Goal: Task Accomplishment & Management: Manage account settings

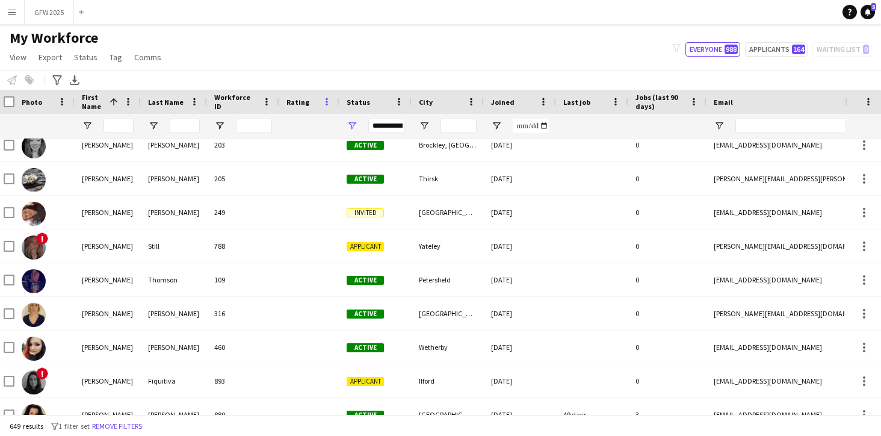
click at [325, 101] on span at bounding box center [327, 101] width 11 height 11
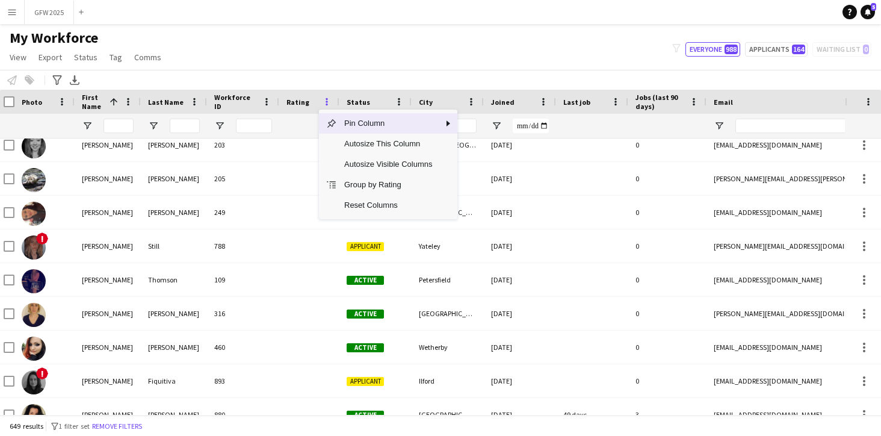
click at [325, 101] on span at bounding box center [327, 101] width 11 height 11
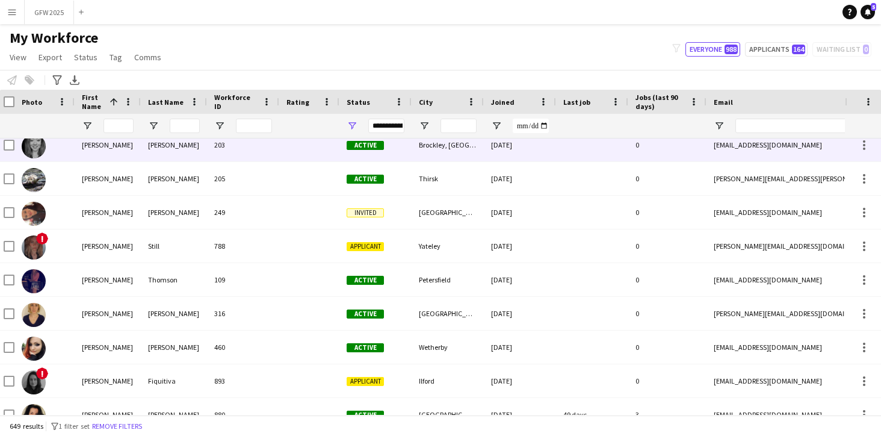
scroll to position [1652, 0]
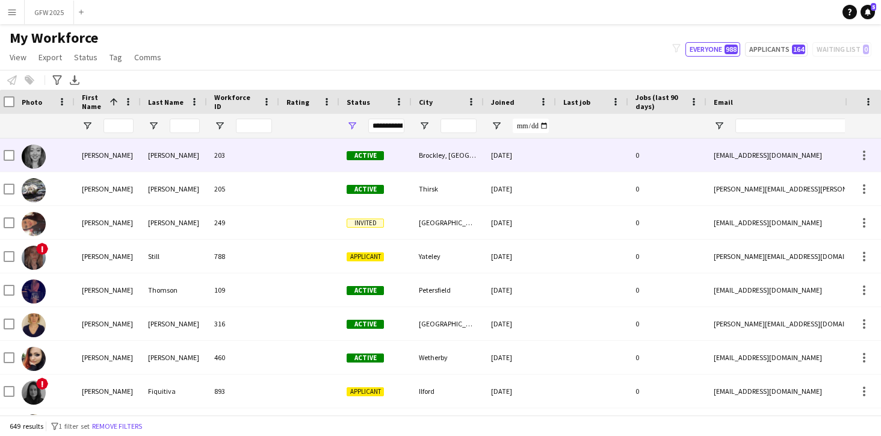
click at [286, 147] on div at bounding box center [309, 154] width 60 height 33
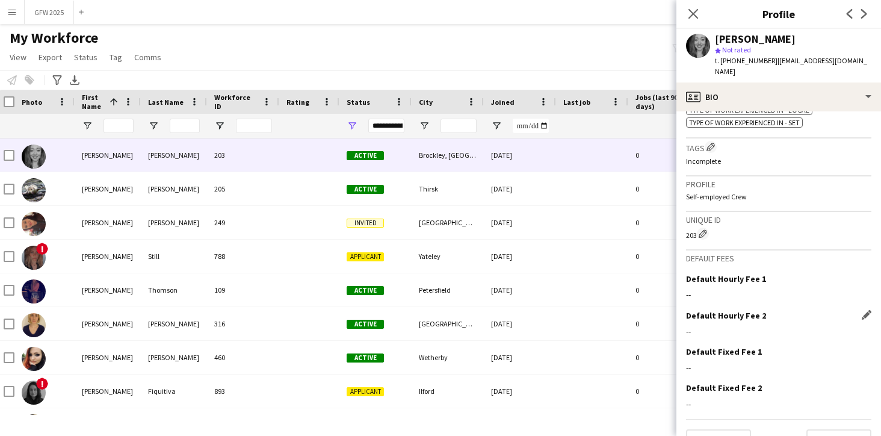
scroll to position [565, 0]
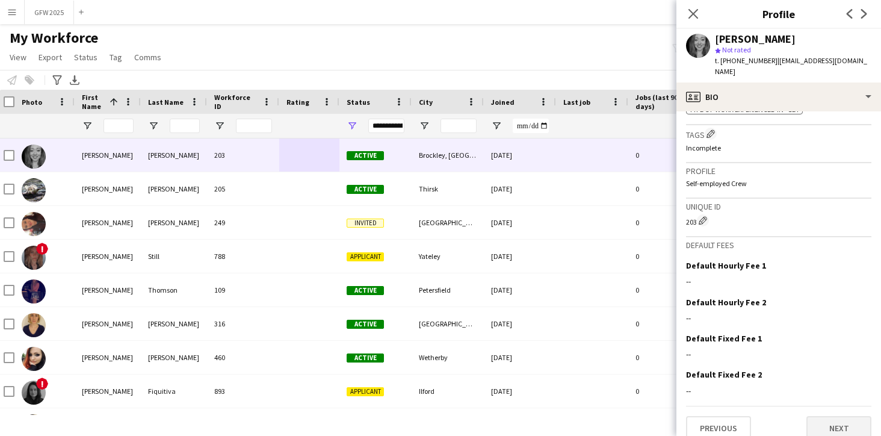
click at [856, 416] on button "Next" at bounding box center [839, 428] width 65 height 24
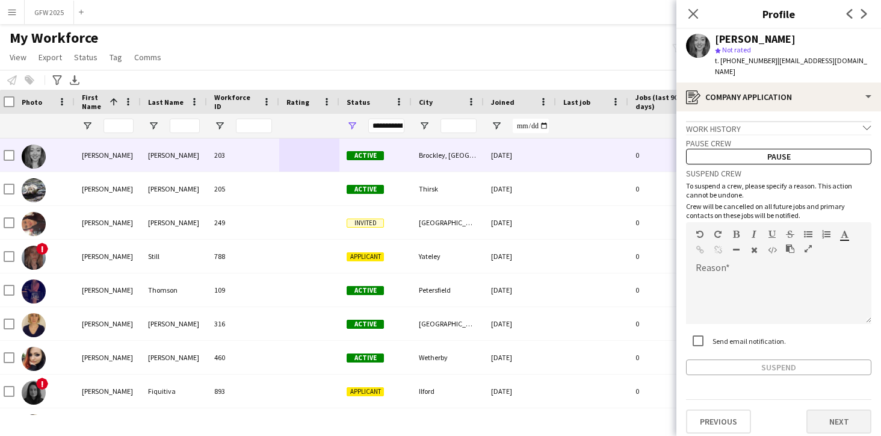
click at [853, 409] on button "Next" at bounding box center [839, 421] width 65 height 24
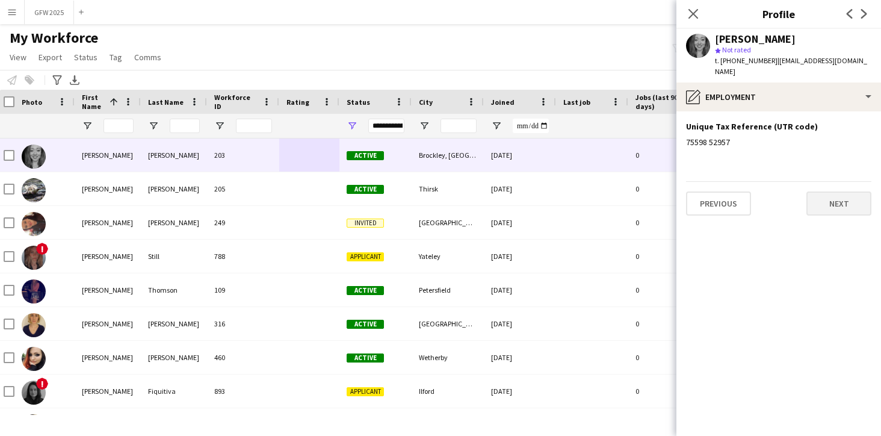
click at [829, 191] on button "Next" at bounding box center [839, 203] width 65 height 24
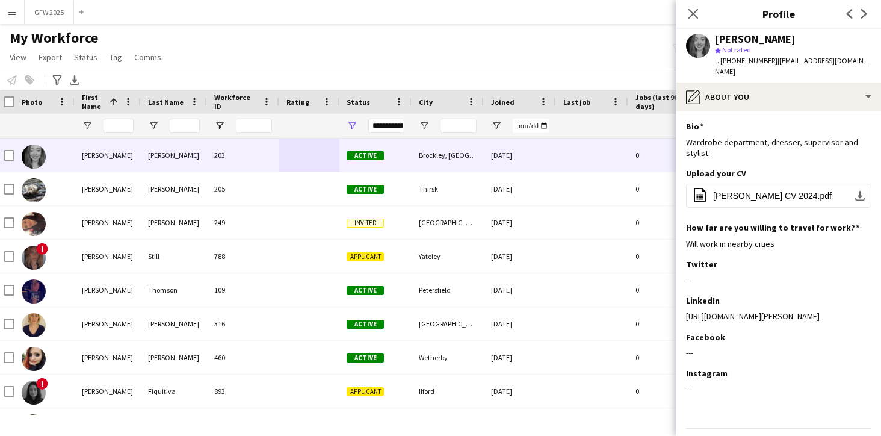
click at [718, 49] on polygon at bounding box center [718, 51] width 6 height 6
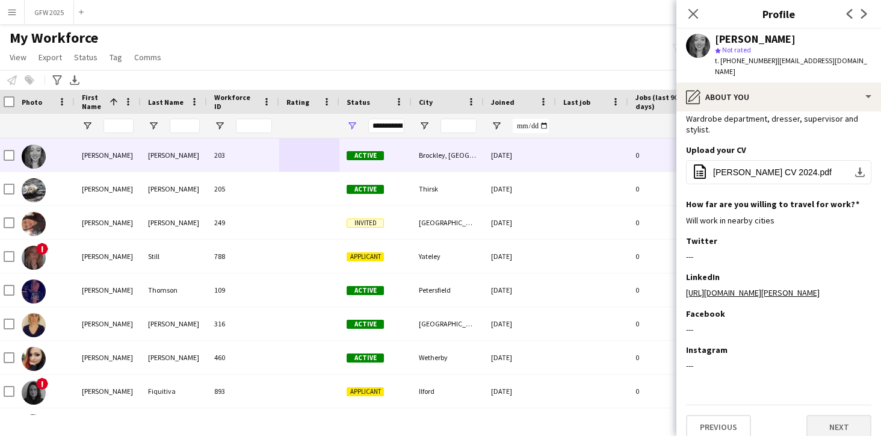
click at [829, 415] on button "Next" at bounding box center [839, 427] width 65 height 24
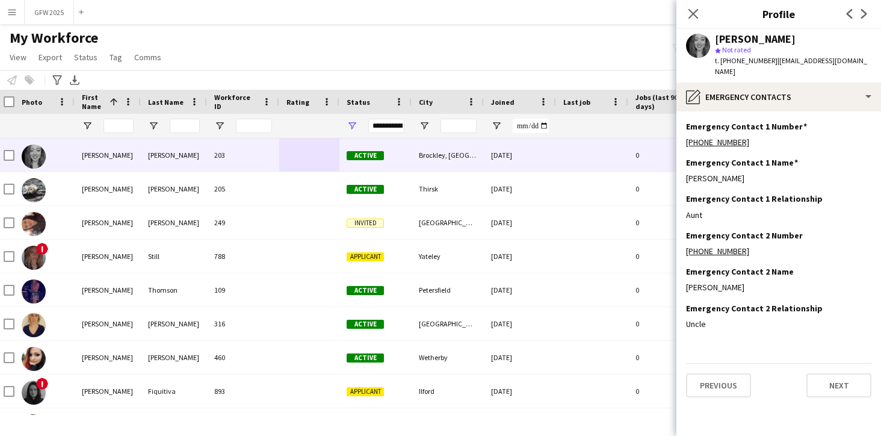
scroll to position [0, 0]
click at [821, 375] on button "Next" at bounding box center [839, 385] width 65 height 24
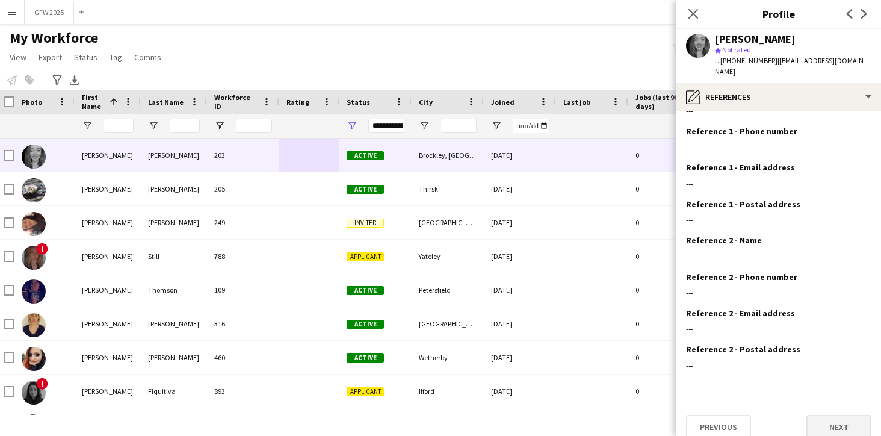
scroll to position [31, 0]
click at [831, 415] on button "Next" at bounding box center [839, 427] width 65 height 24
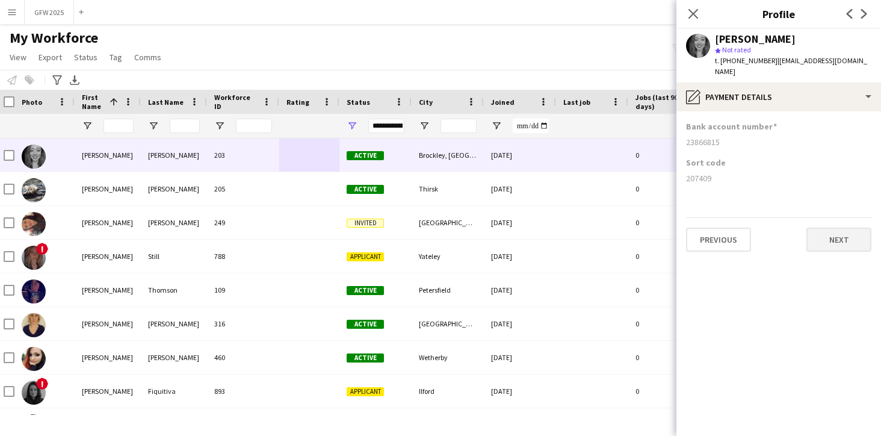
click at [825, 229] on button "Next" at bounding box center [839, 240] width 65 height 24
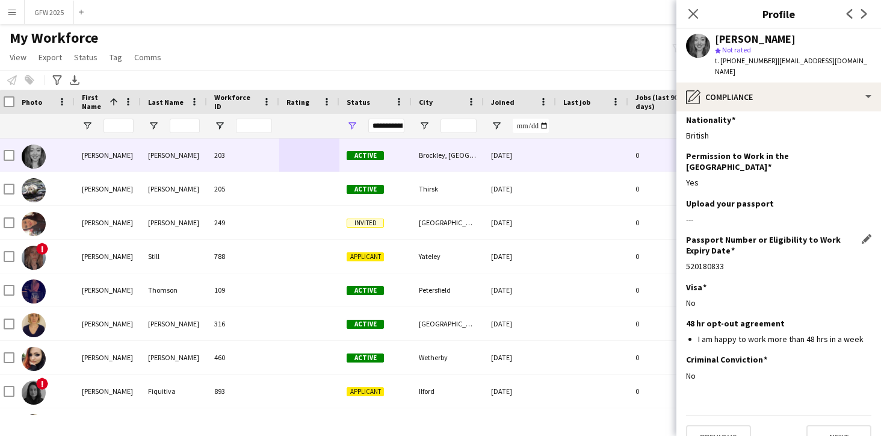
scroll to position [5, 0]
click at [846, 426] on button "Next" at bounding box center [839, 438] width 65 height 24
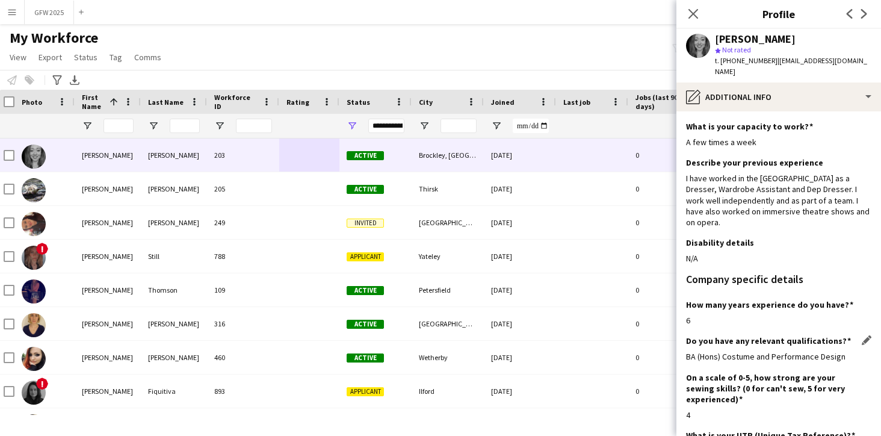
scroll to position [63, 0]
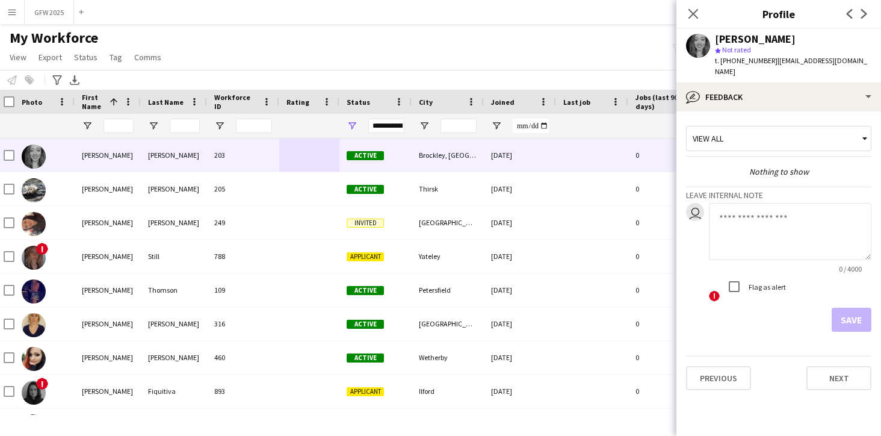
scroll to position [0, 0]
click at [696, 13] on icon "Close pop-in" at bounding box center [693, 13] width 11 height 11
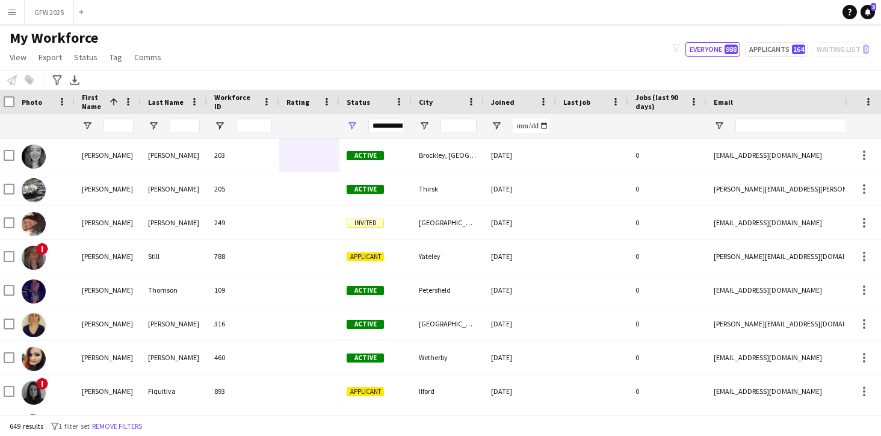
click at [588, 100] on span "Last job" at bounding box center [577, 102] width 27 height 9
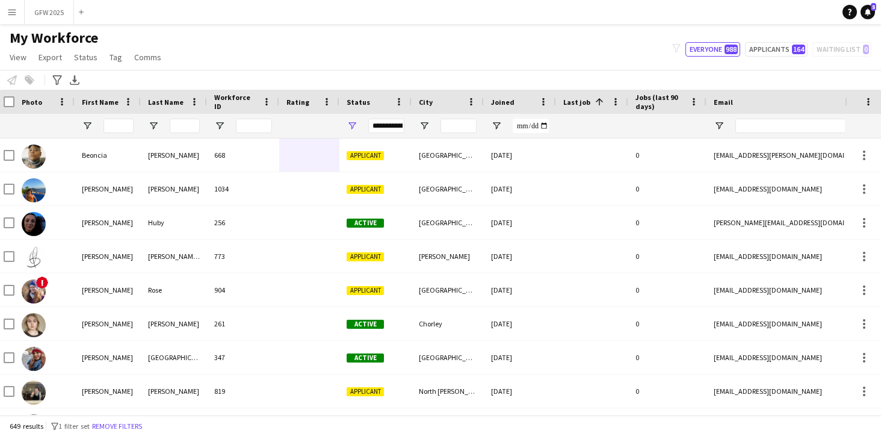
click at [588, 100] on span "Last job" at bounding box center [577, 102] width 27 height 9
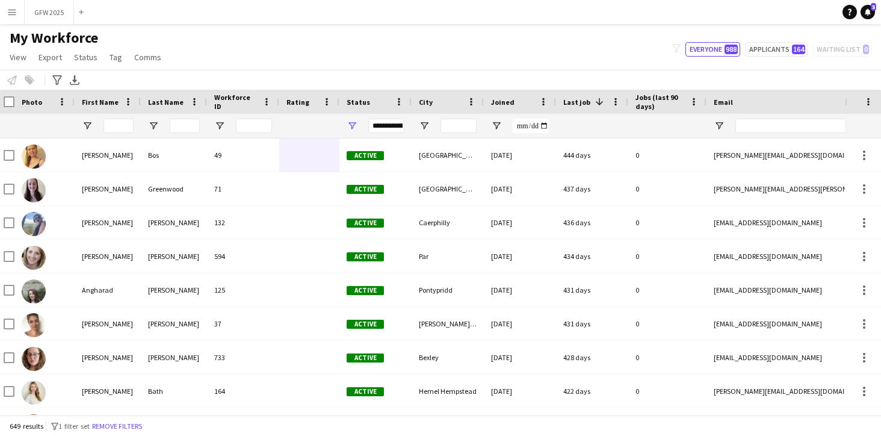
click at [588, 100] on span "Last job" at bounding box center [577, 102] width 27 height 9
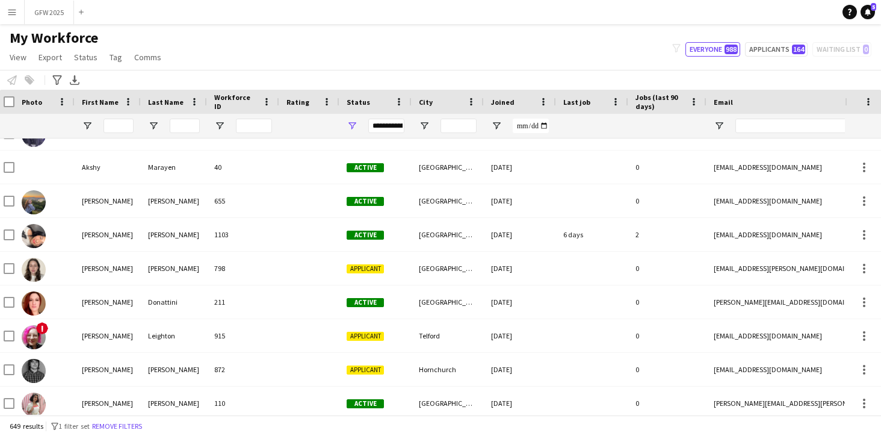
scroll to position [624, 0]
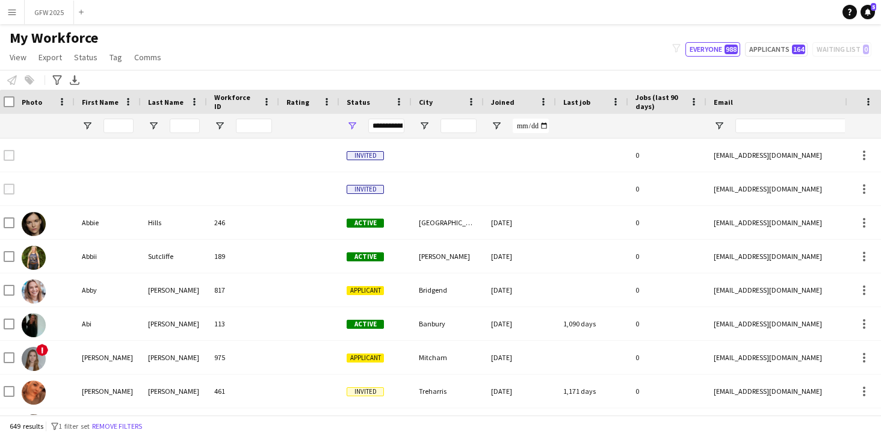
click at [393, 125] on div "**********" at bounding box center [386, 126] width 36 height 14
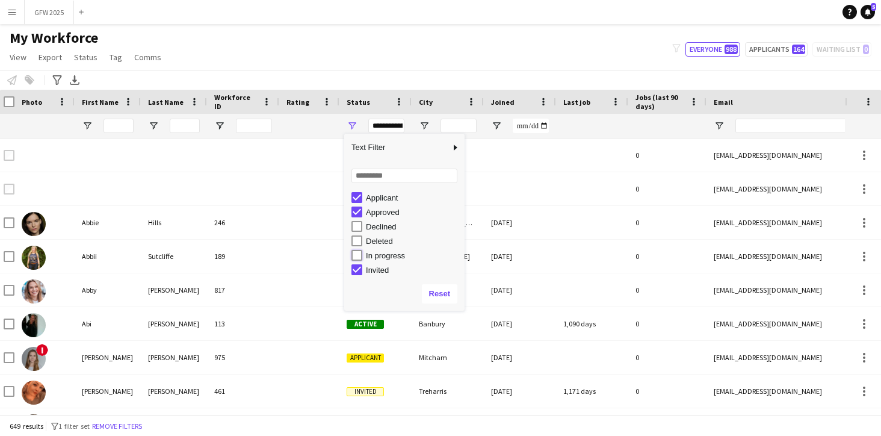
type input "**********"
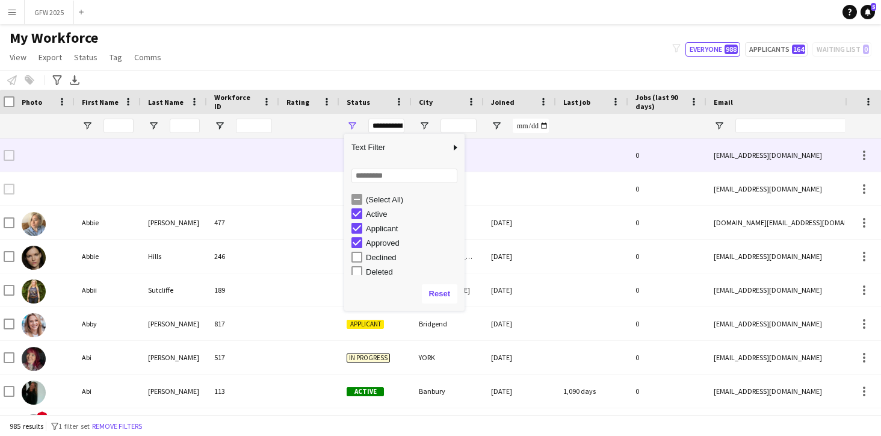
click at [492, 162] on div at bounding box center [520, 154] width 72 height 33
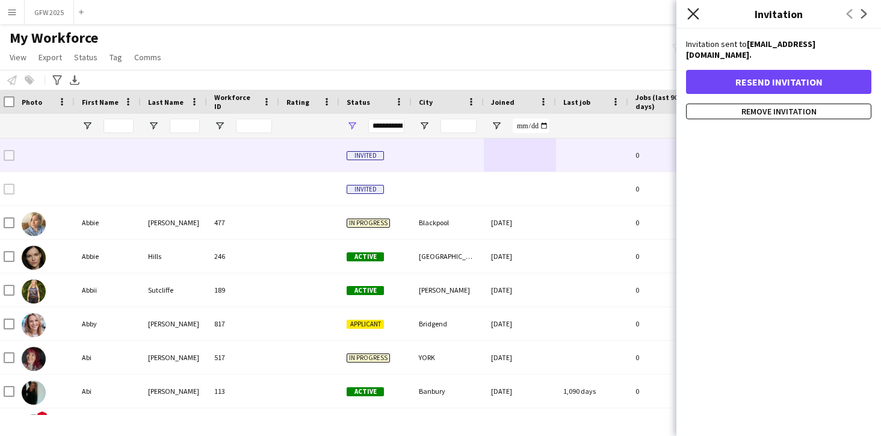
click at [693, 17] on icon "Close pop-in" at bounding box center [693, 13] width 11 height 11
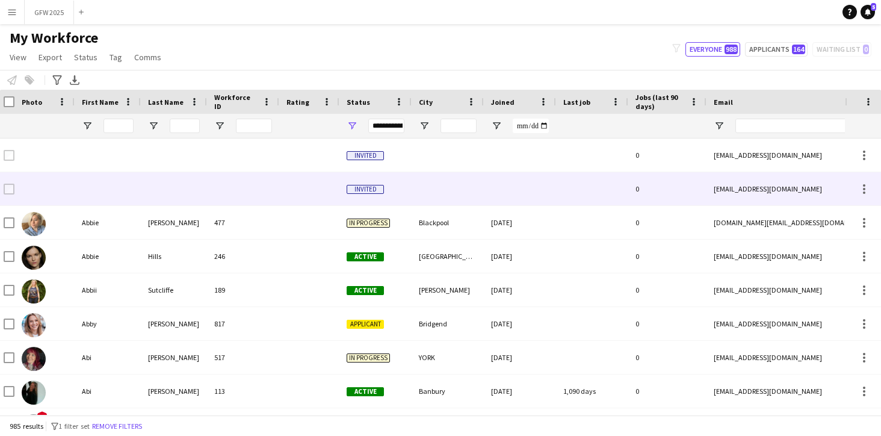
click at [572, 196] on div at bounding box center [592, 188] width 72 height 33
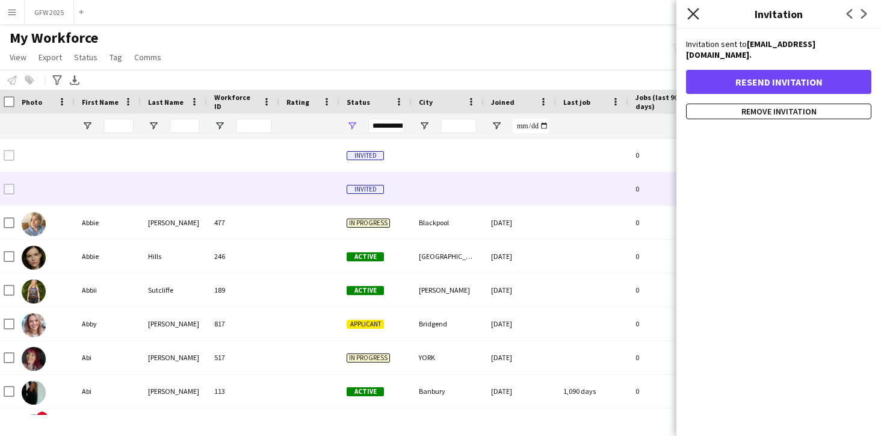
click at [700, 13] on app-icon "Close pop-in" at bounding box center [693, 13] width 17 height 17
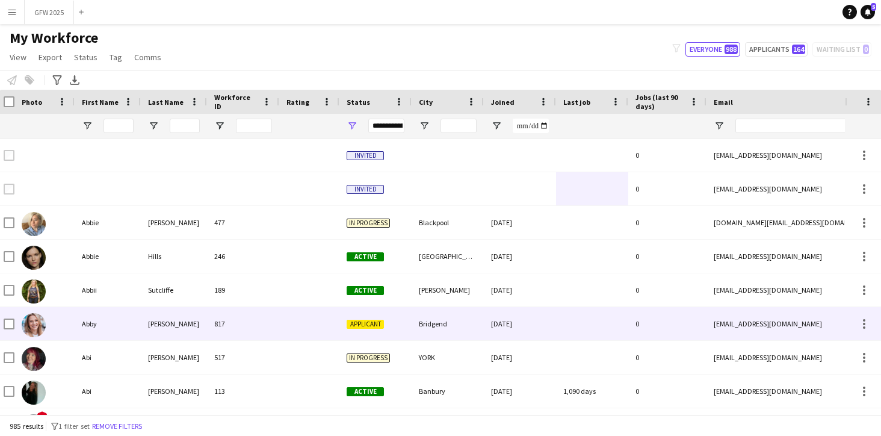
click at [469, 322] on div "Bridgend" at bounding box center [448, 323] width 72 height 33
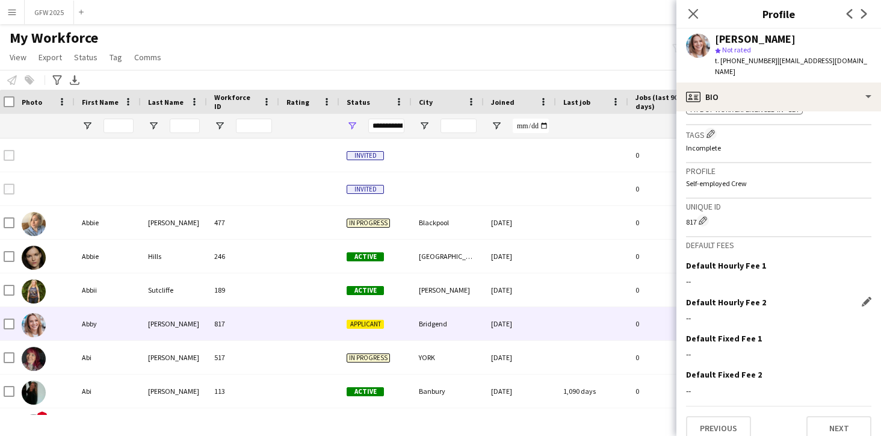
scroll to position [509, 0]
click at [850, 420] on button "Next" at bounding box center [839, 429] width 65 height 24
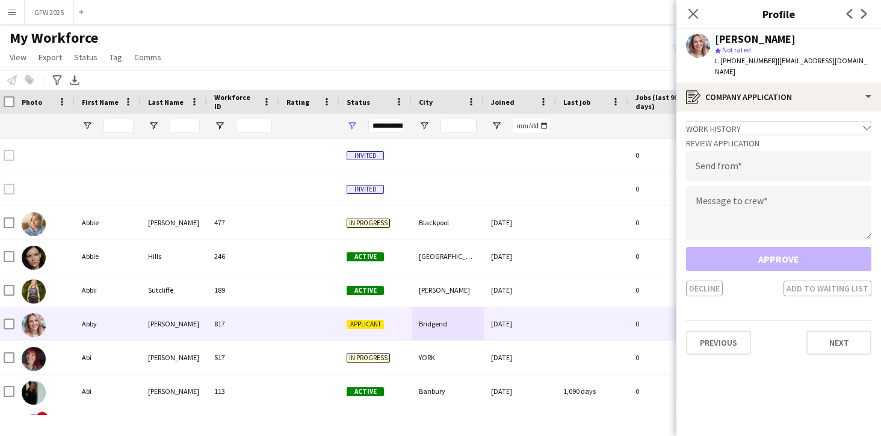
scroll to position [0, 0]
click at [868, 123] on icon "chevron-down" at bounding box center [867, 127] width 8 height 8
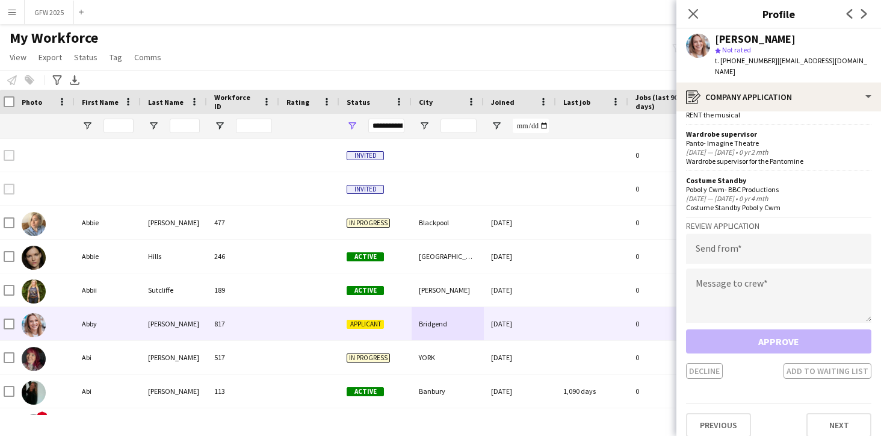
scroll to position [296, 0]
click at [847, 414] on button "Next" at bounding box center [839, 426] width 65 height 24
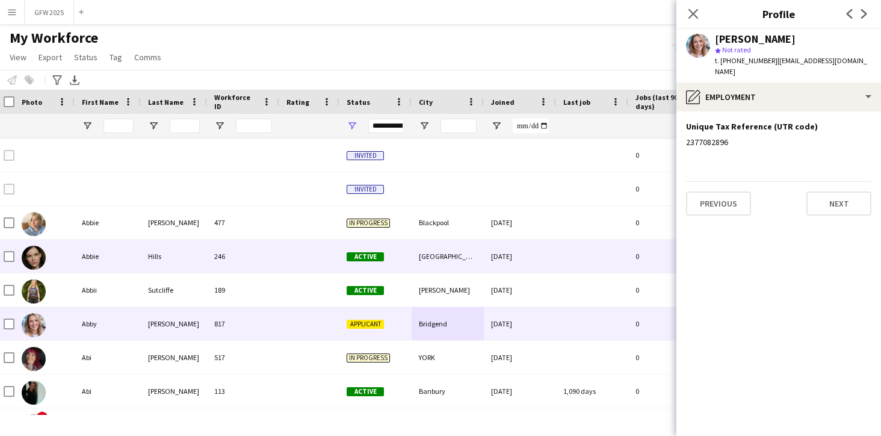
click at [499, 261] on div "[DATE]" at bounding box center [520, 256] width 72 height 33
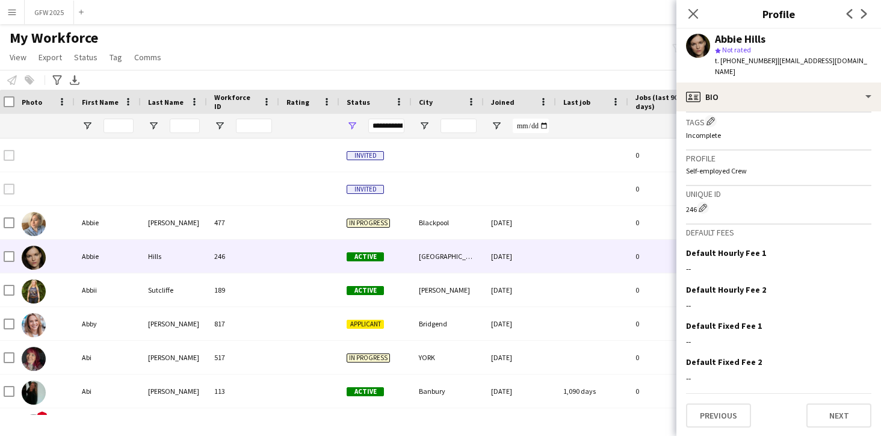
scroll to position [440, 0]
click at [848, 412] on button "Next" at bounding box center [839, 417] width 65 height 24
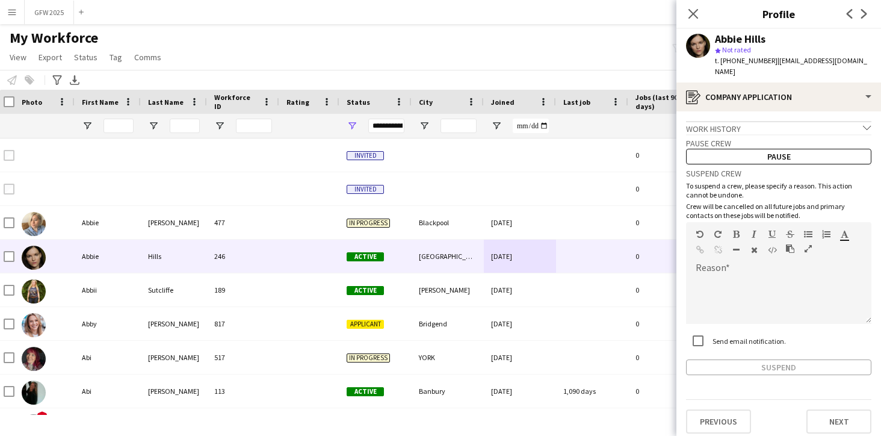
click at [868, 123] on icon "chevron-down" at bounding box center [867, 127] width 8 height 8
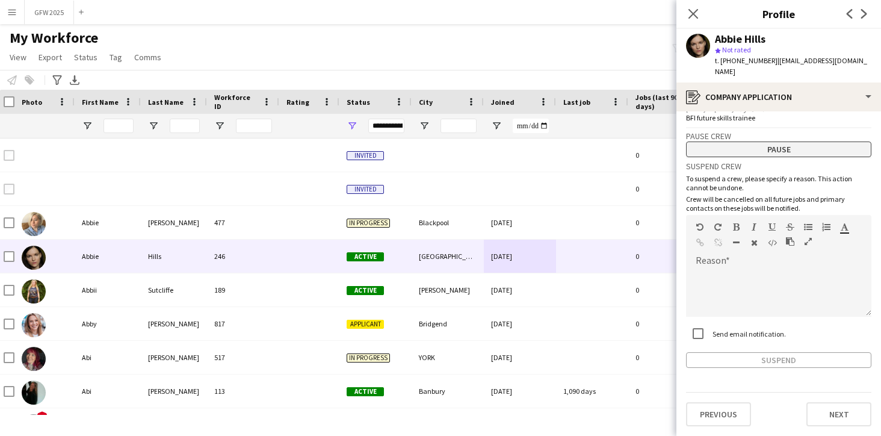
scroll to position [52, 0]
click at [845, 418] on button "Next" at bounding box center [839, 415] width 65 height 24
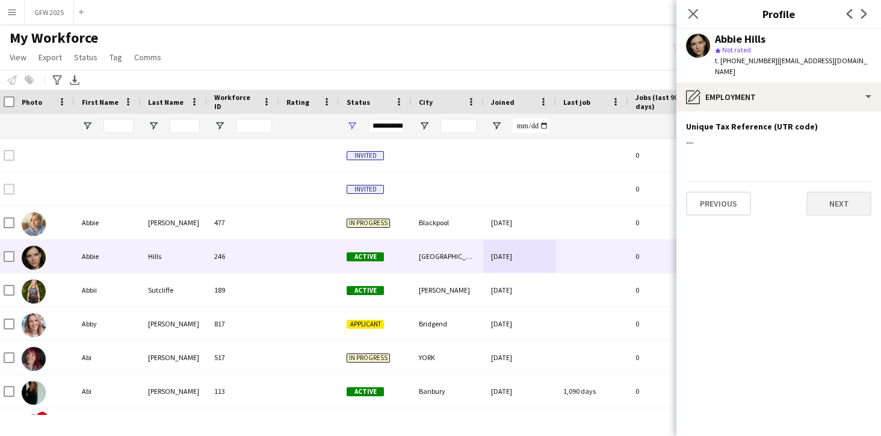
click at [824, 200] on button "Next" at bounding box center [839, 203] width 65 height 24
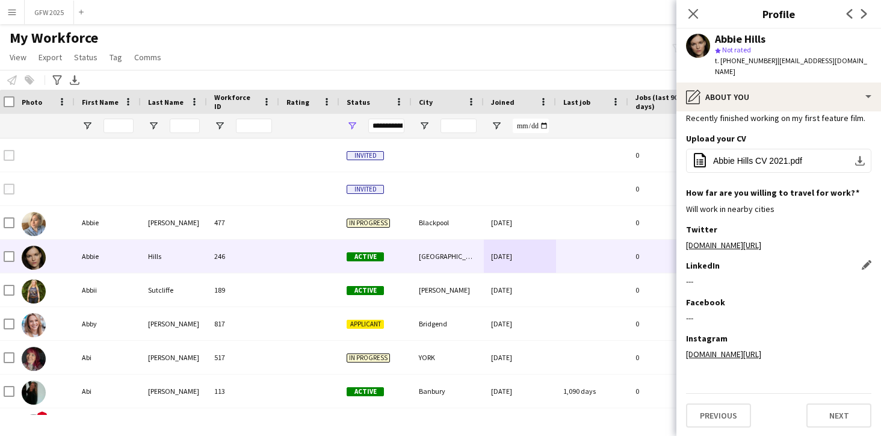
scroll to position [34, 0]
click at [842, 411] on button "Next" at bounding box center [839, 416] width 65 height 24
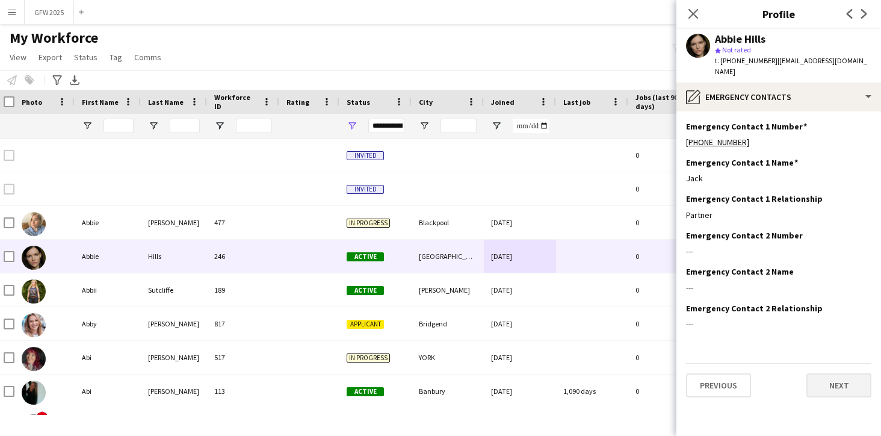
click at [834, 389] on button "Next" at bounding box center [839, 385] width 65 height 24
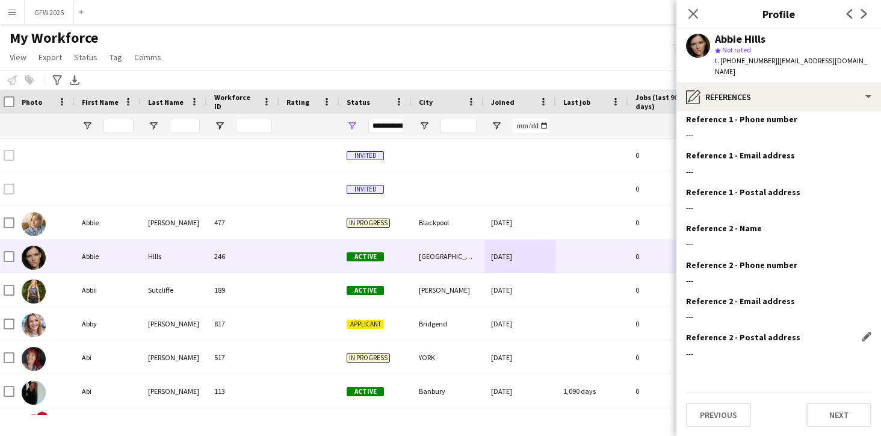
scroll to position [42, 0]
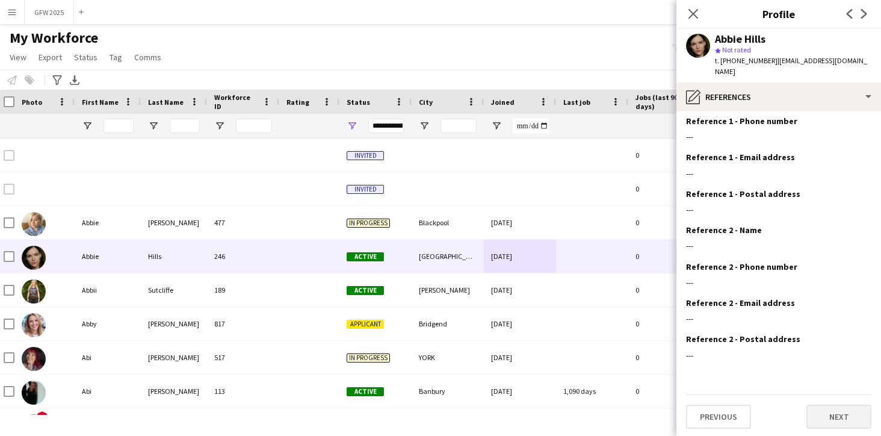
click at [835, 411] on button "Next" at bounding box center [839, 417] width 65 height 24
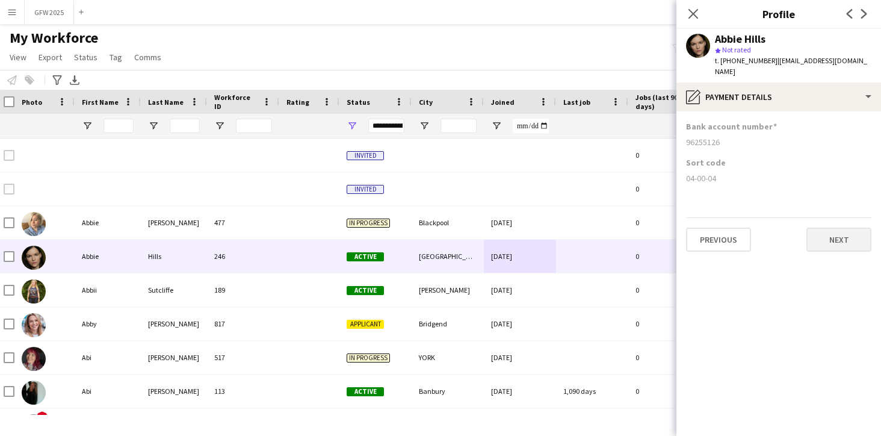
click at [824, 243] on button "Next" at bounding box center [839, 240] width 65 height 24
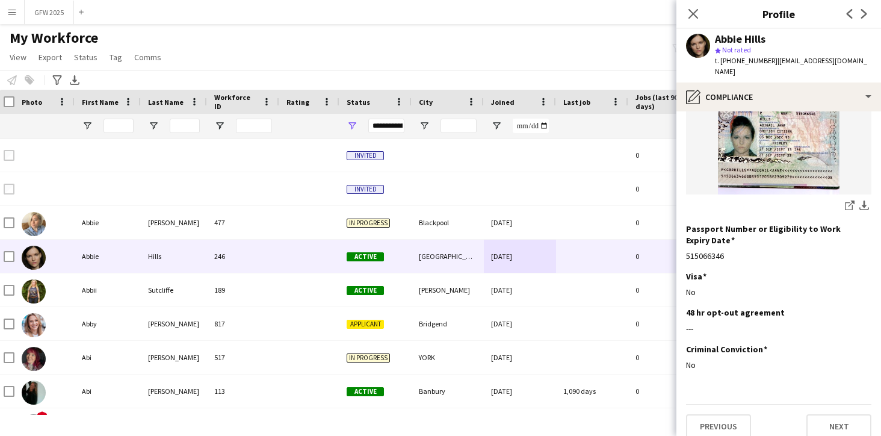
scroll to position [201, 0]
click at [854, 415] on button "Next" at bounding box center [839, 427] width 65 height 24
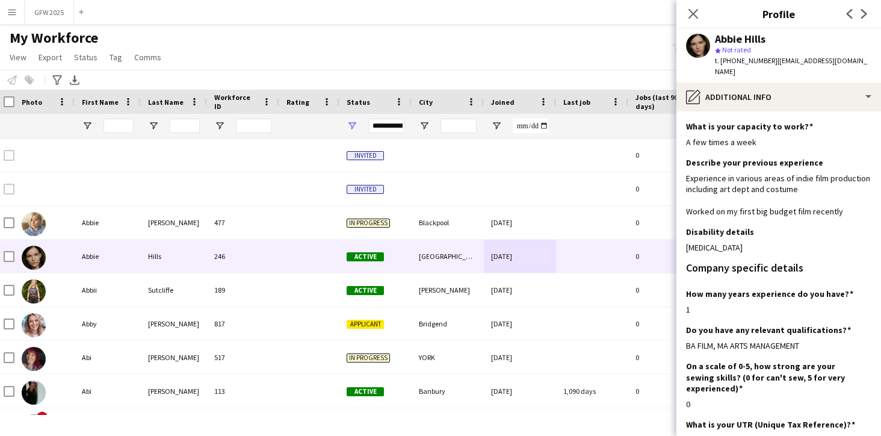
scroll to position [74, 0]
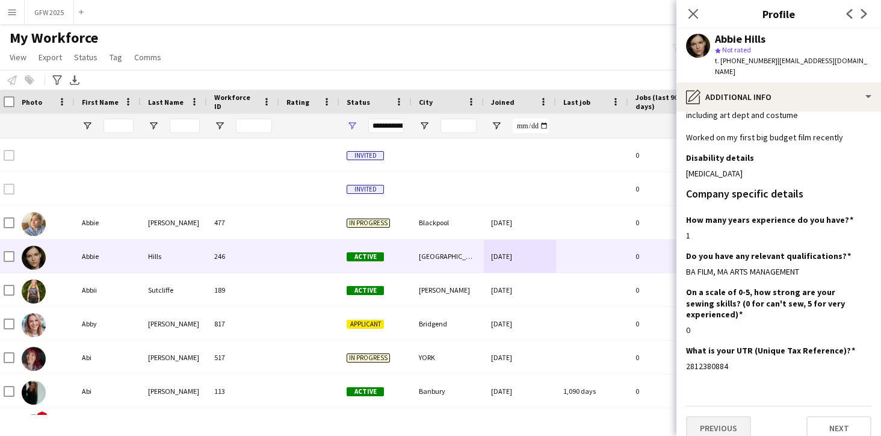
click at [736, 422] on button "Previous" at bounding box center [718, 428] width 65 height 24
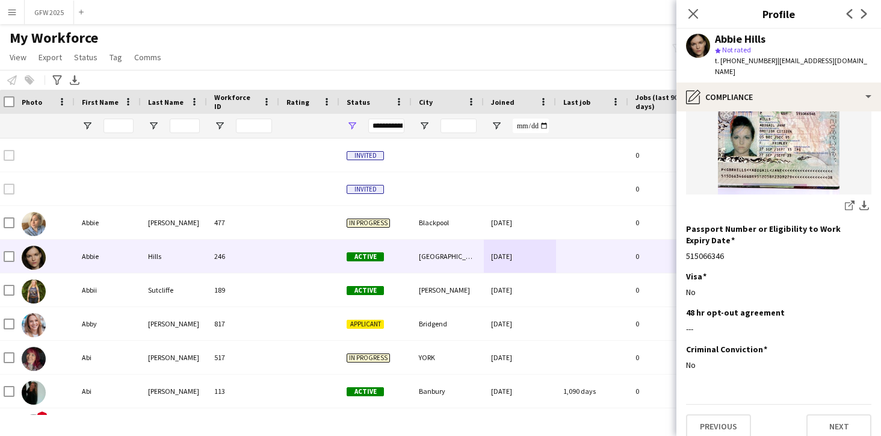
scroll to position [201, 0]
click at [732, 415] on button "Previous" at bounding box center [718, 427] width 65 height 24
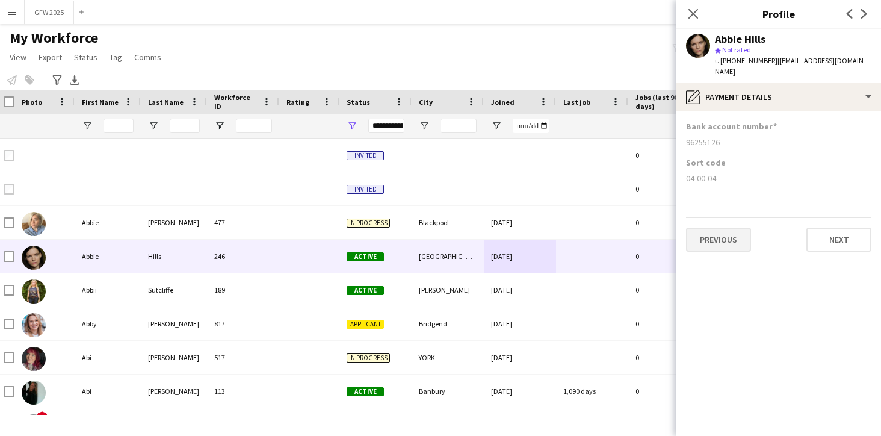
click at [741, 240] on button "Previous" at bounding box center [718, 240] width 65 height 24
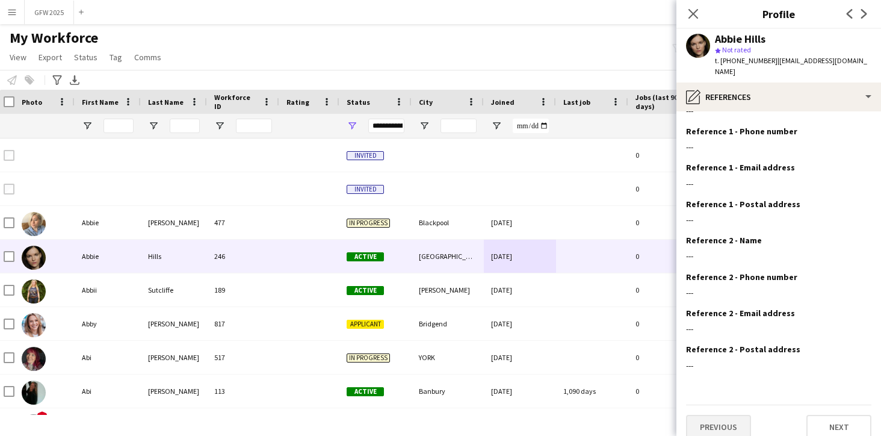
scroll to position [33, 0]
click at [715, 427] on button "Previous" at bounding box center [718, 426] width 65 height 24
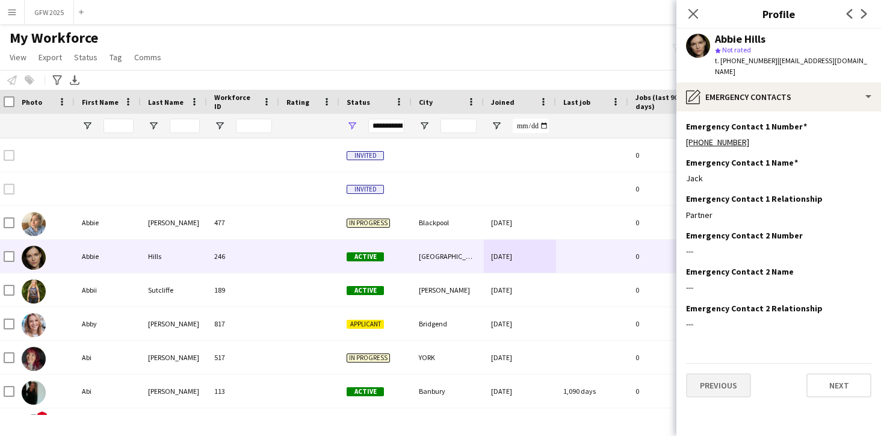
scroll to position [0, 0]
click at [716, 385] on button "Previous" at bounding box center [718, 385] width 65 height 24
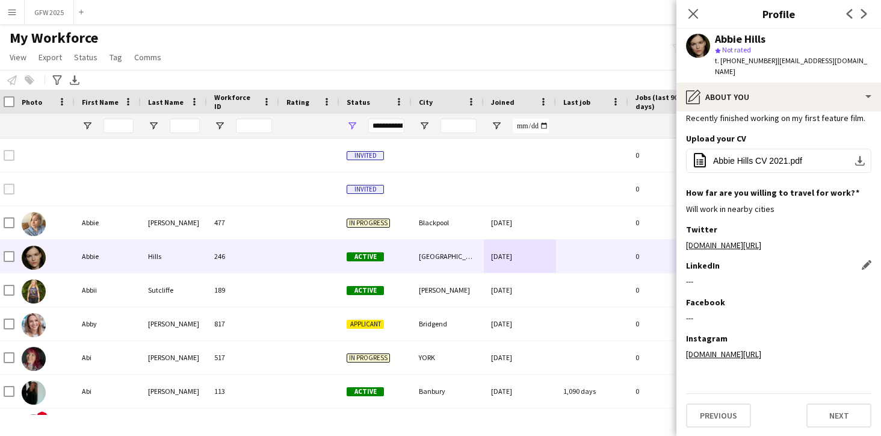
scroll to position [34, 0]
click at [726, 412] on button "Previous" at bounding box center [718, 416] width 65 height 24
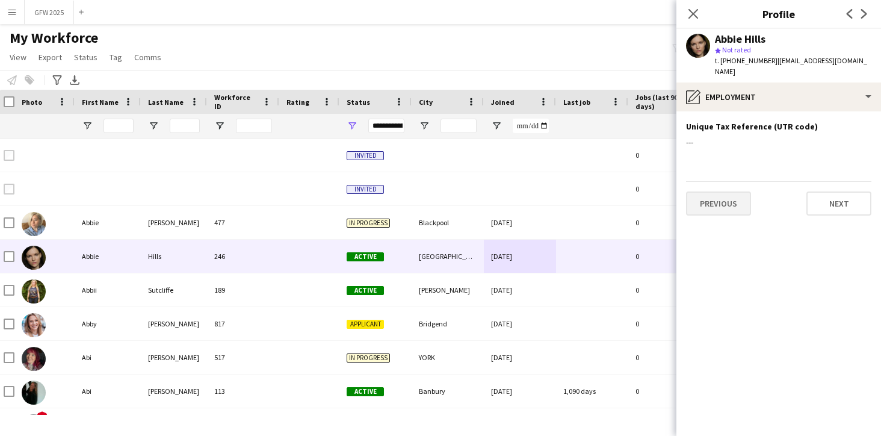
click at [730, 199] on button "Previous" at bounding box center [718, 203] width 65 height 24
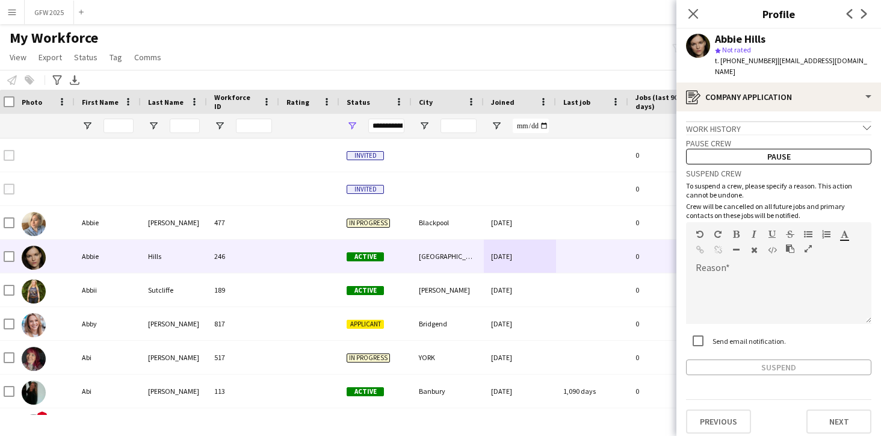
click at [865, 125] on icon "chevron-down" at bounding box center [867, 127] width 8 height 8
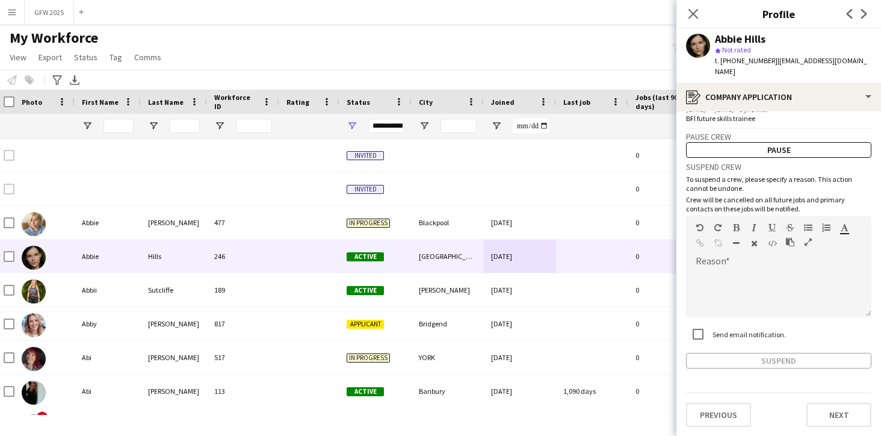
scroll to position [46, 0]
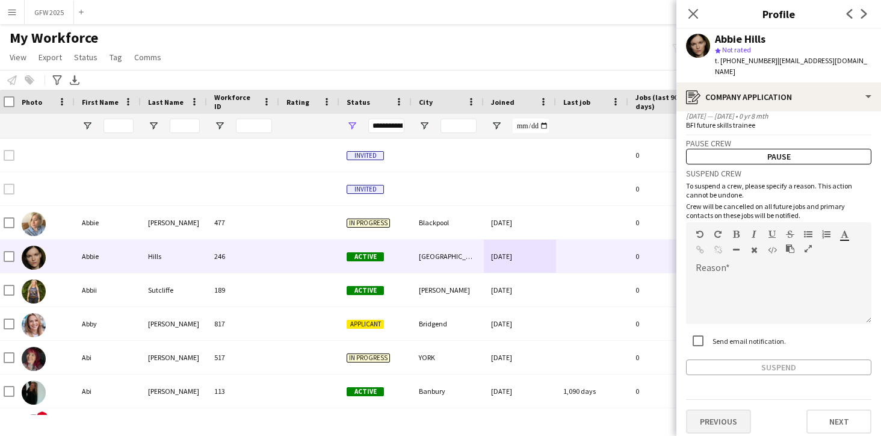
click at [729, 415] on button "Previous" at bounding box center [718, 421] width 65 height 24
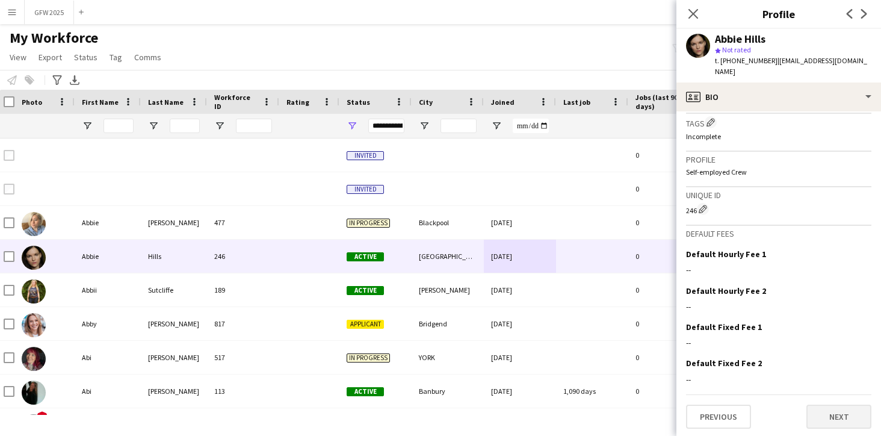
scroll to position [440, 0]
click at [837, 412] on button "Next" at bounding box center [839, 417] width 65 height 24
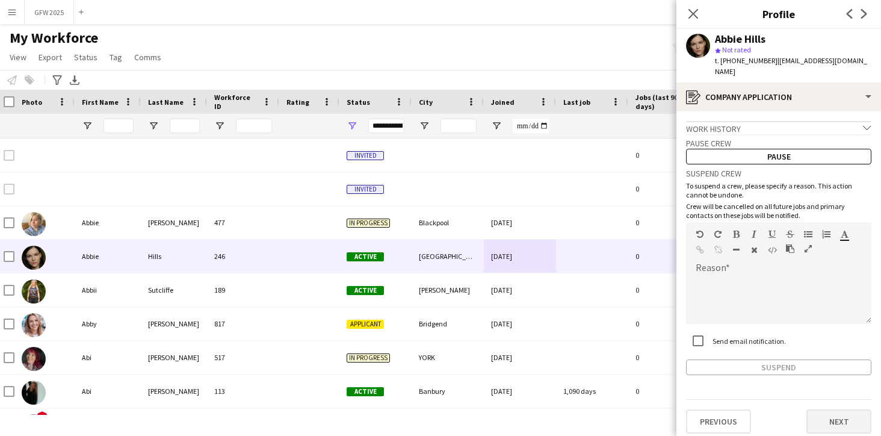
click at [839, 415] on button "Next" at bounding box center [839, 421] width 65 height 24
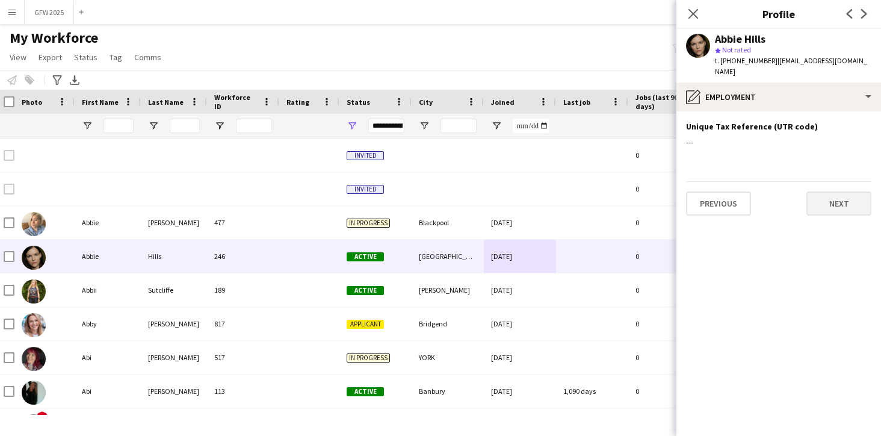
click at [821, 203] on button "Next" at bounding box center [839, 203] width 65 height 24
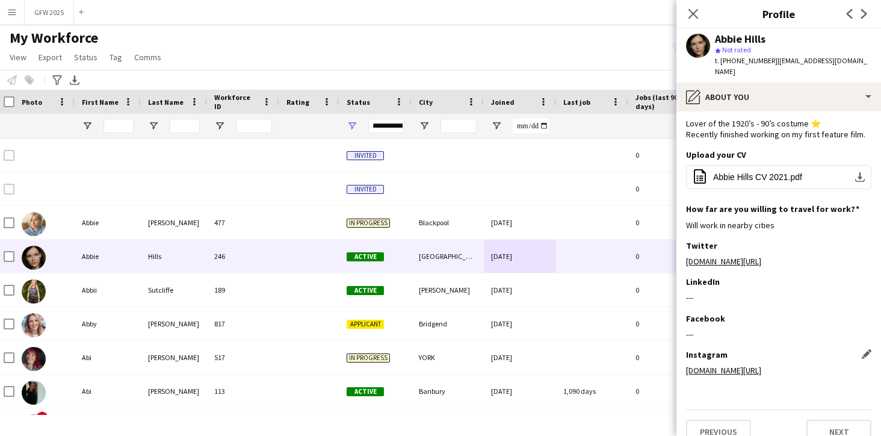
scroll to position [13, 0]
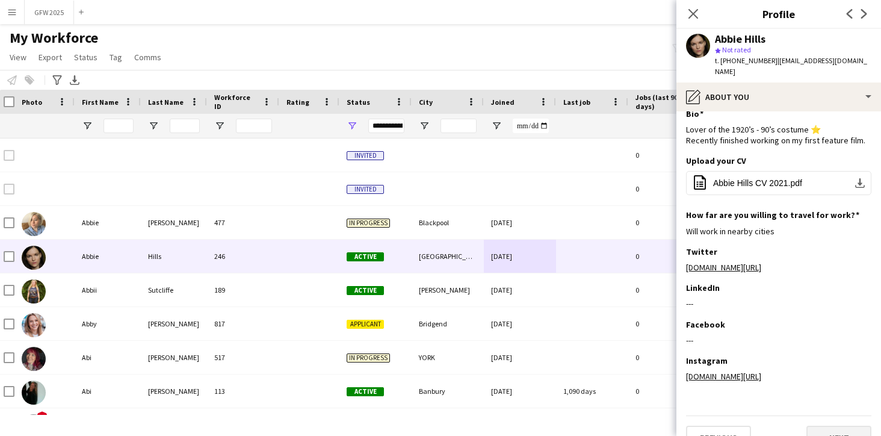
click at [838, 432] on button "Next" at bounding box center [839, 438] width 65 height 24
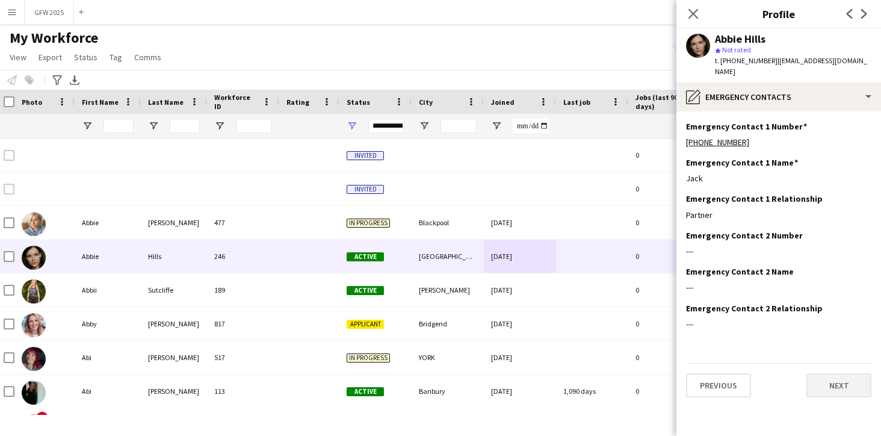
scroll to position [0, 1]
click at [828, 387] on button "Next" at bounding box center [839, 385] width 65 height 24
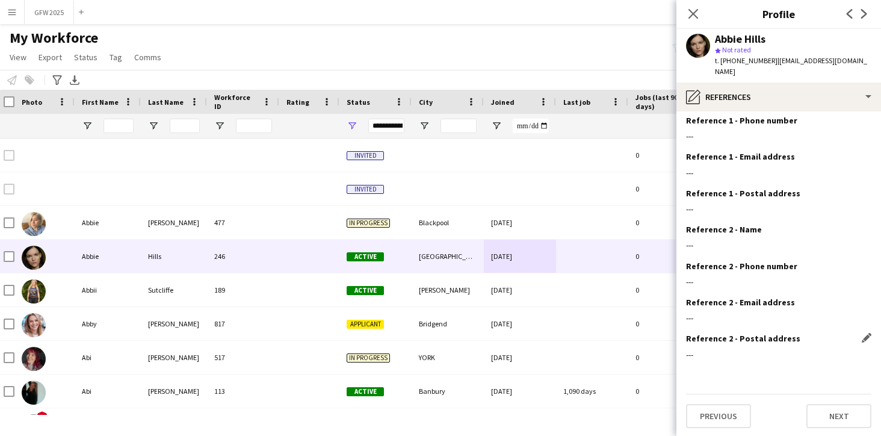
scroll to position [42, 0]
click at [842, 409] on button "Next" at bounding box center [839, 417] width 65 height 24
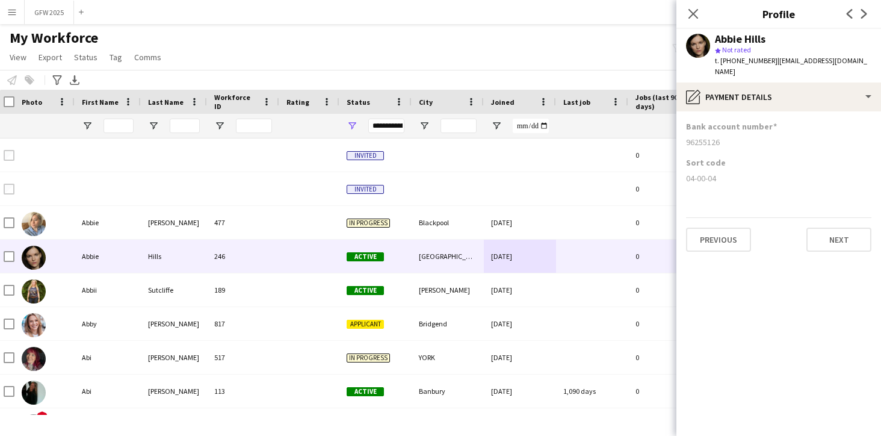
scroll to position [0, 0]
click at [844, 238] on button "Next" at bounding box center [839, 240] width 65 height 24
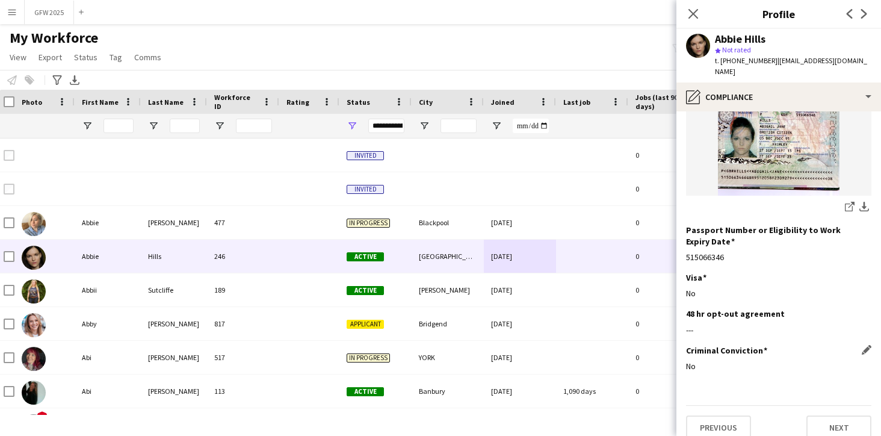
scroll to position [196, 0]
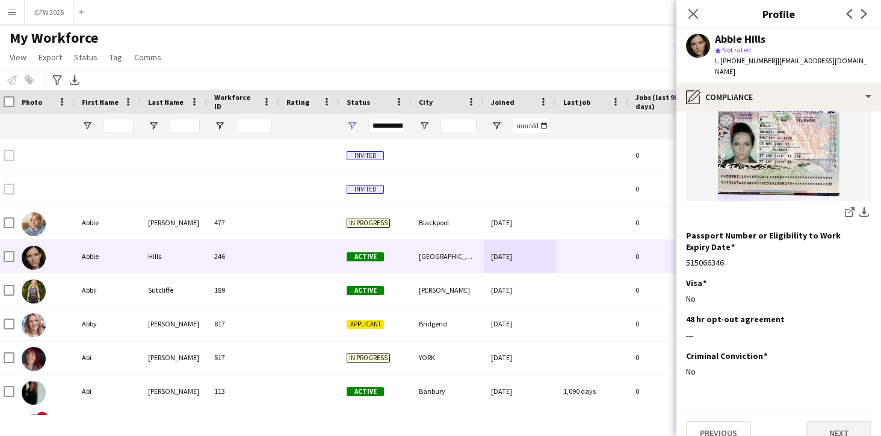
click at [838, 421] on button "Next" at bounding box center [839, 433] width 65 height 24
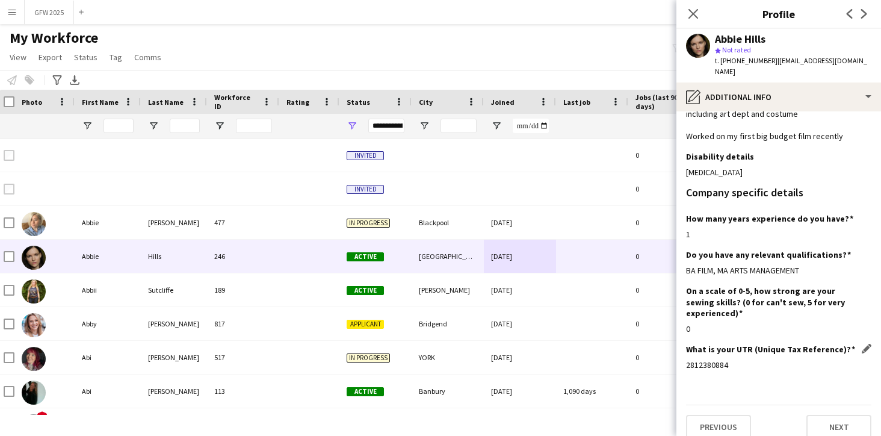
scroll to position [74, 0]
click at [827, 418] on button "Next" at bounding box center [839, 428] width 65 height 24
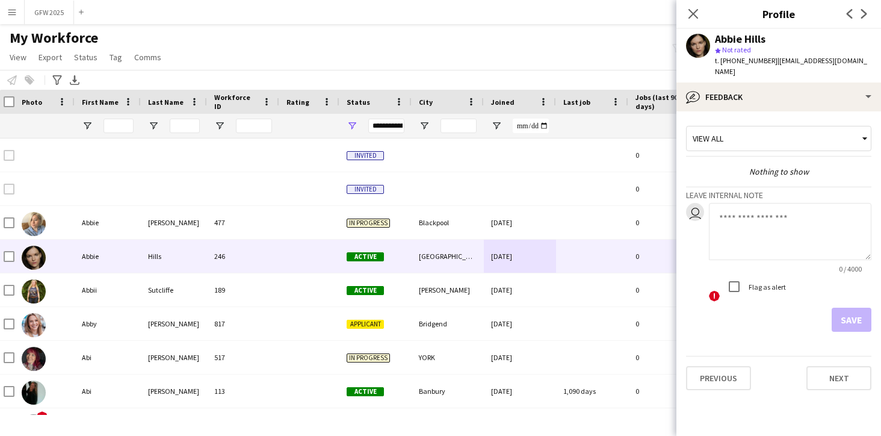
click at [780, 144] on div "View all" at bounding box center [773, 138] width 172 height 23
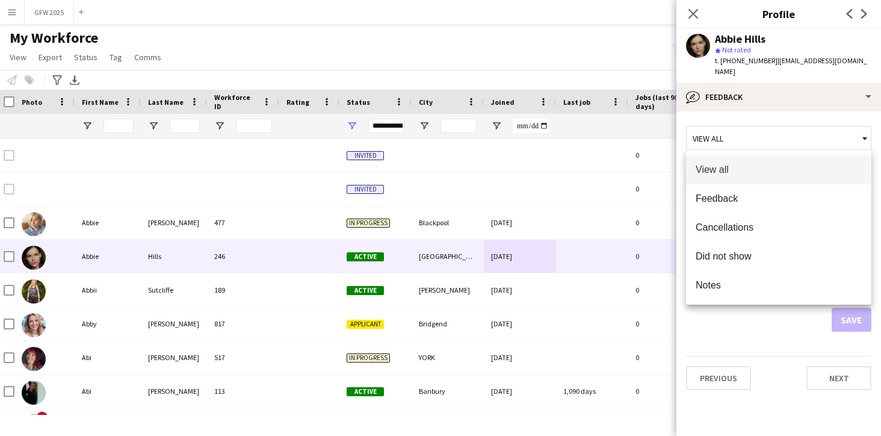
click at [786, 143] on div at bounding box center [440, 218] width 881 height 436
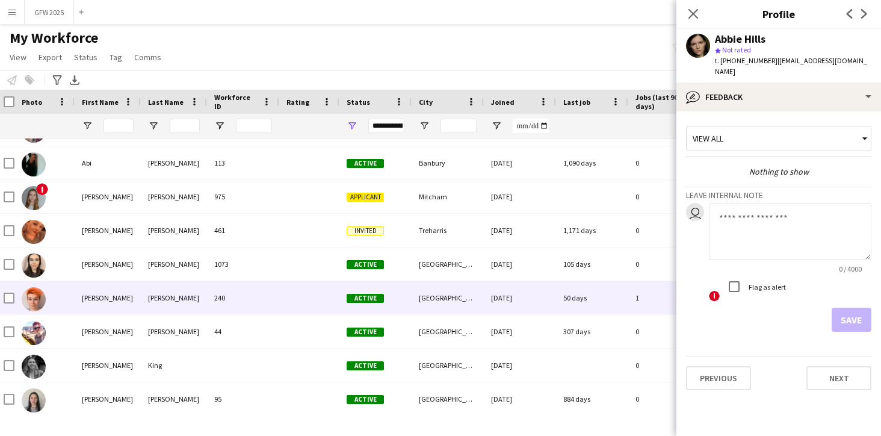
scroll to position [204, 0]
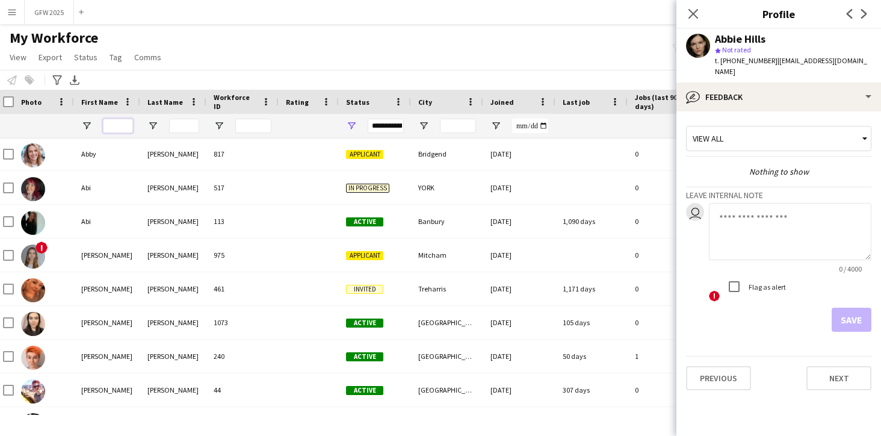
click at [122, 124] on input "First Name Filter Input" at bounding box center [118, 126] width 30 height 14
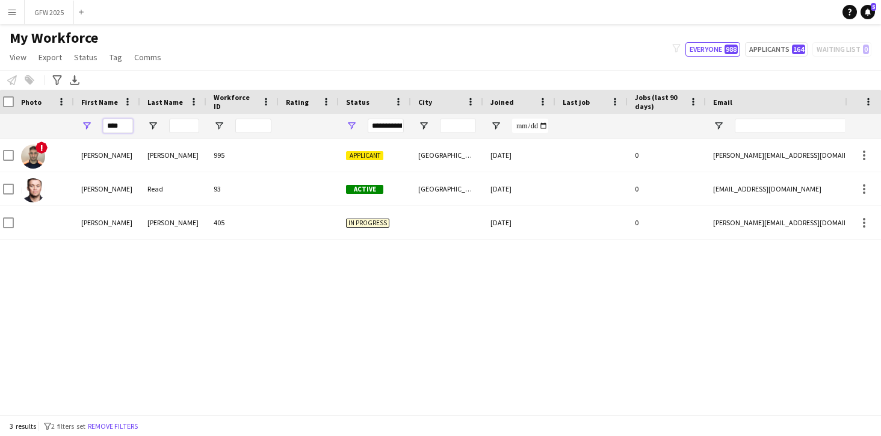
scroll to position [0, 0]
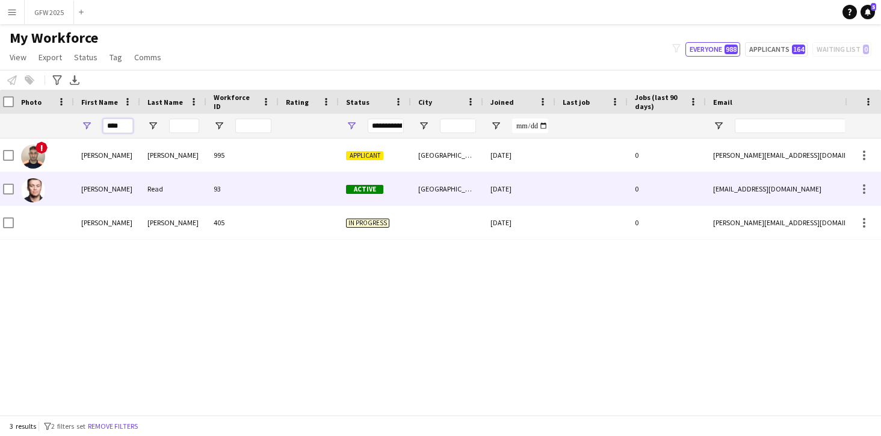
type input "****"
click at [284, 194] on div at bounding box center [309, 188] width 60 height 33
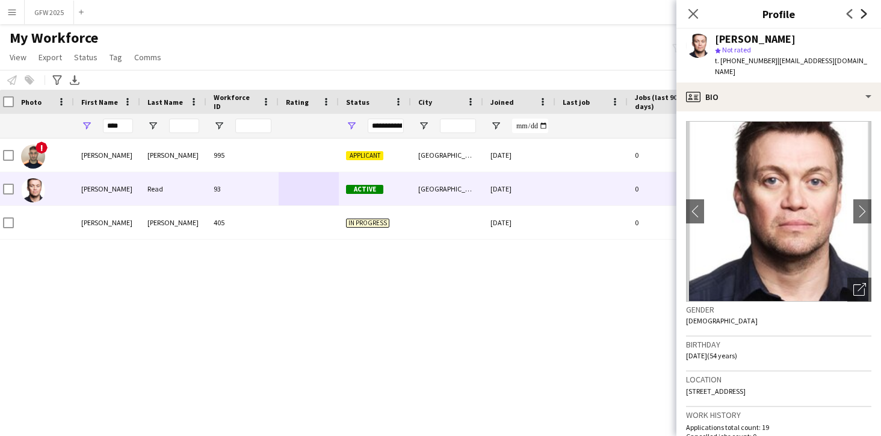
click at [863, 14] on icon "Next" at bounding box center [865, 14] width 10 height 10
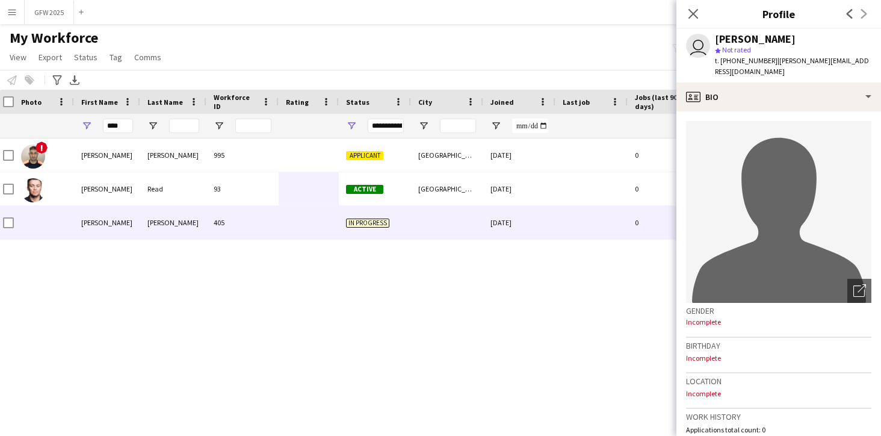
click at [863, 14] on div "Previous Next" at bounding box center [857, 14] width 48 height 28
click at [849, 14] on icon "Previous" at bounding box center [850, 14] width 10 height 10
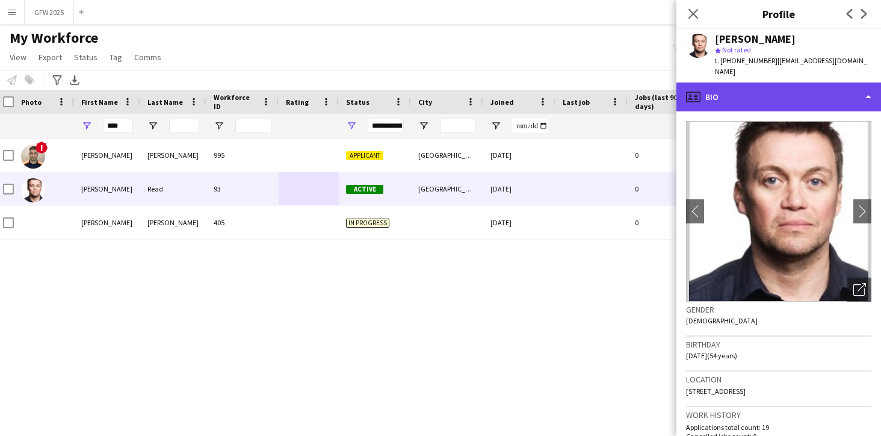
click at [836, 87] on div "profile Bio" at bounding box center [779, 96] width 205 height 29
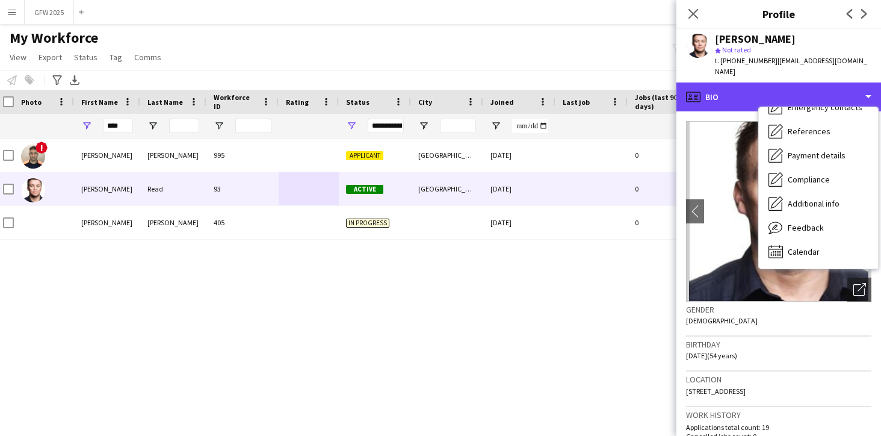
scroll to position [113, 0]
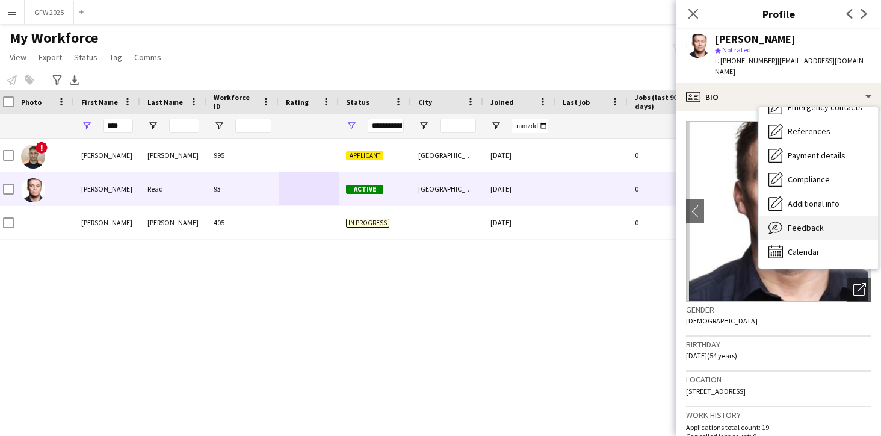
click at [835, 216] on div "Feedback Feedback" at bounding box center [818, 228] width 119 height 24
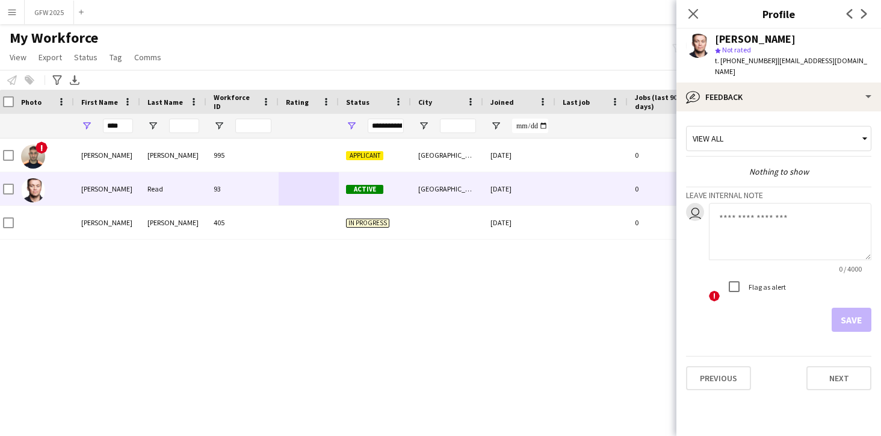
click at [769, 206] on textarea at bounding box center [790, 231] width 163 height 57
type textarea "*********"
click at [756, 209] on textarea "*********" at bounding box center [790, 231] width 163 height 57
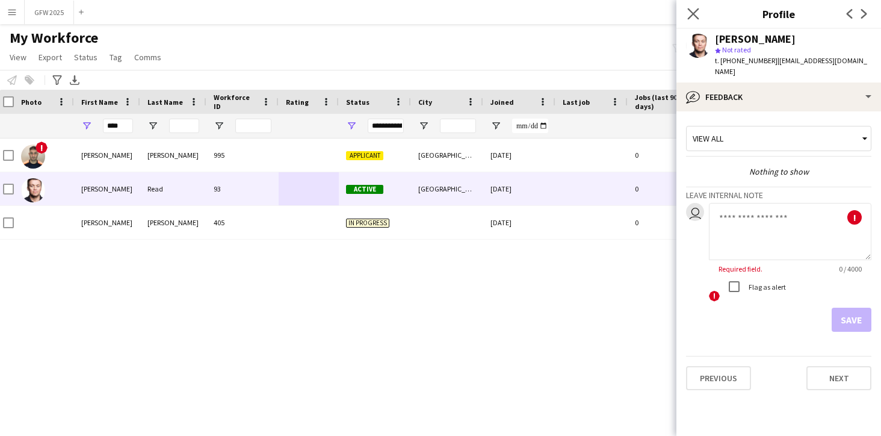
click at [691, 7] on app-icon "Close pop-in" at bounding box center [693, 13] width 17 height 17
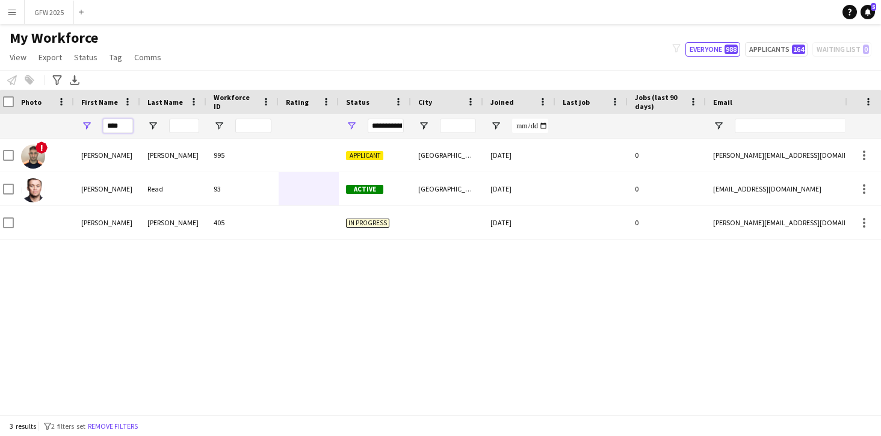
click at [125, 123] on input "****" at bounding box center [118, 126] width 30 height 14
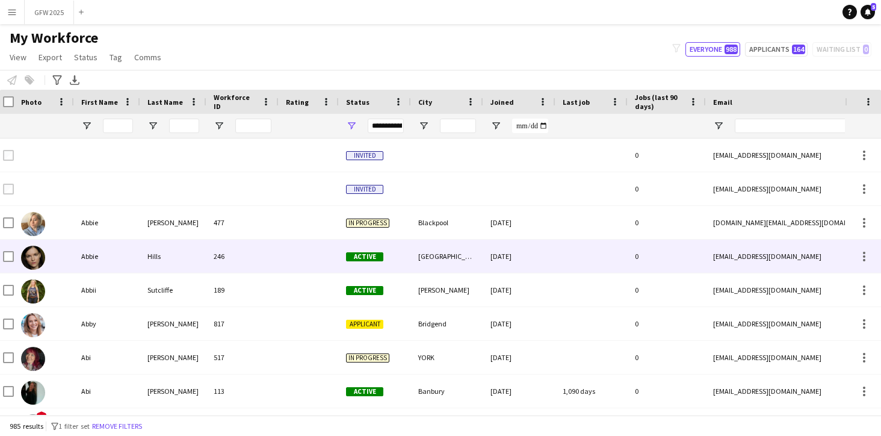
click at [309, 255] on div at bounding box center [309, 256] width 60 height 33
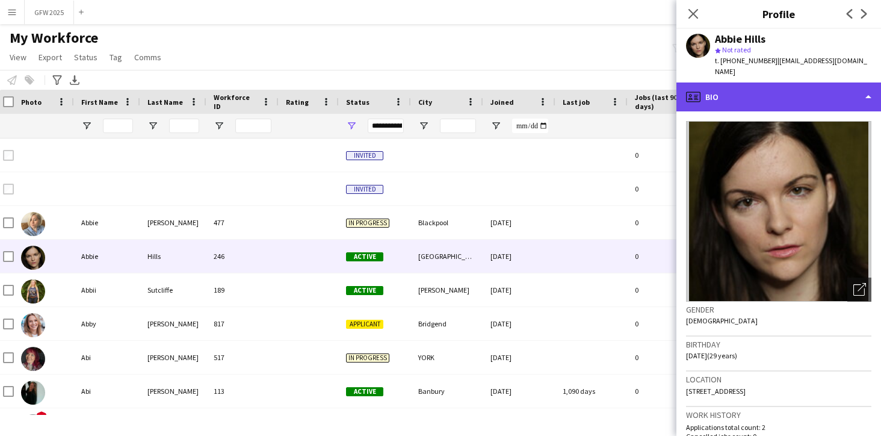
click at [864, 103] on div "profile Bio" at bounding box center [779, 96] width 205 height 29
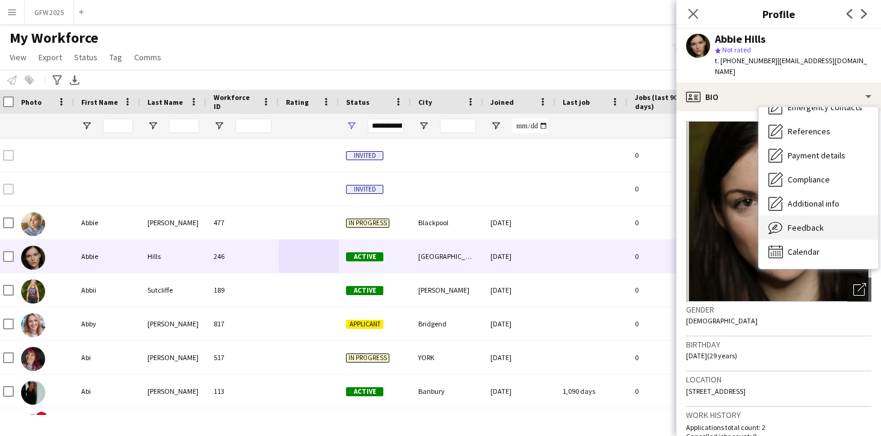
click at [849, 220] on div "Feedback Feedback" at bounding box center [818, 228] width 119 height 24
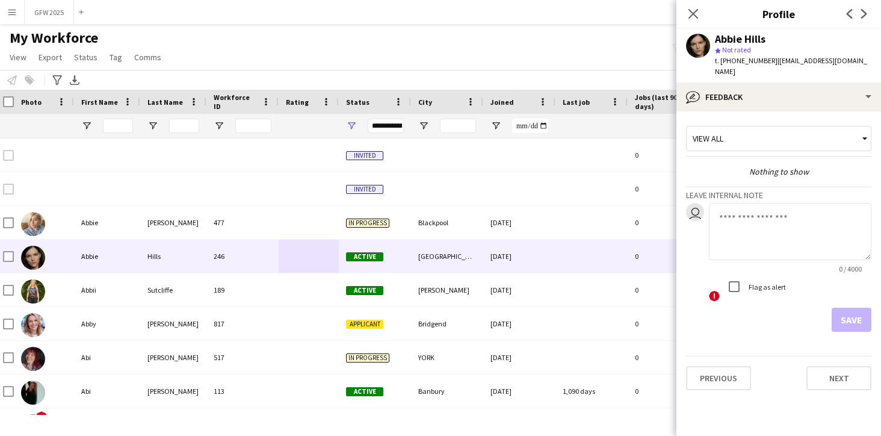
click at [810, 220] on textarea at bounding box center [790, 231] width 163 height 57
type textarea "*********"
click at [849, 323] on button "Save" at bounding box center [852, 320] width 40 height 24
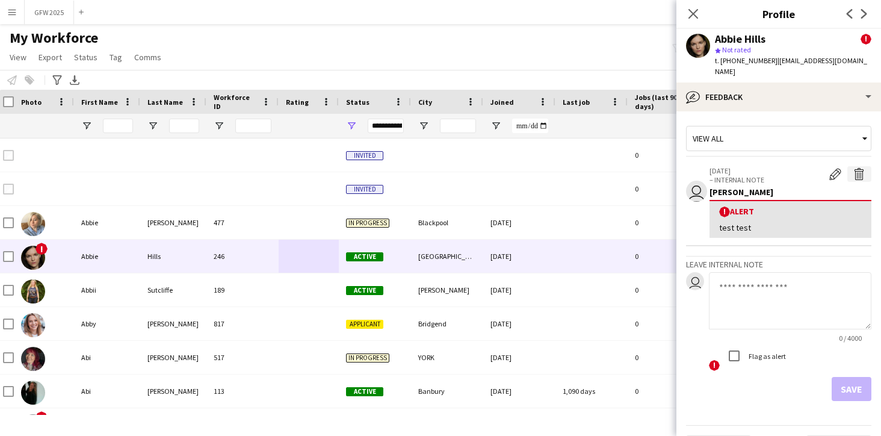
click at [860, 170] on app-icon "Delete alert" at bounding box center [860, 174] width 12 height 12
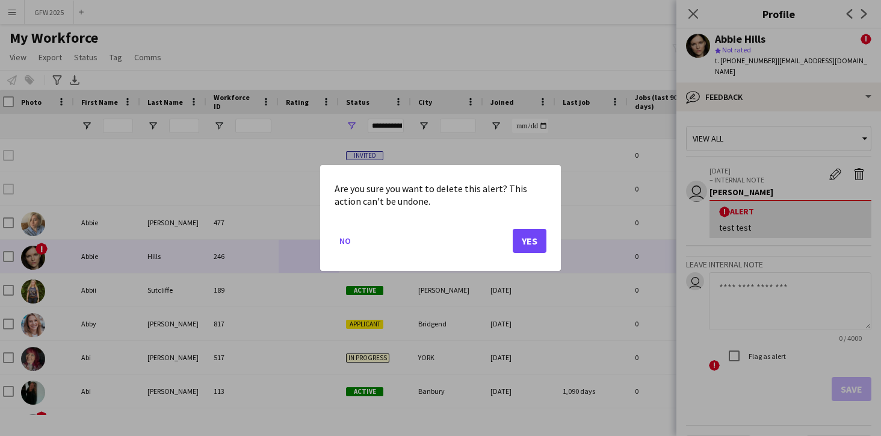
click at [534, 237] on button "Yes" at bounding box center [530, 241] width 34 height 24
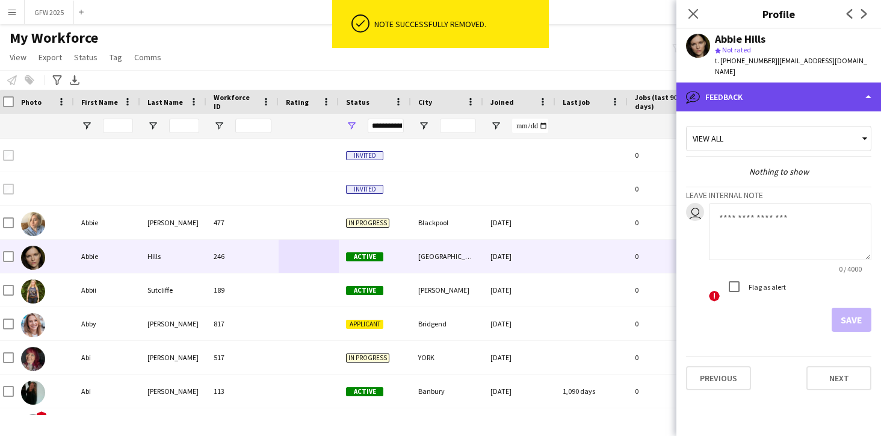
click at [835, 95] on div "bubble-pencil Feedback" at bounding box center [779, 96] width 205 height 29
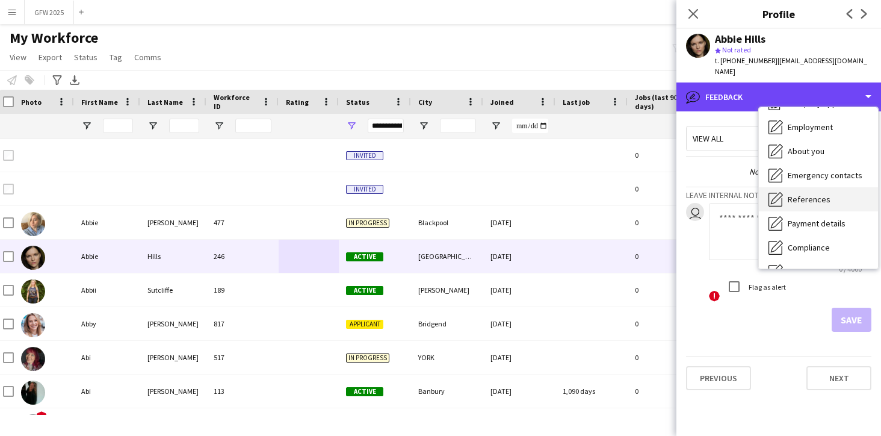
scroll to position [0, 0]
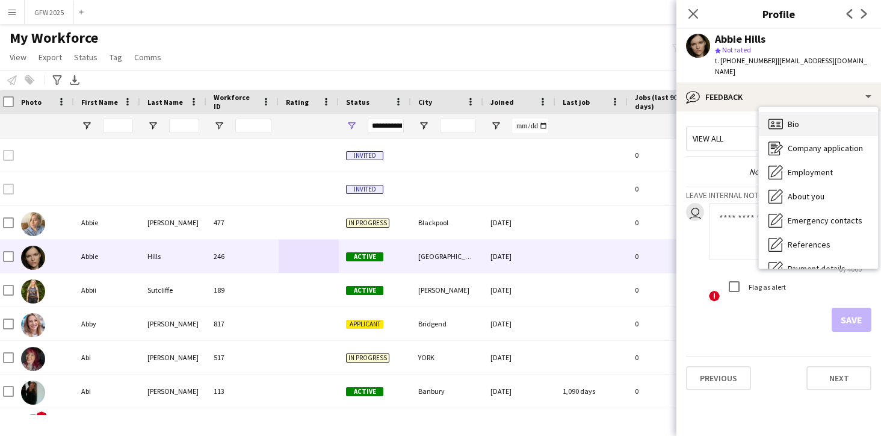
click at [807, 128] on div "Bio Bio" at bounding box center [818, 124] width 119 height 24
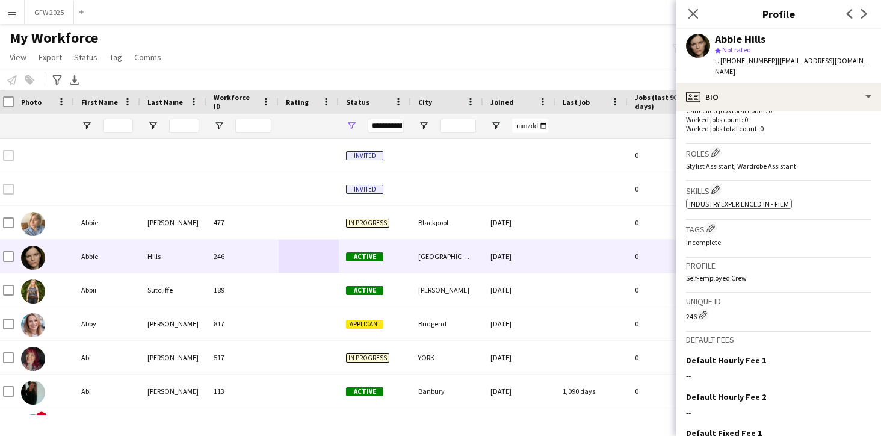
scroll to position [335, 0]
click at [712, 226] on app-icon "Edit crew company tags" at bounding box center [711, 228] width 8 height 8
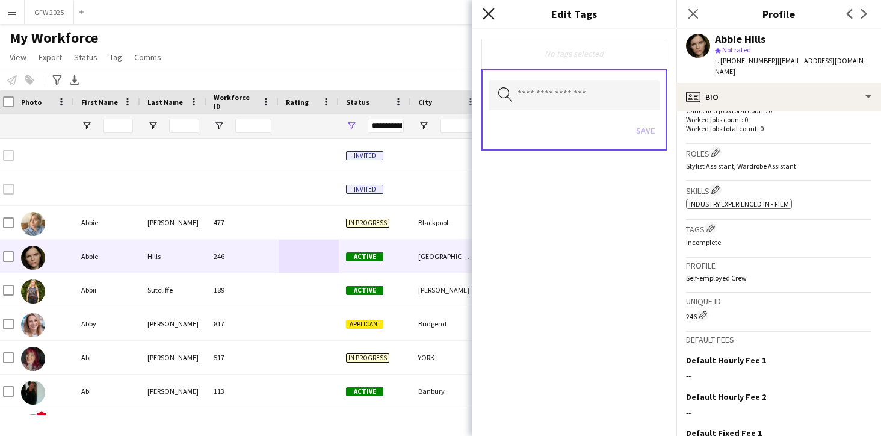
click at [492, 13] on icon "Close pop-in" at bounding box center [488, 13] width 11 height 11
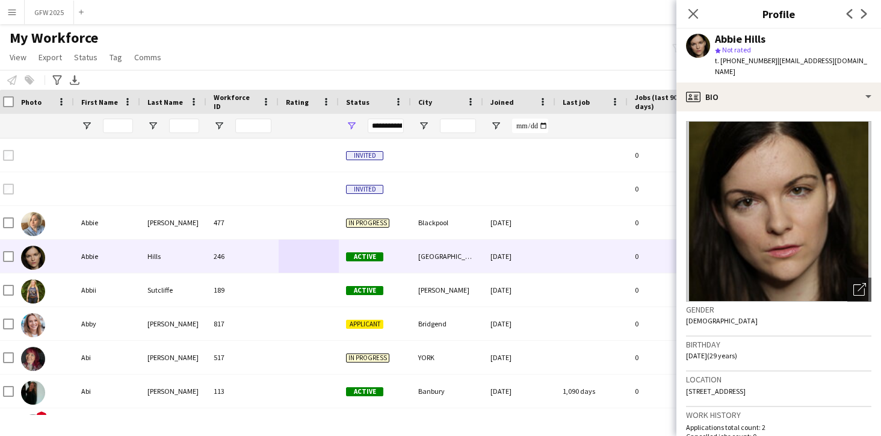
scroll to position [0, 0]
click at [690, 12] on icon "Close pop-in" at bounding box center [693, 13] width 11 height 11
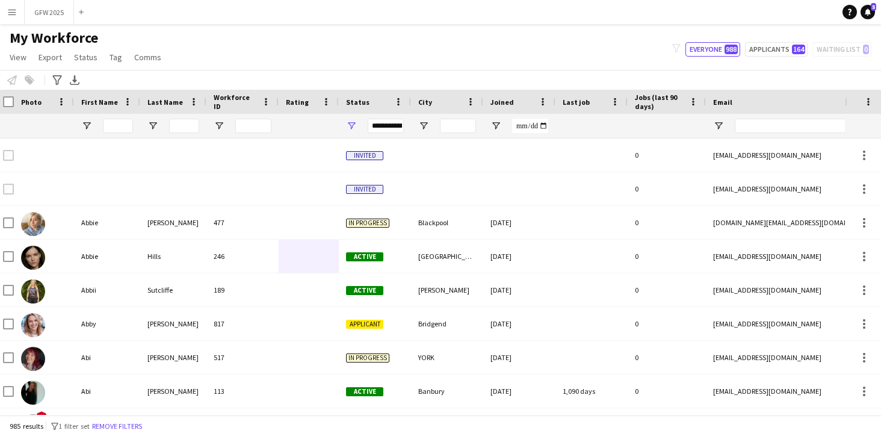
click at [582, 99] on span "Last job" at bounding box center [576, 102] width 27 height 9
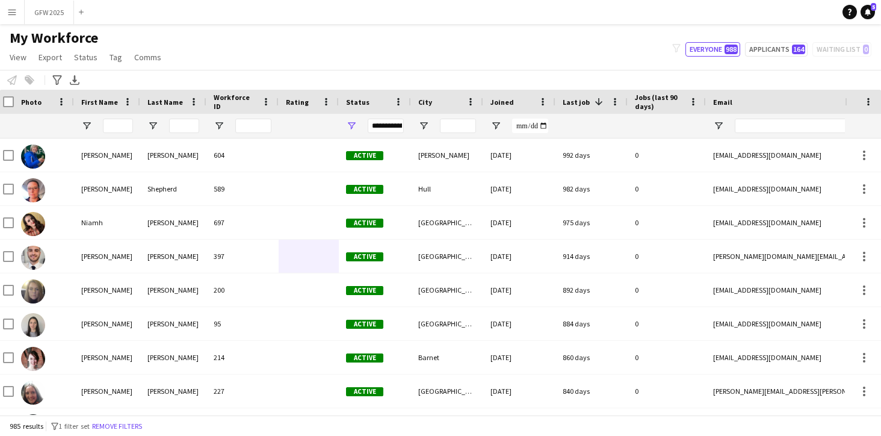
click at [582, 99] on span "Last job" at bounding box center [576, 102] width 27 height 9
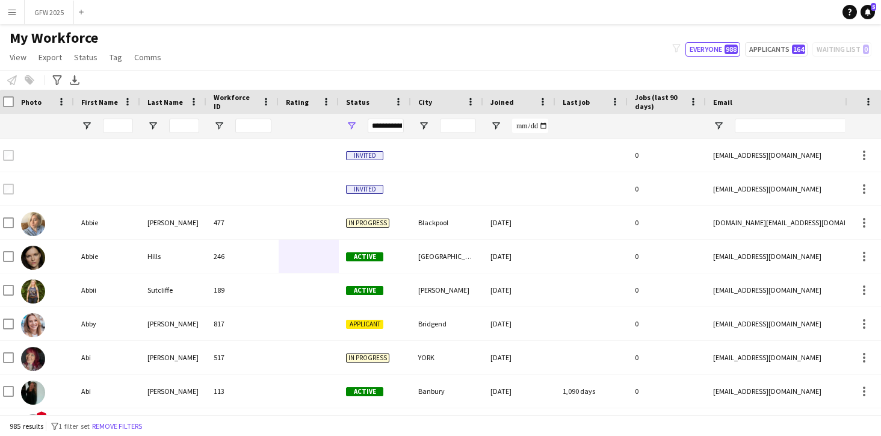
scroll to position [0, 1]
click at [596, 102] on div "Last job" at bounding box center [584, 102] width 43 height 18
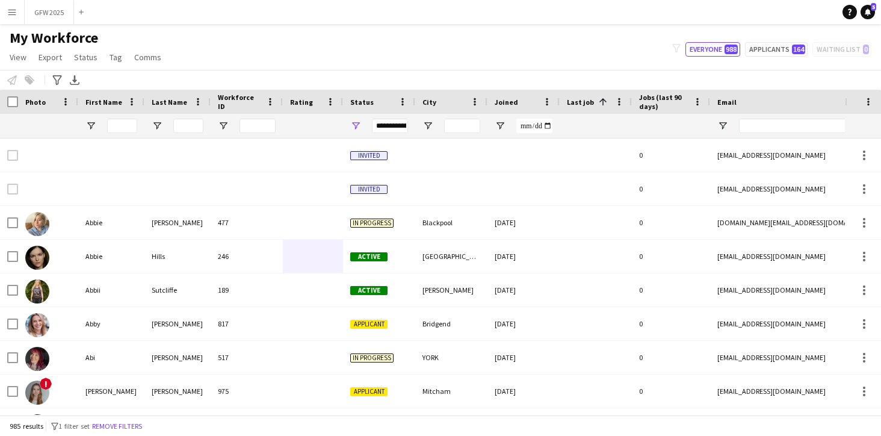
click at [676, 105] on span "Jobs (last 90 days)" at bounding box center [663, 102] width 49 height 18
click at [676, 105] on span at bounding box center [681, 101] width 14 height 11
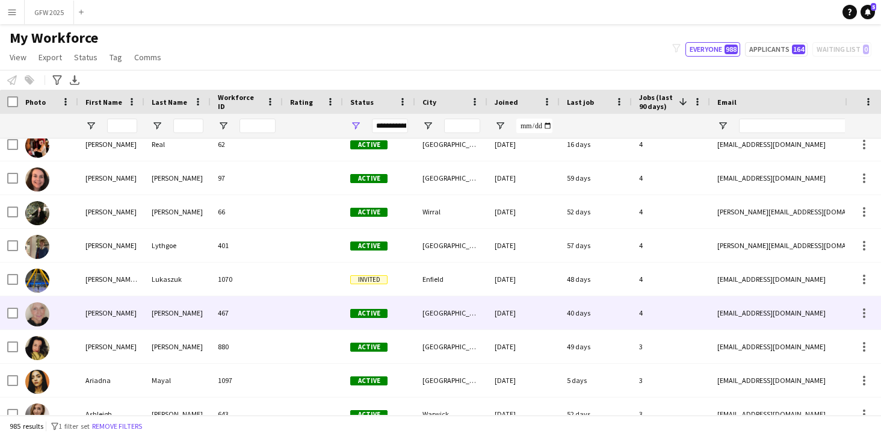
click at [672, 309] on div "4" at bounding box center [671, 312] width 78 height 33
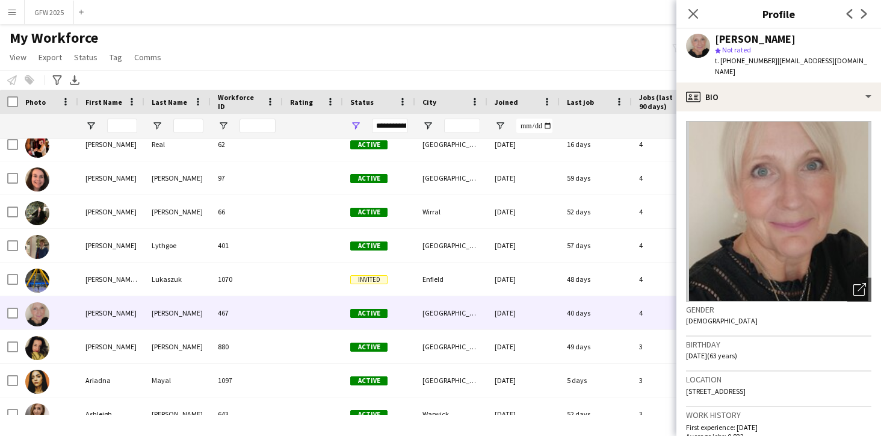
scroll to position [0, 0]
click at [698, 13] on icon "Close pop-in" at bounding box center [693, 13] width 11 height 11
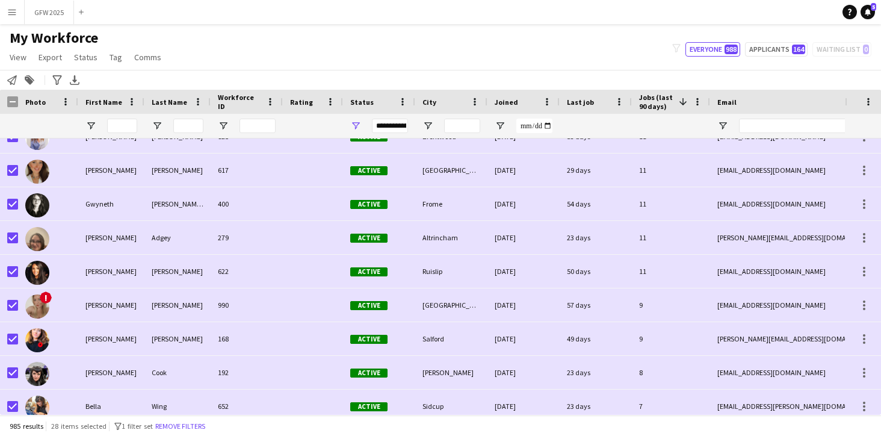
scroll to position [270, 0]
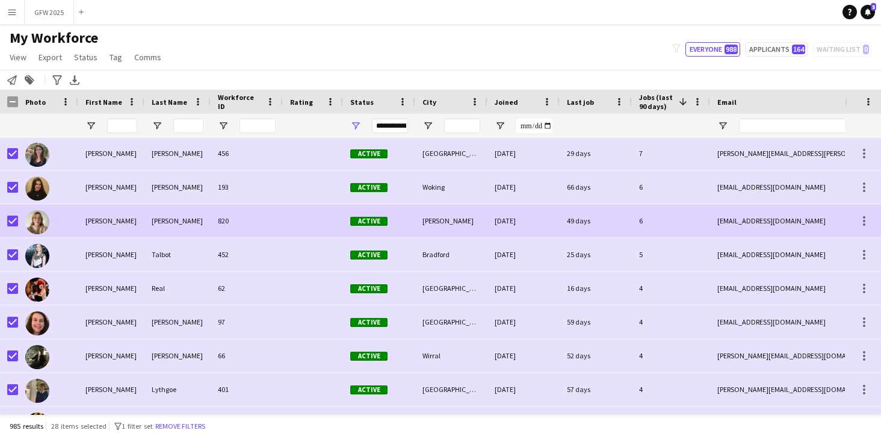
click at [314, 225] on div at bounding box center [313, 220] width 60 height 33
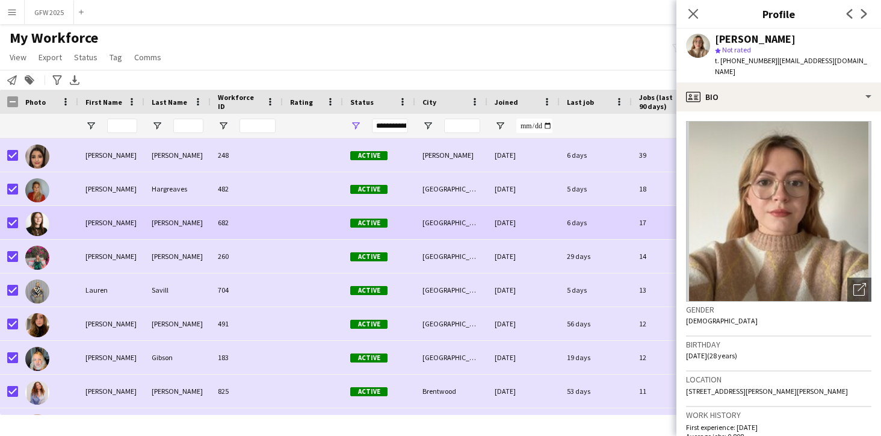
scroll to position [0, 0]
click at [235, 228] on div "682" at bounding box center [247, 222] width 72 height 33
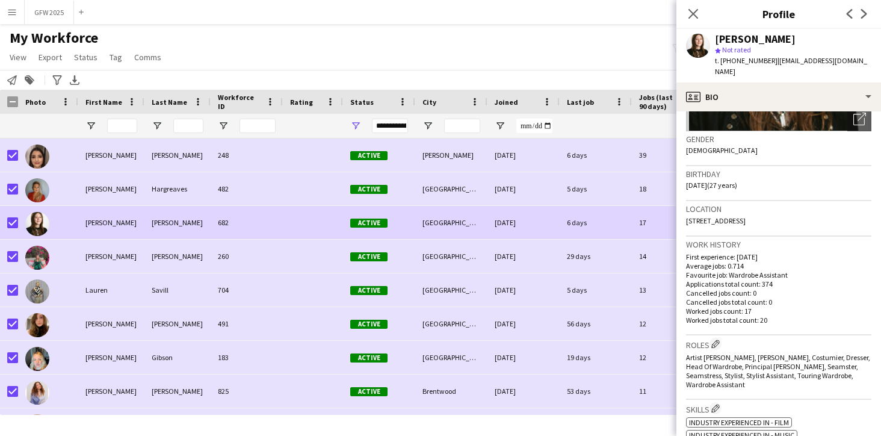
scroll to position [170, 0]
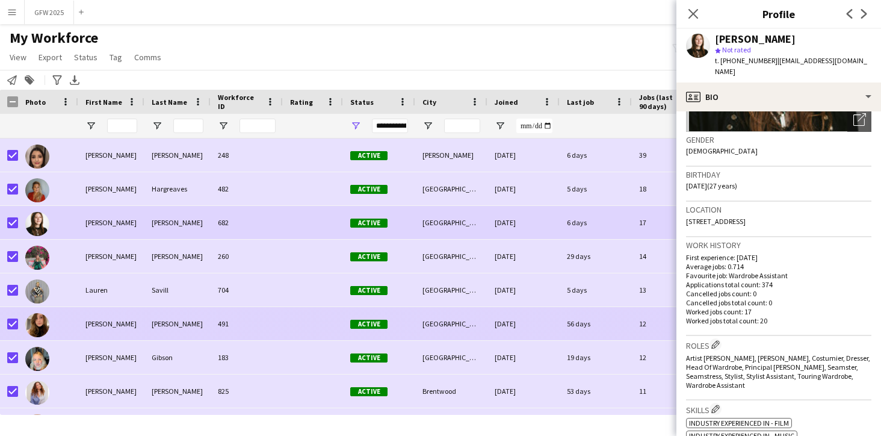
click at [569, 334] on div "56 days" at bounding box center [596, 323] width 72 height 33
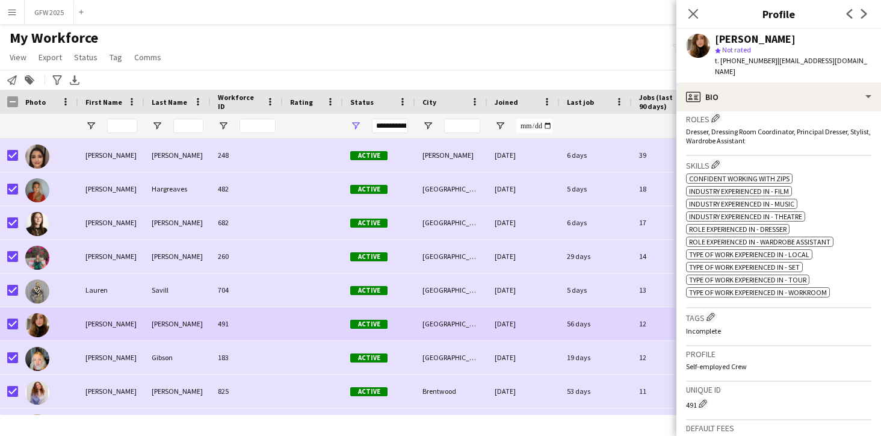
scroll to position [444, 0]
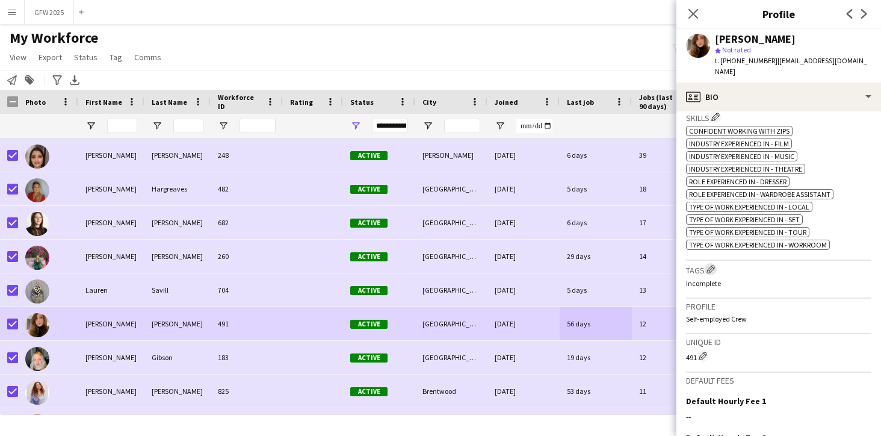
click at [713, 265] on app-icon "Edit crew company tags" at bounding box center [711, 269] width 8 height 8
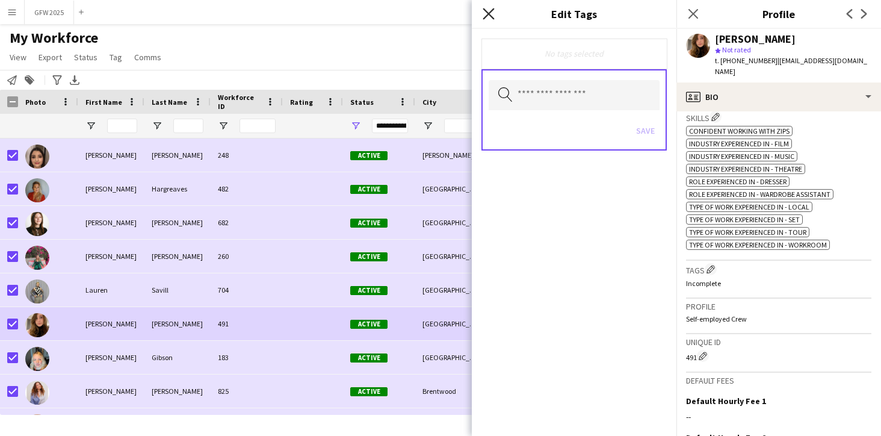
click at [489, 14] on icon at bounding box center [488, 13] width 11 height 11
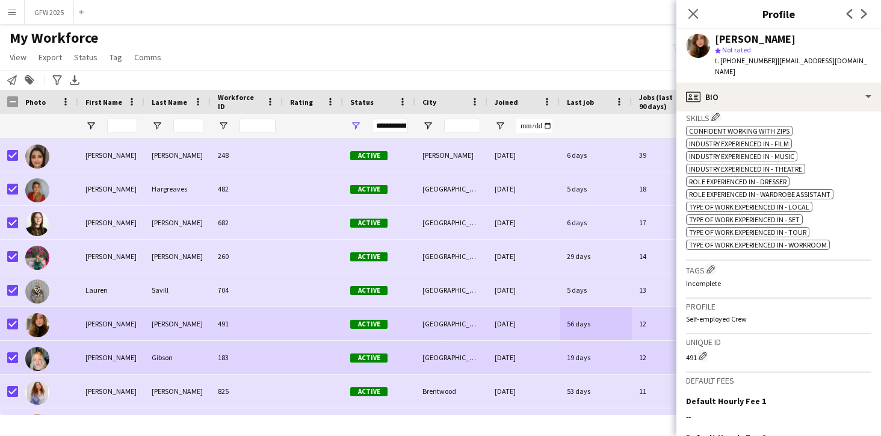
click at [509, 352] on div "[DATE]" at bounding box center [524, 357] width 72 height 33
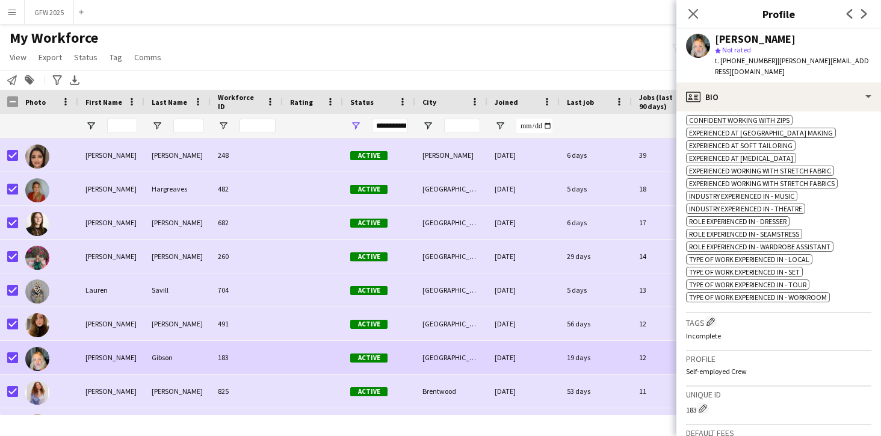
scroll to position [467, 0]
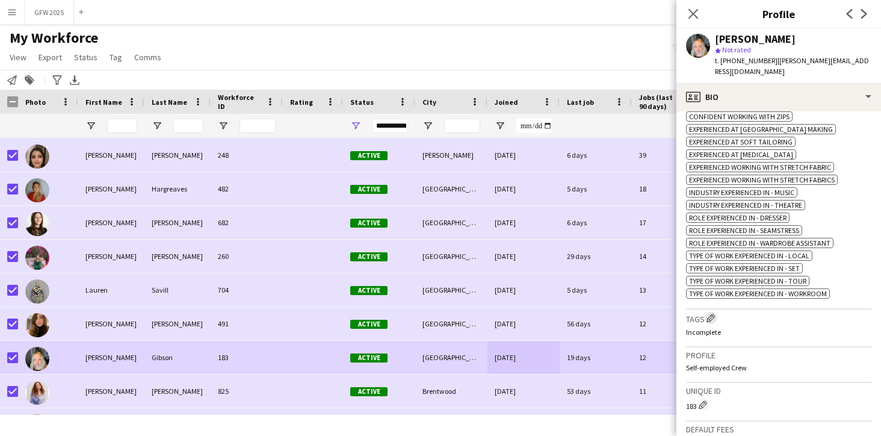
click at [715, 314] on app-icon "Edit crew company tags" at bounding box center [711, 318] width 8 height 8
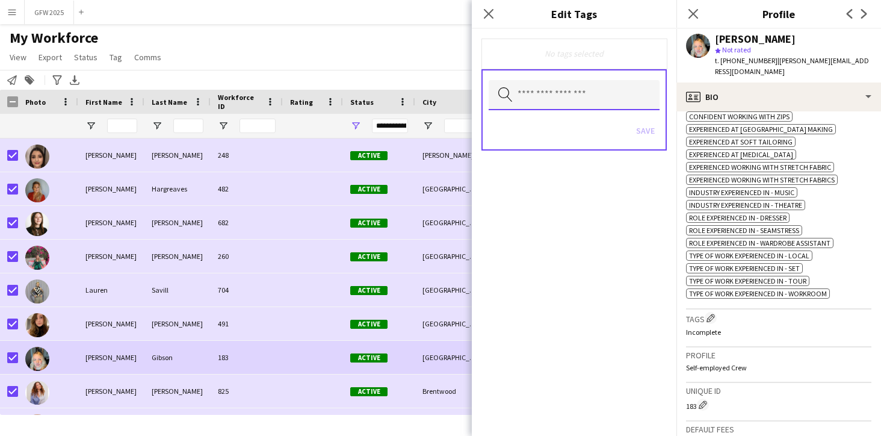
click at [553, 95] on input "text" at bounding box center [574, 95] width 171 height 30
type input "*"
type input "**********"
click at [651, 131] on div "Save" at bounding box center [574, 132] width 171 height 34
click at [646, 131] on div "Save" at bounding box center [574, 132] width 171 height 34
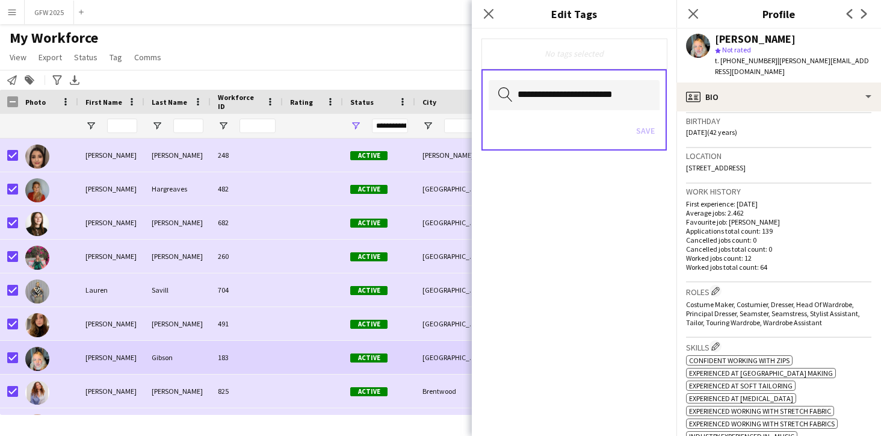
scroll to position [176, 0]
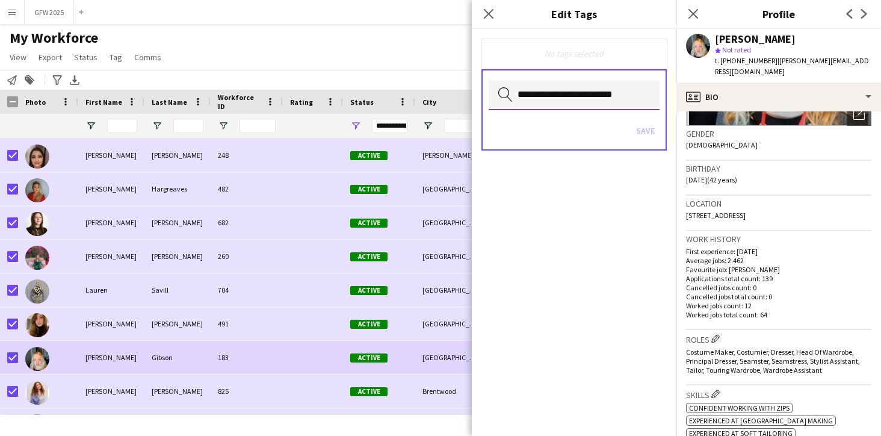
click at [624, 97] on input "**********" at bounding box center [574, 95] width 171 height 30
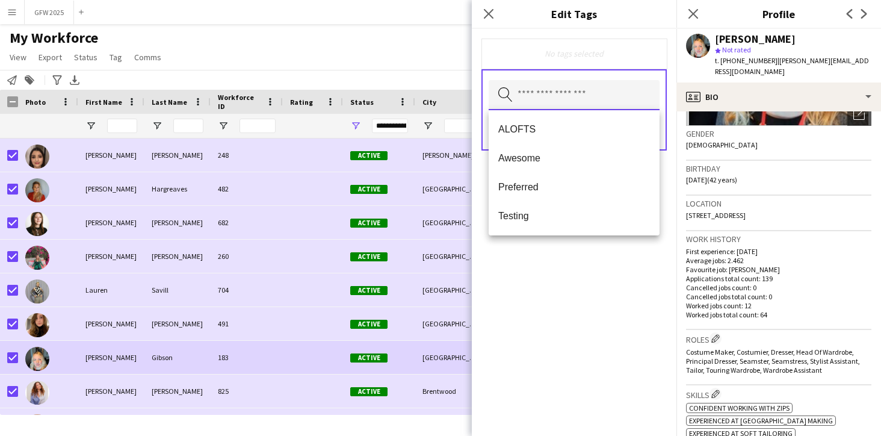
scroll to position [0, 0]
click at [487, 16] on icon at bounding box center [488, 13] width 11 height 11
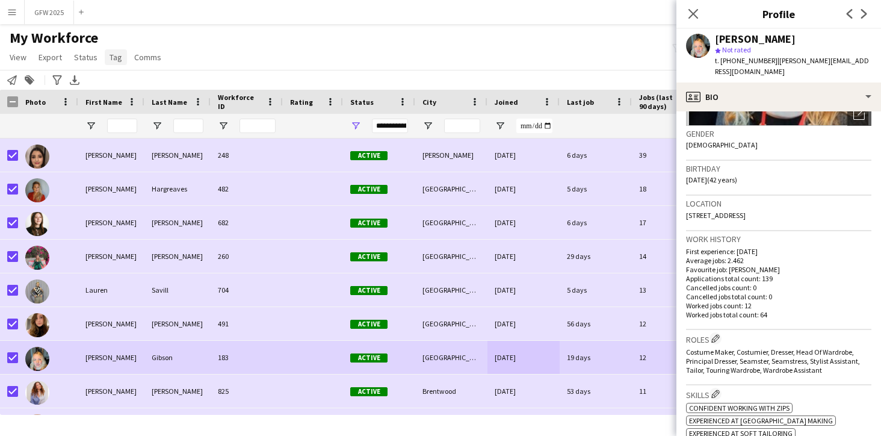
click at [111, 57] on span "Tag" at bounding box center [116, 57] width 13 height 11
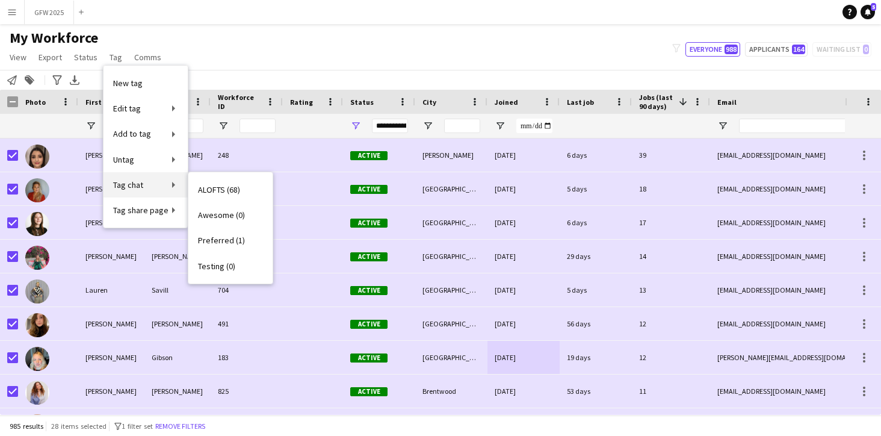
click at [171, 182] on link "Tag chat" at bounding box center [146, 184] width 84 height 25
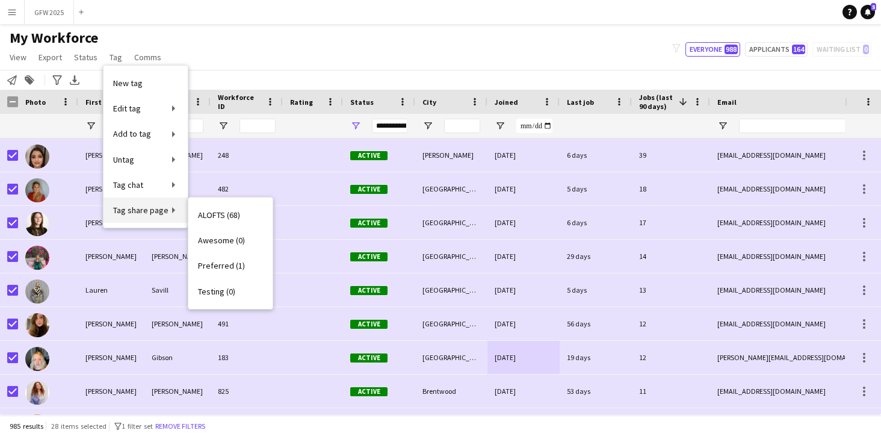
click at [172, 208] on link "Tag share page" at bounding box center [146, 209] width 84 height 25
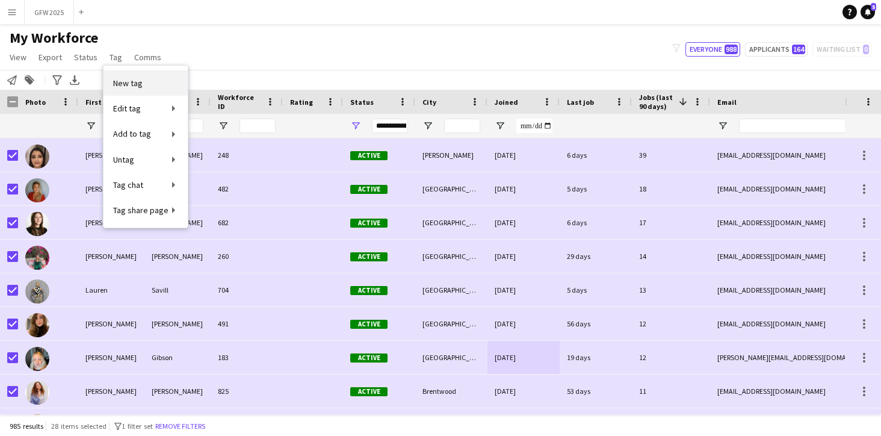
click at [166, 85] on link "New tag" at bounding box center [146, 82] width 84 height 25
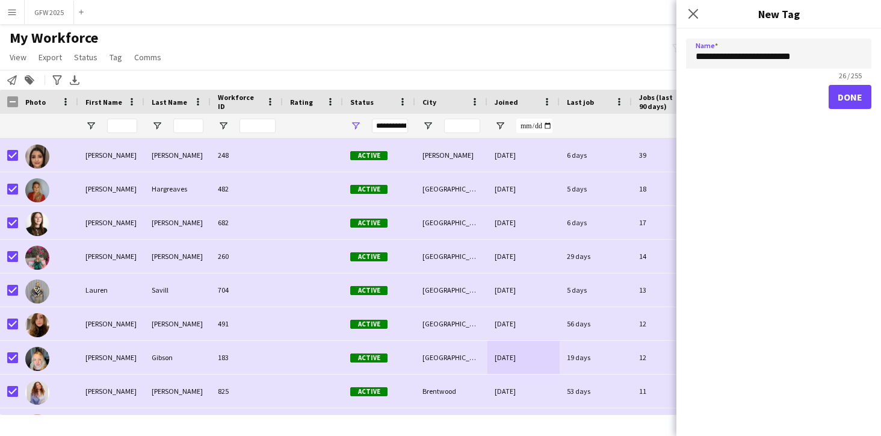
type input "**********"
click at [849, 98] on button "Done" at bounding box center [850, 97] width 43 height 24
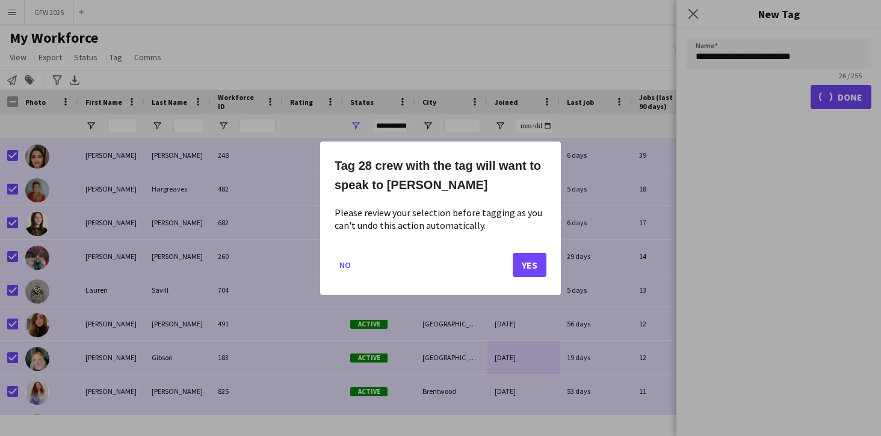
click at [344, 264] on button "No" at bounding box center [345, 264] width 21 height 19
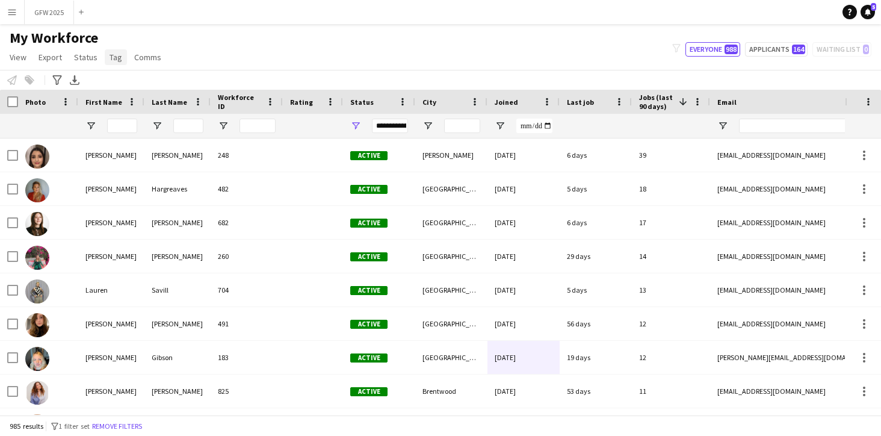
click at [113, 57] on span "Tag" at bounding box center [116, 57] width 13 height 11
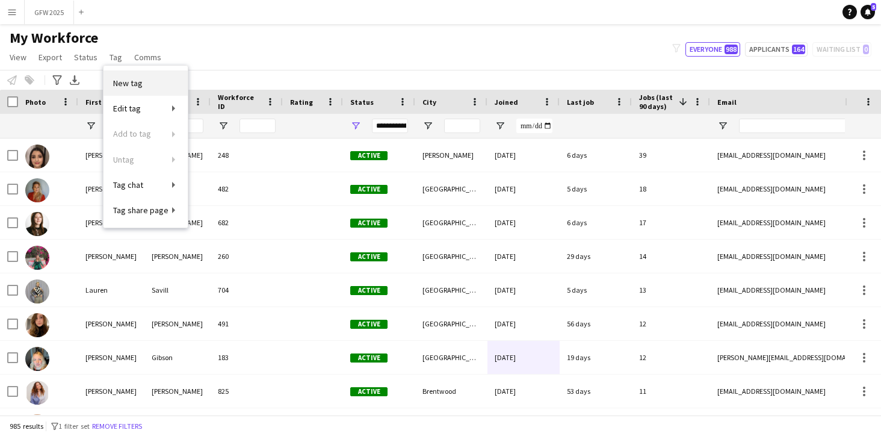
click at [128, 86] on span "New tag" at bounding box center [128, 83] width 30 height 11
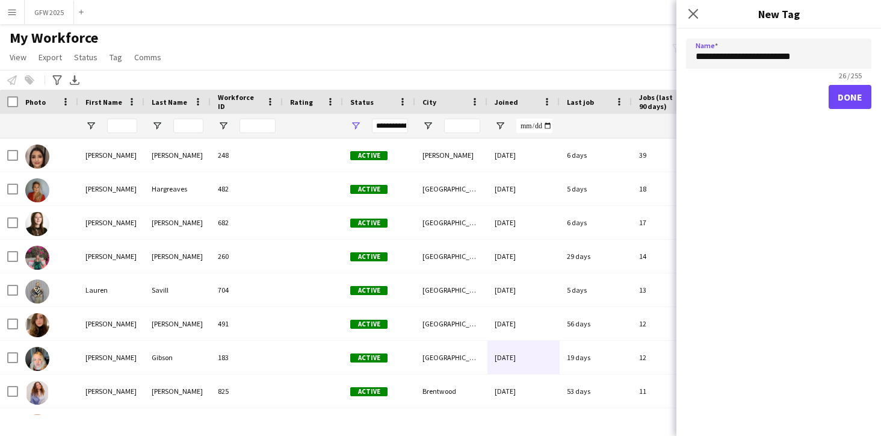
type input "**********"
click at [854, 95] on button "Done" at bounding box center [850, 97] width 43 height 24
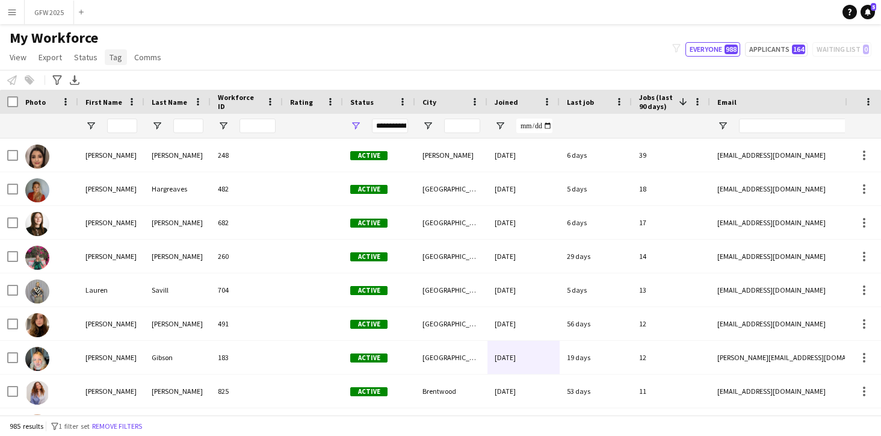
click at [117, 53] on span "Tag" at bounding box center [116, 57] width 13 height 11
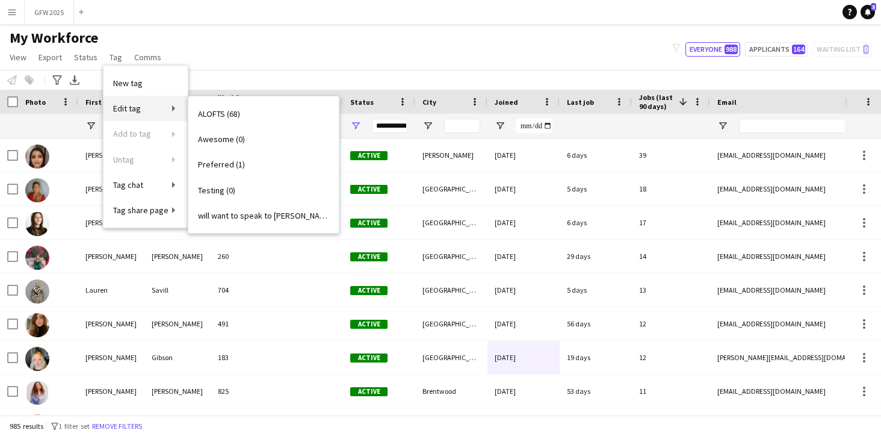
click at [140, 102] on link "Edit tag" at bounding box center [146, 108] width 84 height 25
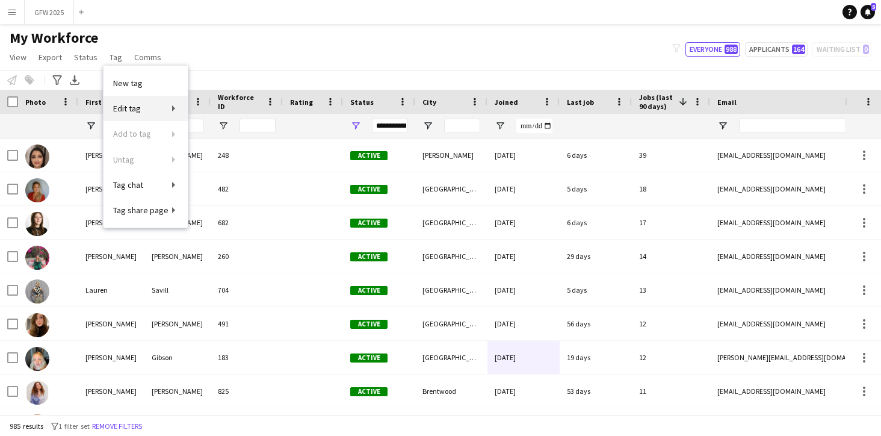
click at [176, 108] on link "Edit tag" at bounding box center [146, 108] width 84 height 25
click at [266, 76] on div "Notify workforce Add to tag Select at least one crew to tag him or her. Advance…" at bounding box center [440, 80] width 881 height 20
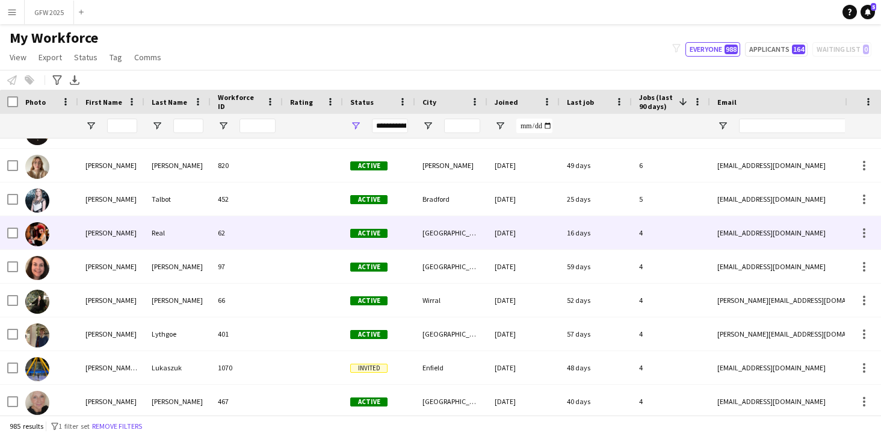
scroll to position [620, 0]
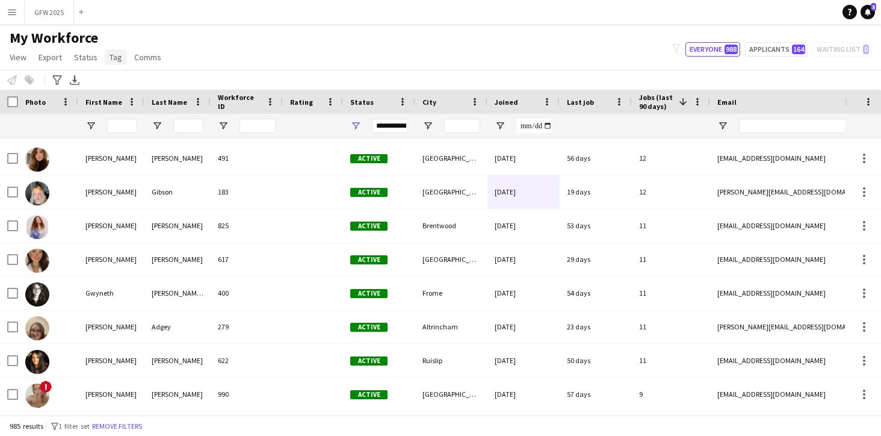
click at [120, 55] on span "Tag" at bounding box center [116, 57] width 13 height 11
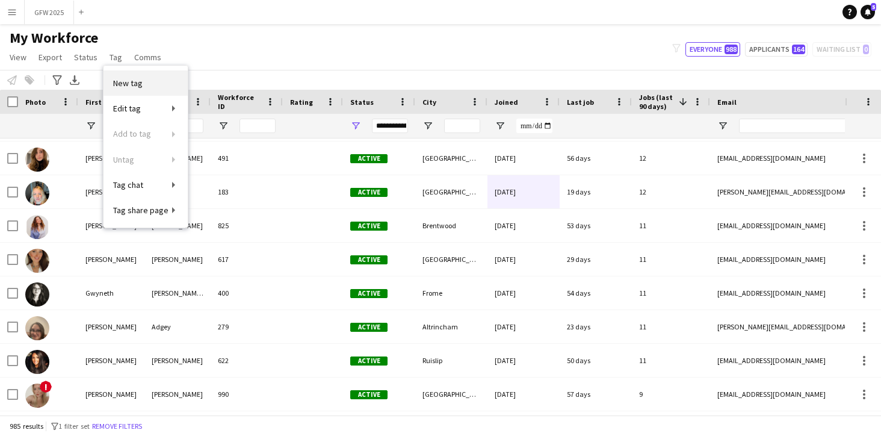
click at [141, 85] on span "New tag" at bounding box center [128, 83] width 30 height 11
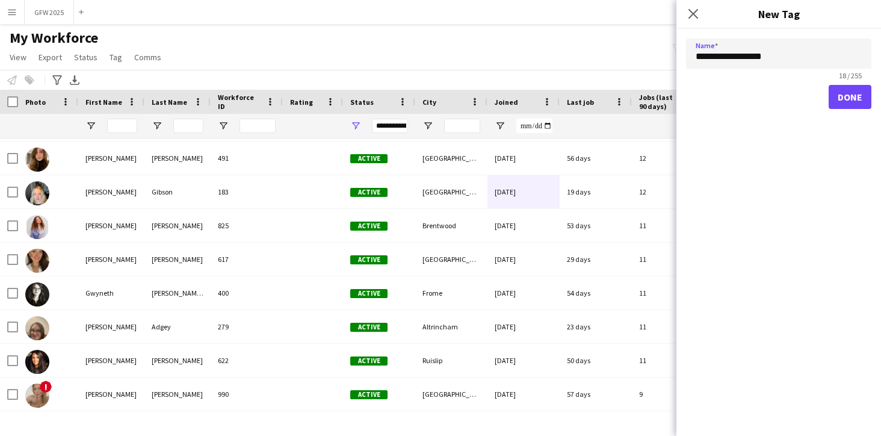
type input "**********"
click at [843, 98] on button "Done" at bounding box center [850, 97] width 43 height 24
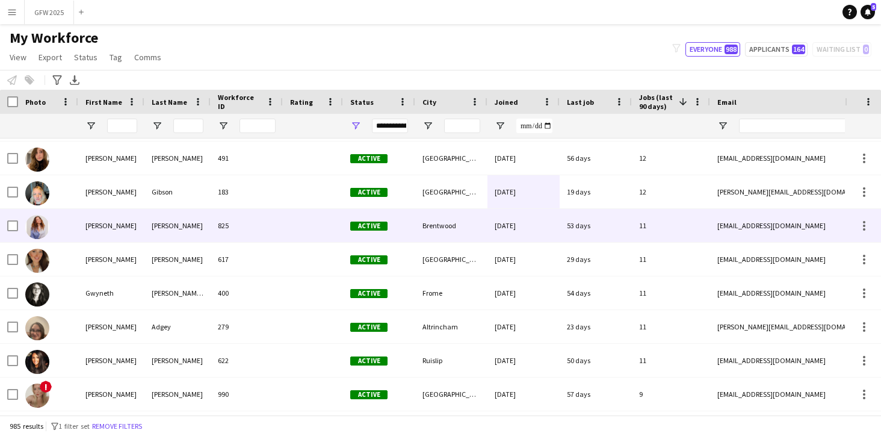
click at [517, 226] on div "[DATE]" at bounding box center [524, 225] width 72 height 33
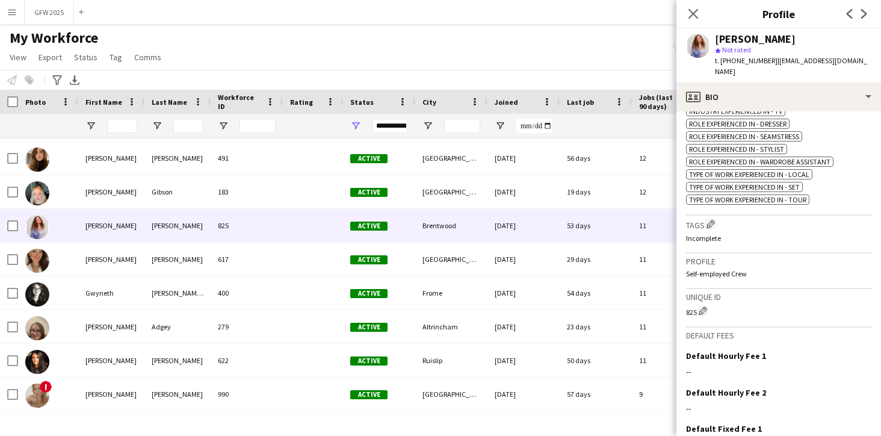
scroll to position [571, 0]
click at [715, 219] on app-icon "Edit crew company tags" at bounding box center [711, 223] width 8 height 8
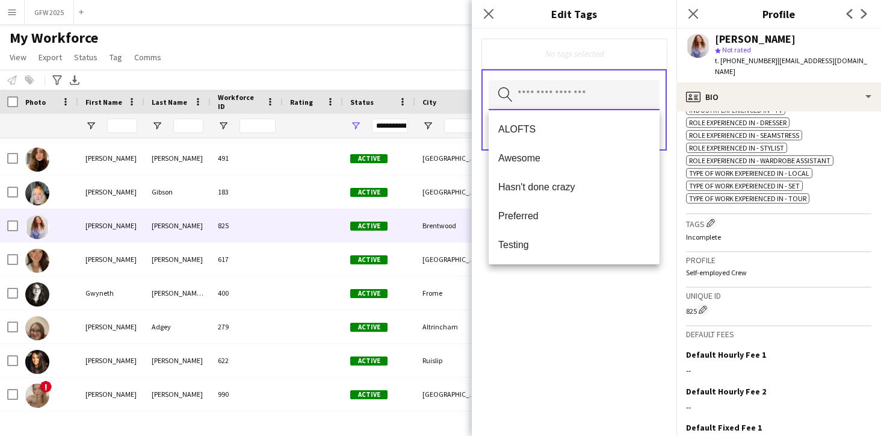
click at [608, 98] on input "text" at bounding box center [574, 95] width 171 height 30
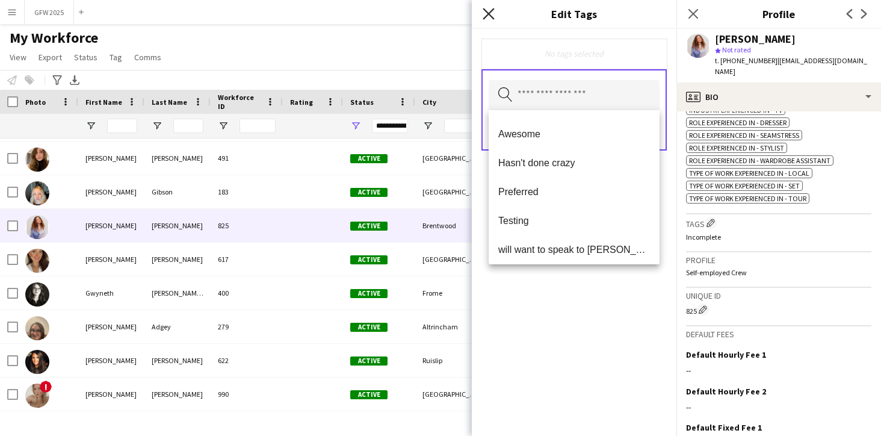
click at [490, 8] on icon "Close pop-in" at bounding box center [488, 13] width 11 height 11
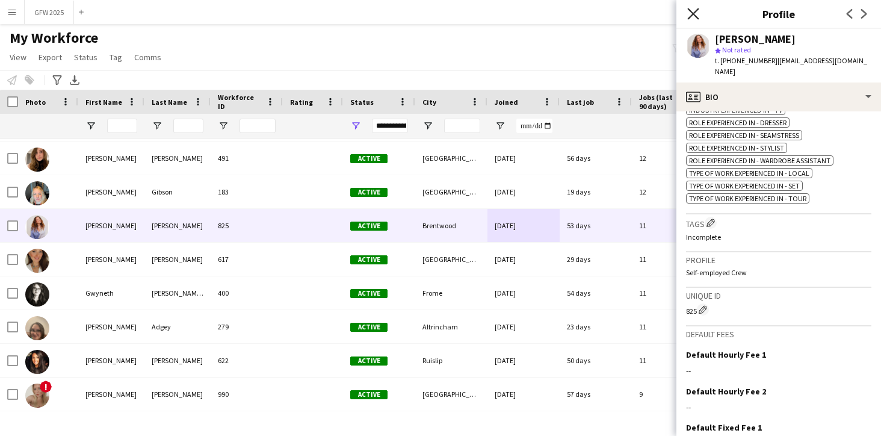
click at [696, 11] on icon at bounding box center [693, 13] width 11 height 11
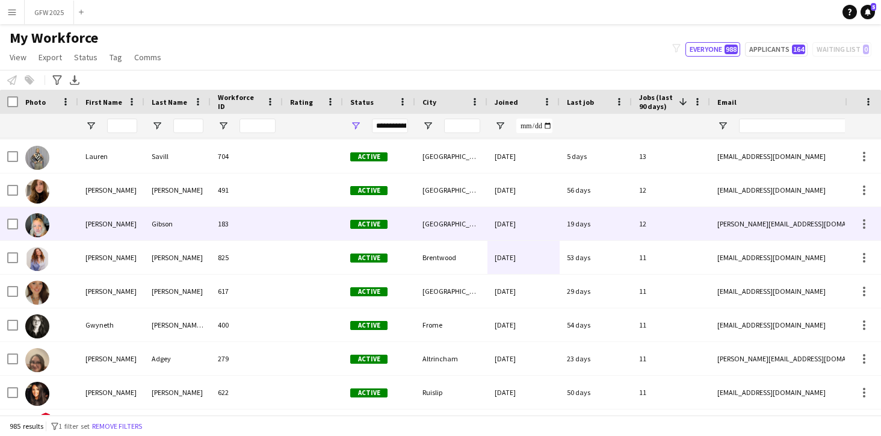
scroll to position [146, 0]
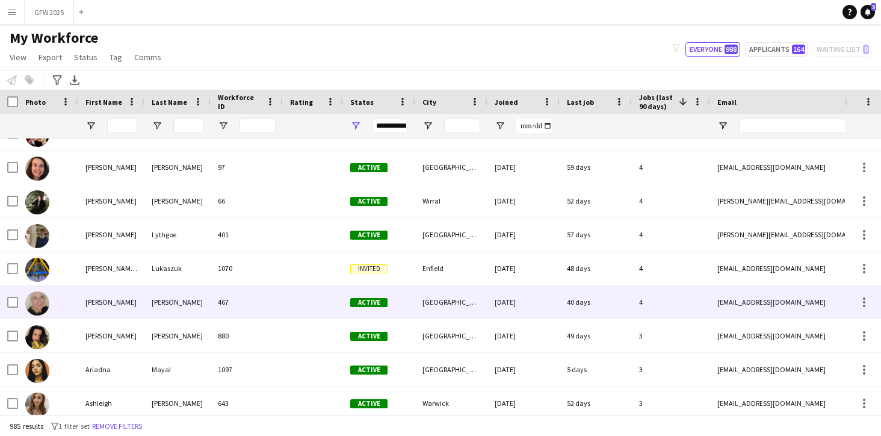
click at [305, 305] on div at bounding box center [313, 301] width 60 height 33
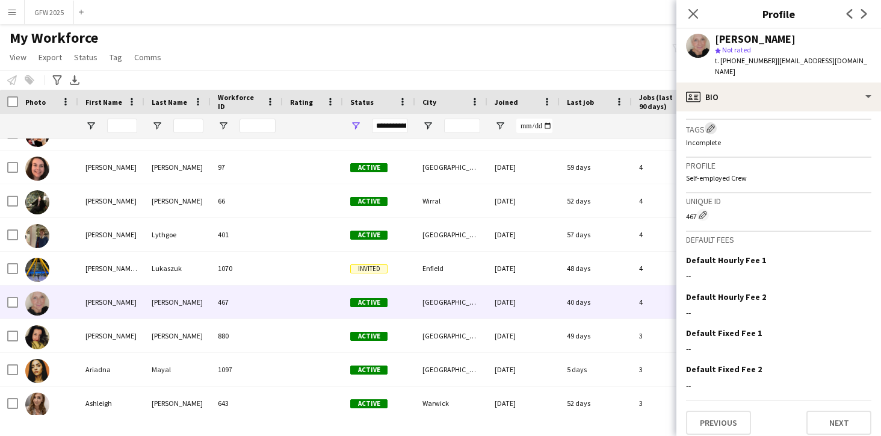
click at [712, 128] on app-icon "Edit crew company tags" at bounding box center [711, 128] width 8 height 8
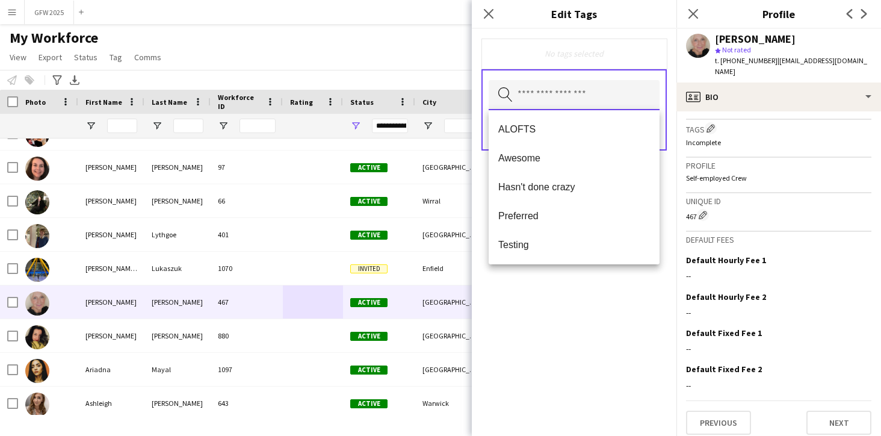
click at [577, 97] on input "text" at bounding box center [574, 95] width 171 height 30
click at [596, 189] on span "Hasn't done crazy" at bounding box center [575, 186] width 152 height 11
click at [489, 12] on icon "Close pop-in" at bounding box center [488, 13] width 11 height 11
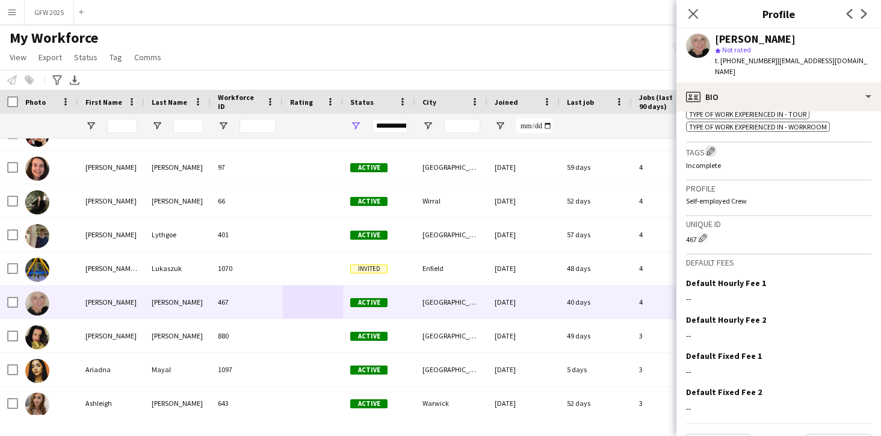
click at [708, 148] on app-icon "Edit crew company tags" at bounding box center [711, 151] width 8 height 8
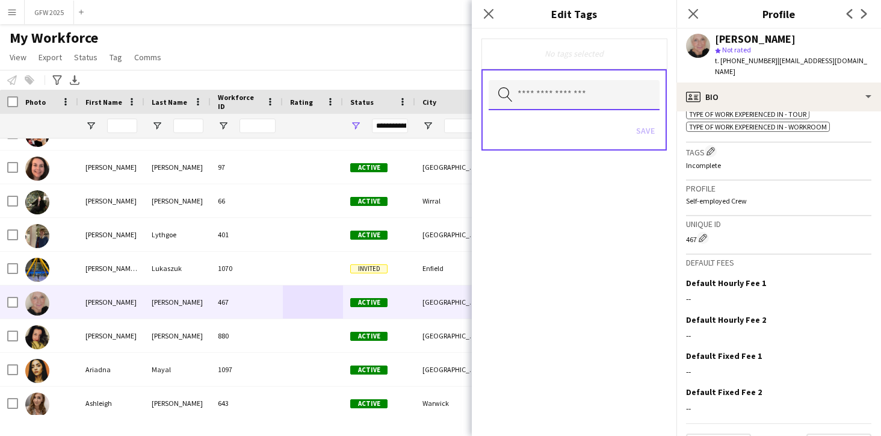
click at [610, 98] on input "text" at bounding box center [574, 95] width 171 height 30
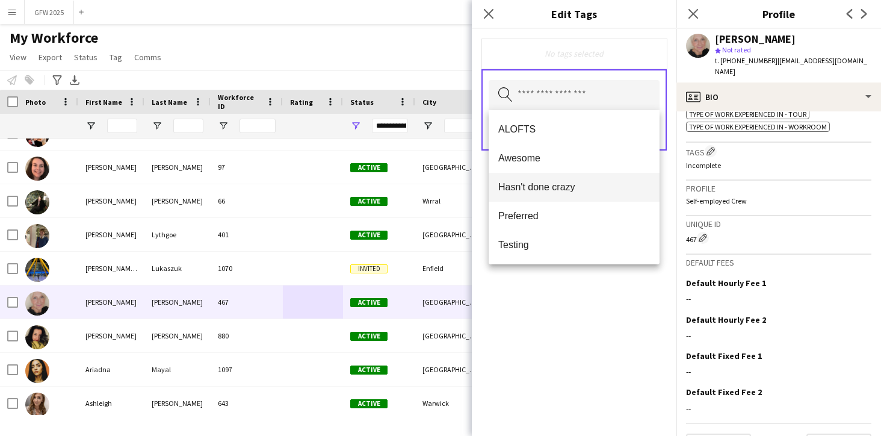
click at [590, 177] on mat-option "Hasn't done crazy" at bounding box center [574, 187] width 171 height 29
click at [666, 181] on form "Hasn't done crazy Remove Search by tag name Save" at bounding box center [574, 107] width 205 height 157
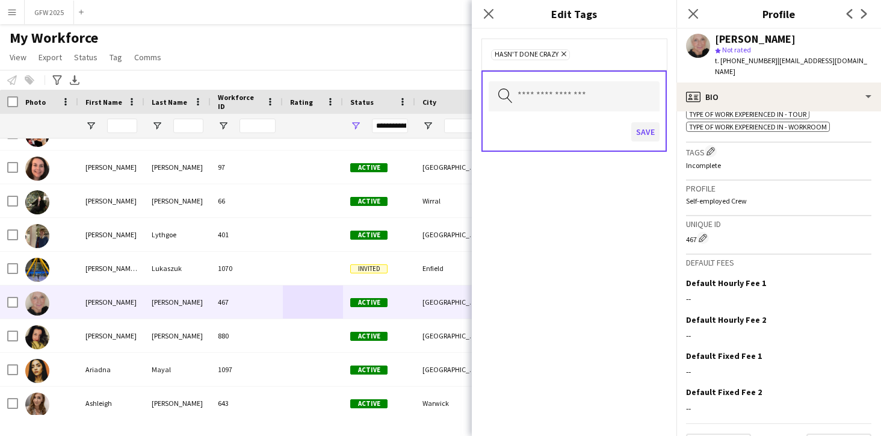
click at [654, 132] on button "Save" at bounding box center [646, 131] width 28 height 19
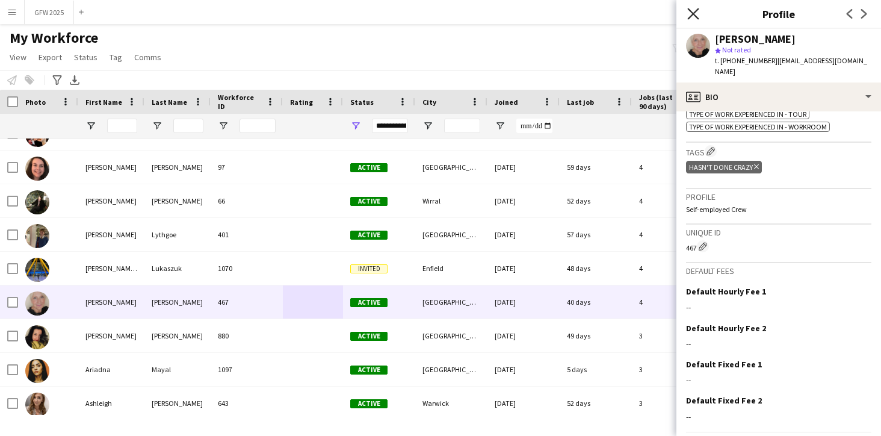
click at [693, 12] on icon "Close pop-in" at bounding box center [693, 13] width 11 height 11
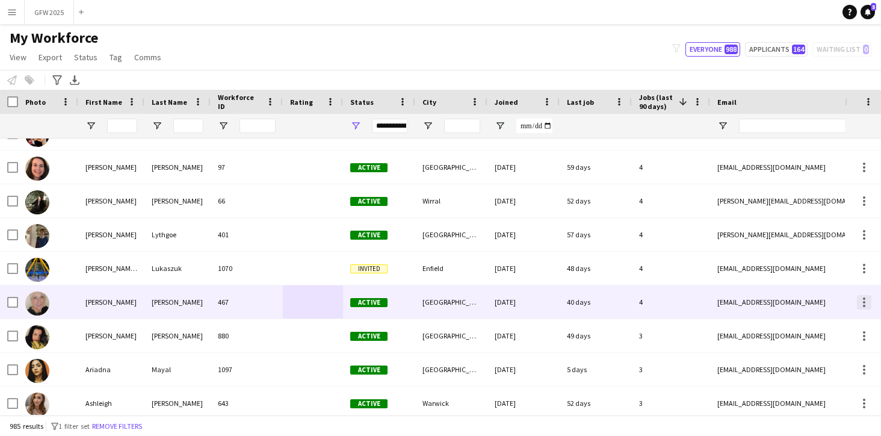
click at [864, 298] on div at bounding box center [864, 298] width 2 height 2
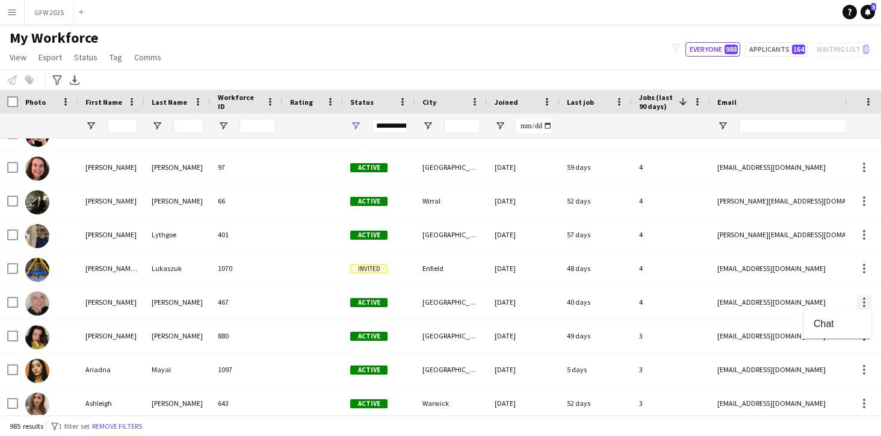
click at [864, 298] on div at bounding box center [440, 218] width 881 height 436
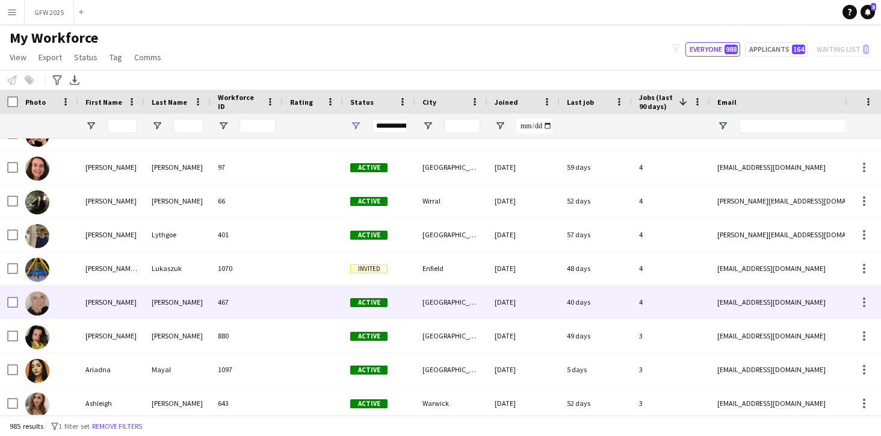
click at [670, 300] on div "4" at bounding box center [671, 301] width 78 height 33
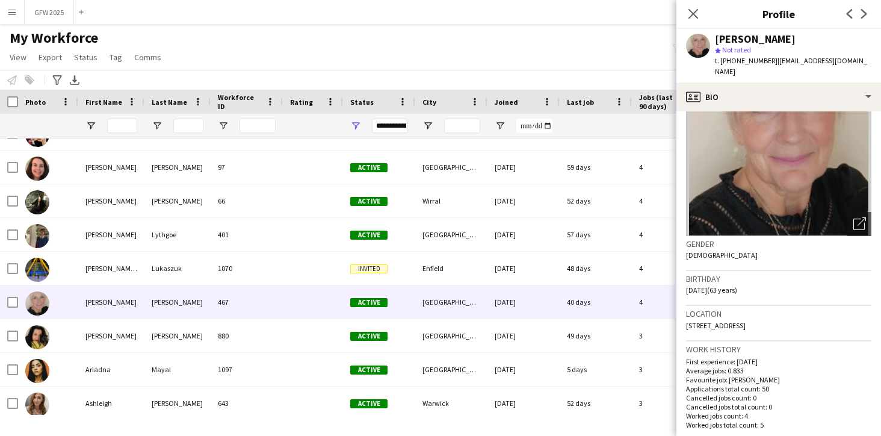
scroll to position [113, 0]
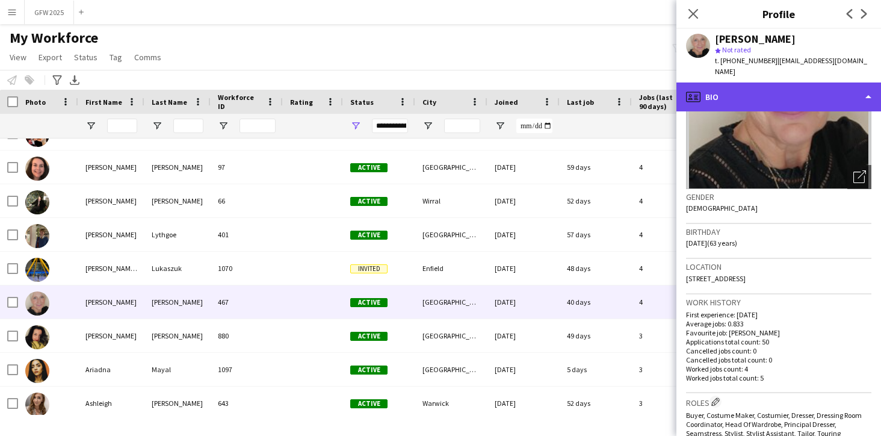
click at [859, 98] on div "profile Bio" at bounding box center [779, 96] width 205 height 29
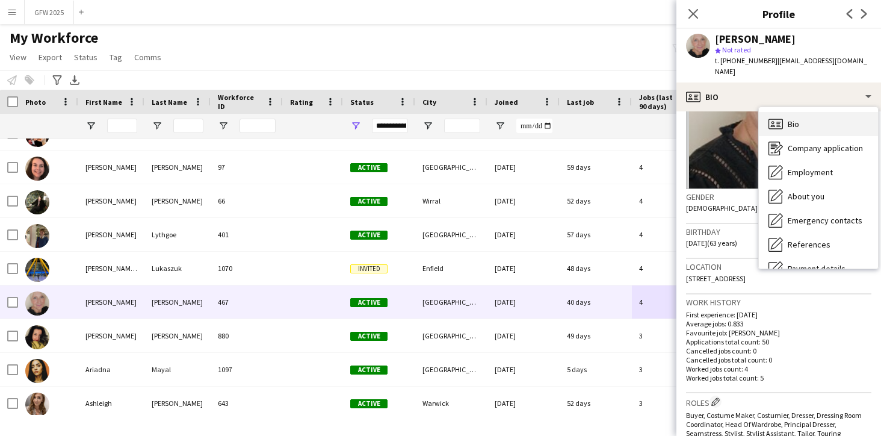
click at [840, 122] on div "Bio Bio" at bounding box center [818, 124] width 119 height 24
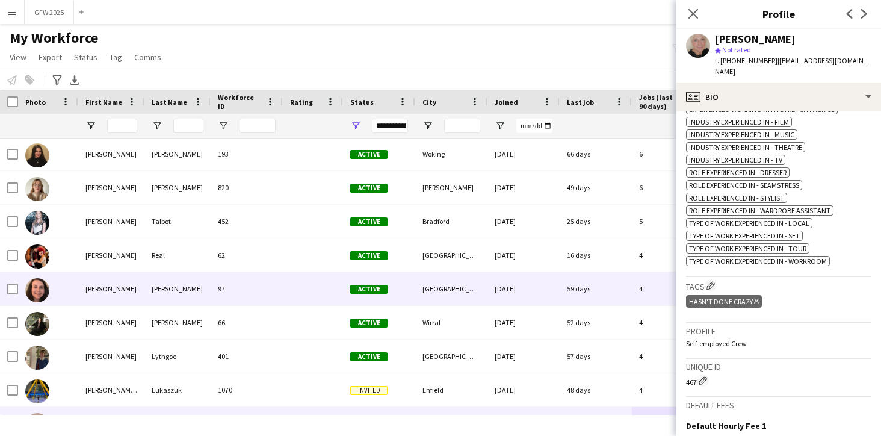
scroll to position [640, 0]
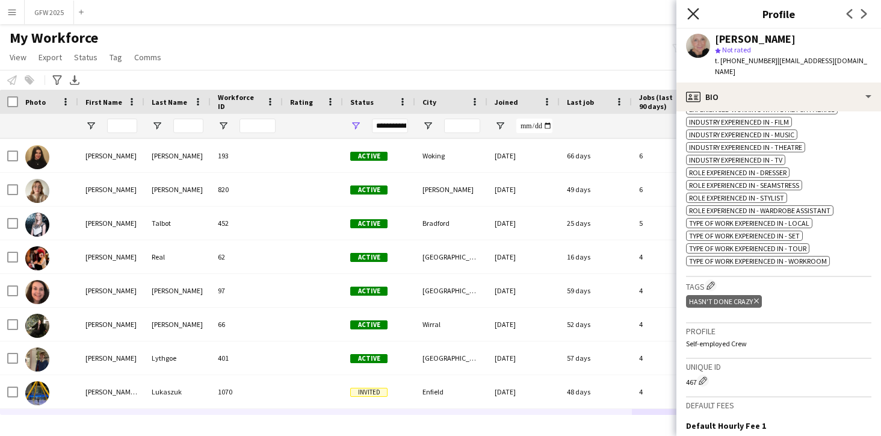
click at [689, 11] on icon "Close pop-in" at bounding box center [693, 13] width 11 height 11
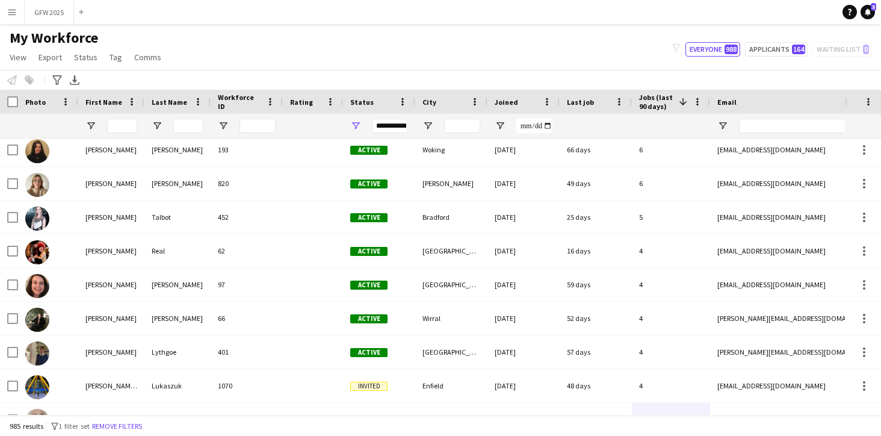
scroll to position [667, 0]
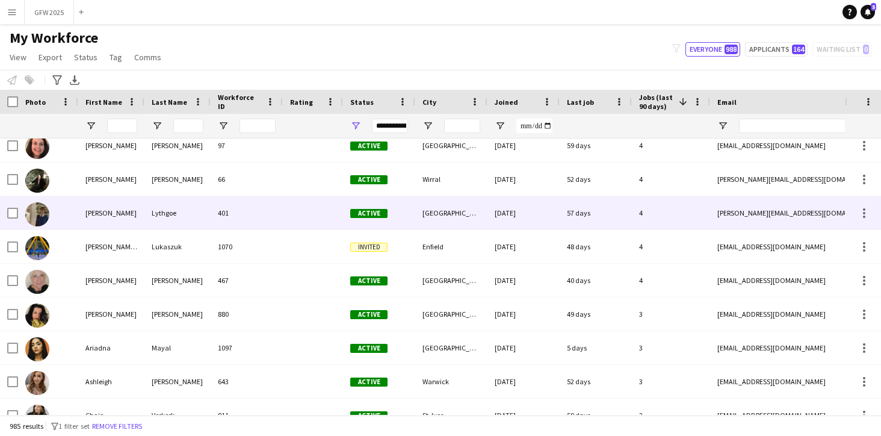
click at [326, 213] on div at bounding box center [313, 212] width 60 height 33
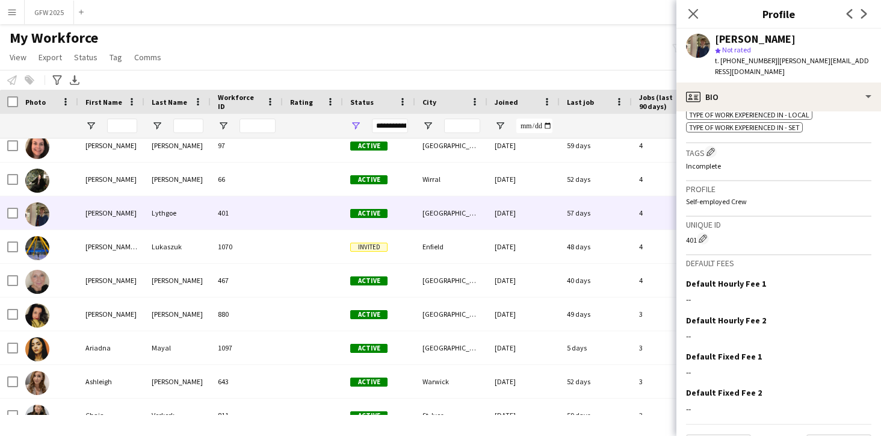
scroll to position [554, 0]
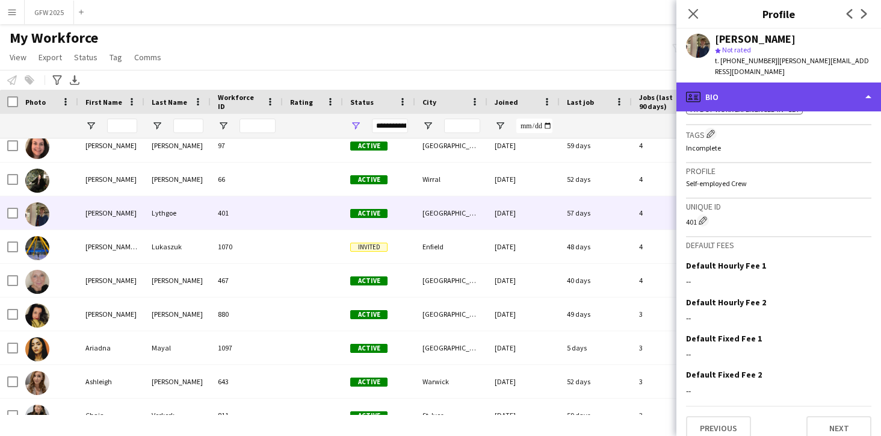
click at [754, 82] on div "profile Bio" at bounding box center [779, 96] width 205 height 29
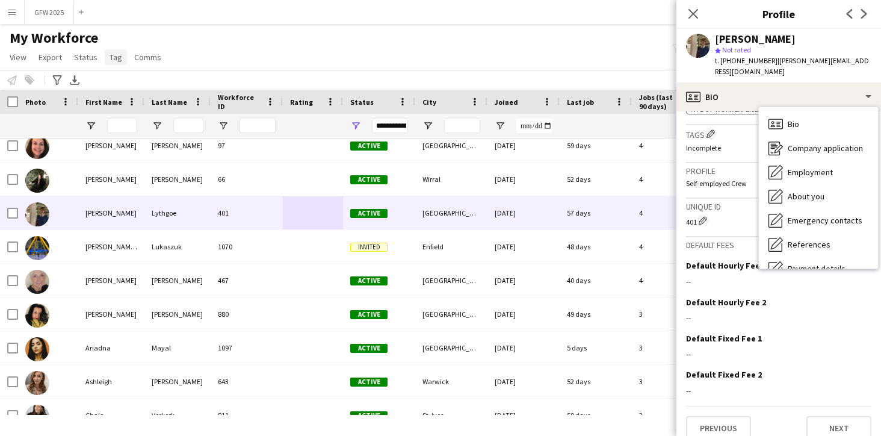
click at [112, 61] on span "Tag" at bounding box center [116, 57] width 13 height 11
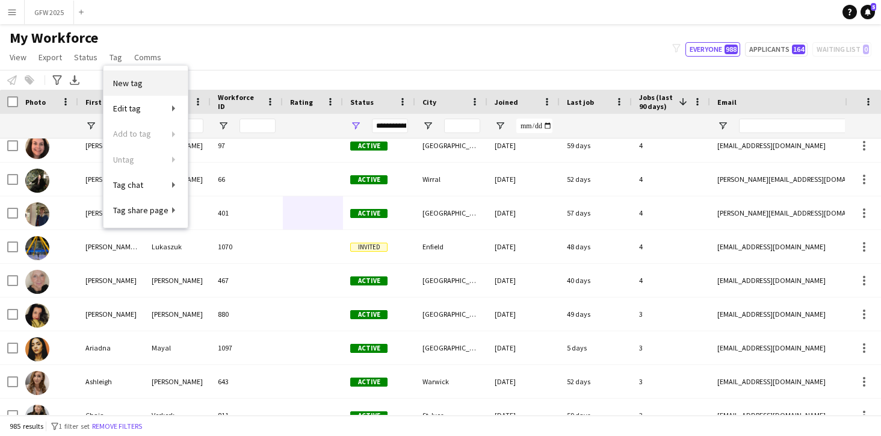
click at [135, 87] on span "New tag" at bounding box center [128, 83] width 30 height 11
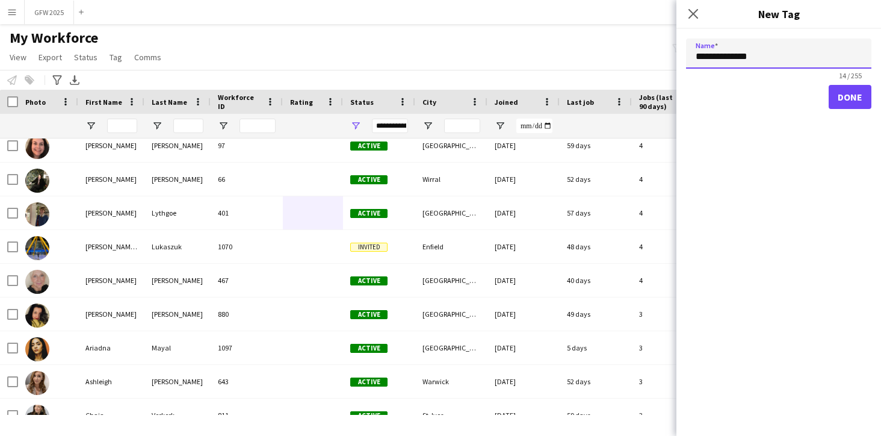
type input "**********"
click at [844, 96] on button "Done" at bounding box center [850, 97] width 43 height 24
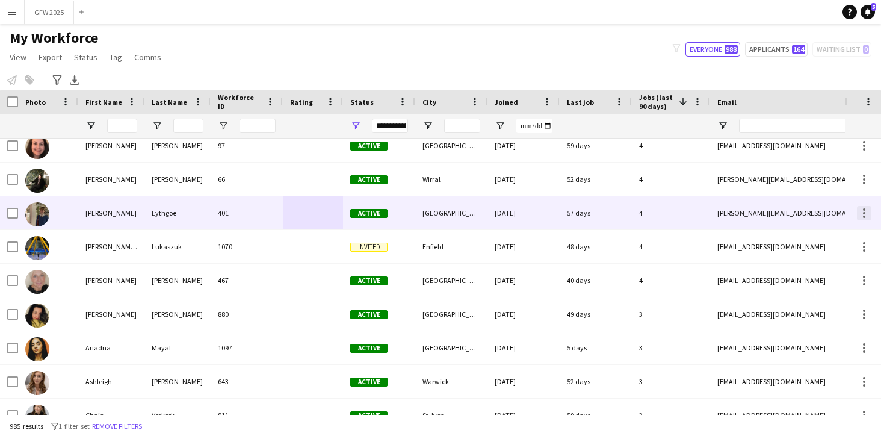
click at [862, 212] on div at bounding box center [864, 213] width 14 height 14
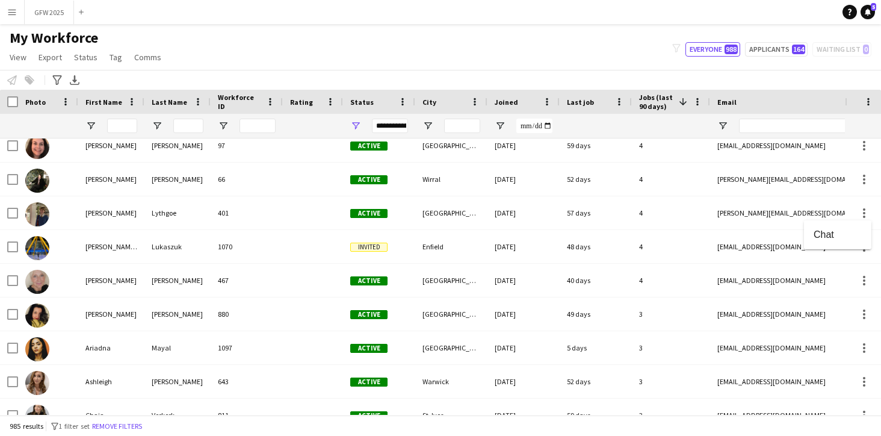
click at [696, 209] on div at bounding box center [440, 218] width 881 height 436
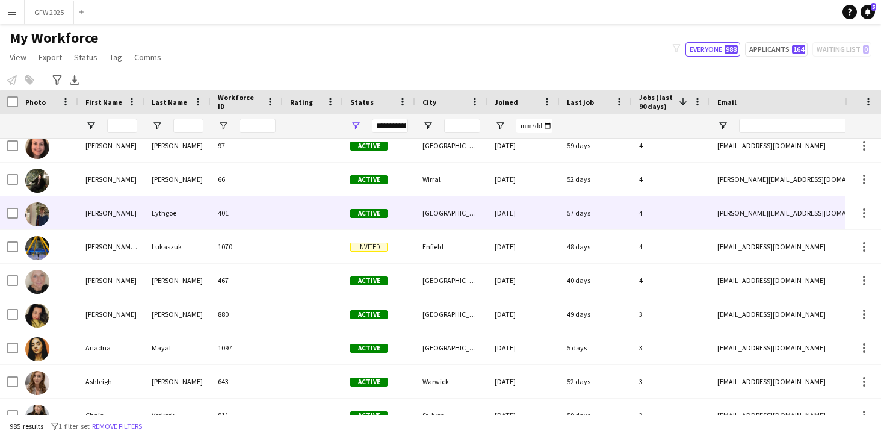
click at [684, 216] on div "4" at bounding box center [671, 212] width 78 height 33
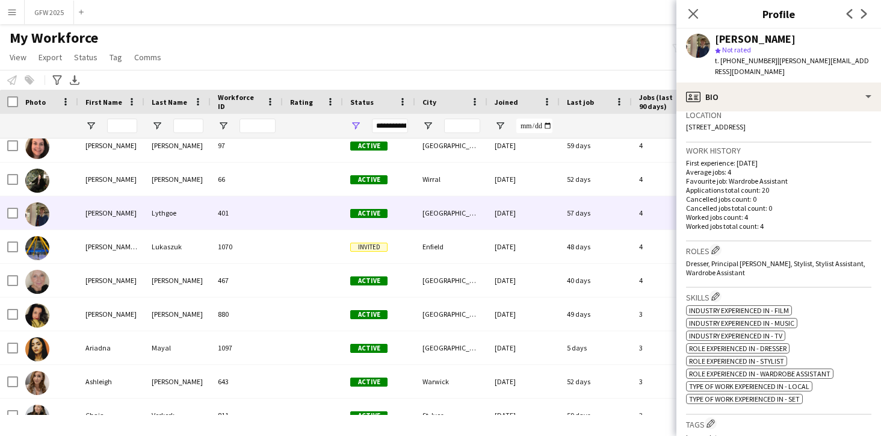
scroll to position [317, 0]
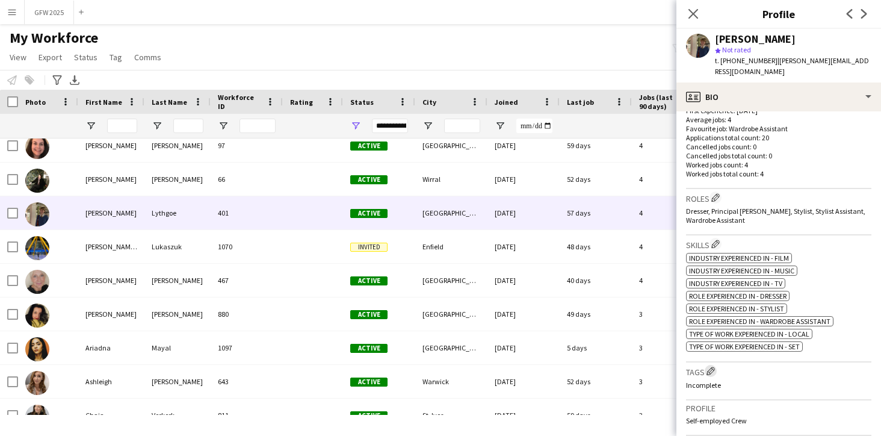
click at [712, 367] on app-icon "Edit crew company tags" at bounding box center [711, 371] width 8 height 8
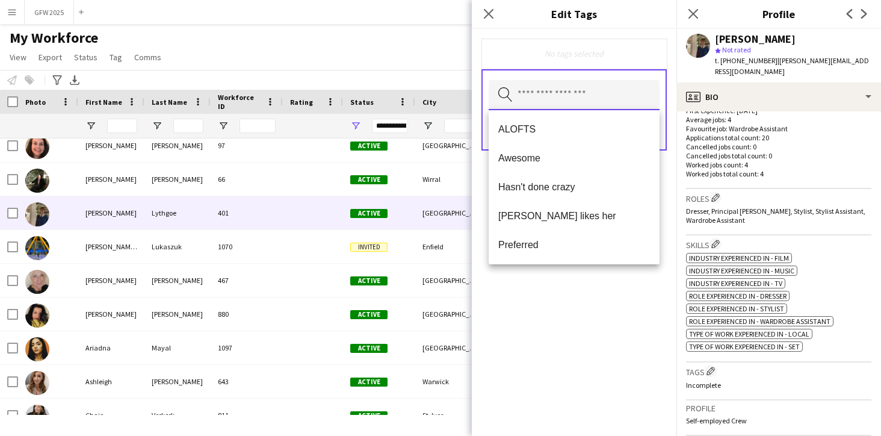
click at [568, 82] on input "text" at bounding box center [574, 95] width 171 height 30
click at [482, 4] on div "Close pop-in" at bounding box center [489, 14] width 34 height 28
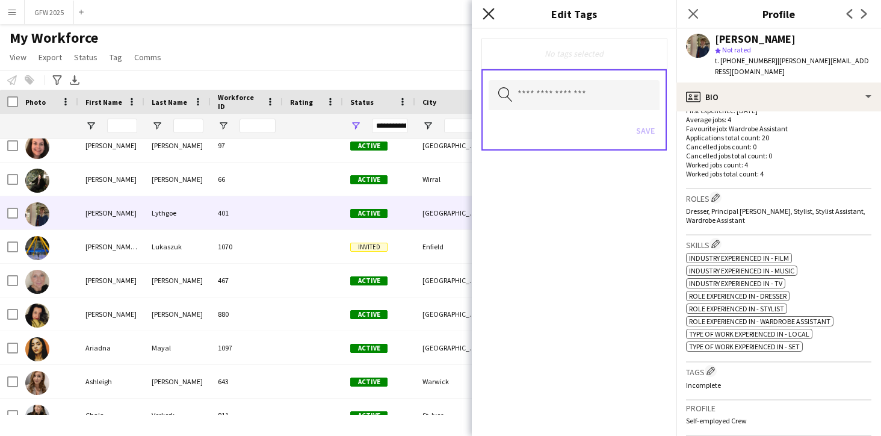
click at [485, 14] on icon "Close pop-in" at bounding box center [488, 13] width 11 height 11
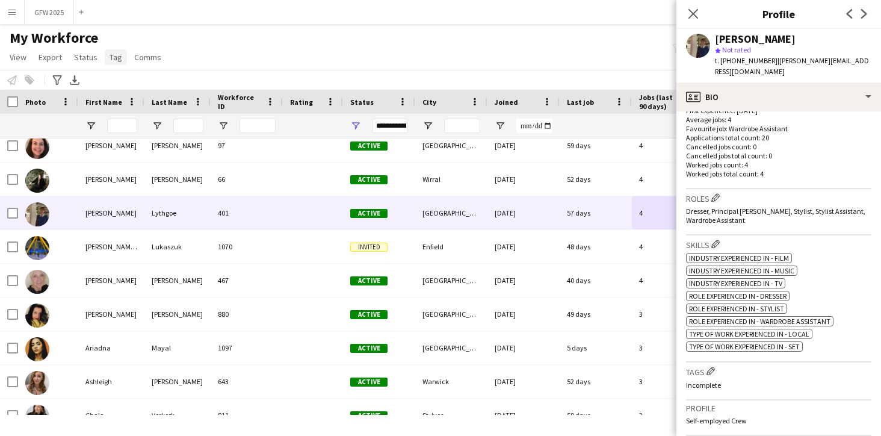
click at [116, 58] on span "Tag" at bounding box center [116, 57] width 13 height 11
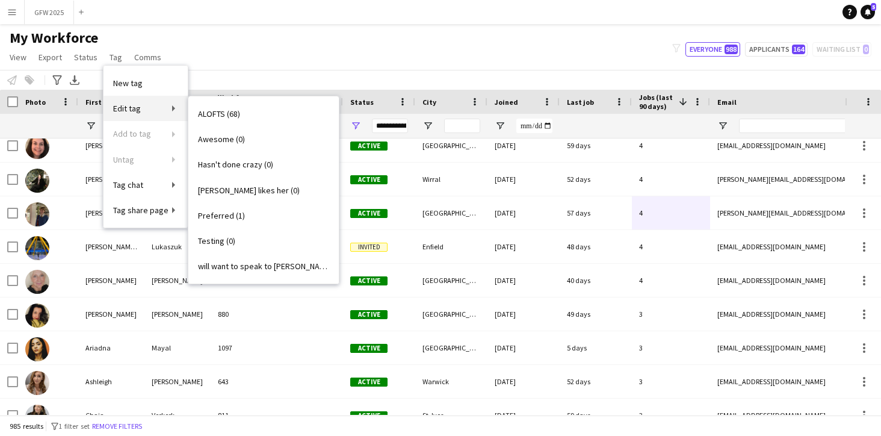
click at [139, 101] on link "Edit tag" at bounding box center [146, 108] width 84 height 25
click at [168, 107] on link "Edit tag" at bounding box center [146, 108] width 84 height 25
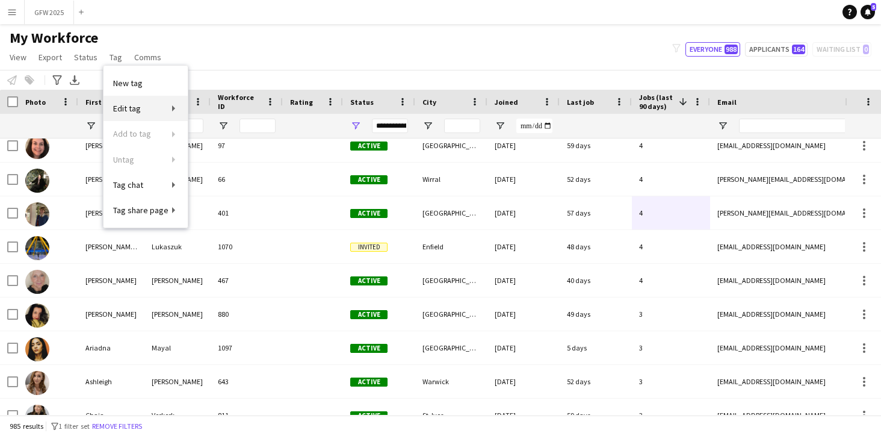
click at [175, 107] on link "Edit tag" at bounding box center [146, 108] width 84 height 25
click at [135, 107] on span "Edit tag" at bounding box center [127, 108] width 28 height 11
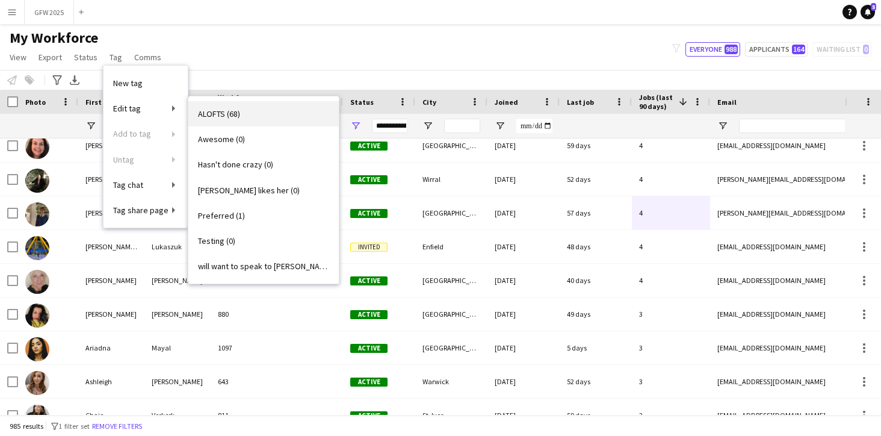
click at [192, 119] on link "ALOFTS (68)" at bounding box center [263, 113] width 151 height 25
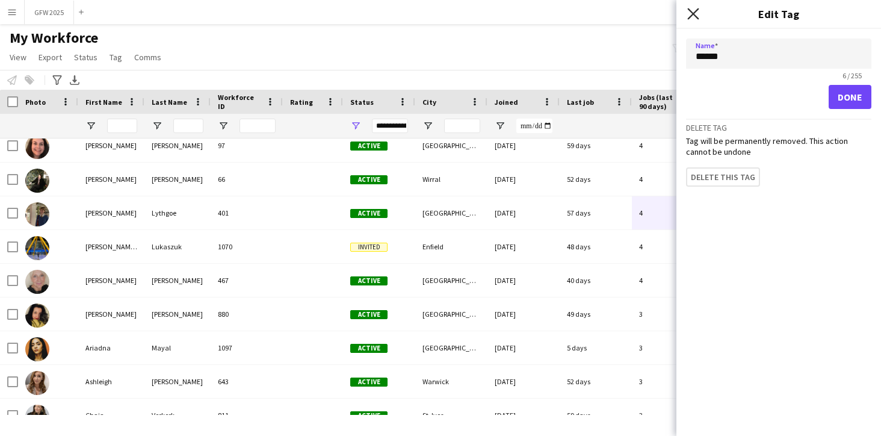
click at [696, 10] on icon "Close pop-in" at bounding box center [693, 13] width 11 height 11
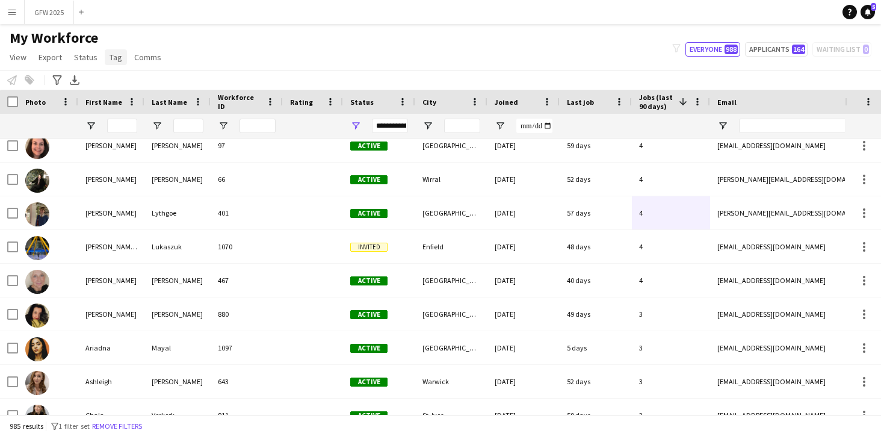
scroll to position [0, 0]
click at [117, 55] on span "Tag" at bounding box center [116, 57] width 13 height 11
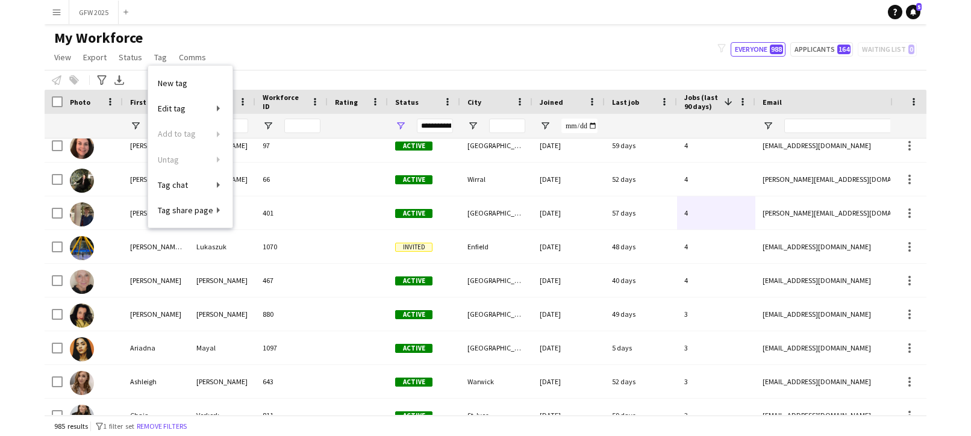
scroll to position [1, 0]
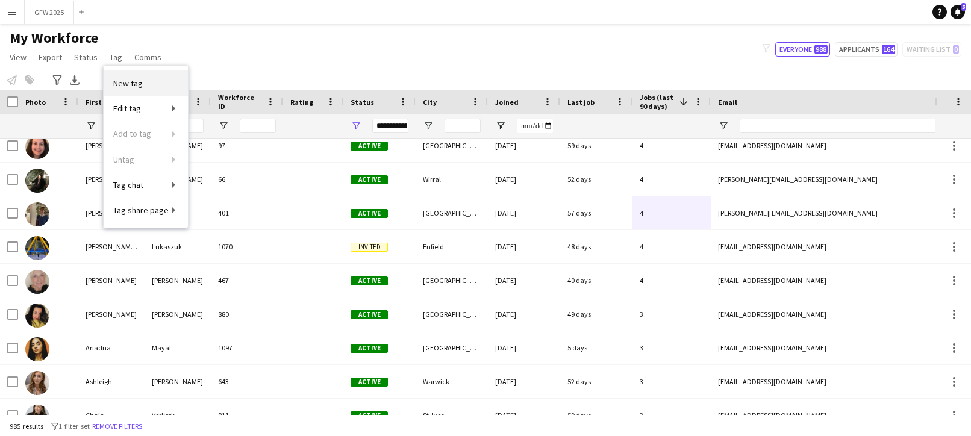
click at [145, 84] on link "New tag" at bounding box center [146, 82] width 84 height 25
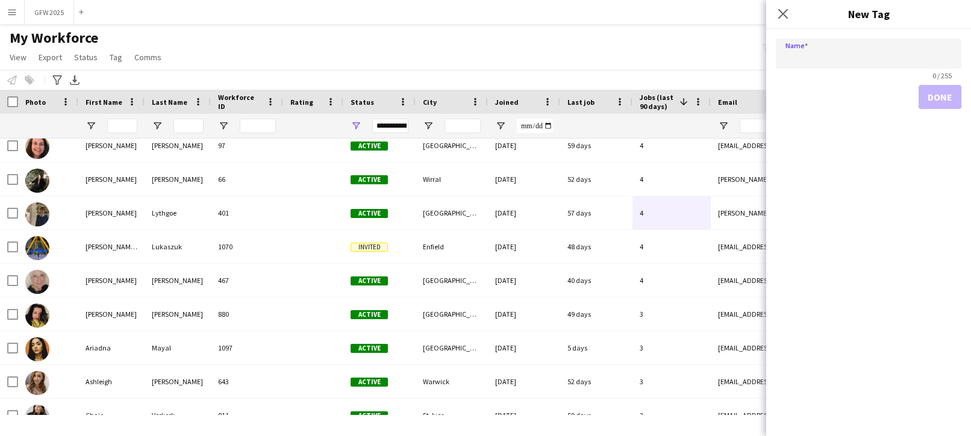
scroll to position [0, 0]
type input "**********"
click at [881, 98] on button "Done" at bounding box center [939, 97] width 43 height 24
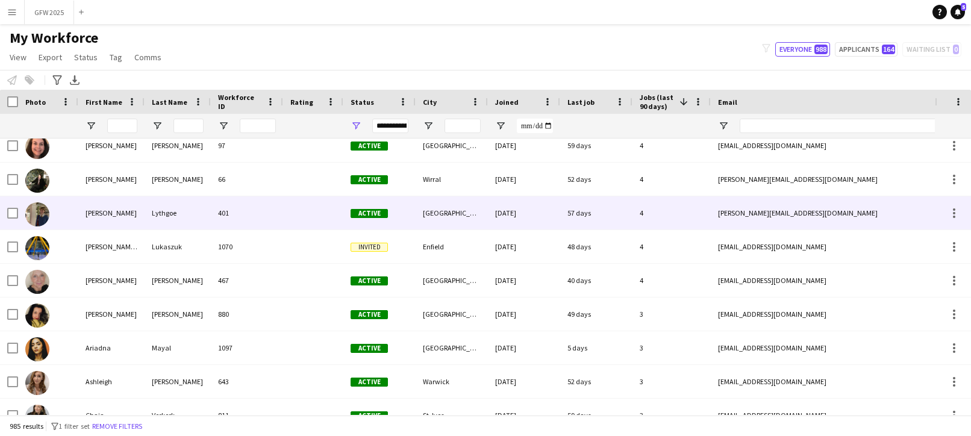
click at [673, 220] on div "4" at bounding box center [671, 212] width 78 height 33
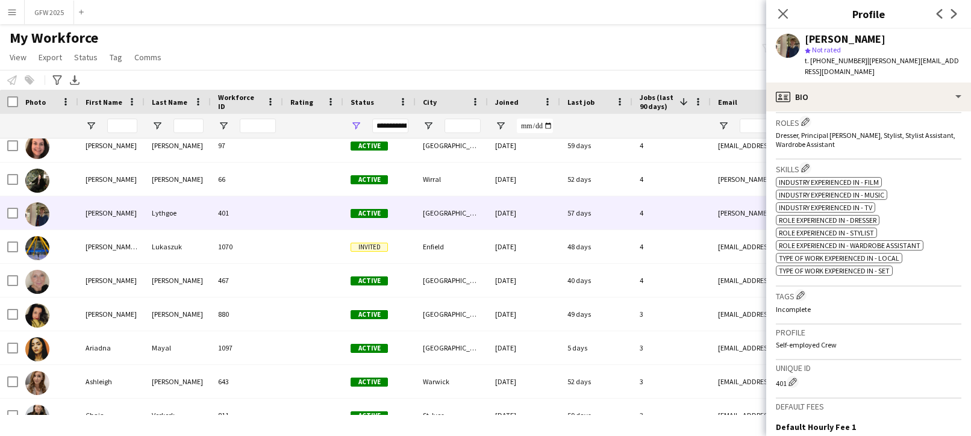
scroll to position [394, 0]
click at [799, 290] on app-icon "Edit crew company tags" at bounding box center [800, 294] width 8 height 8
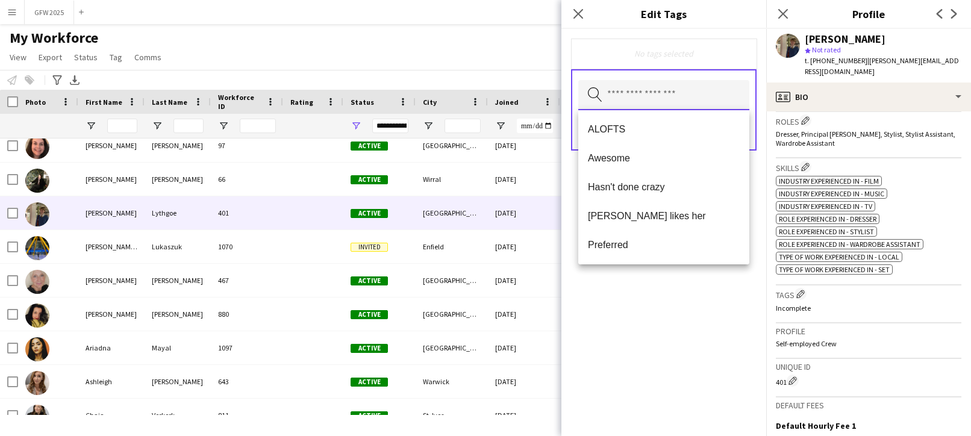
click at [693, 92] on input "text" at bounding box center [663, 95] width 171 height 30
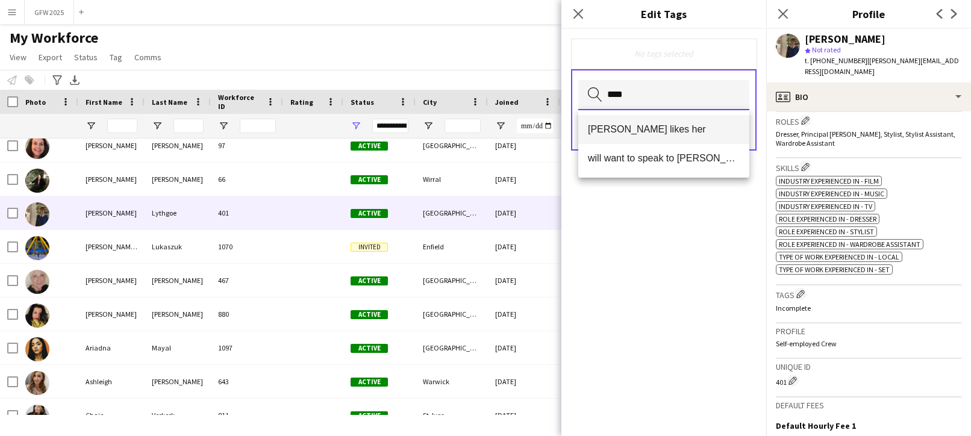
type input "****"
click at [699, 118] on mat-option "[PERSON_NAME] likes her" at bounding box center [663, 129] width 171 height 29
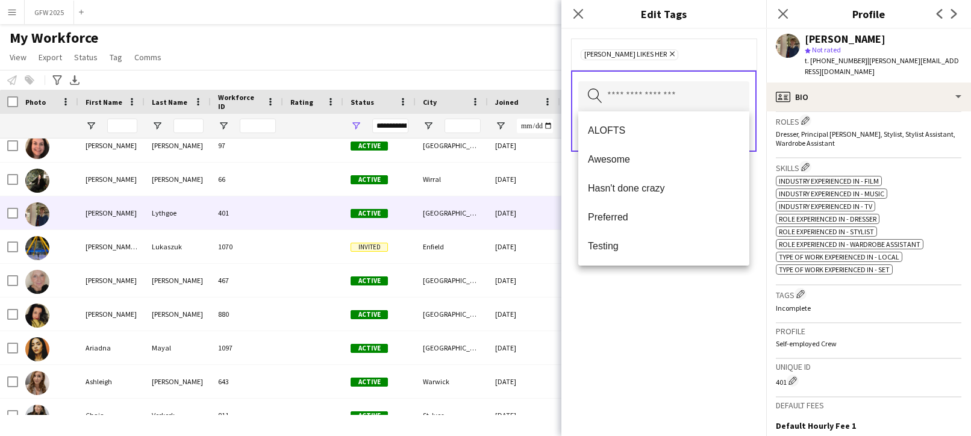
click at [754, 250] on div "mike likes her Remove Search by tag name Save" at bounding box center [663, 232] width 205 height 407
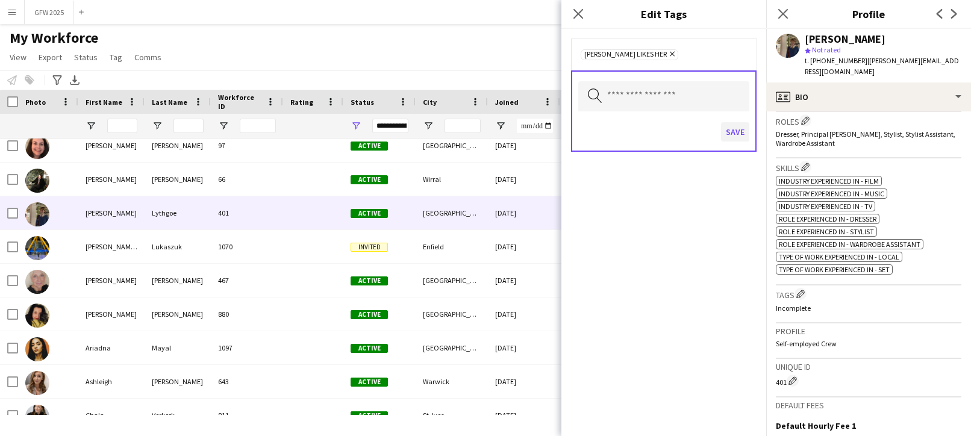
click at [733, 129] on button "Save" at bounding box center [735, 131] width 28 height 19
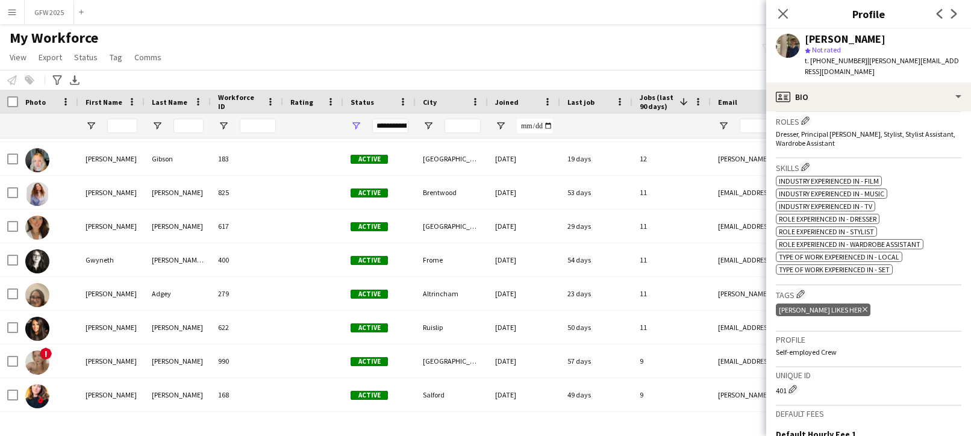
scroll to position [212, 0]
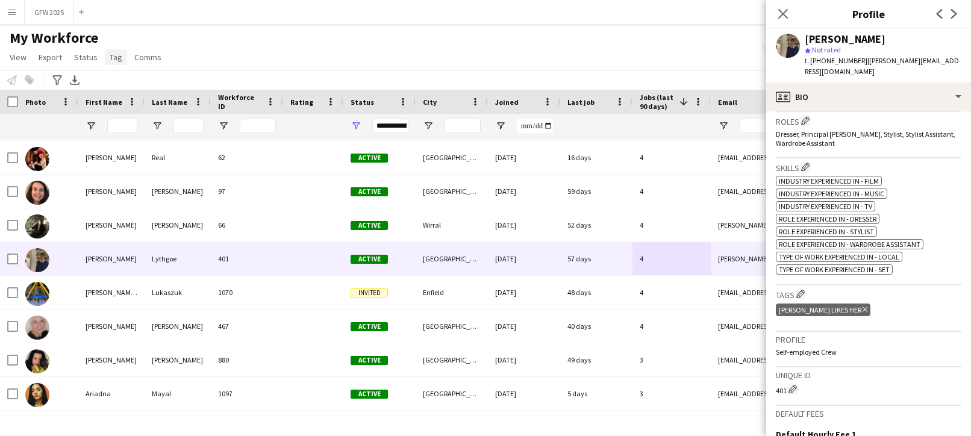
click at [117, 57] on span "Tag" at bounding box center [116, 57] width 13 height 11
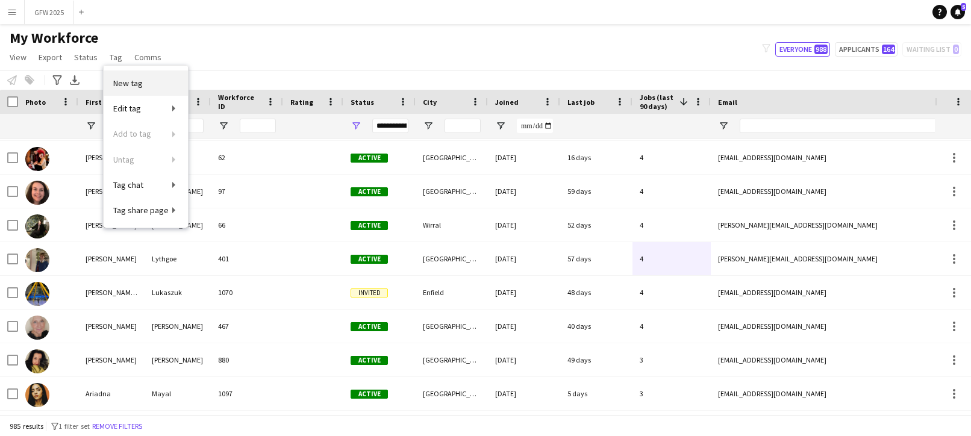
click at [148, 81] on link "New tag" at bounding box center [146, 82] width 84 height 25
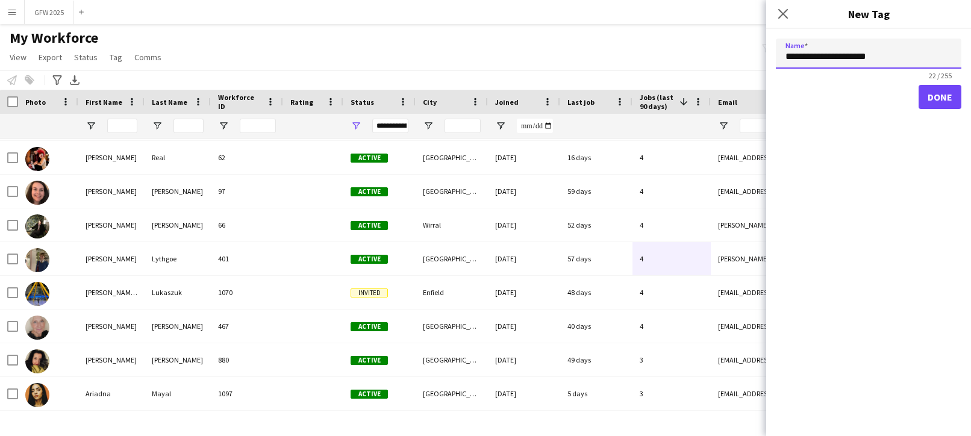
type input "**********"
click at [881, 99] on button "Done" at bounding box center [939, 97] width 43 height 24
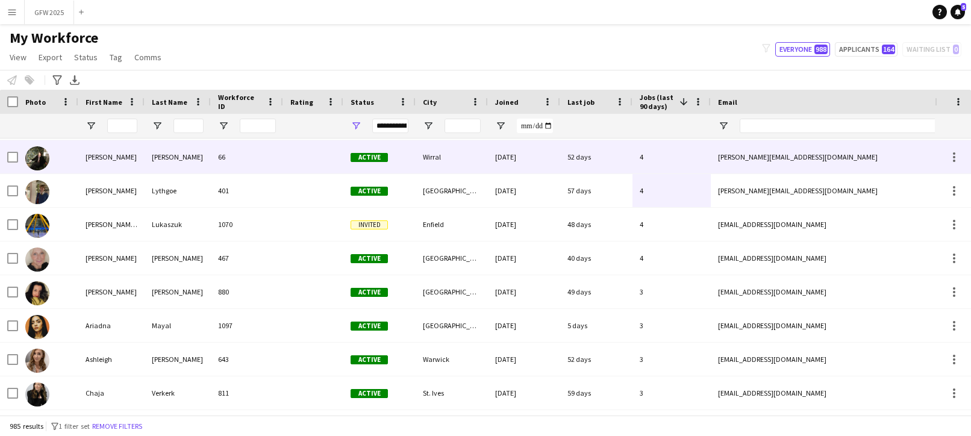
click at [417, 152] on div "Wirral" at bounding box center [451, 156] width 72 height 33
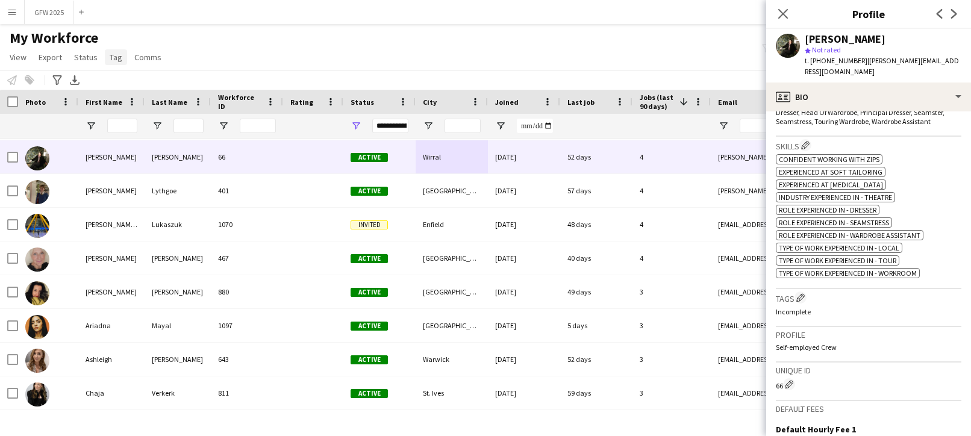
click at [113, 56] on span "Tag" at bounding box center [116, 57] width 13 height 11
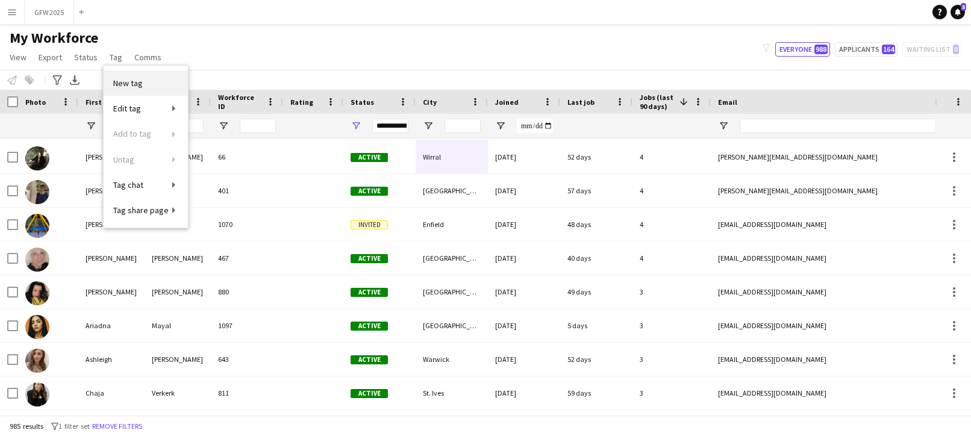
click at [148, 80] on link "New tag" at bounding box center [146, 82] width 84 height 25
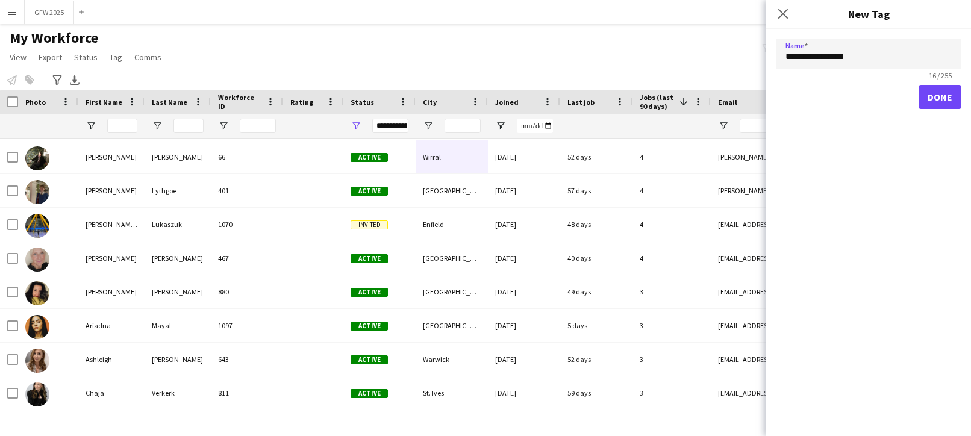
click at [796, 55] on input "**********" at bounding box center [868, 54] width 185 height 30
type input "**********"
click at [881, 98] on button "Done" at bounding box center [939, 97] width 43 height 24
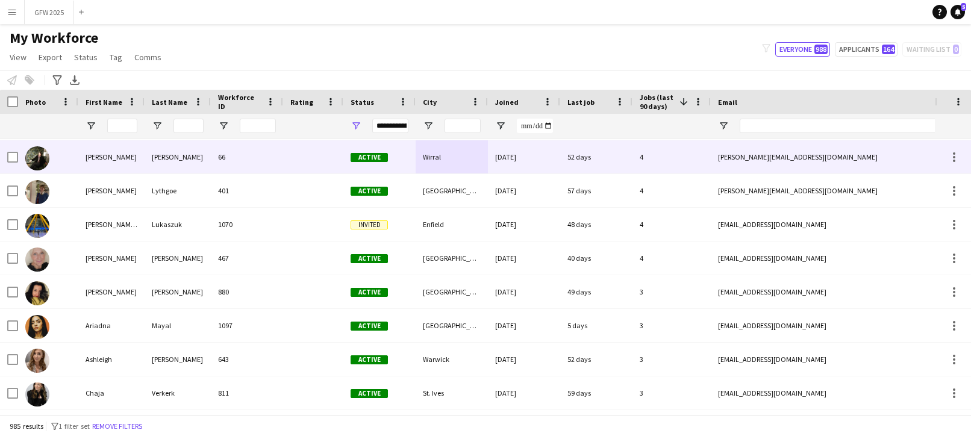
click at [667, 161] on div "4" at bounding box center [671, 156] width 78 height 33
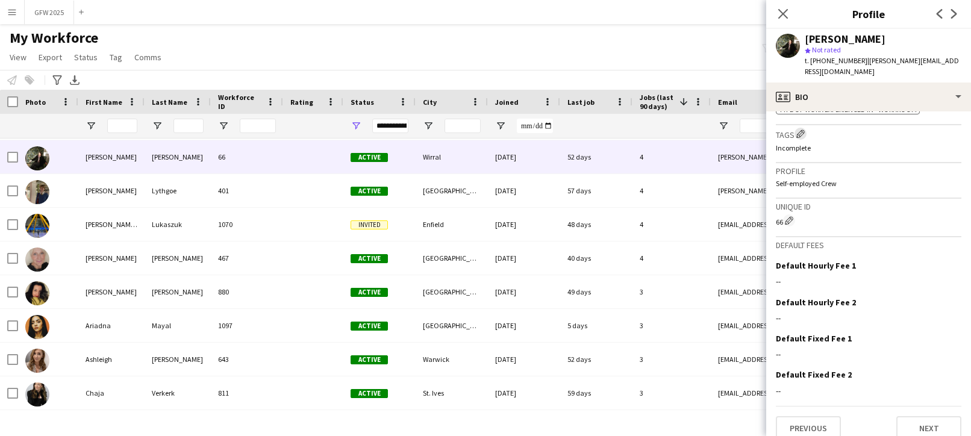
click at [799, 129] on app-icon "Edit crew company tags" at bounding box center [800, 133] width 8 height 8
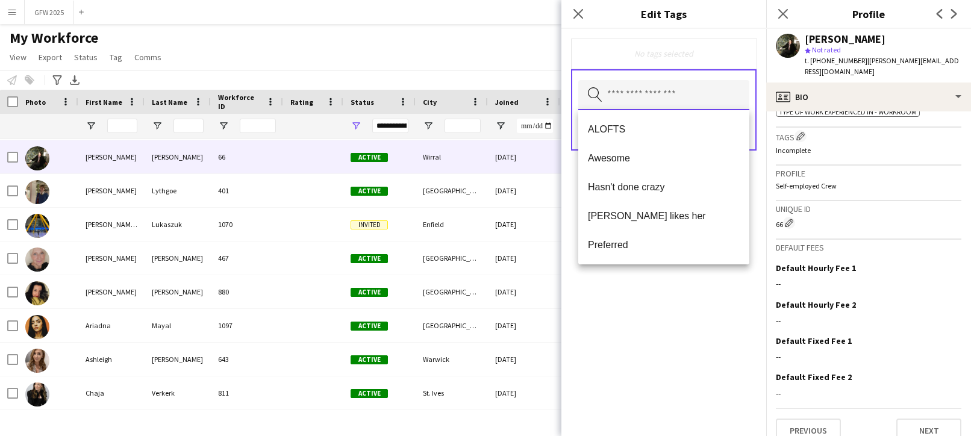
click at [686, 92] on input "text" at bounding box center [663, 95] width 171 height 30
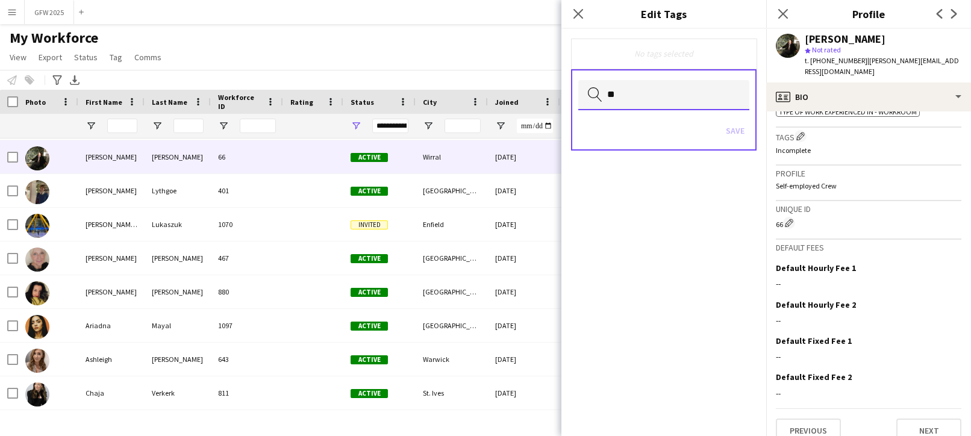
type input "*"
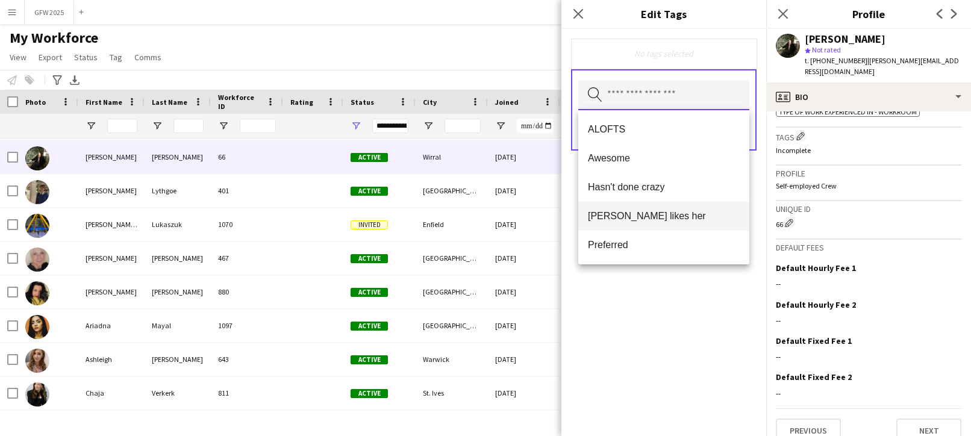
scroll to position [58, 0]
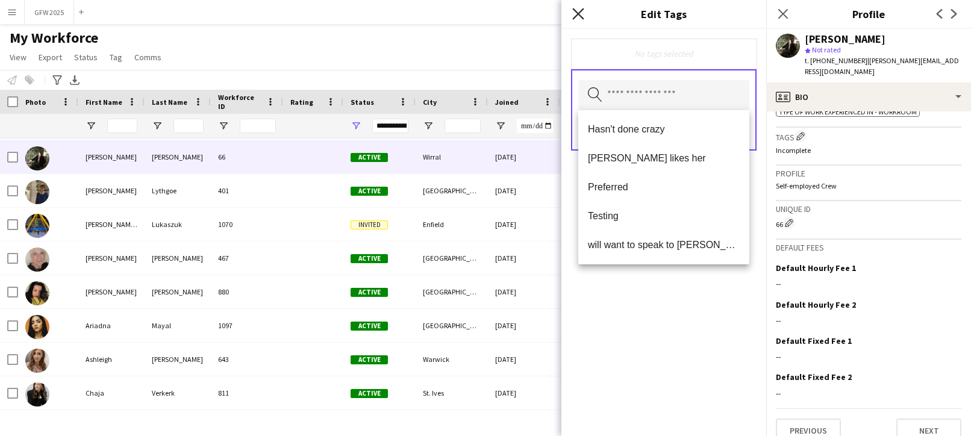
click at [578, 16] on icon "Close pop-in" at bounding box center [577, 13] width 11 height 11
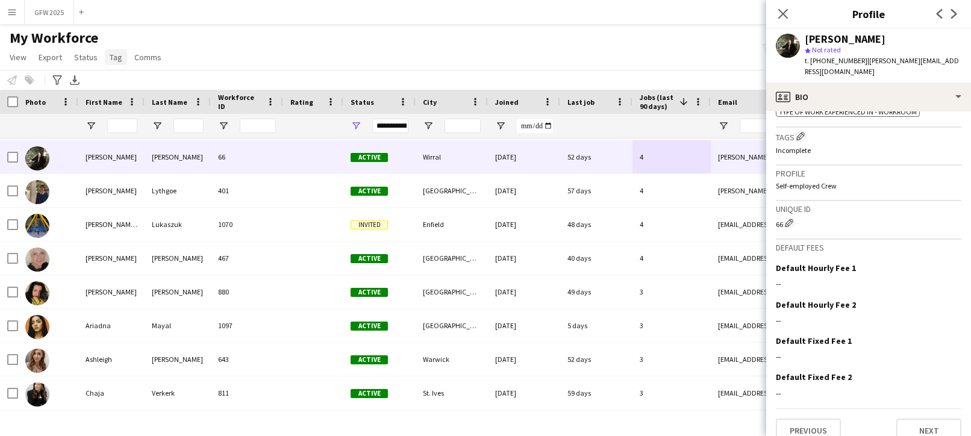
click at [112, 54] on span "Tag" at bounding box center [116, 57] width 13 height 11
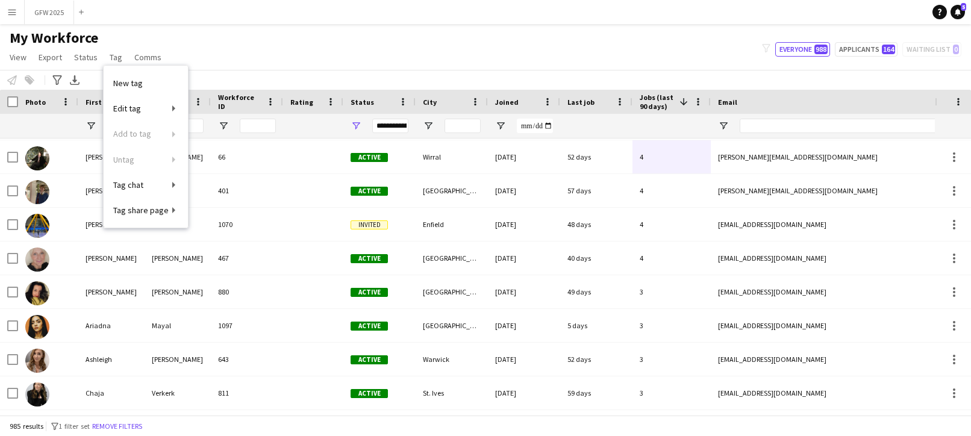
click at [257, 74] on div "Notify workforce Add to tag Select at least one crew to tag him or her. Advance…" at bounding box center [485, 80] width 971 height 20
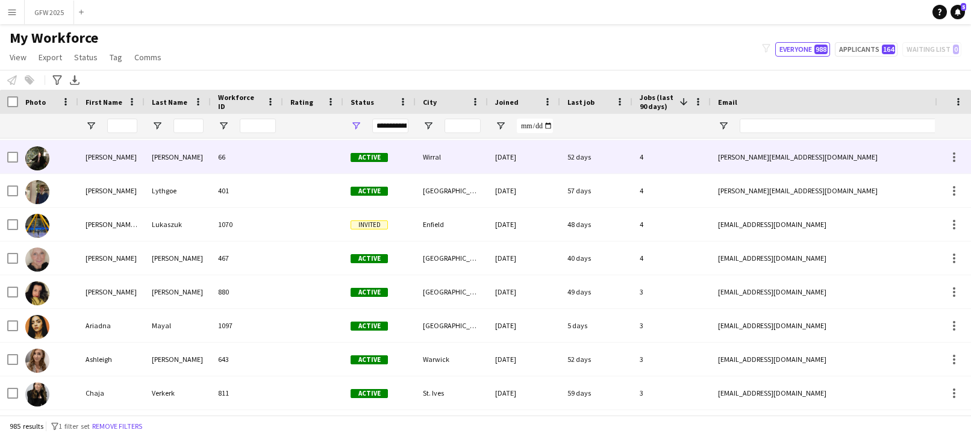
click at [819, 154] on div "[PERSON_NAME][EMAIL_ADDRESS][DOMAIN_NAME]" at bounding box center [830, 156] width 241 height 33
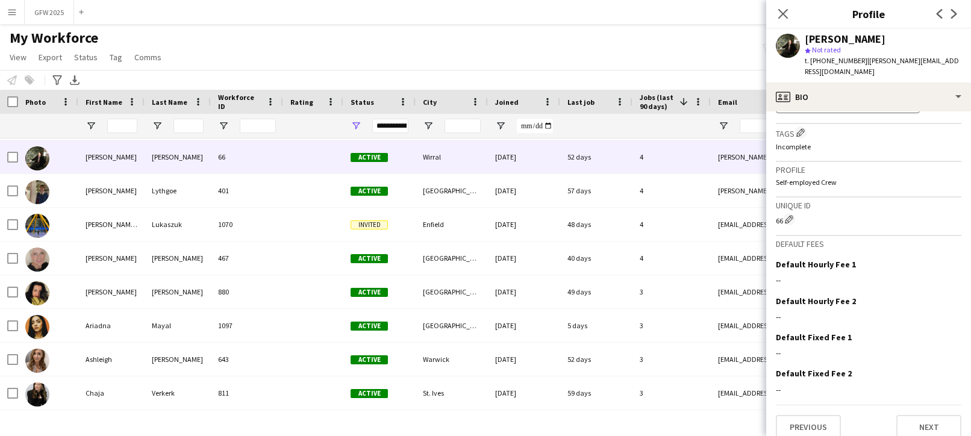
scroll to position [579, 0]
click at [798, 129] on app-icon "Edit crew company tags" at bounding box center [800, 133] width 8 height 8
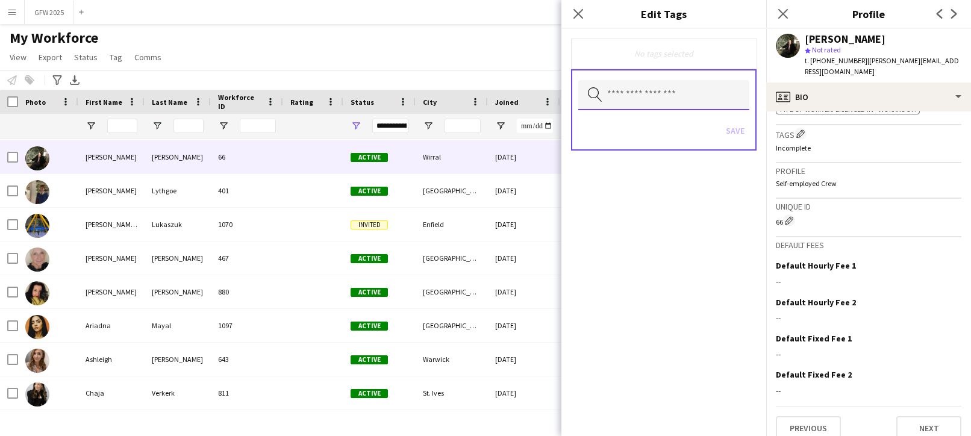
click at [677, 94] on input "text" at bounding box center [663, 95] width 171 height 30
type input "***"
click at [580, 17] on icon "Close pop-in" at bounding box center [577, 13] width 11 height 11
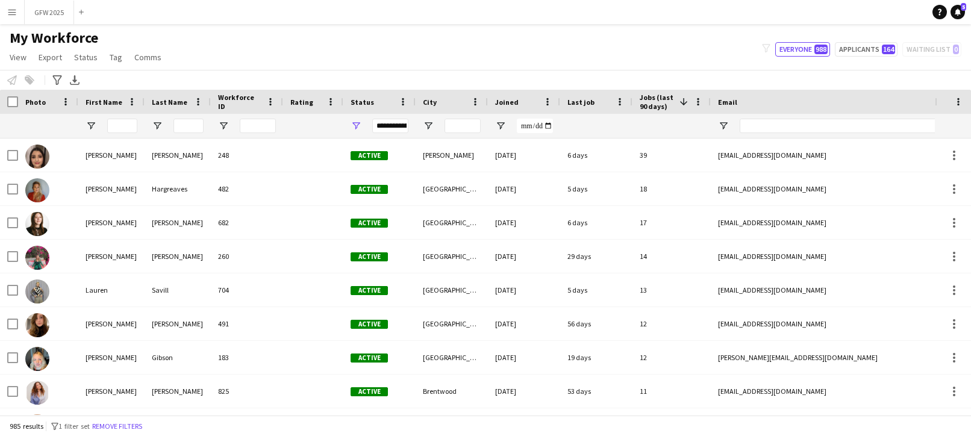
click at [601, 102] on div "Last job" at bounding box center [588, 102] width 43 height 18
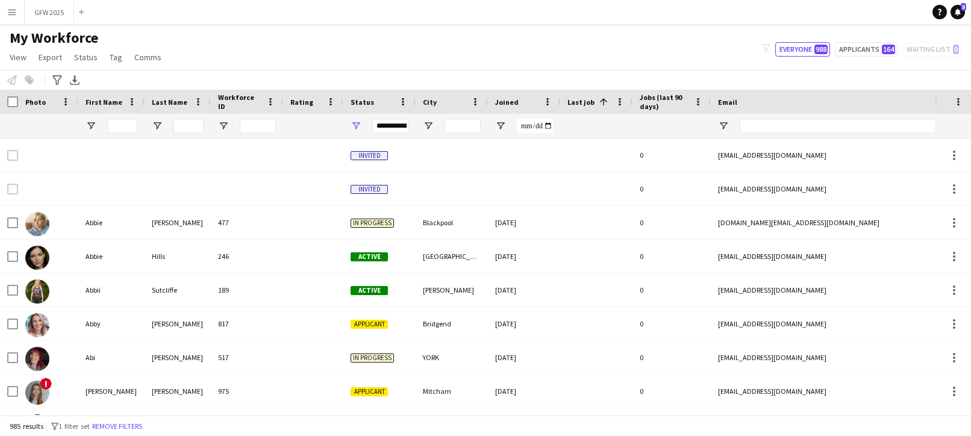
click at [601, 102] on span at bounding box center [603, 101] width 11 height 11
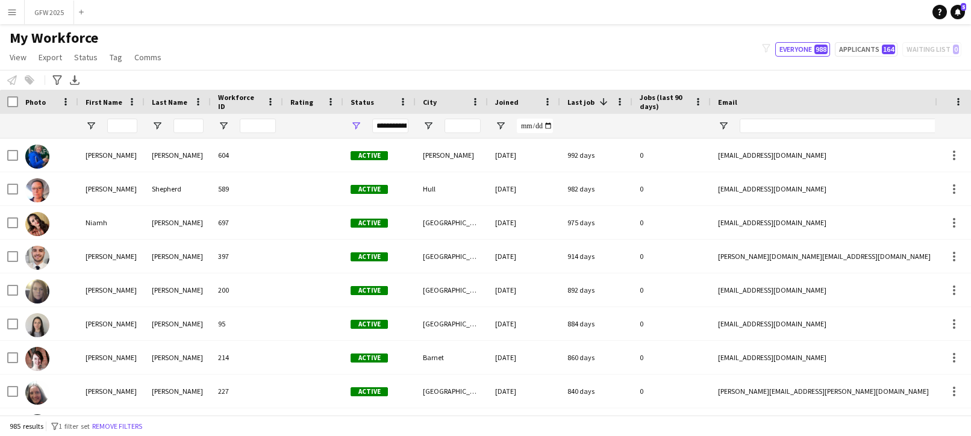
click at [686, 103] on span "Jobs (last 90 days)" at bounding box center [663, 102] width 49 height 18
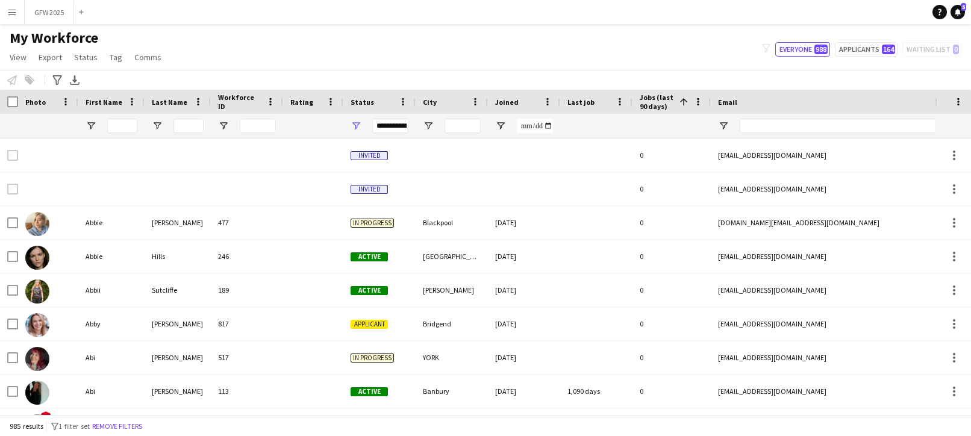
click at [686, 103] on span at bounding box center [683, 101] width 11 height 11
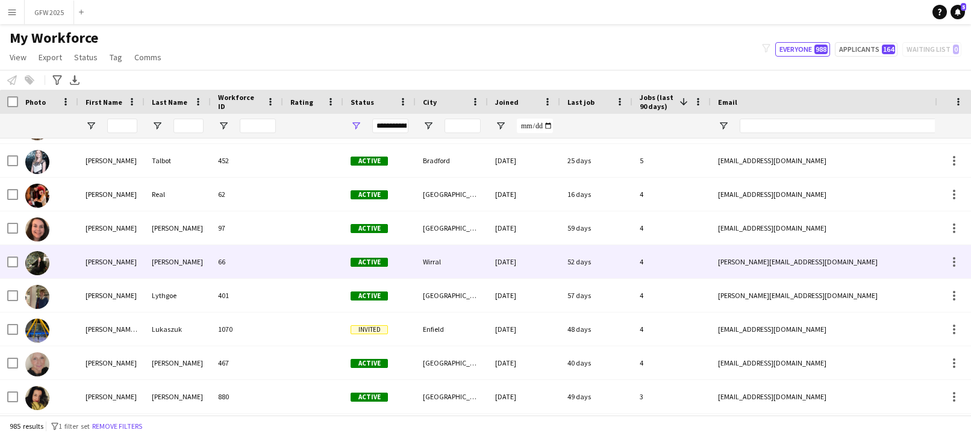
click at [671, 264] on div "4" at bounding box center [671, 261] width 78 height 33
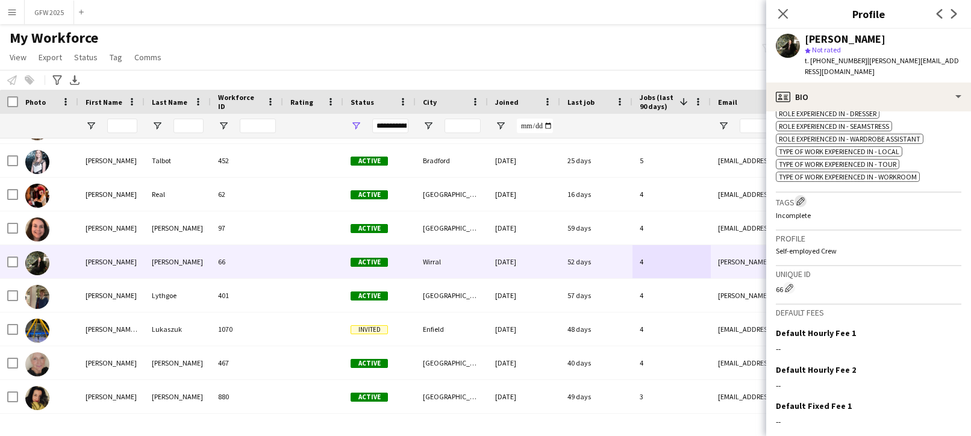
click at [804, 197] on app-icon "Edit crew company tags" at bounding box center [800, 201] width 8 height 8
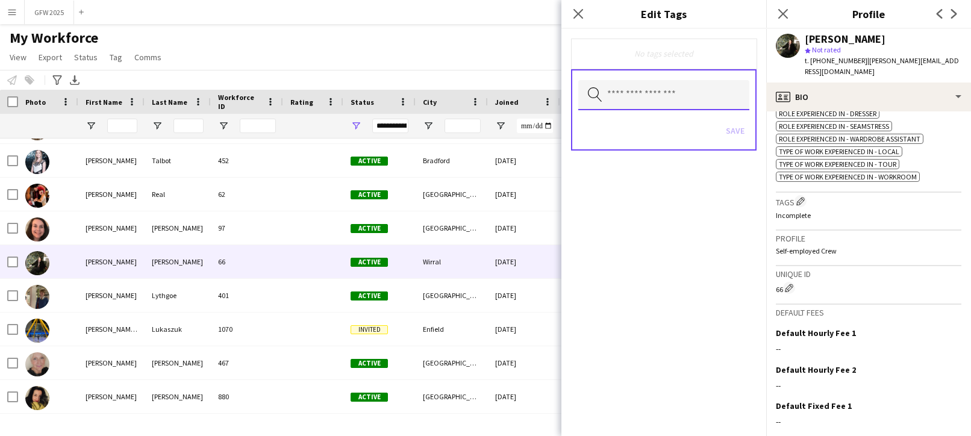
click at [665, 93] on input "text" at bounding box center [663, 95] width 171 height 30
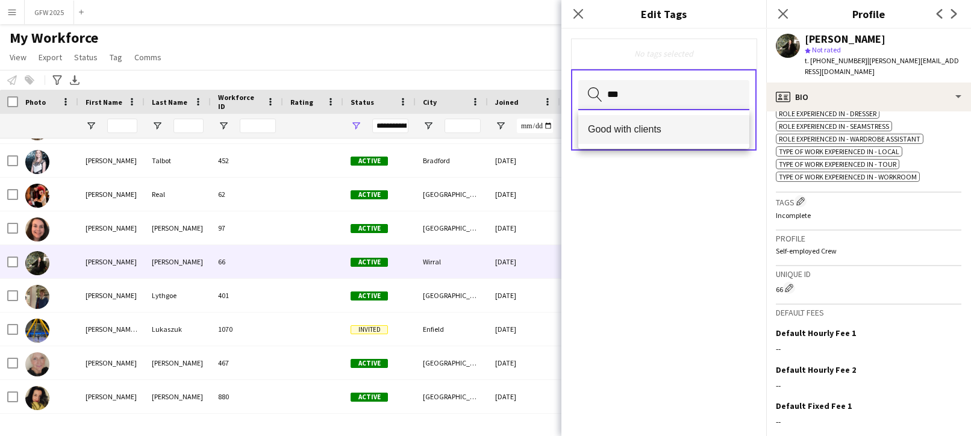
type input "***"
click at [661, 133] on span "Good with clients" at bounding box center [664, 128] width 152 height 11
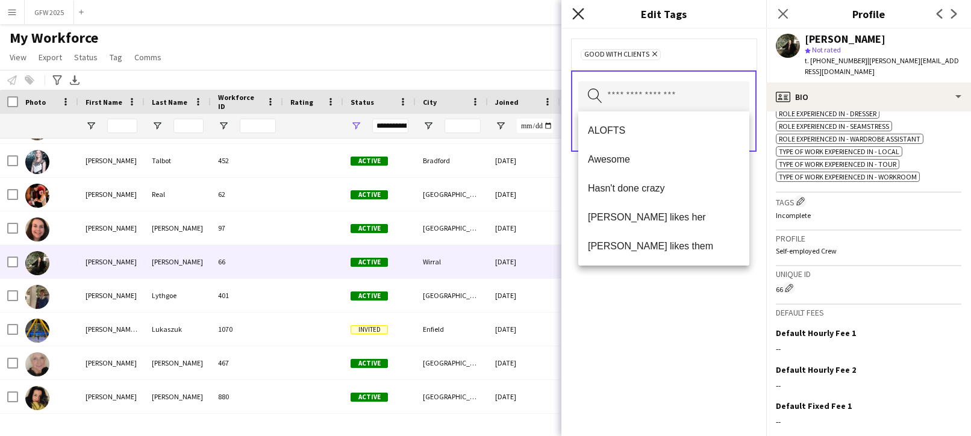
click at [578, 14] on icon at bounding box center [577, 13] width 11 height 11
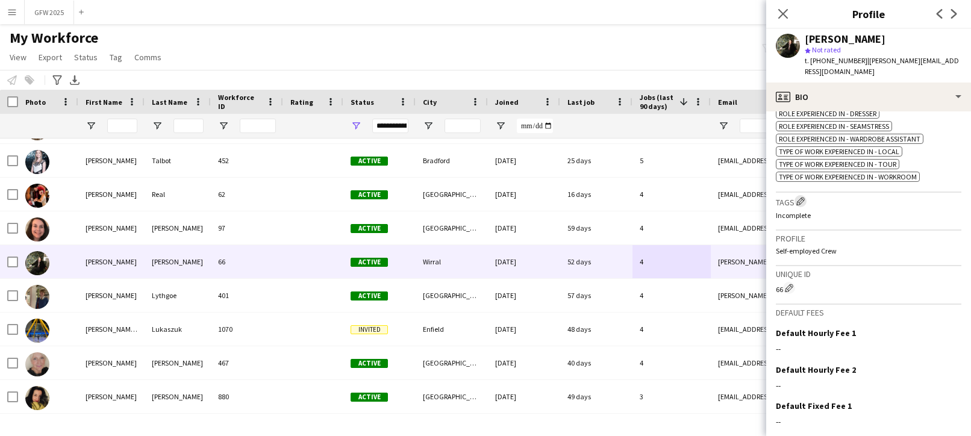
click at [803, 197] on app-icon "Edit crew company tags" at bounding box center [800, 201] width 8 height 8
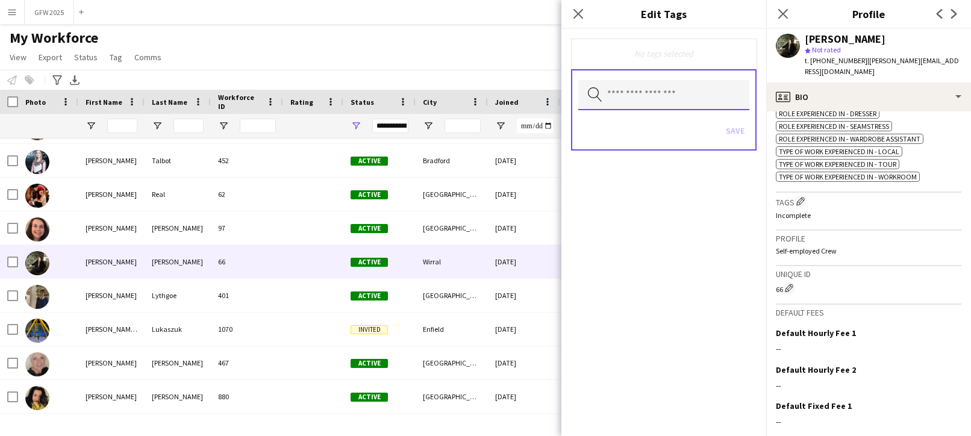
click at [659, 94] on input "text" at bounding box center [663, 95] width 171 height 30
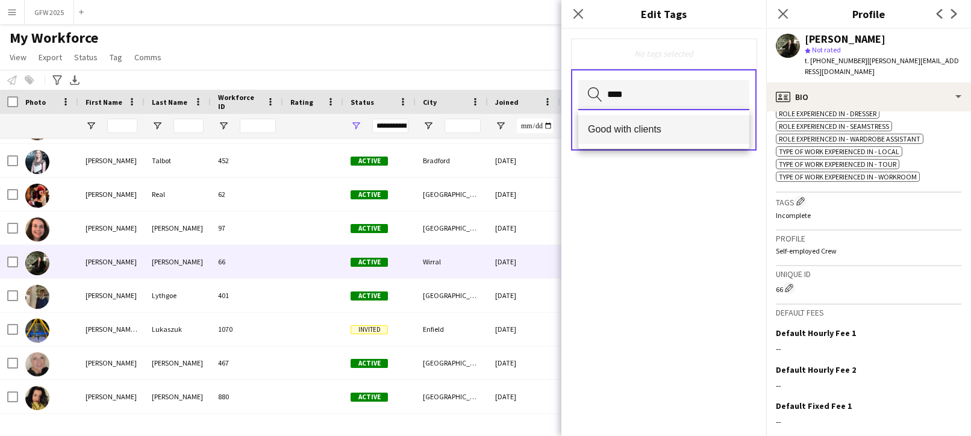
type input "****"
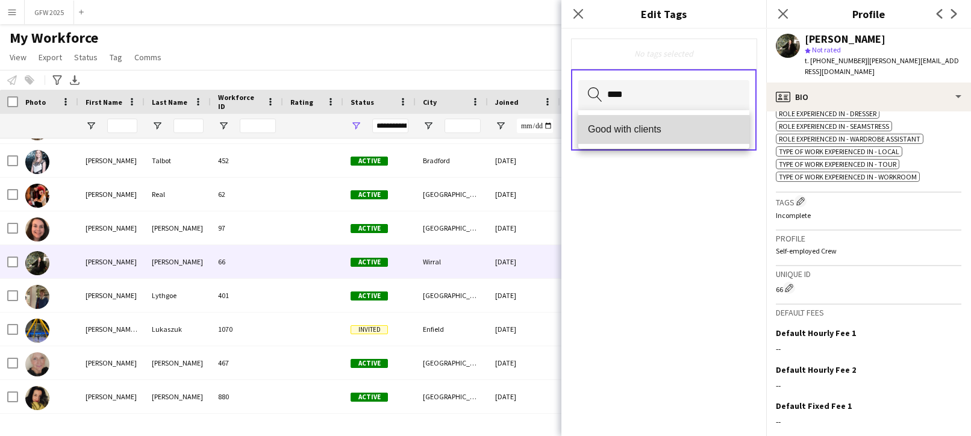
click at [675, 126] on span "Good with clients" at bounding box center [664, 128] width 152 height 11
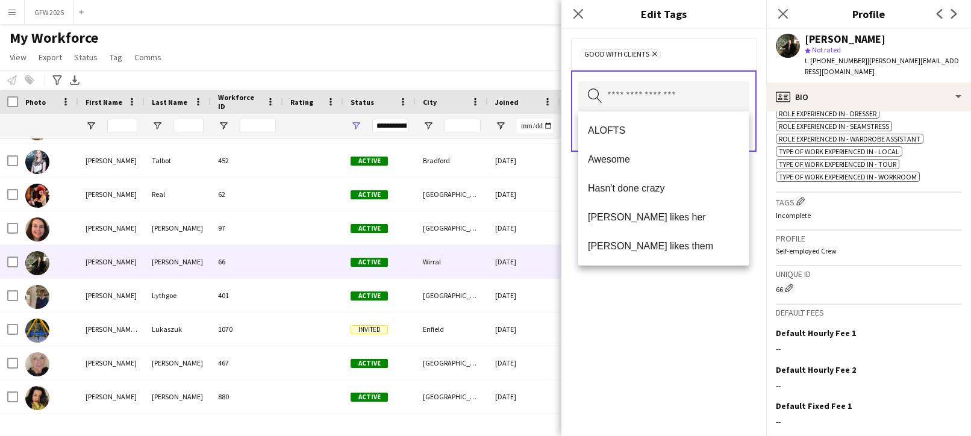
click at [762, 170] on form "Good with clients Remove Search by tag name Save" at bounding box center [663, 107] width 205 height 157
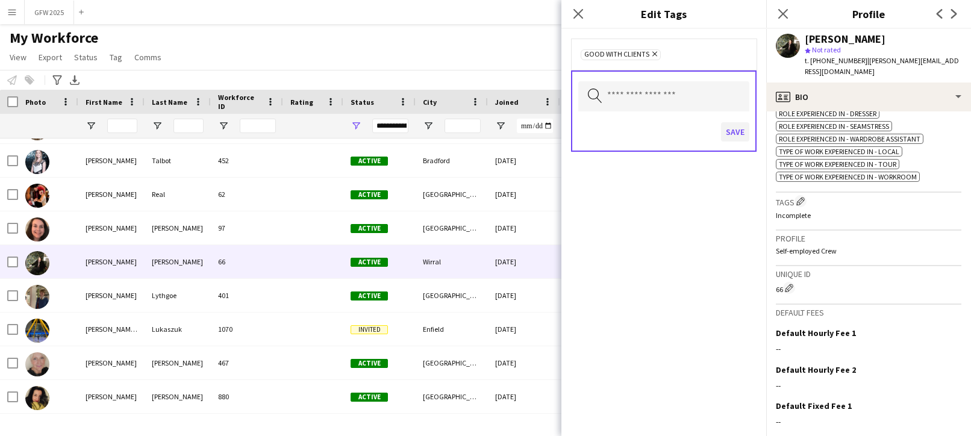
click at [744, 133] on button "Save" at bounding box center [735, 131] width 28 height 19
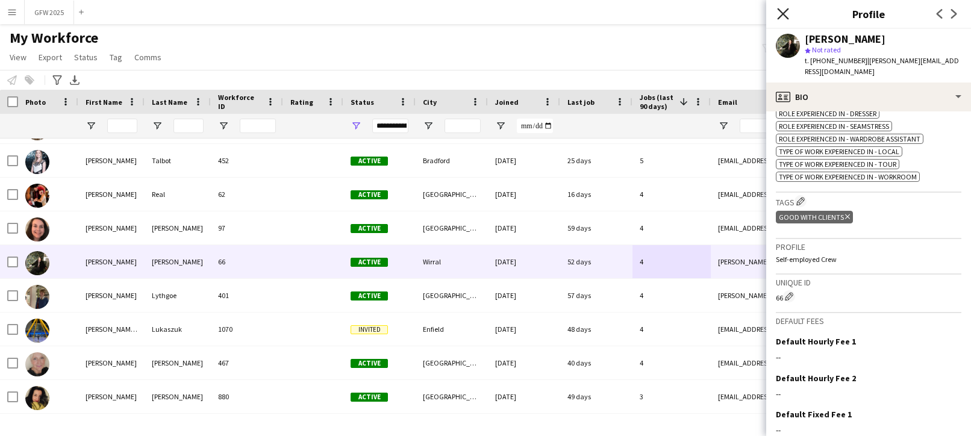
click at [784, 12] on icon at bounding box center [782, 13] width 11 height 11
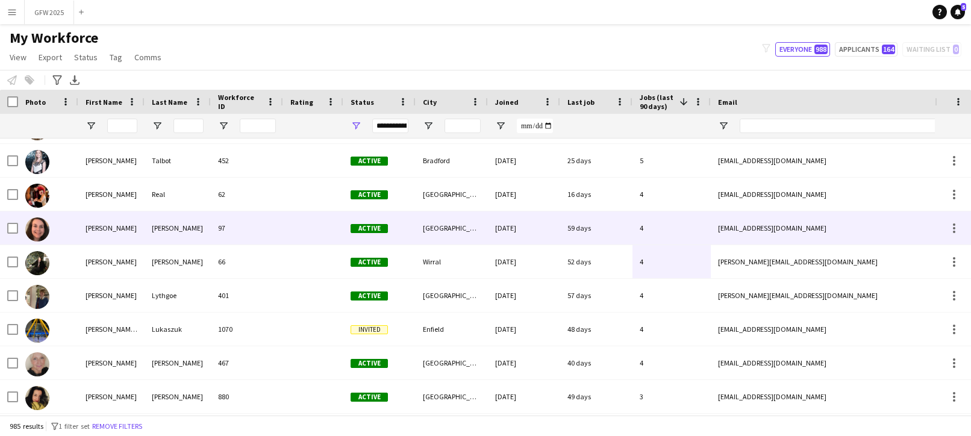
click at [618, 223] on div "59 days" at bounding box center [596, 227] width 72 height 33
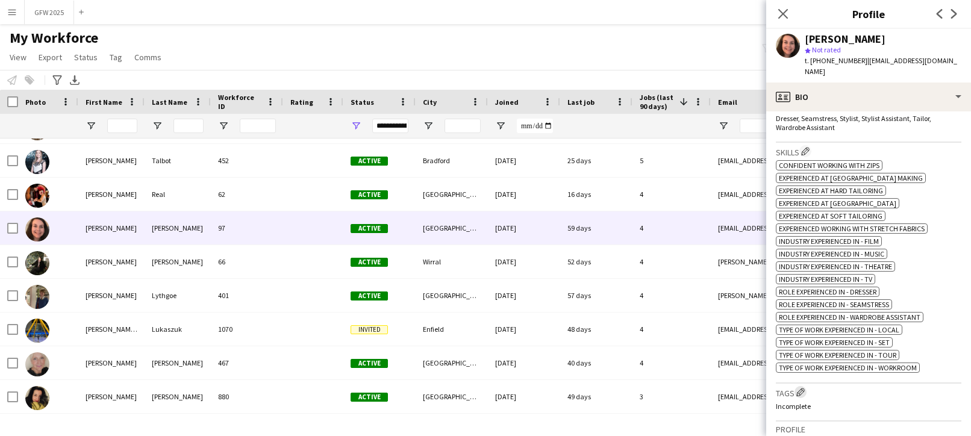
click at [801, 388] on app-icon "Edit crew company tags" at bounding box center [800, 392] width 8 height 8
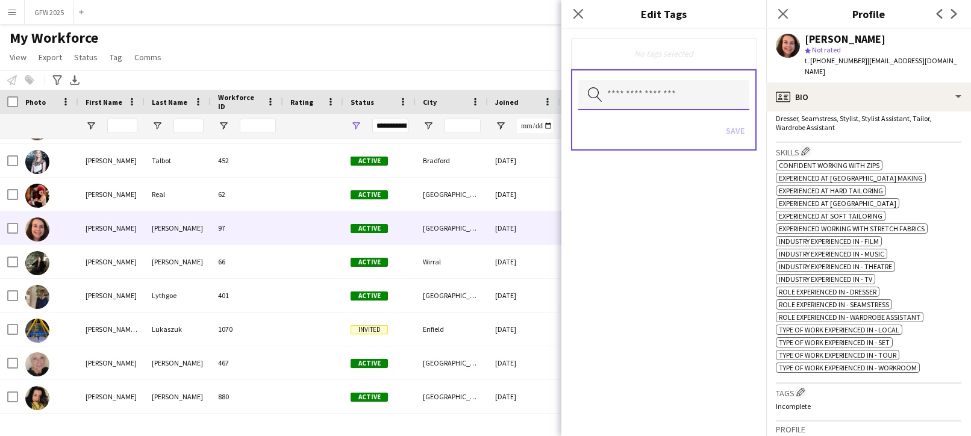
click at [718, 99] on input "text" at bounding box center [663, 95] width 171 height 30
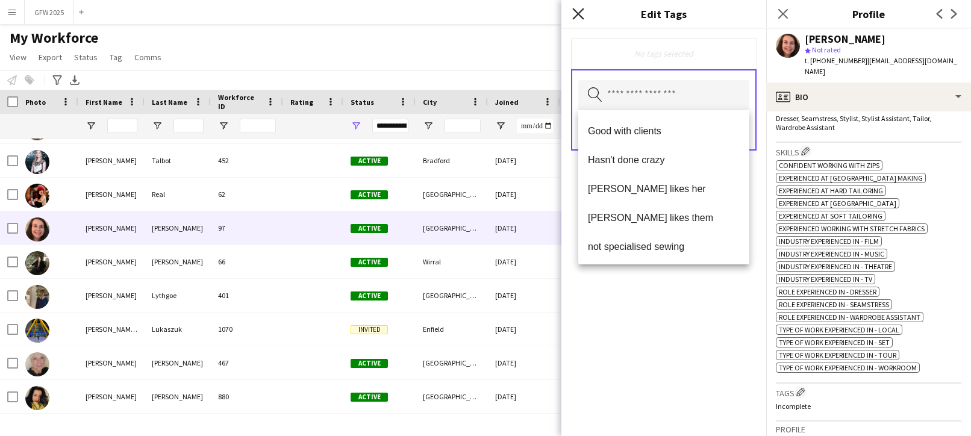
click at [577, 11] on icon "Close pop-in" at bounding box center [577, 13] width 11 height 11
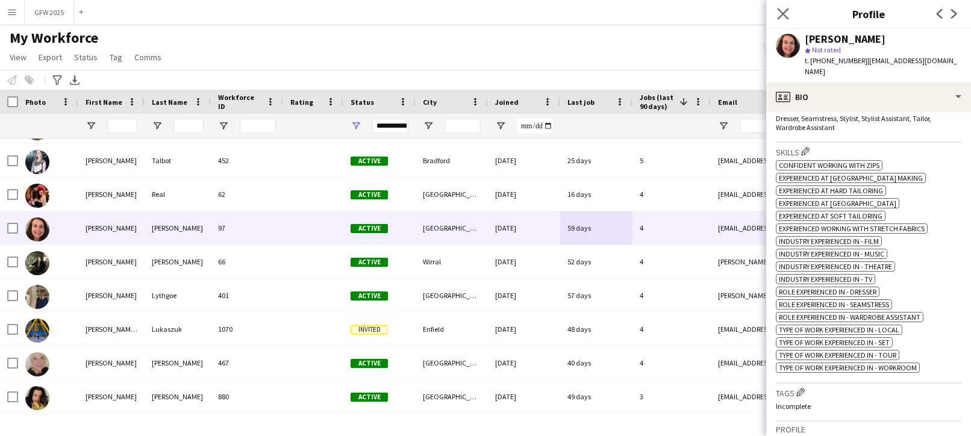
click at [789, 11] on app-icon "Close pop-in" at bounding box center [782, 13] width 17 height 17
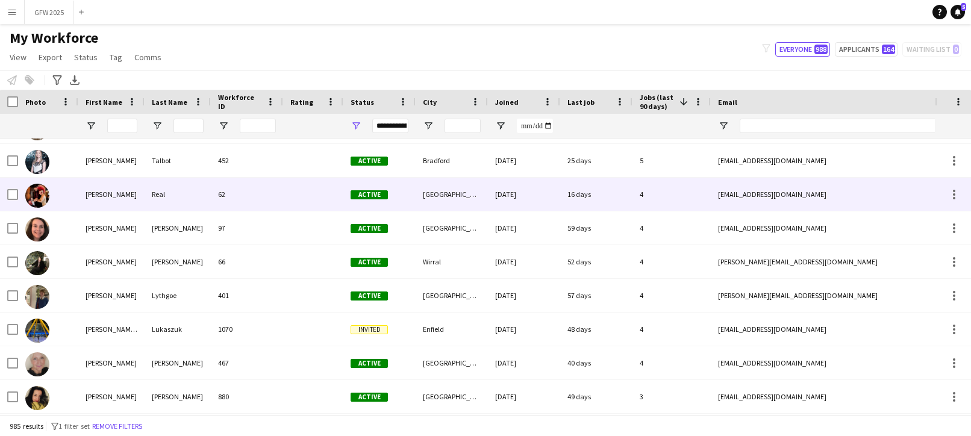
click at [299, 199] on div at bounding box center [313, 194] width 60 height 33
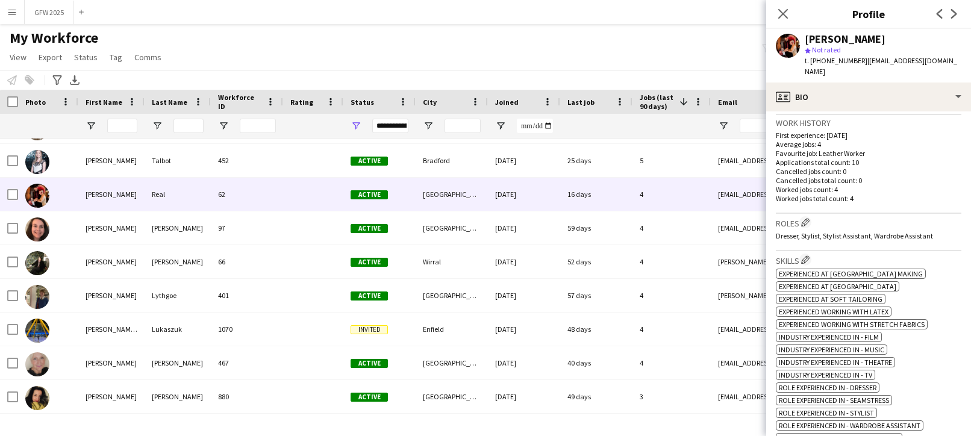
scroll to position [294, 0]
click at [116, 56] on span "Tag" at bounding box center [116, 57] width 13 height 11
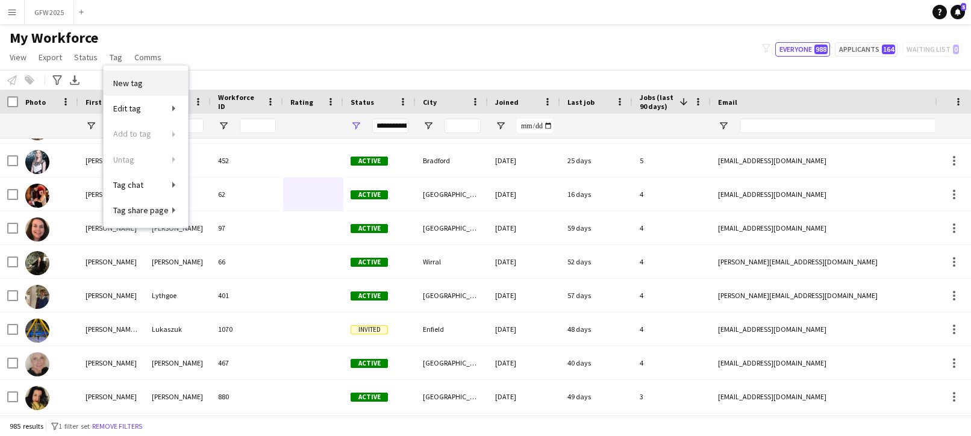
click at [144, 78] on link "New tag" at bounding box center [146, 82] width 84 height 25
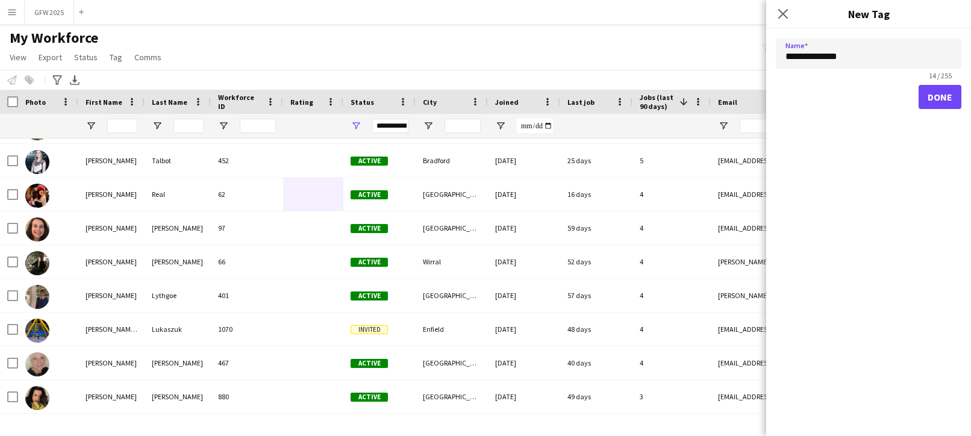
type input "**********"
click at [939, 93] on button "Done" at bounding box center [939, 97] width 43 height 24
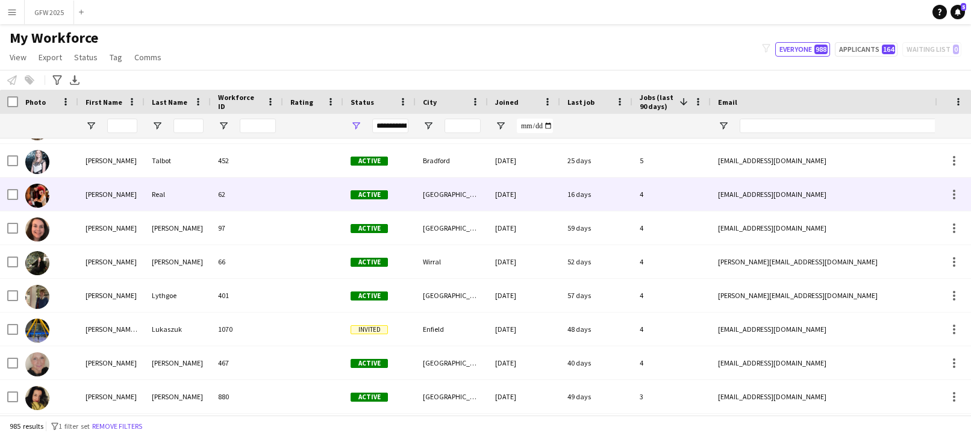
click at [841, 191] on div "[EMAIL_ADDRESS][DOMAIN_NAME]" at bounding box center [830, 194] width 241 height 33
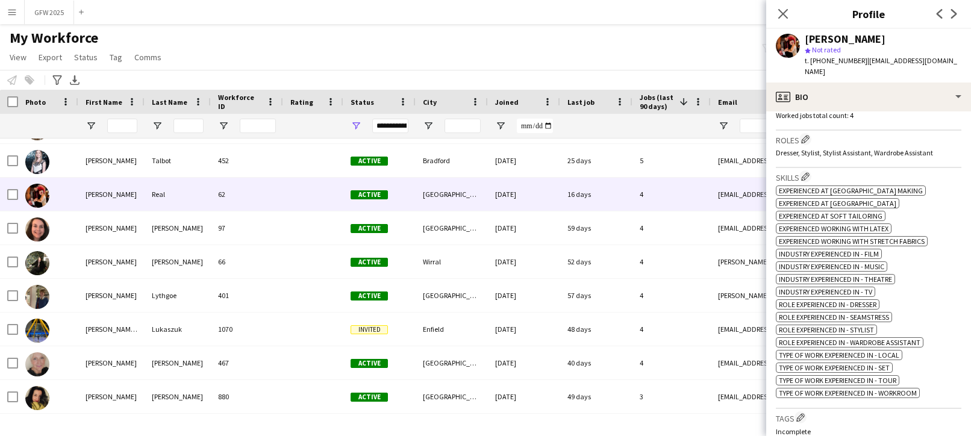
scroll to position [443, 0]
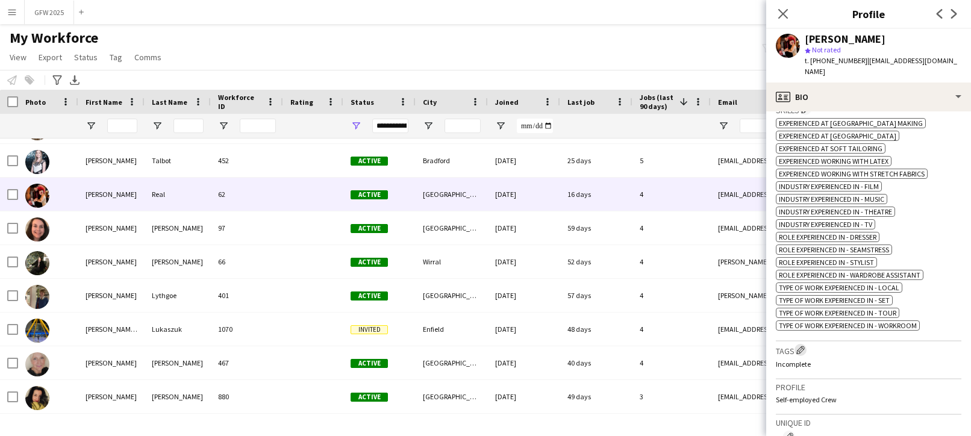
click at [800, 346] on app-icon "Edit crew company tags" at bounding box center [800, 350] width 8 height 8
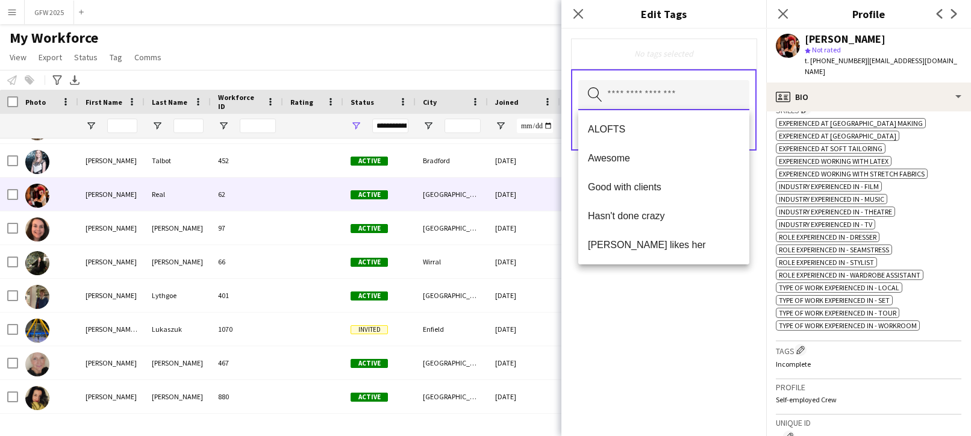
click at [682, 93] on input "text" at bounding box center [663, 95] width 171 height 30
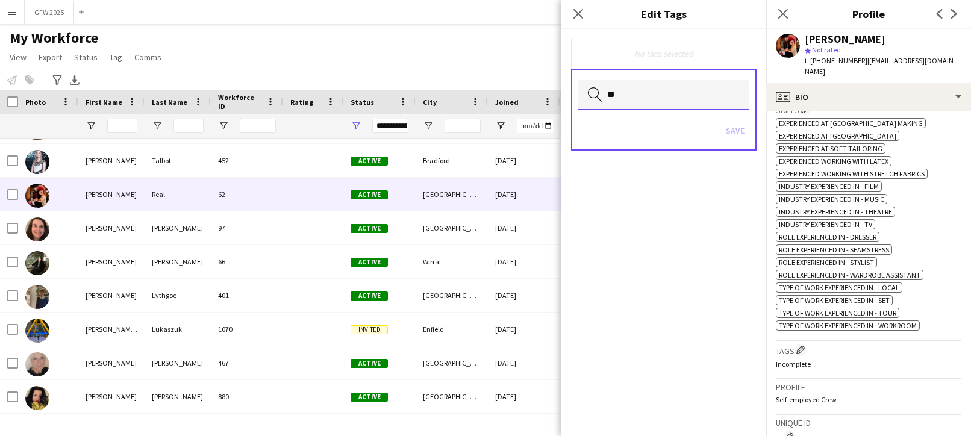
type input "*"
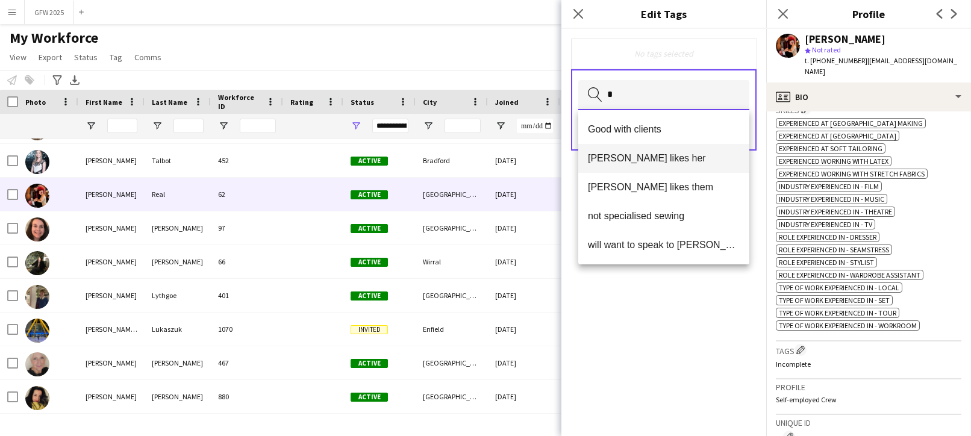
scroll to position [29, 0]
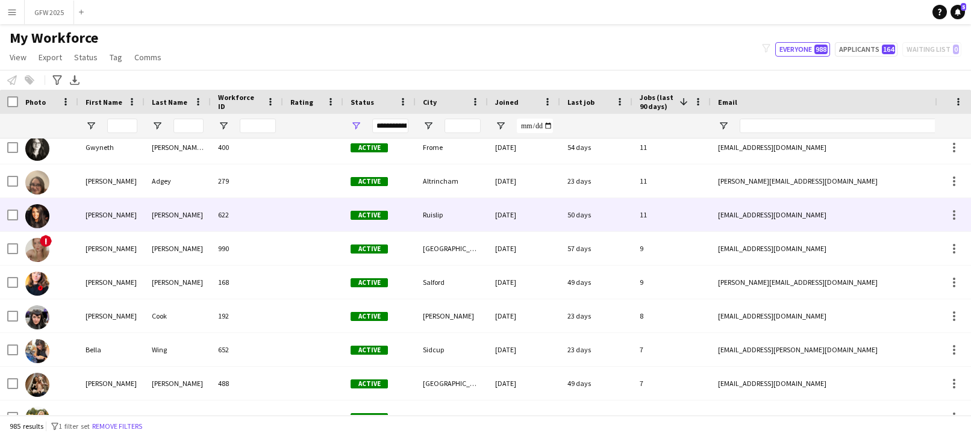
scroll to position [324, 0]
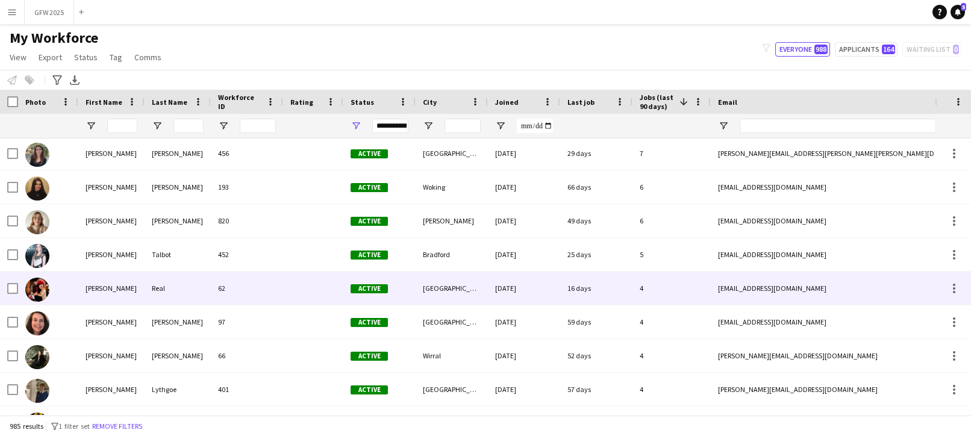
click at [677, 292] on div "4" at bounding box center [671, 288] width 78 height 33
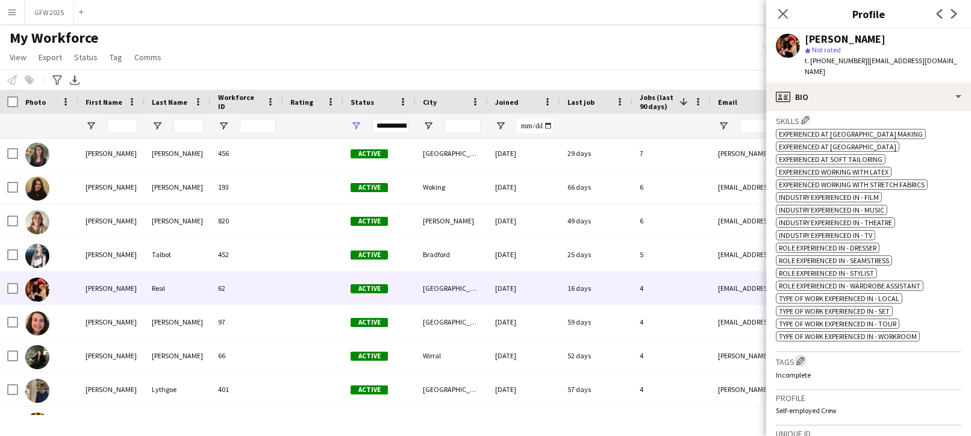
click at [800, 356] on app-icon "Edit crew company tags" at bounding box center [800, 360] width 8 height 8
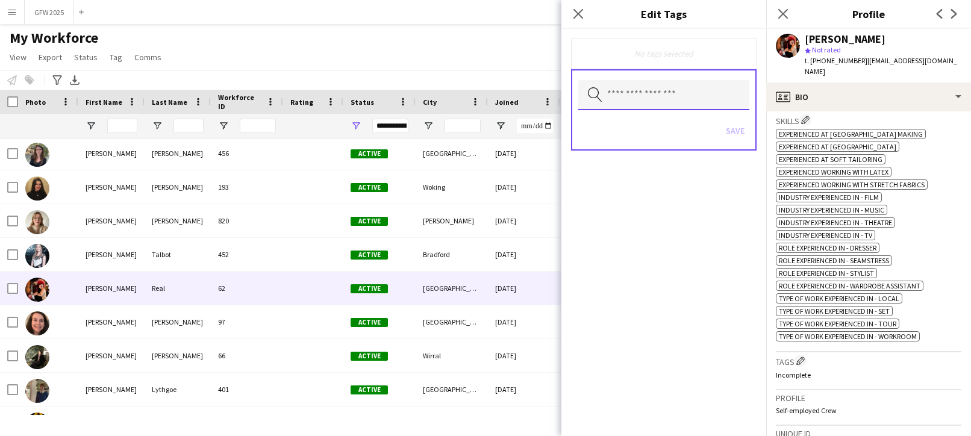
click at [708, 91] on input "text" at bounding box center [663, 95] width 171 height 30
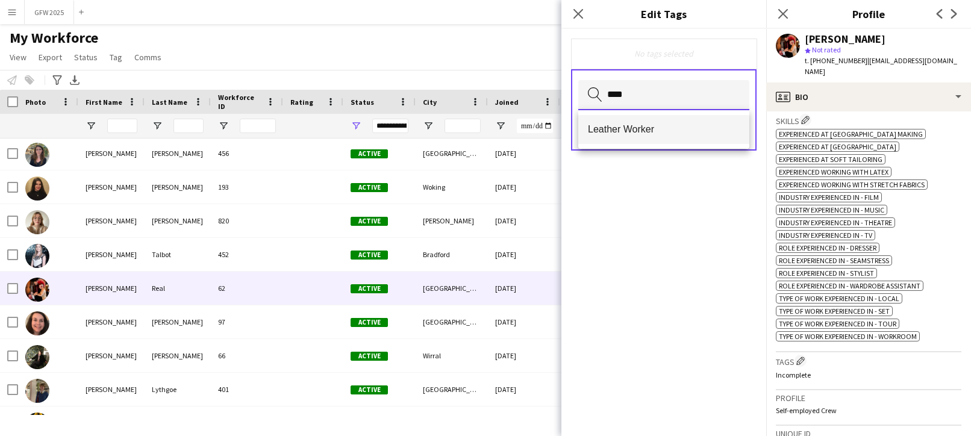
type input "****"
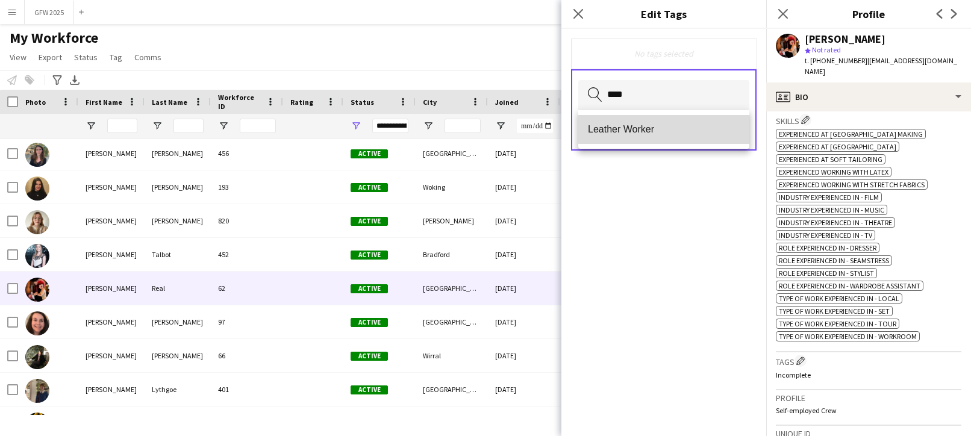
click at [701, 125] on span "Leather Worker" at bounding box center [664, 128] width 152 height 11
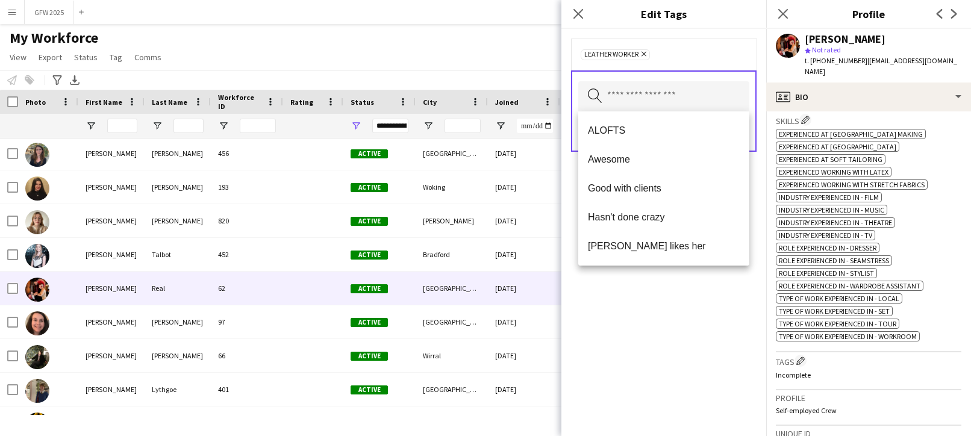
click at [727, 368] on div "Leather Worker Remove Search by tag name Save" at bounding box center [663, 232] width 205 height 407
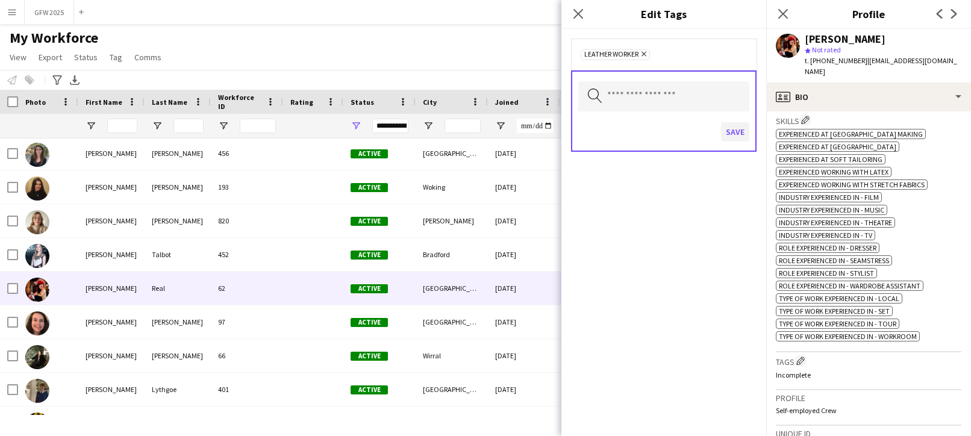
click at [741, 132] on button "Save" at bounding box center [735, 131] width 28 height 19
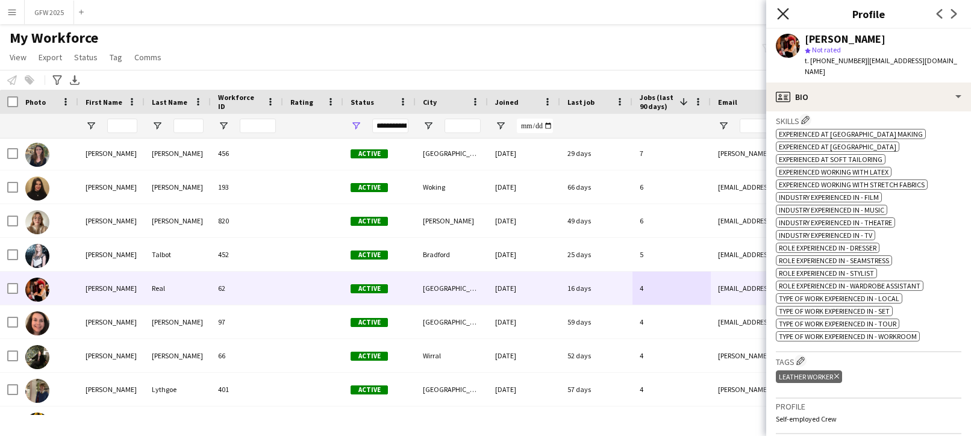
click at [785, 13] on icon "Close pop-in" at bounding box center [782, 13] width 11 height 11
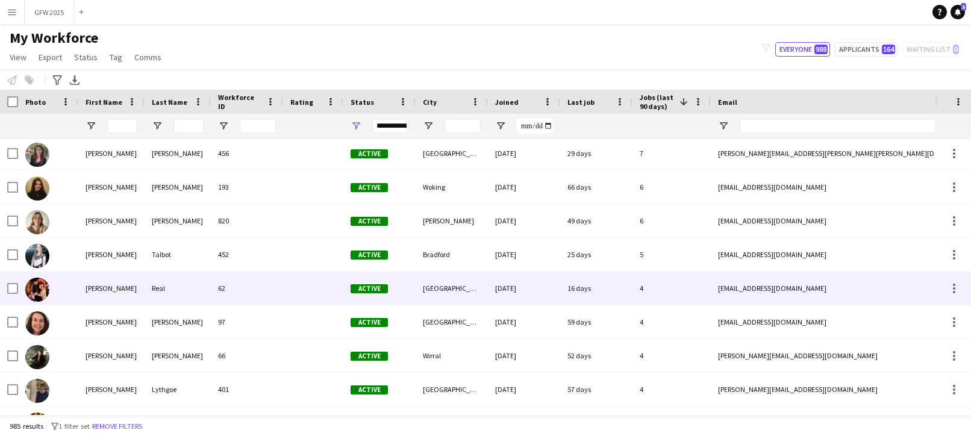
click at [878, 296] on div "[EMAIL_ADDRESS][DOMAIN_NAME]" at bounding box center [830, 288] width 241 height 33
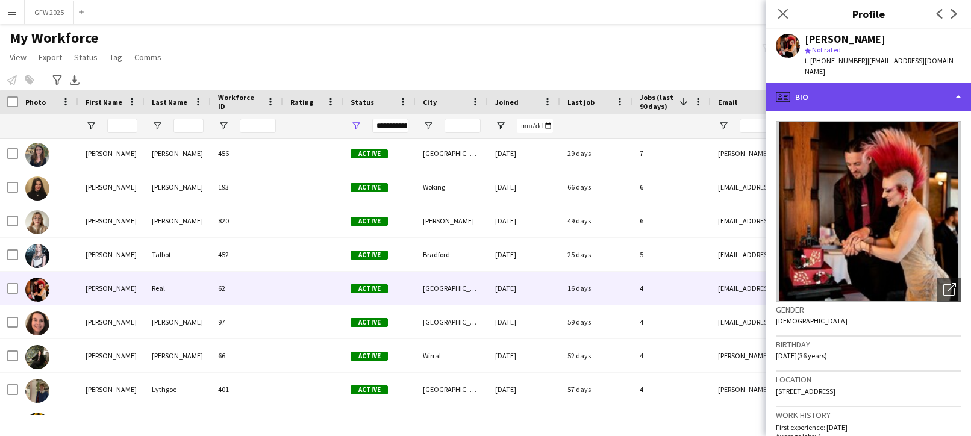
click at [915, 95] on div "profile Bio" at bounding box center [868, 96] width 205 height 29
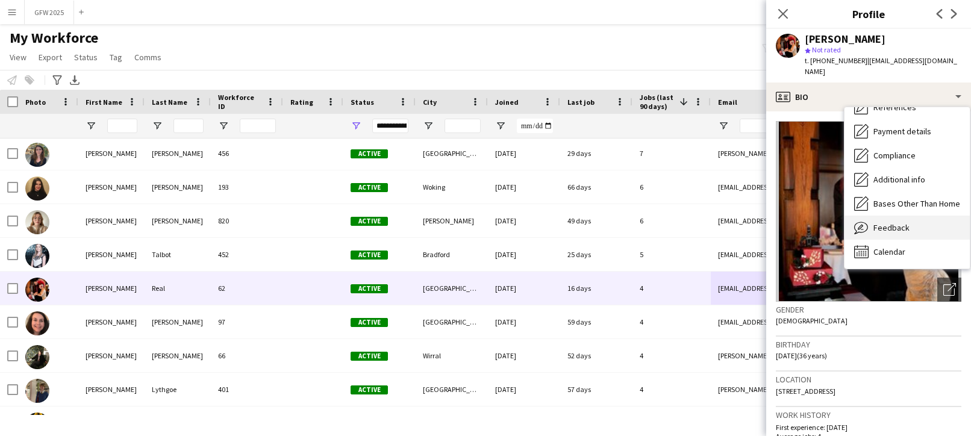
click at [917, 216] on div "Feedback Feedback" at bounding box center [906, 228] width 125 height 24
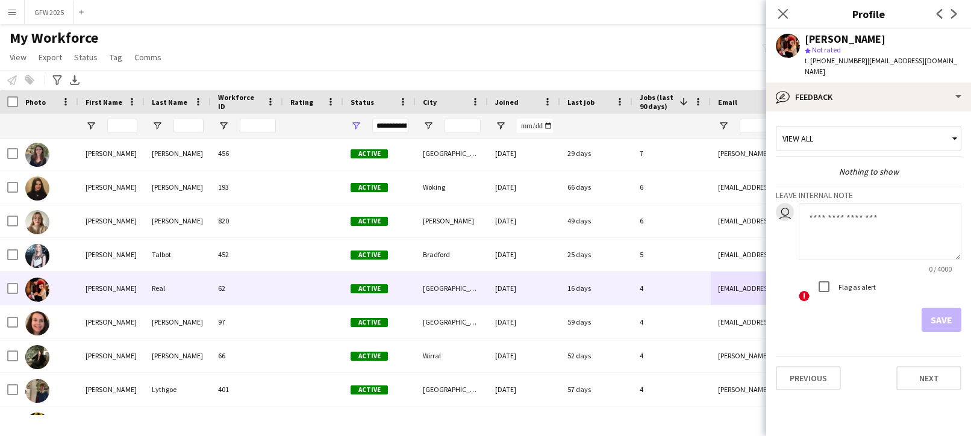
click at [867, 204] on textarea at bounding box center [879, 231] width 163 height 57
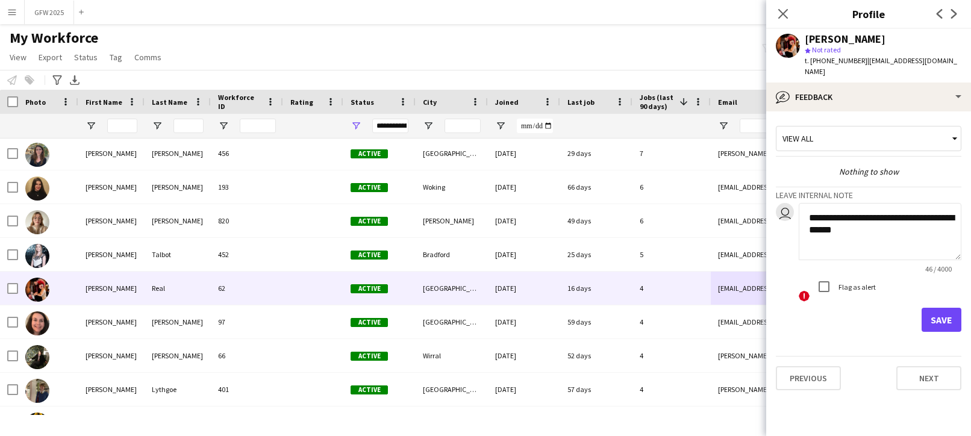
type textarea "**********"
click at [939, 316] on button "Save" at bounding box center [941, 320] width 40 height 24
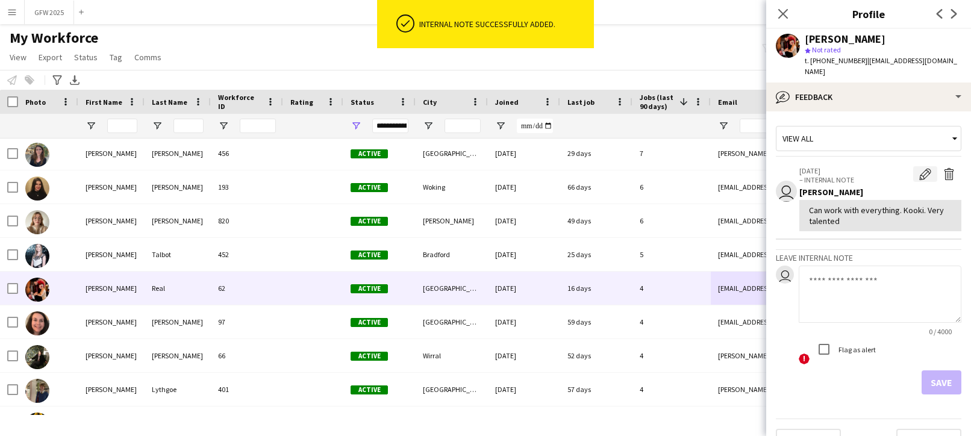
click at [921, 168] on app-icon "Edit internal note" at bounding box center [925, 174] width 12 height 12
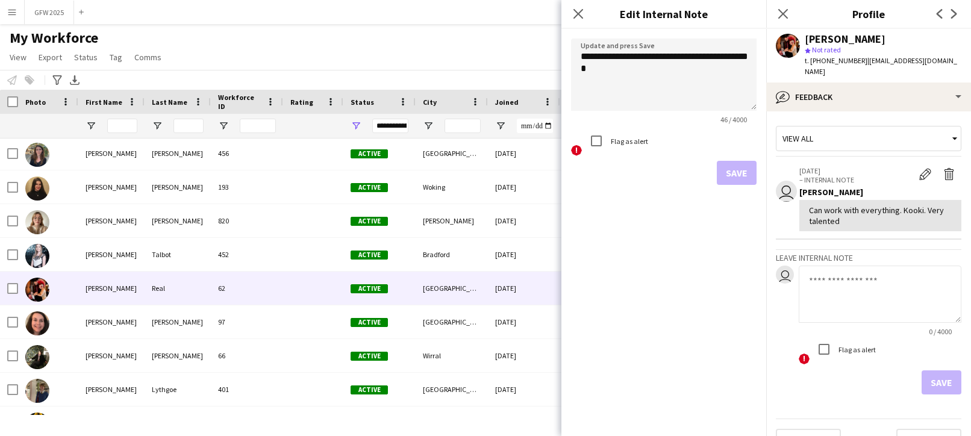
click at [851, 208] on div "Can work with everything. Kooki. Very talented" at bounding box center [880, 216] width 143 height 22
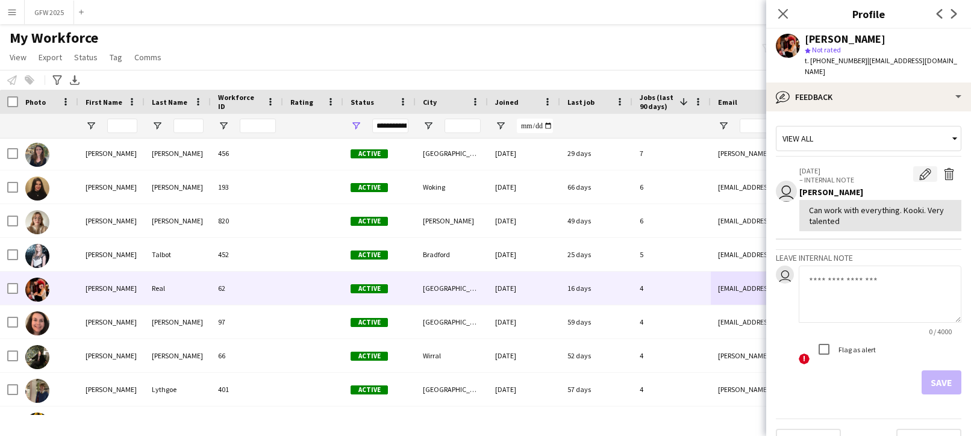
click at [924, 168] on app-icon "Edit internal note" at bounding box center [925, 174] width 12 height 12
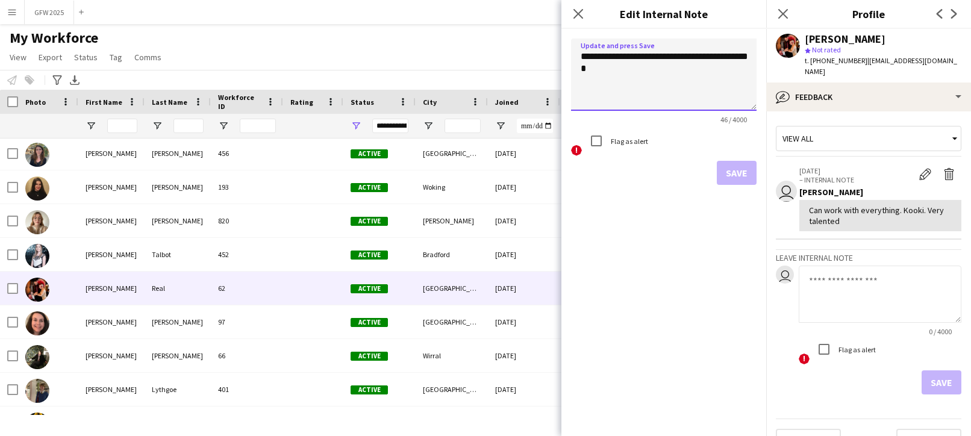
click at [667, 64] on textarea "**********" at bounding box center [663, 75] width 185 height 72
type textarea "**********"
click at [735, 169] on button "Save" at bounding box center [736, 173] width 40 height 24
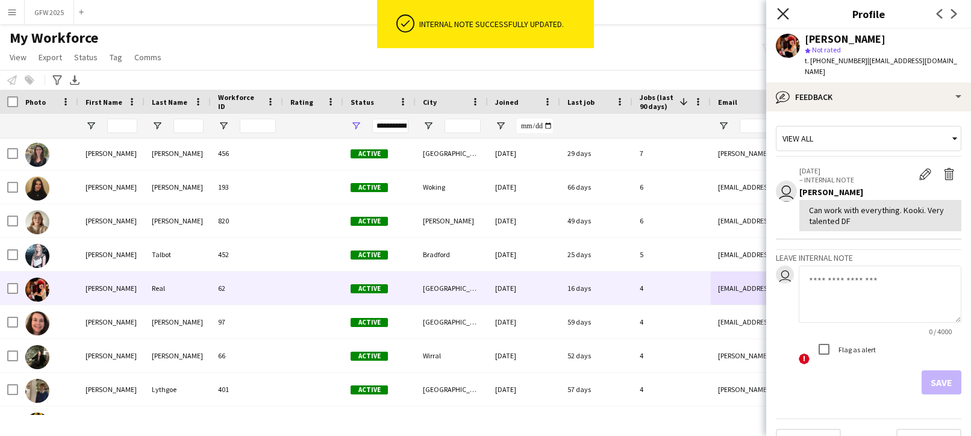
click at [779, 12] on icon "Close pop-in" at bounding box center [782, 13] width 11 height 11
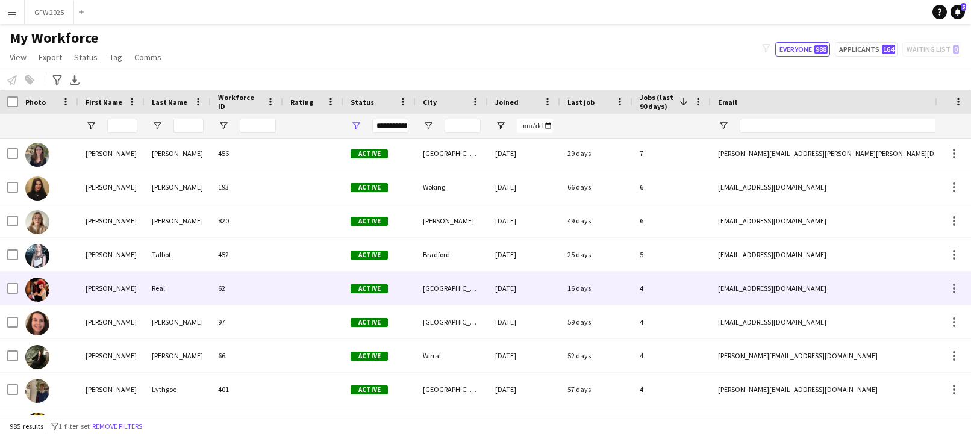
click at [667, 294] on div "4" at bounding box center [671, 288] width 78 height 33
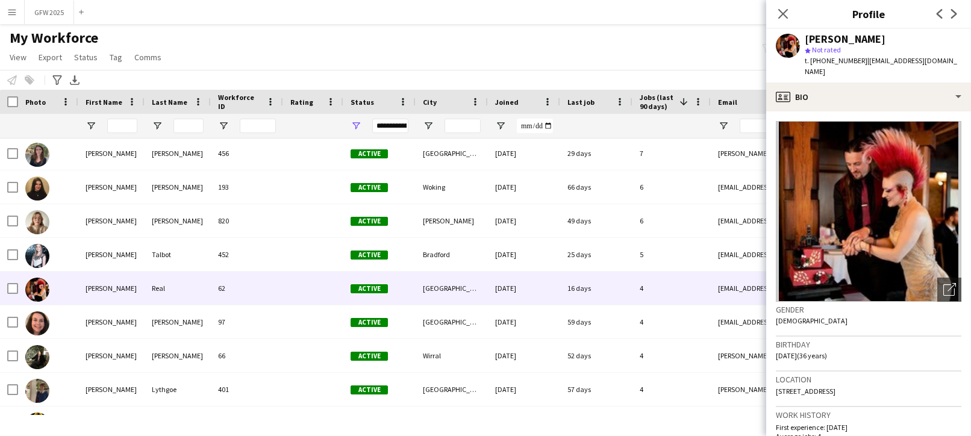
scroll to position [0, 0]
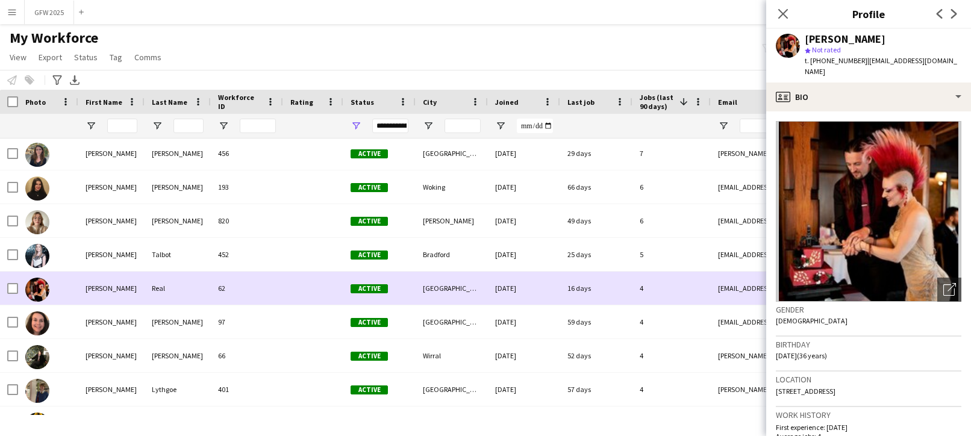
click at [680, 294] on div "4" at bounding box center [671, 288] width 78 height 33
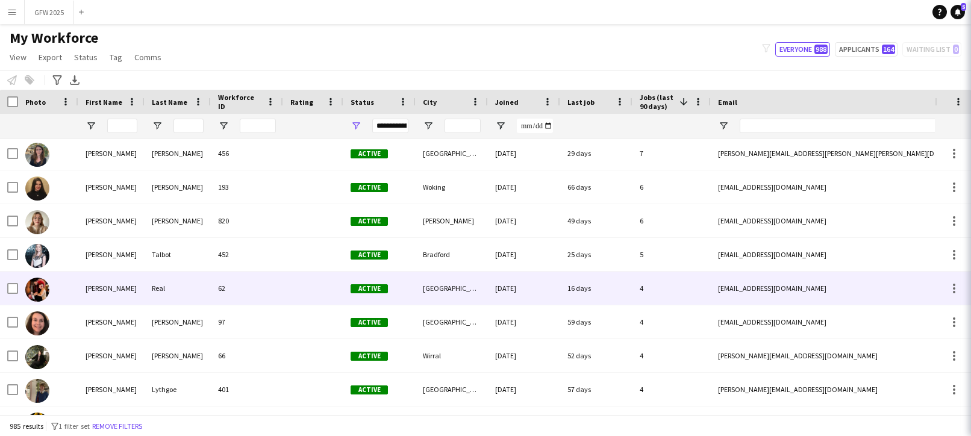
scroll to position [613, 0]
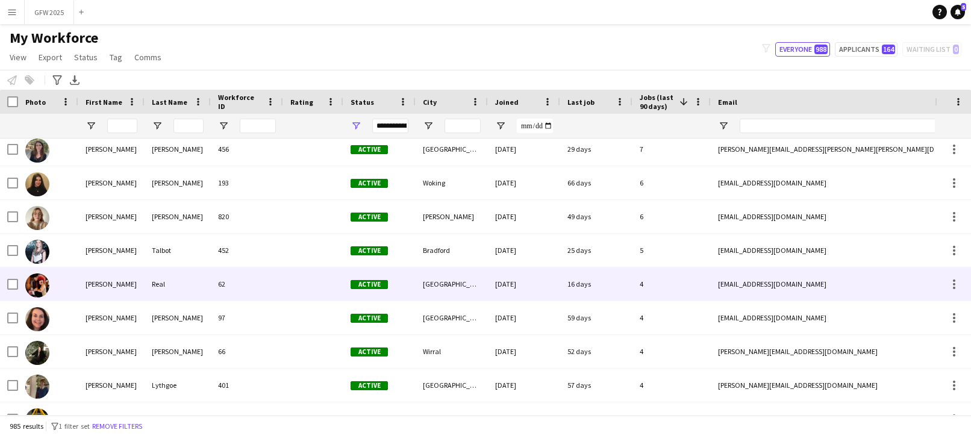
click at [809, 285] on div "[EMAIL_ADDRESS][DOMAIN_NAME]" at bounding box center [830, 283] width 241 height 33
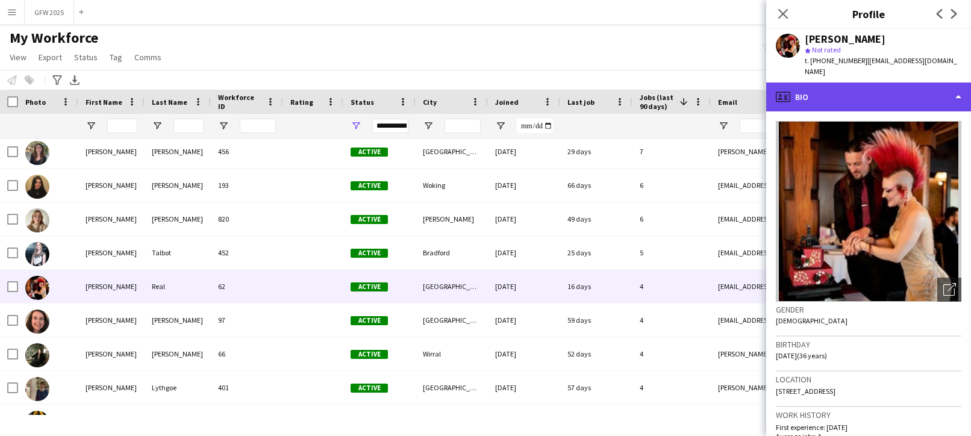
click at [844, 90] on div "profile Bio" at bounding box center [868, 96] width 205 height 29
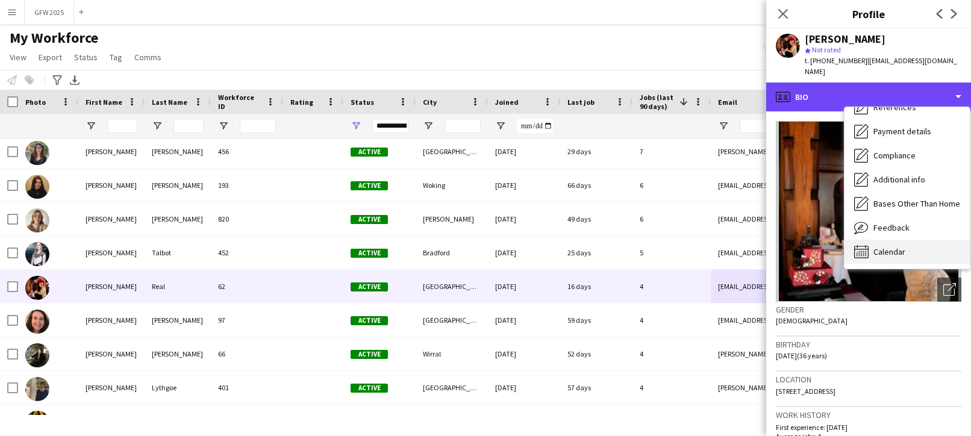
scroll to position [137, 0]
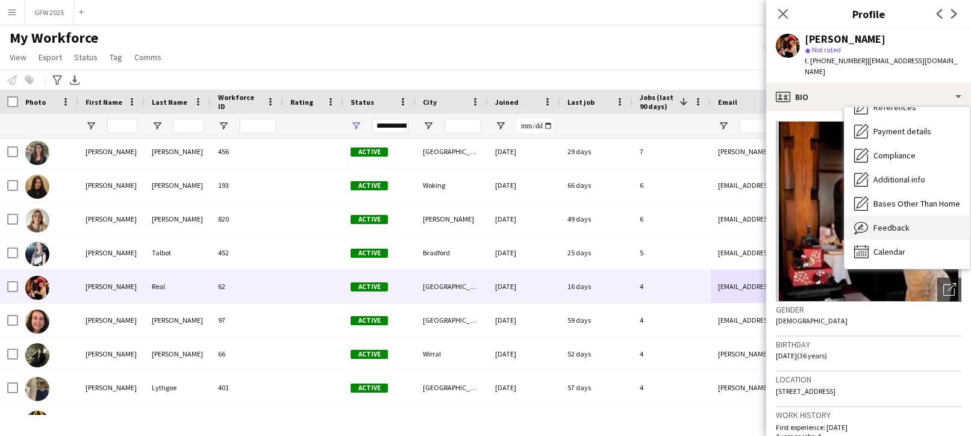
click at [899, 222] on span "Feedback" at bounding box center [891, 227] width 36 height 11
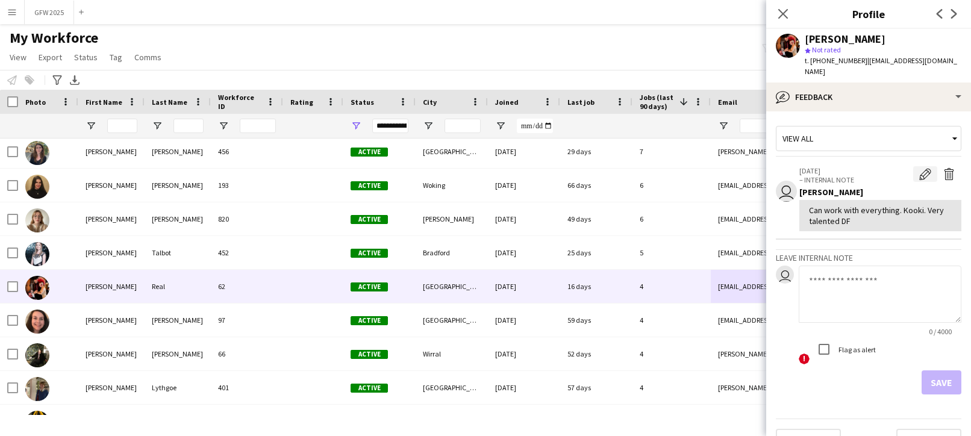
click at [923, 168] on app-icon "Edit internal note" at bounding box center [925, 174] width 12 height 12
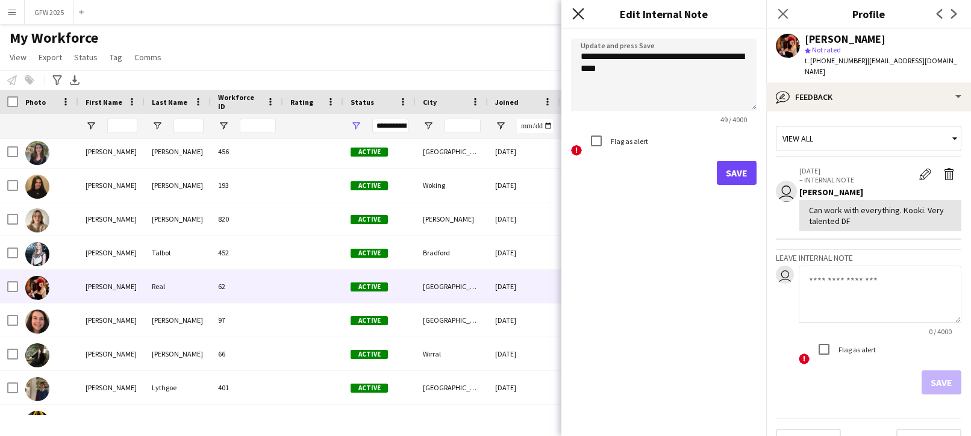
click at [576, 15] on icon at bounding box center [577, 13] width 11 height 11
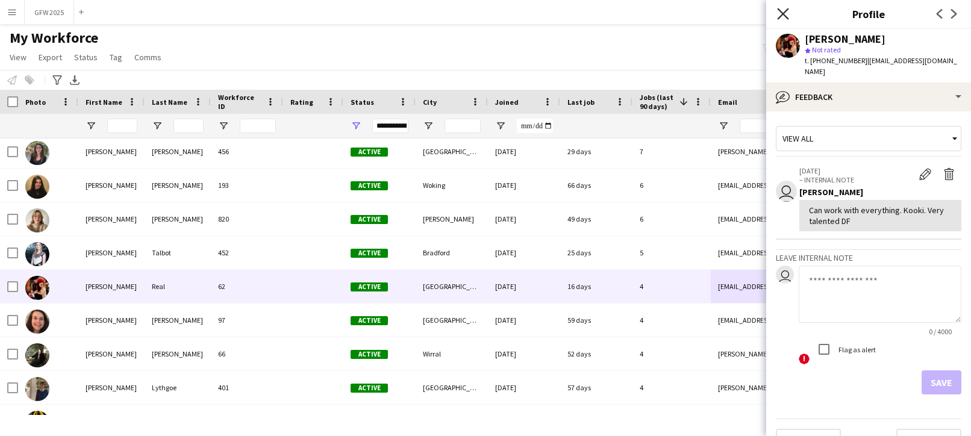
click at [782, 17] on icon "Close pop-in" at bounding box center [782, 13] width 11 height 11
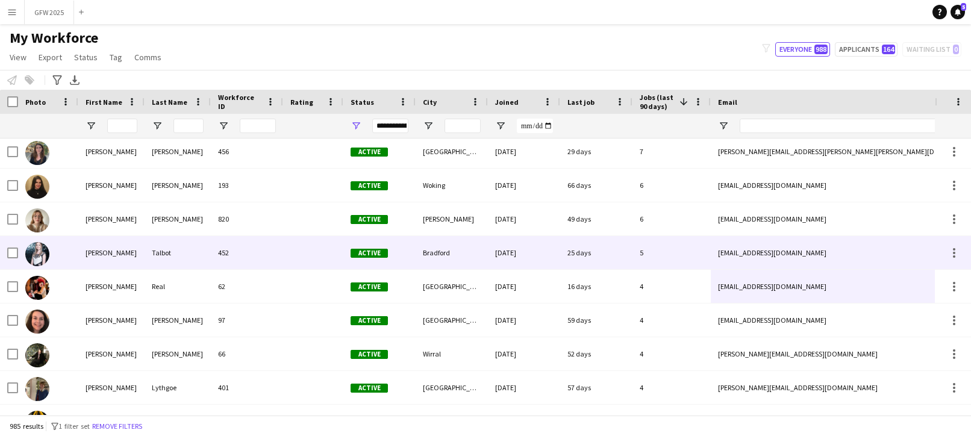
click at [674, 258] on div "5" at bounding box center [671, 252] width 78 height 33
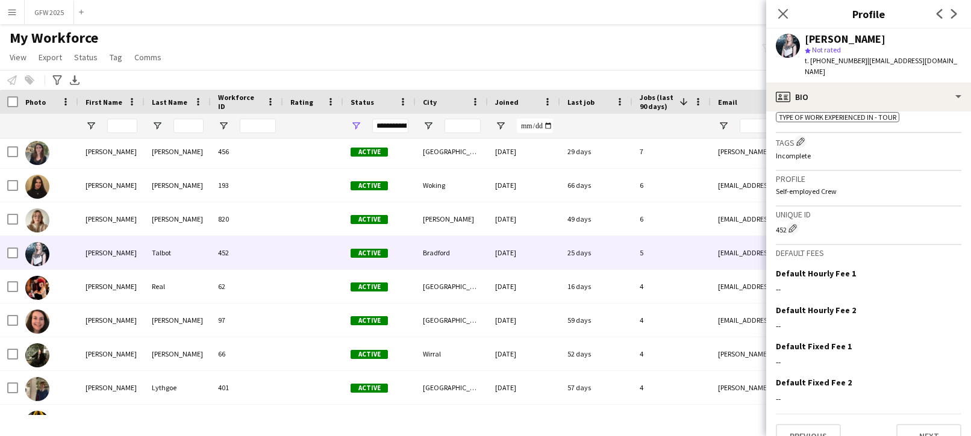
scroll to position [558, 0]
click at [944, 223] on div "452 Edit crew unique ID" at bounding box center [868, 229] width 185 height 12
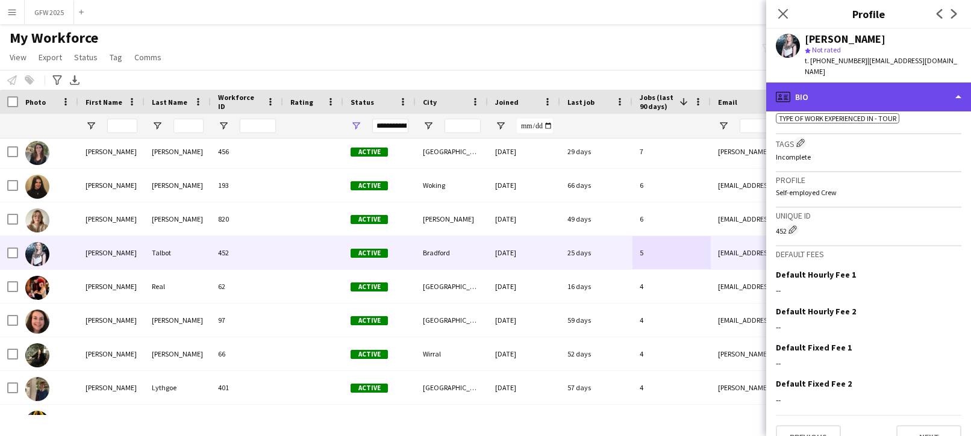
click at [915, 85] on div "profile Bio" at bounding box center [868, 96] width 205 height 29
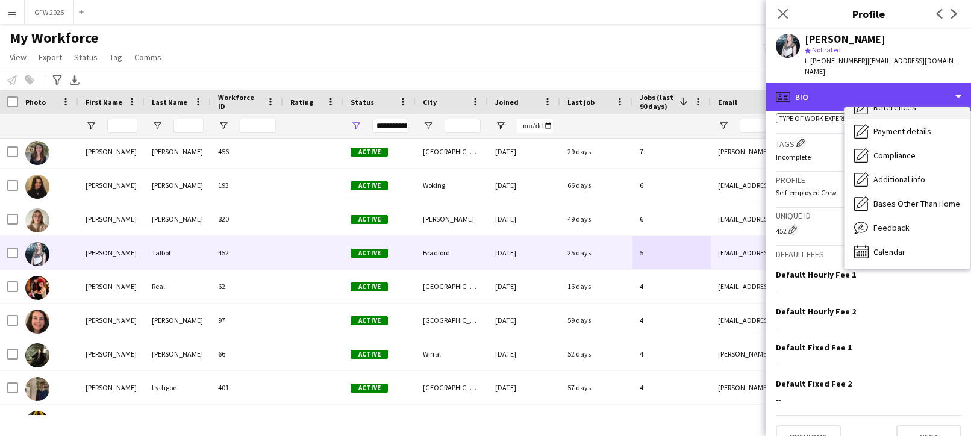
scroll to position [137, 0]
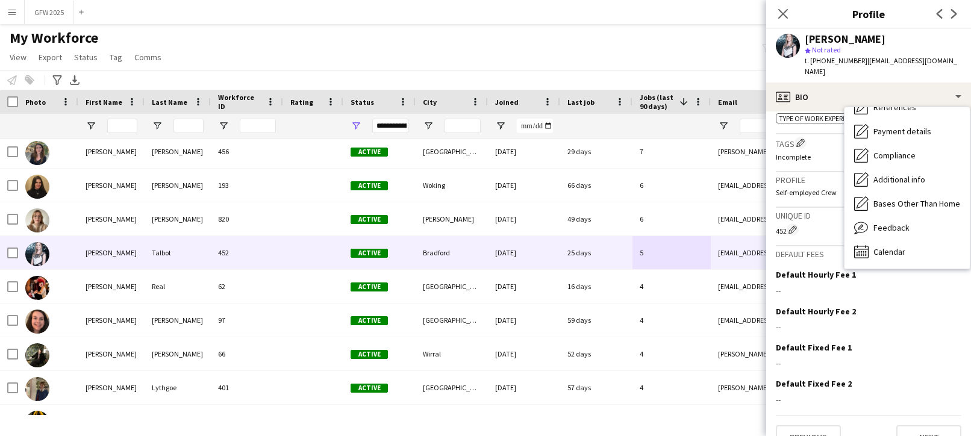
click at [555, 75] on div "Notify workforce Add to tag Select at least one crew to tag him or her. Advance…" at bounding box center [485, 80] width 971 height 20
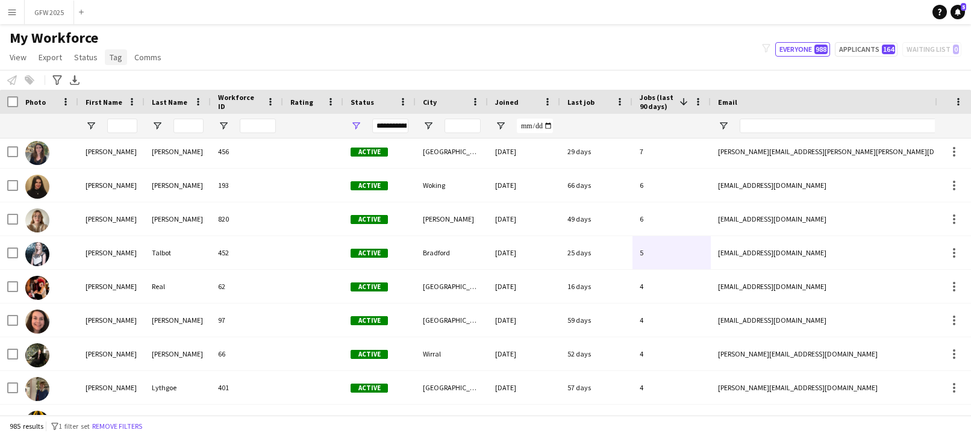
click at [120, 62] on span "Tag" at bounding box center [116, 57] width 13 height 11
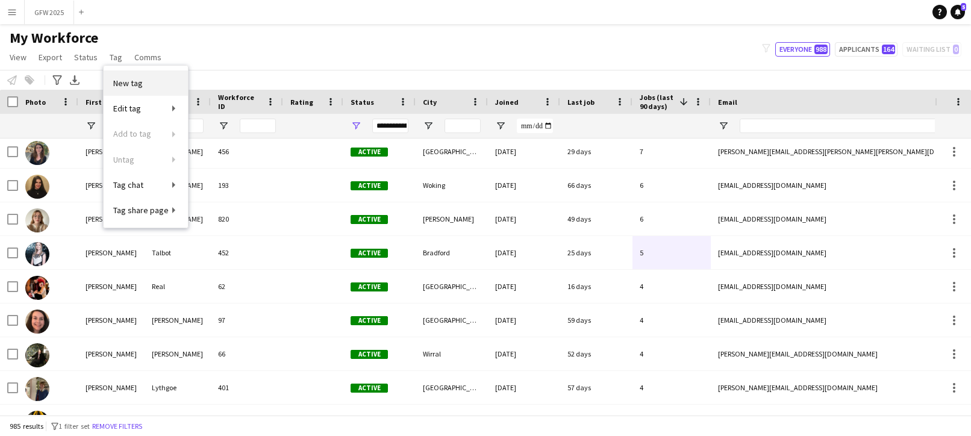
click at [144, 80] on link "New tag" at bounding box center [146, 82] width 84 height 25
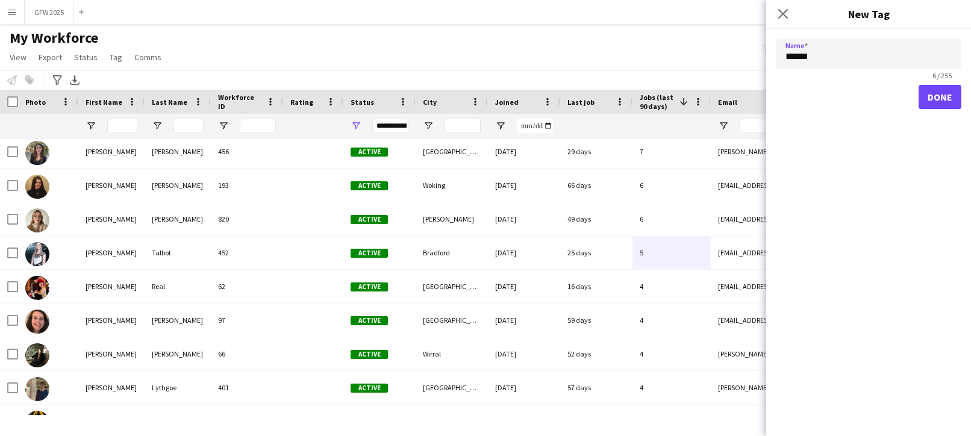
type input "******"
click at [928, 104] on button "Done" at bounding box center [939, 97] width 43 height 24
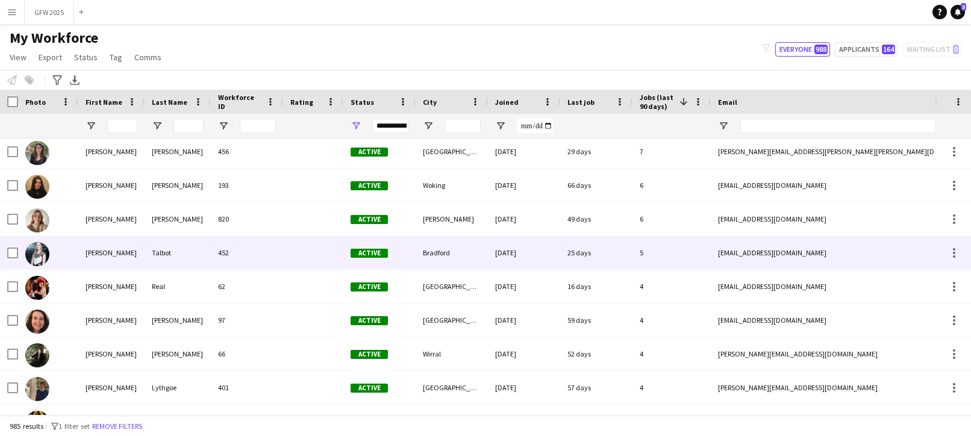
click at [334, 245] on div at bounding box center [313, 252] width 60 height 33
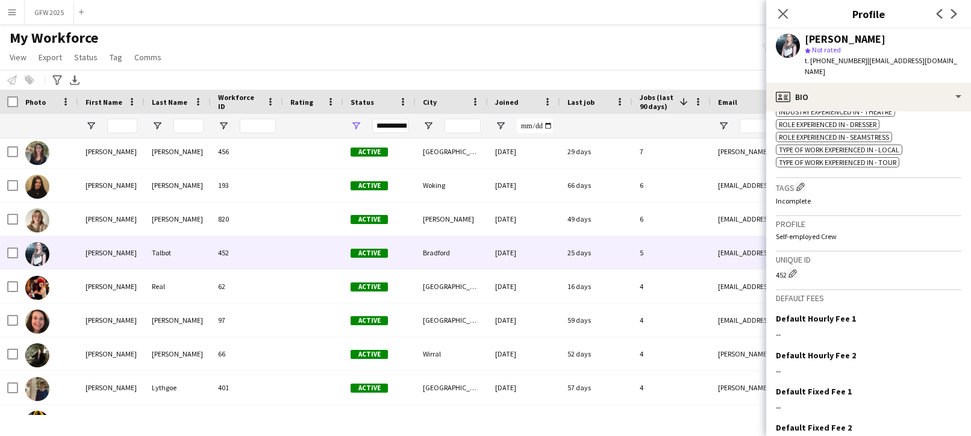
scroll to position [523, 0]
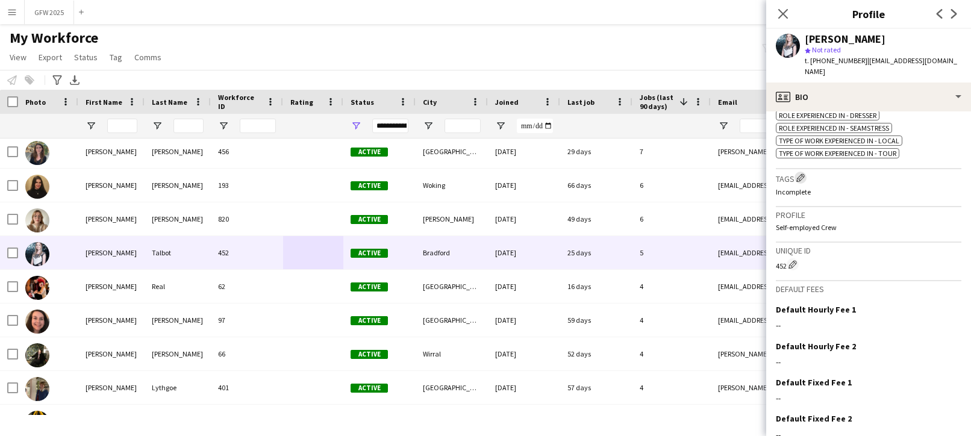
click at [804, 173] on app-icon "Edit crew company tags" at bounding box center [800, 177] width 8 height 8
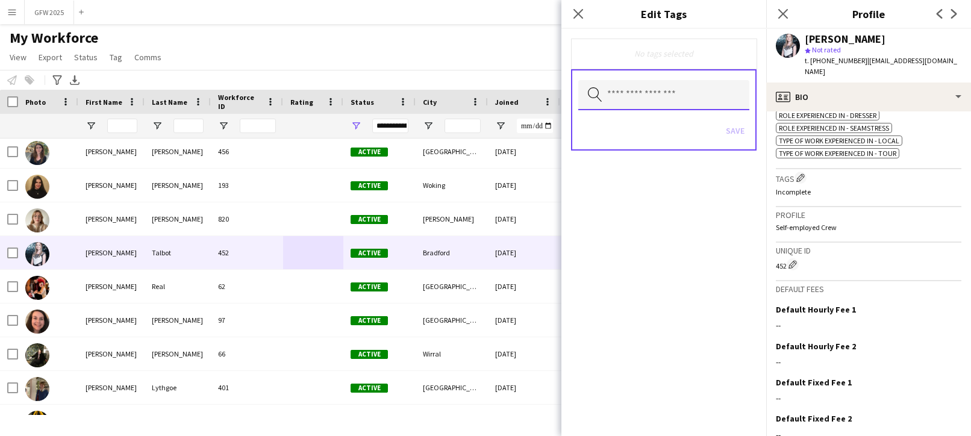
click at [662, 101] on input "text" at bounding box center [663, 95] width 171 height 30
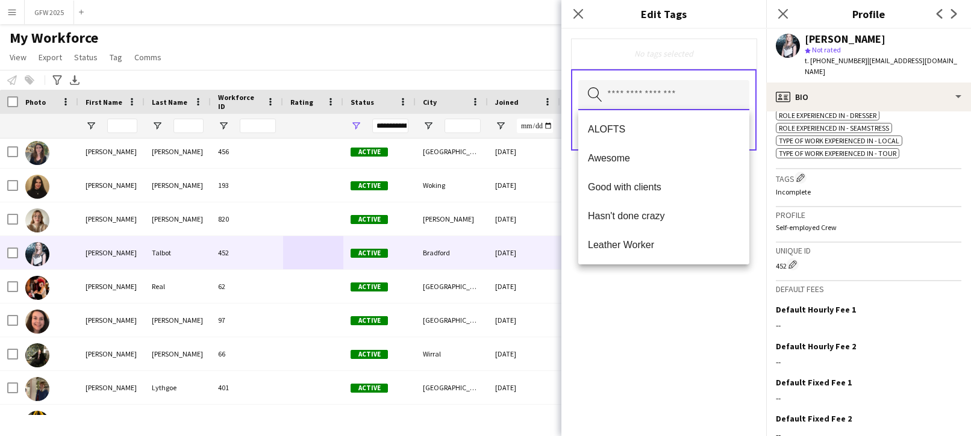
type input "*"
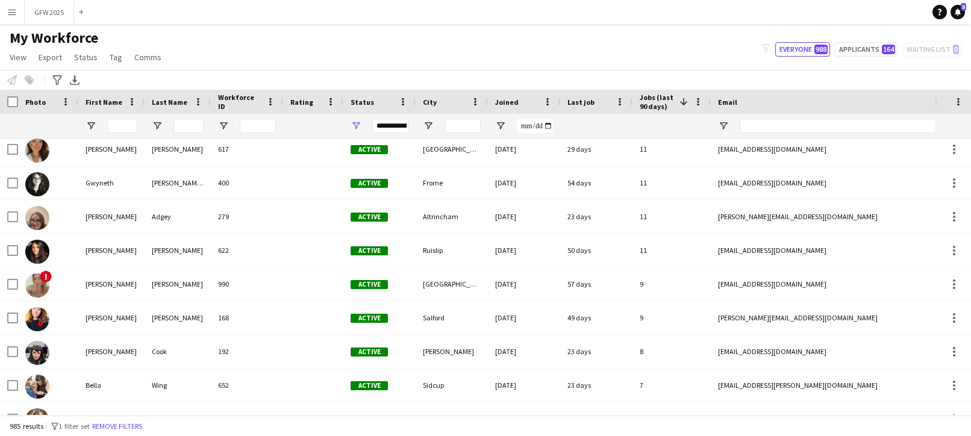
scroll to position [281, 0]
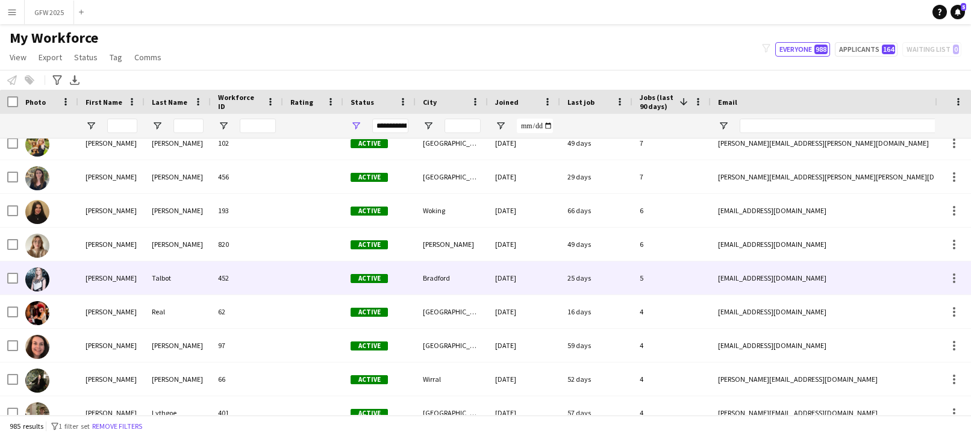
click at [692, 287] on div "5" at bounding box center [671, 277] width 78 height 33
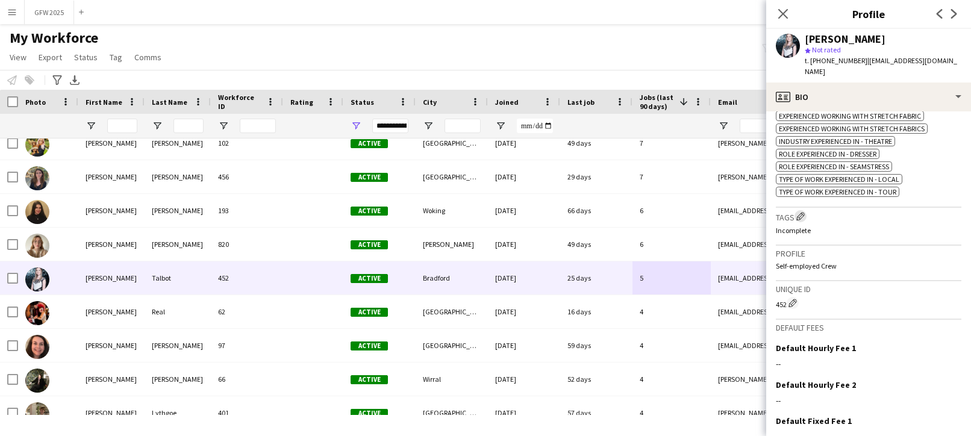
click at [797, 210] on button "Edit crew company tags" at bounding box center [800, 216] width 12 height 12
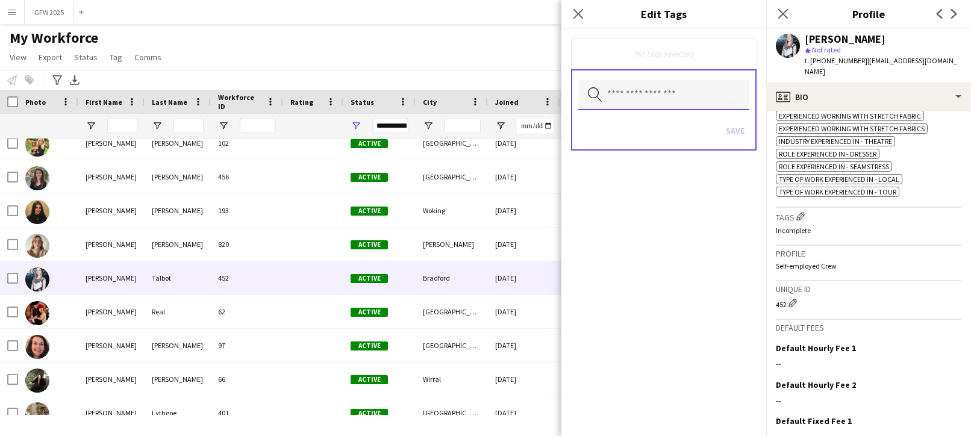
click at [667, 103] on input "text" at bounding box center [663, 95] width 171 height 30
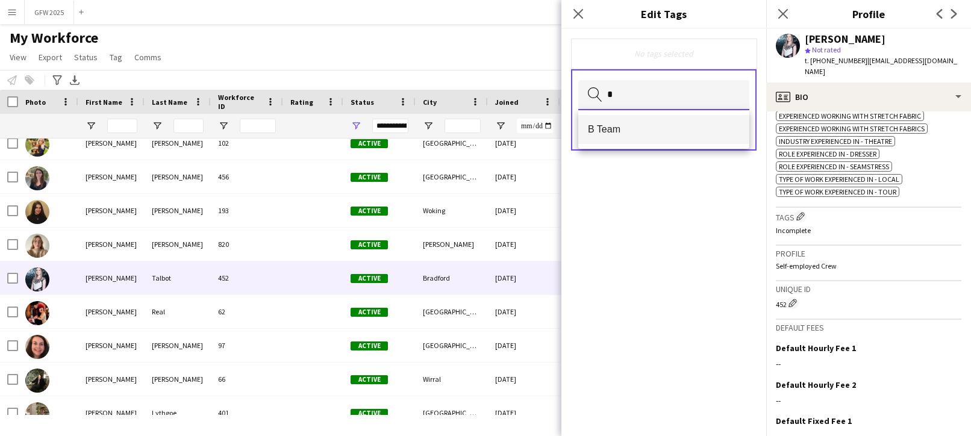
type input "*"
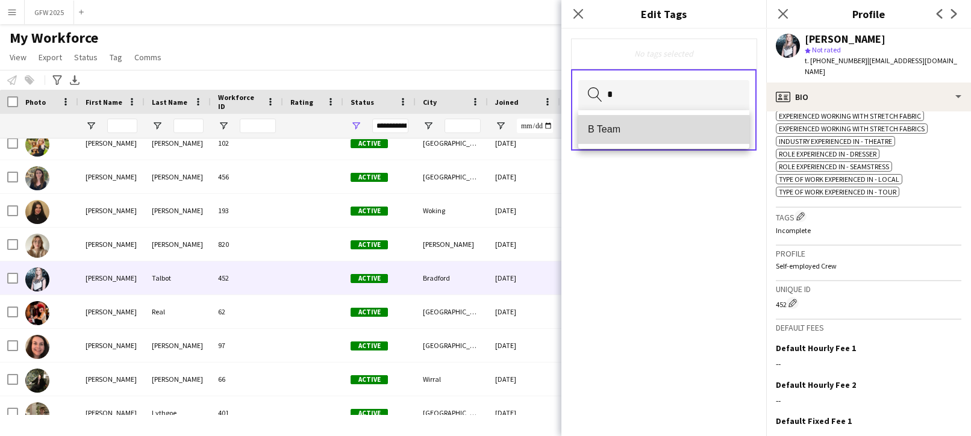
click at [684, 141] on mat-option "B Team" at bounding box center [663, 129] width 171 height 29
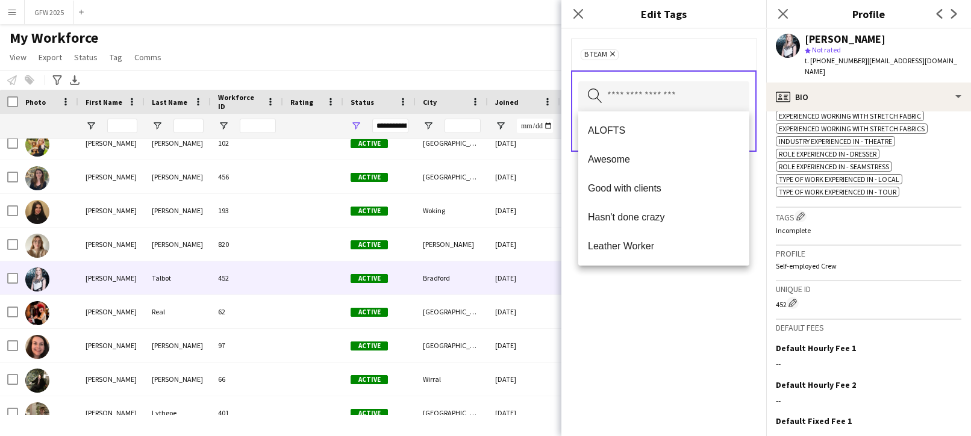
click at [754, 196] on div "B Team Remove Search by tag name Save" at bounding box center [663, 232] width 205 height 407
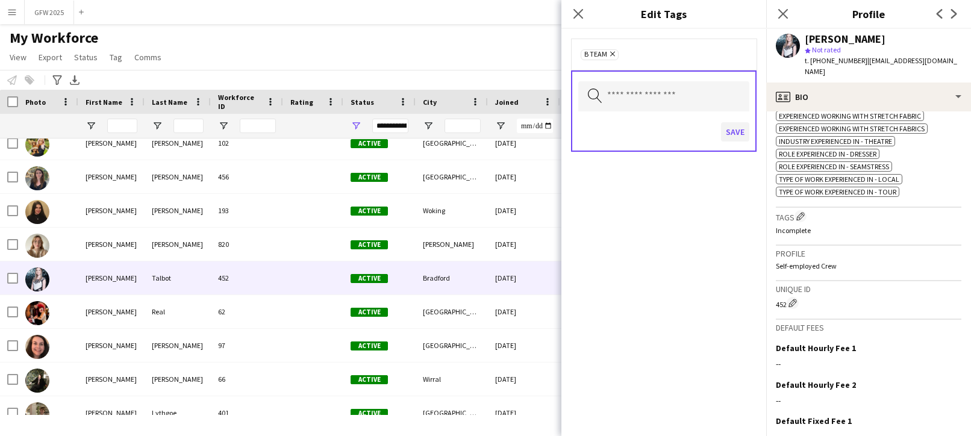
click at [731, 132] on button "Save" at bounding box center [735, 131] width 28 height 19
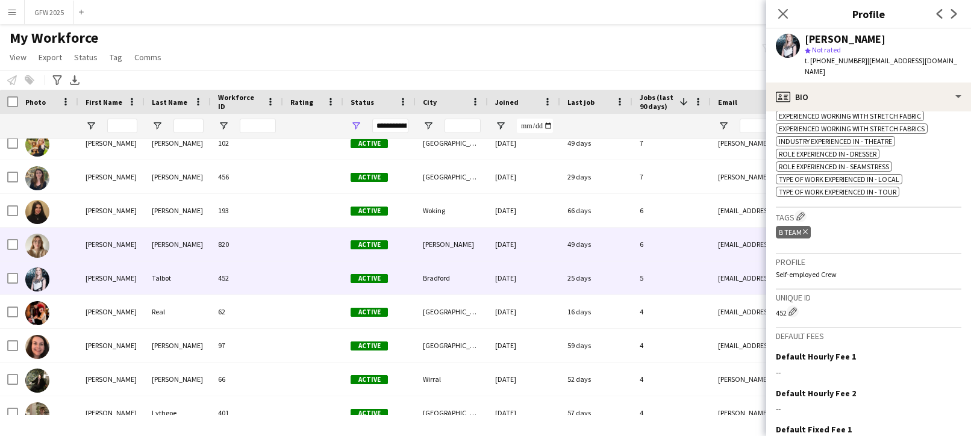
click at [615, 249] on div "49 days" at bounding box center [596, 244] width 72 height 33
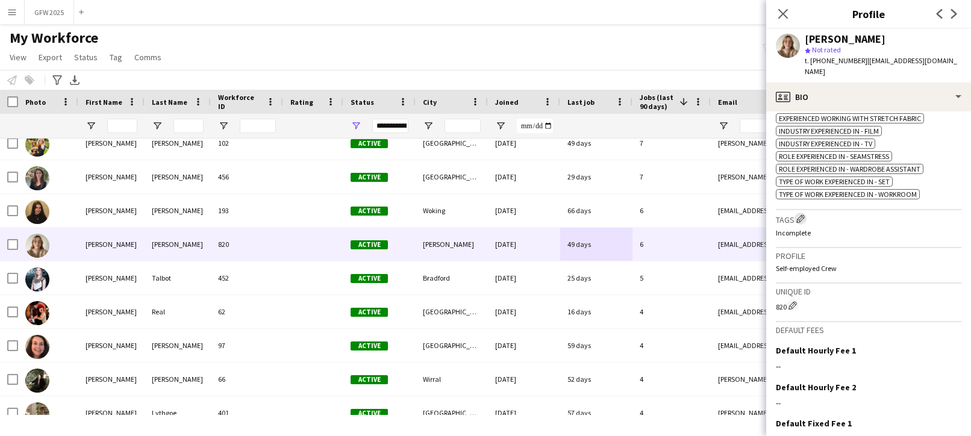
click at [801, 214] on app-icon "Edit crew company tags" at bounding box center [800, 218] width 8 height 8
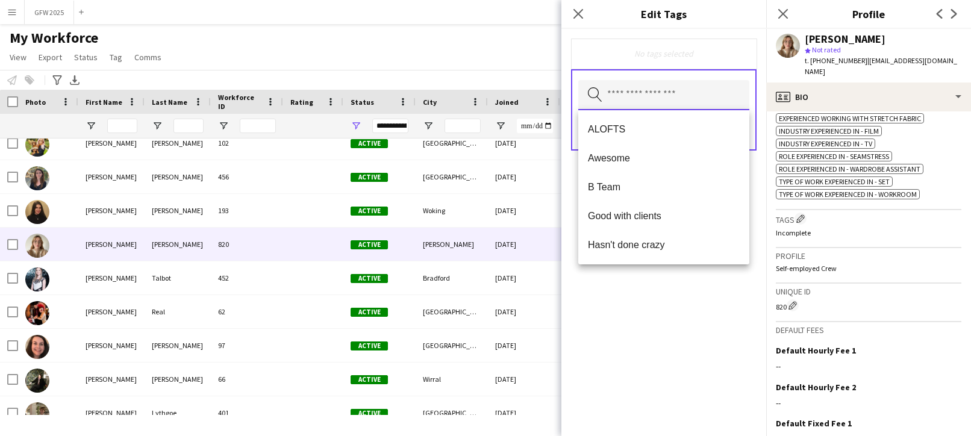
click at [657, 98] on input "text" at bounding box center [663, 95] width 171 height 30
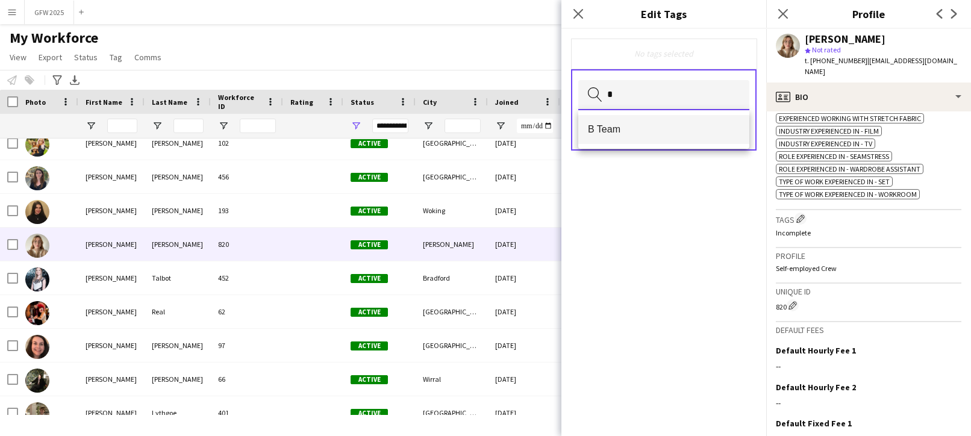
type input "*"
click at [660, 129] on span "B Team" at bounding box center [664, 128] width 152 height 11
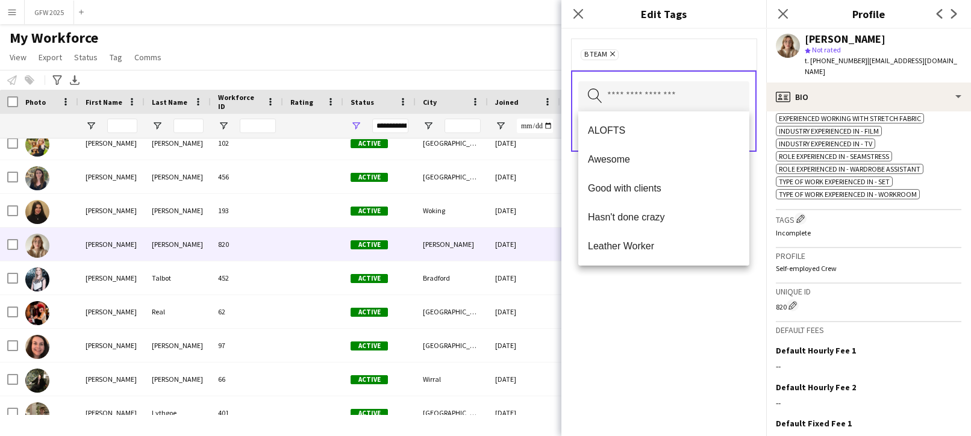
click at [758, 168] on form "B Team Remove Search by tag name Save" at bounding box center [663, 107] width 205 height 157
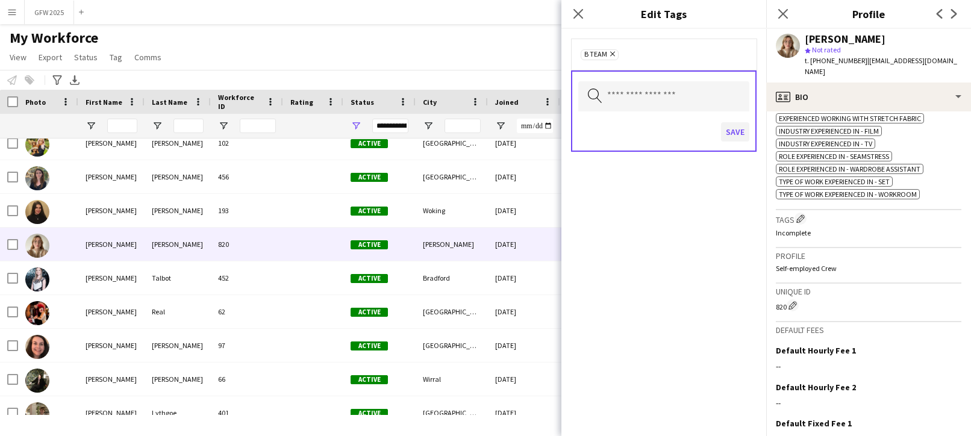
click at [730, 126] on button "Save" at bounding box center [735, 131] width 28 height 19
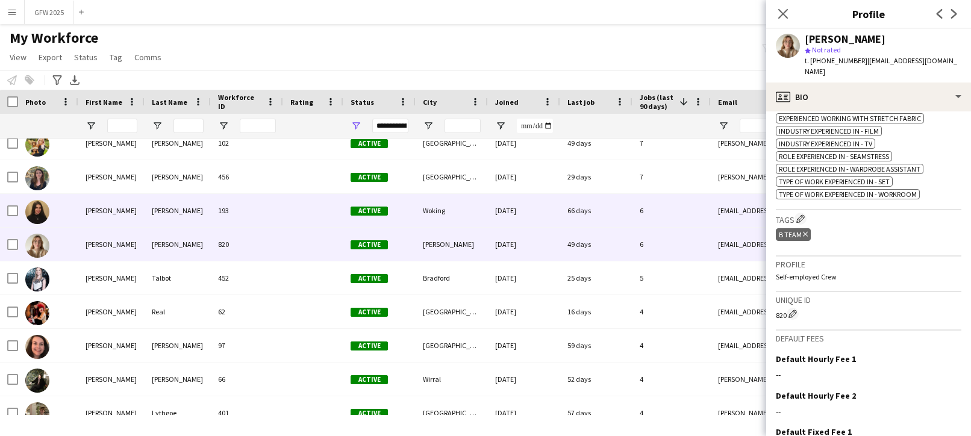
click at [610, 207] on div "66 days" at bounding box center [596, 210] width 72 height 33
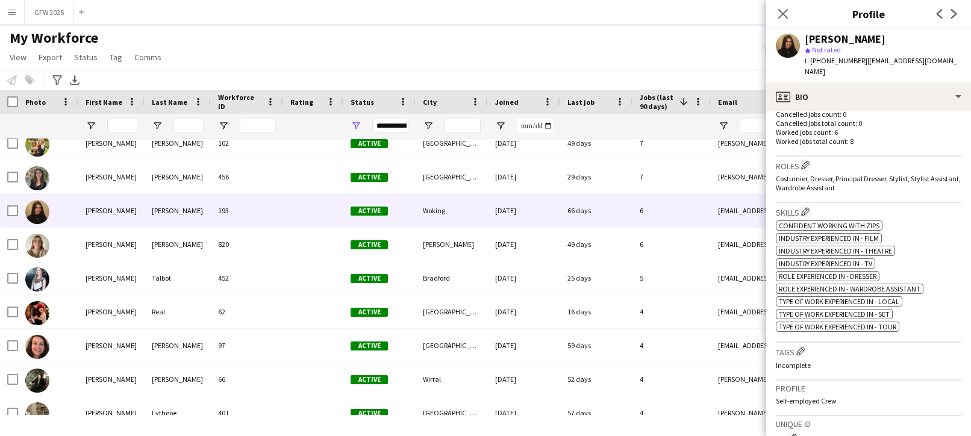
scroll to position [373, 0]
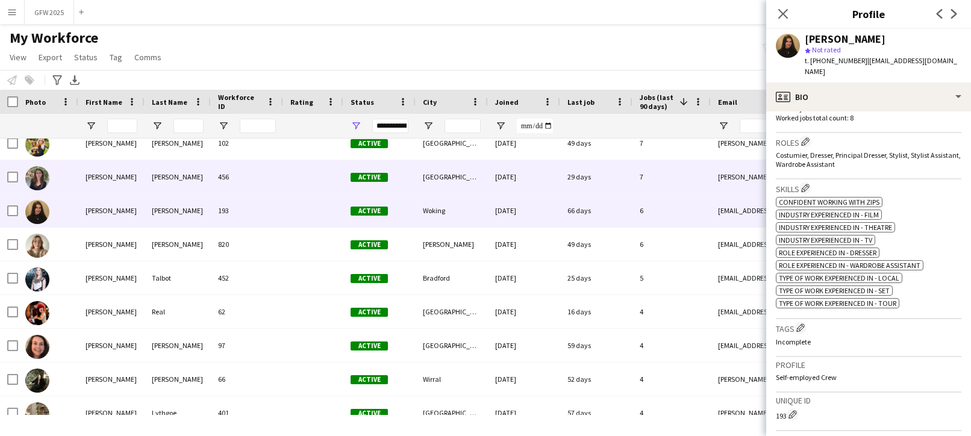
click at [615, 191] on div "29 days" at bounding box center [596, 176] width 72 height 33
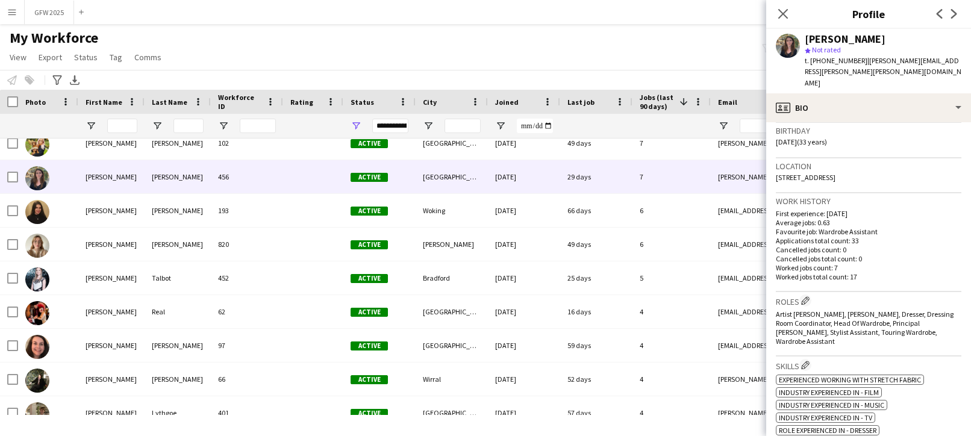
scroll to position [371, 0]
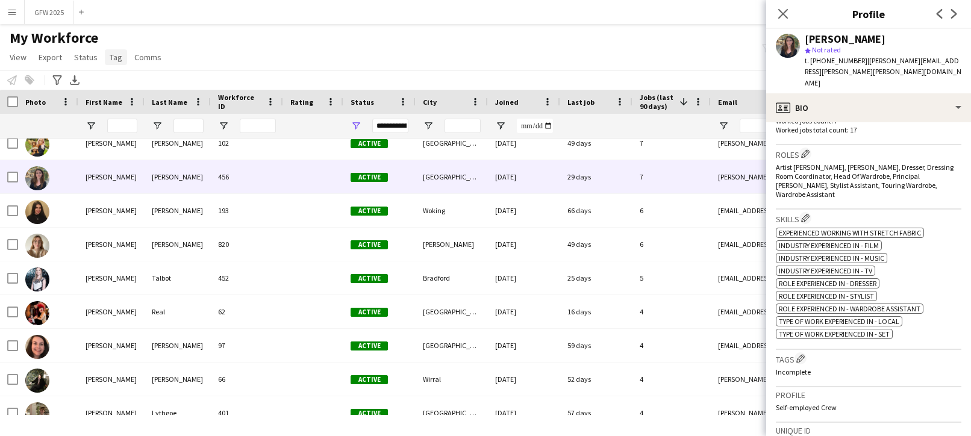
click at [116, 57] on span "Tag" at bounding box center [116, 57] width 13 height 11
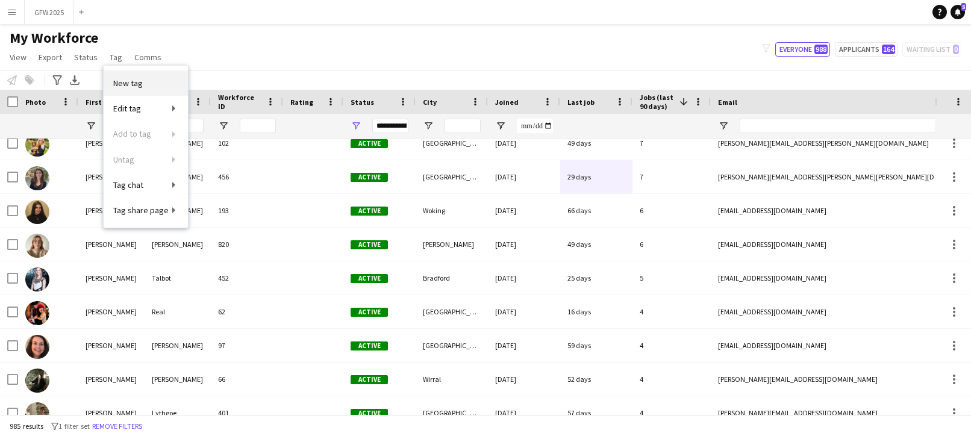
click at [134, 79] on span "New tag" at bounding box center [128, 83] width 30 height 11
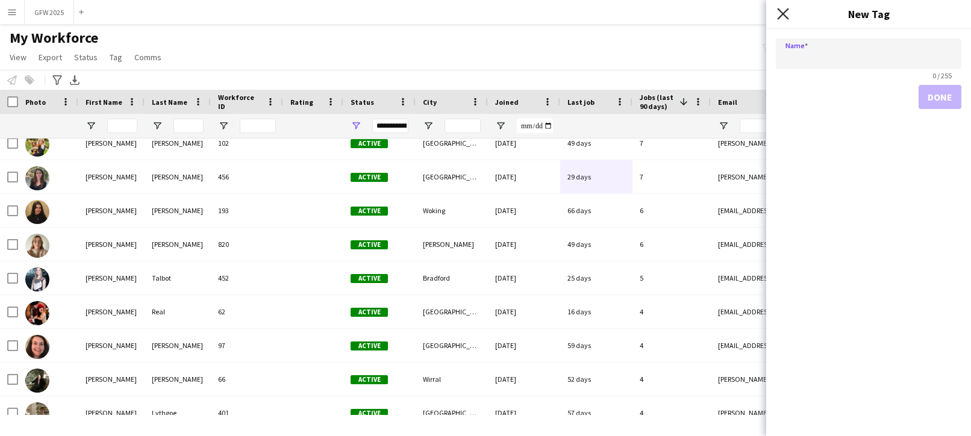
click at [783, 12] on icon "Close pop-in" at bounding box center [782, 13] width 11 height 11
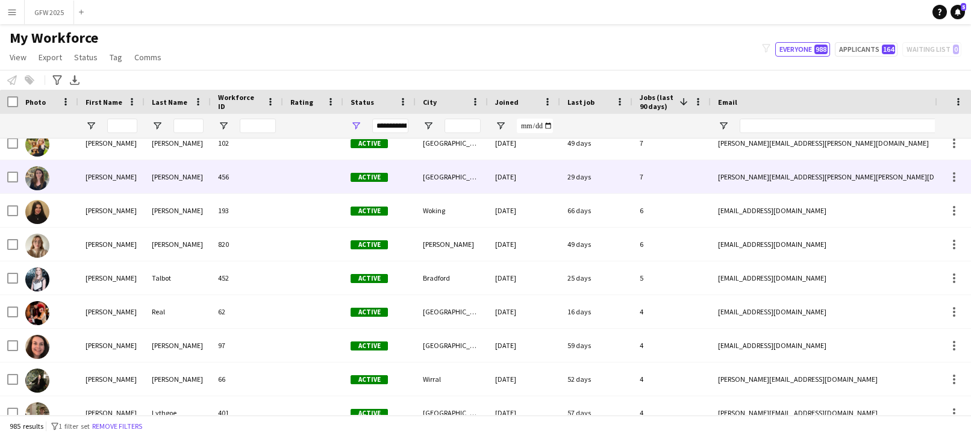
click at [833, 187] on div "[PERSON_NAME][EMAIL_ADDRESS][PERSON_NAME][PERSON_NAME][DOMAIN_NAME]" at bounding box center [830, 176] width 241 height 33
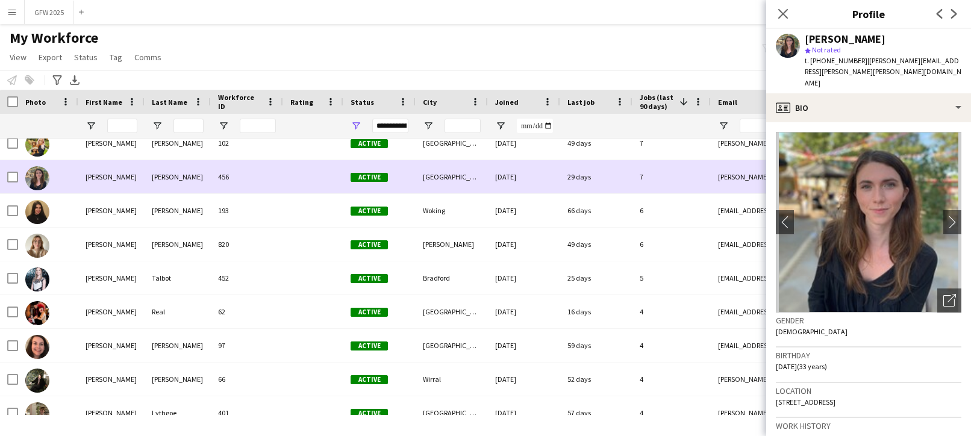
scroll to position [586, 0]
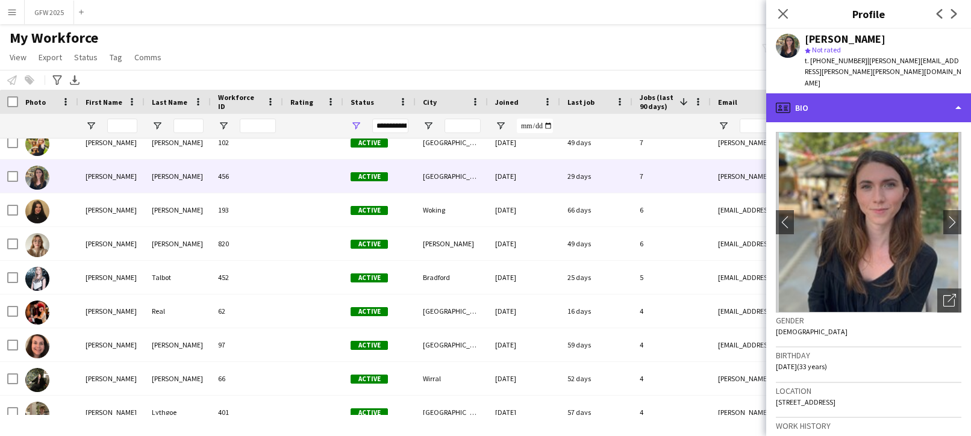
click at [861, 93] on div "profile Bio" at bounding box center [868, 107] width 205 height 29
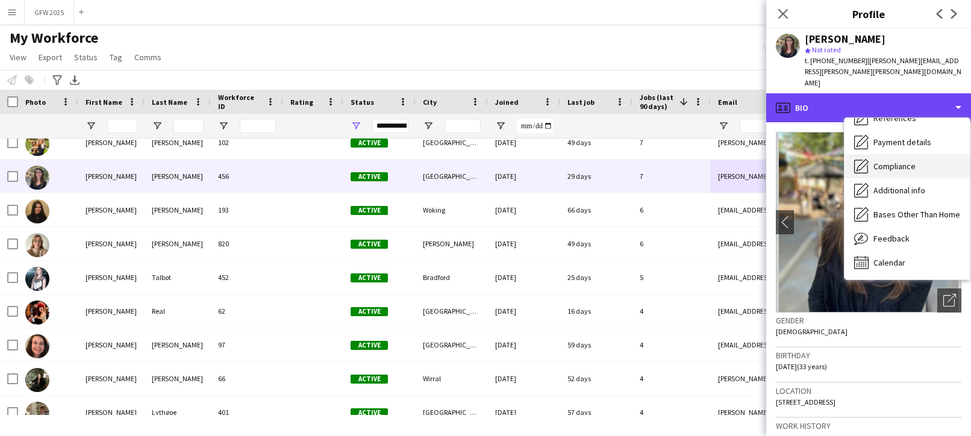
scroll to position [137, 0]
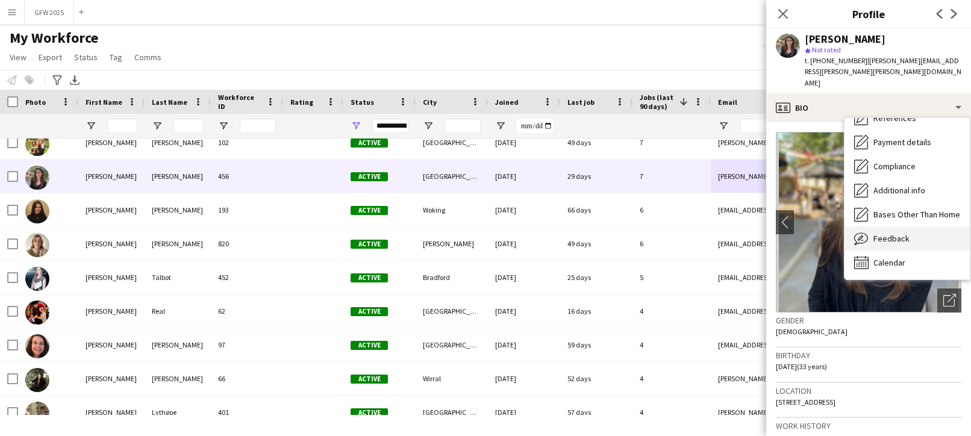
click at [901, 233] on span "Feedback" at bounding box center [891, 238] width 36 height 11
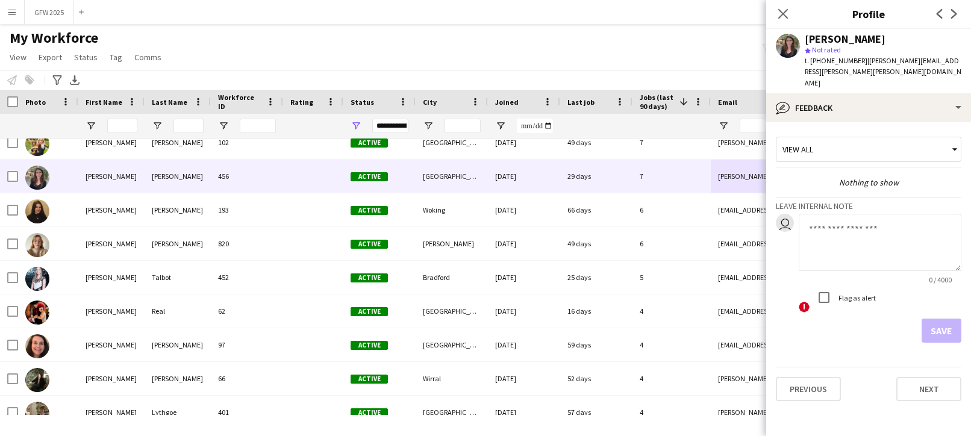
click at [848, 214] on textarea at bounding box center [879, 242] width 163 height 57
type textarea "**********"
click at [942, 319] on button "Save" at bounding box center [941, 331] width 40 height 24
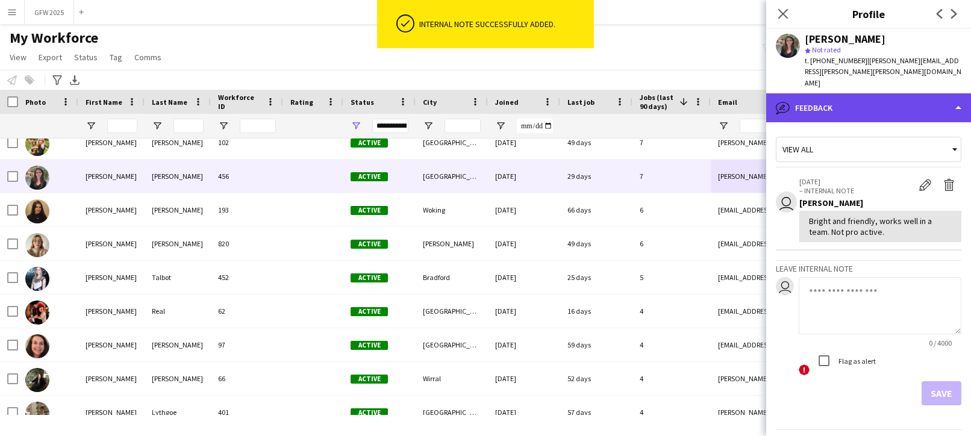
click at [865, 93] on div "bubble-pencil Feedback" at bounding box center [868, 107] width 205 height 29
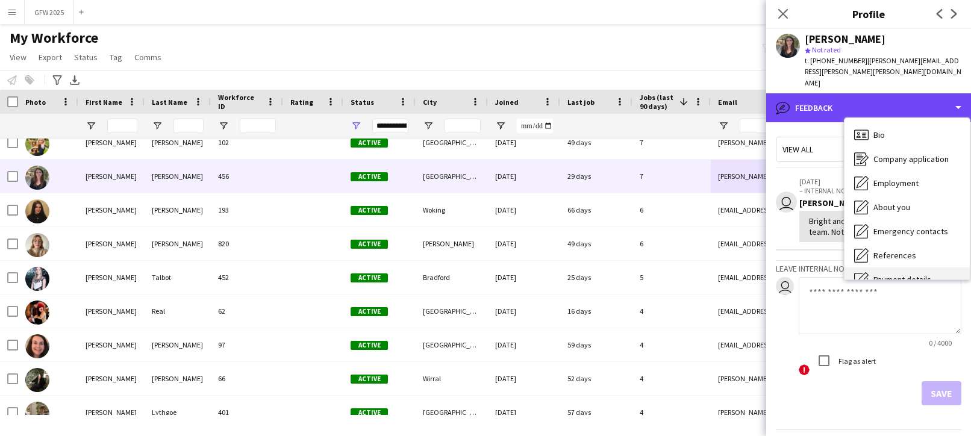
scroll to position [0, 0]
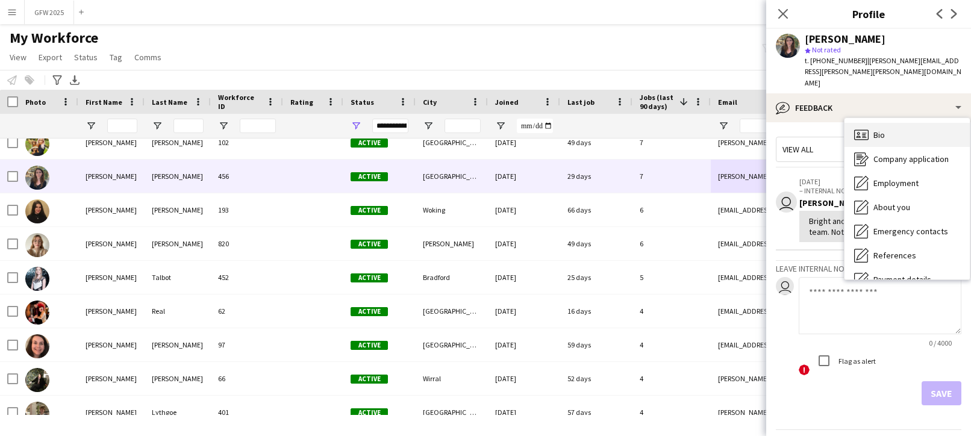
click at [884, 129] on span "Bio" at bounding box center [878, 134] width 11 height 11
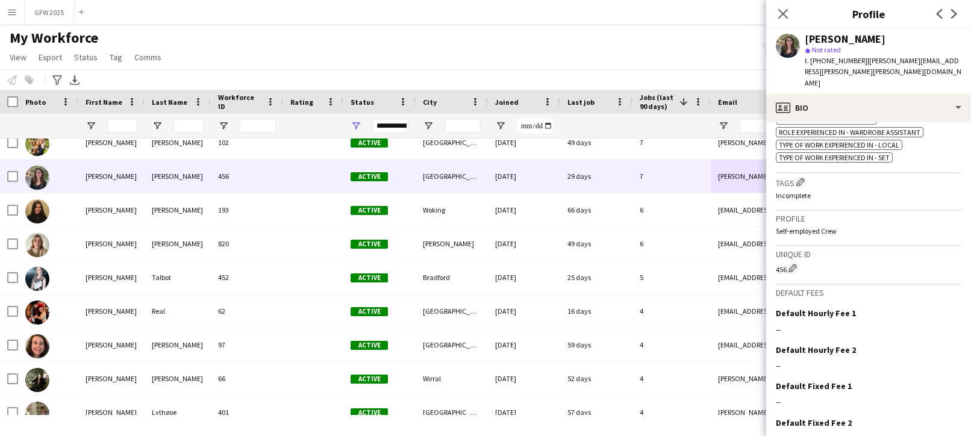
scroll to position [549, 0]
click at [800, 177] on app-icon "Edit crew company tags" at bounding box center [800, 181] width 8 height 8
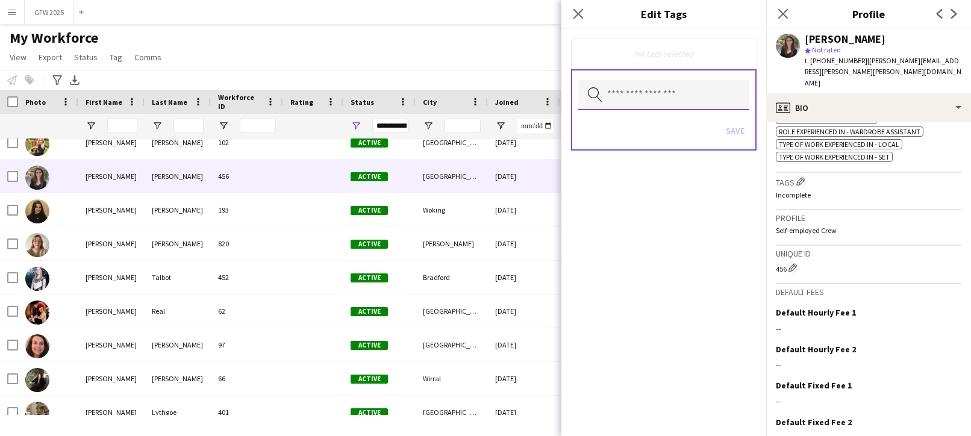
click at [704, 96] on input "text" at bounding box center [663, 95] width 171 height 30
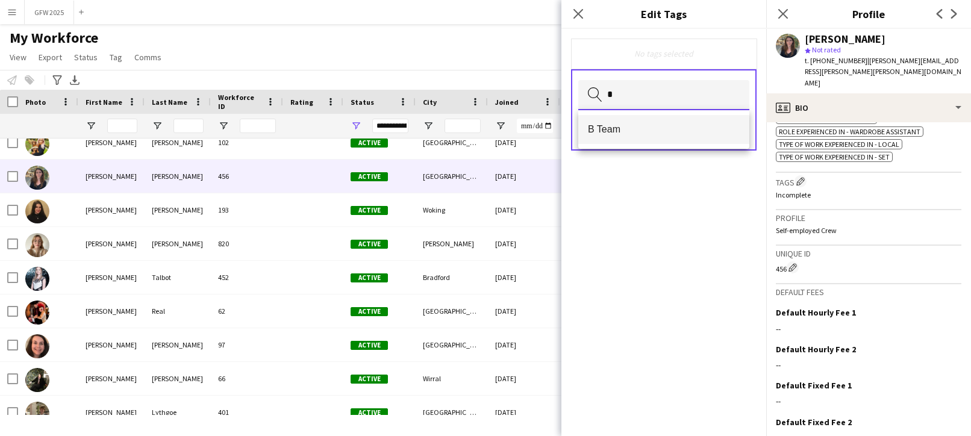
type input "*"
click at [702, 117] on mat-option "B Team" at bounding box center [663, 129] width 171 height 29
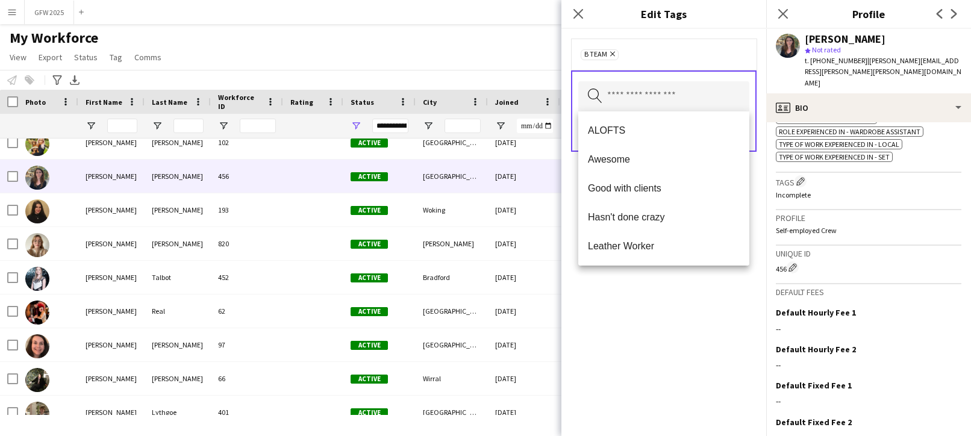
click at [760, 169] on form "B Team Remove Search by tag name Save" at bounding box center [663, 107] width 205 height 157
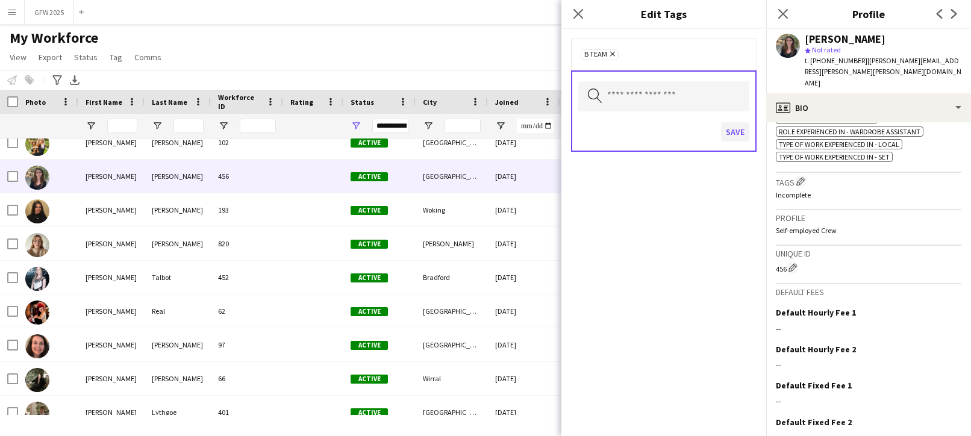
click at [741, 132] on button "Save" at bounding box center [735, 131] width 28 height 19
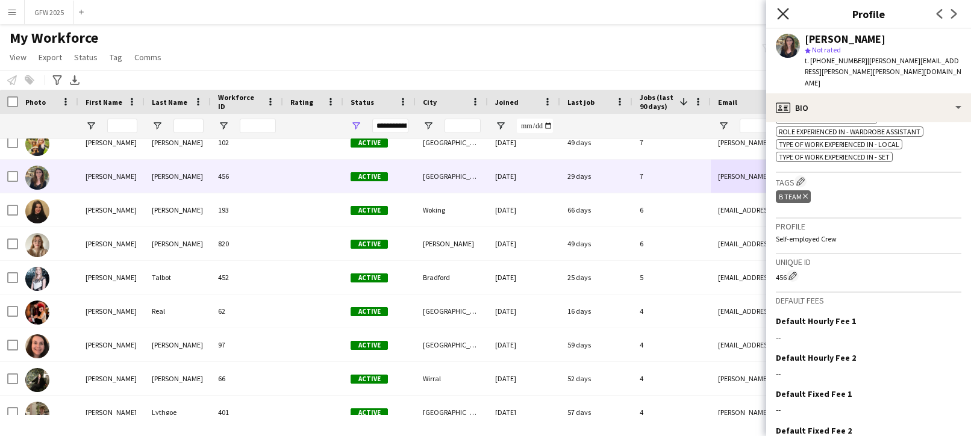
click at [780, 16] on icon at bounding box center [782, 13] width 11 height 11
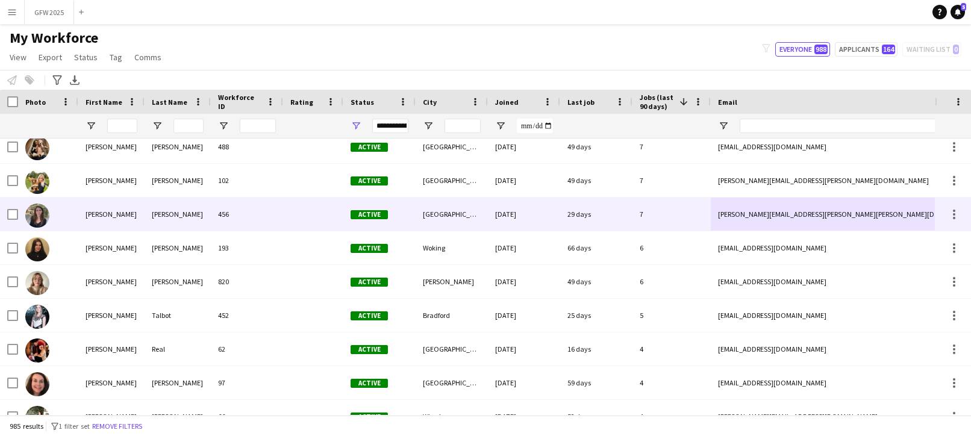
scroll to position [548, 0]
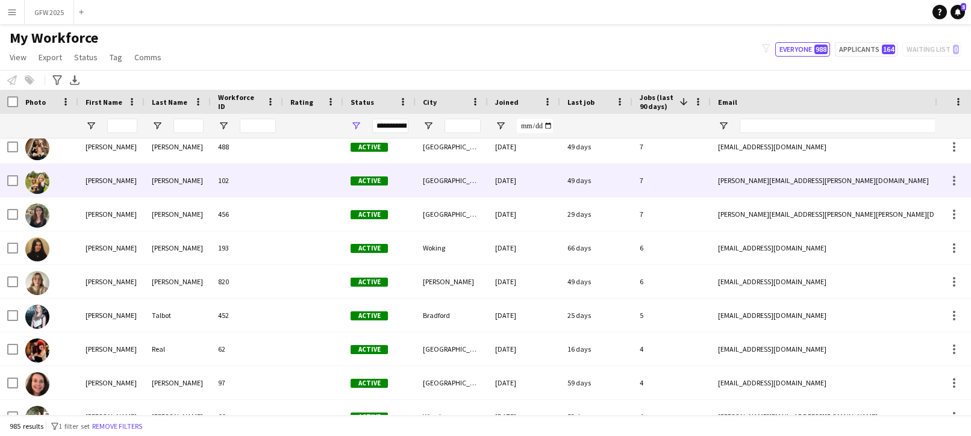
click at [687, 185] on div "7" at bounding box center [671, 180] width 78 height 33
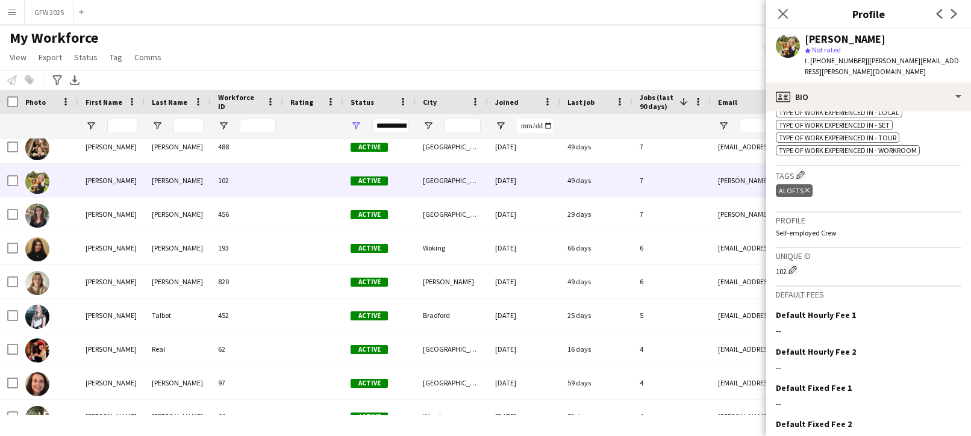
scroll to position [629, 0]
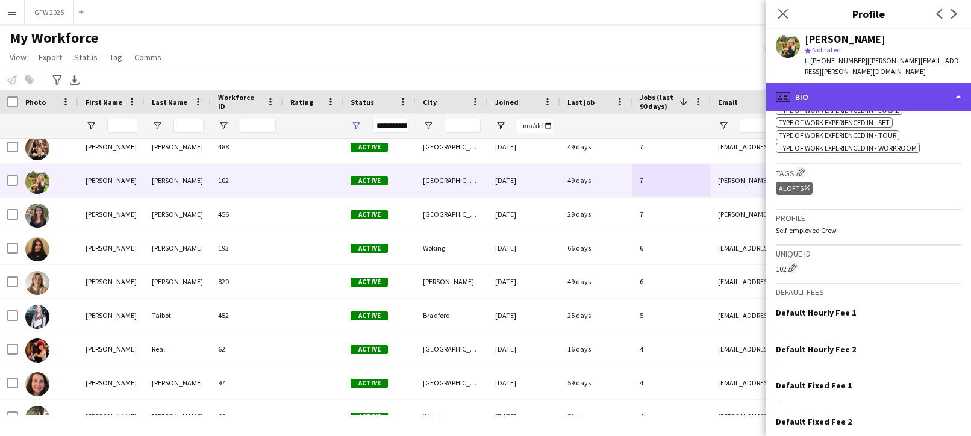
click at [874, 91] on div "profile Bio" at bounding box center [868, 96] width 205 height 29
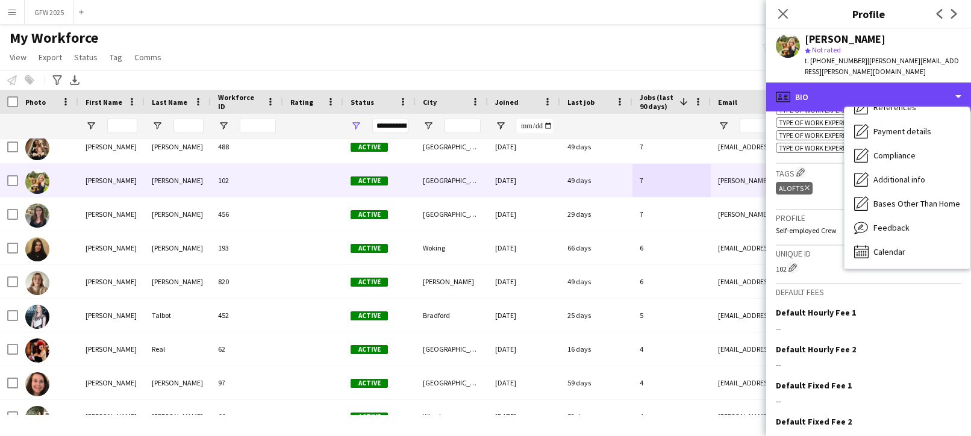
scroll to position [137, 0]
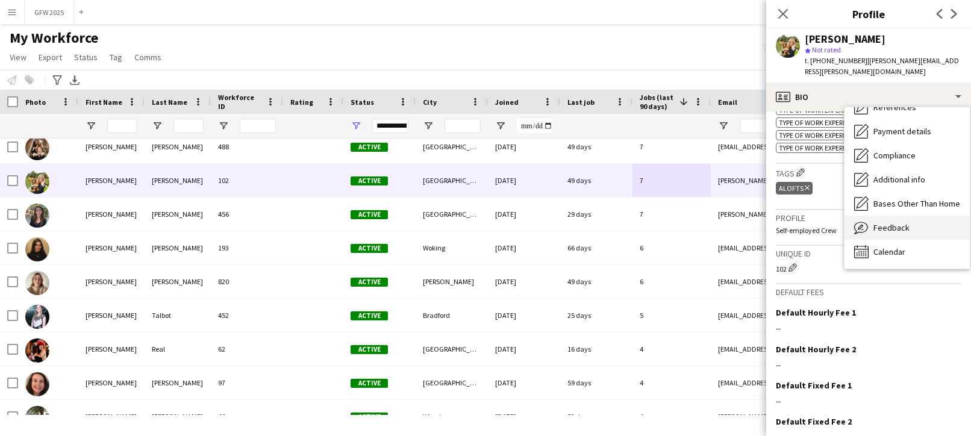
click at [912, 216] on div "Feedback Feedback" at bounding box center [906, 228] width 125 height 24
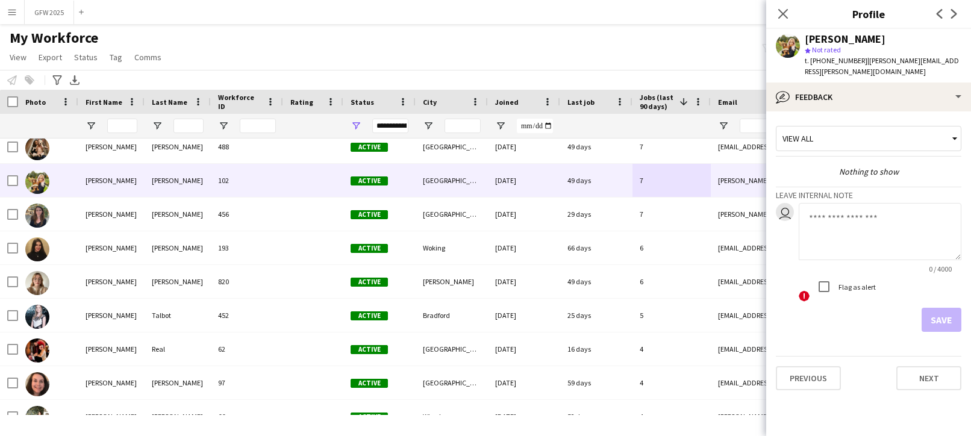
click at [875, 211] on textarea at bounding box center [879, 231] width 163 height 57
type textarea "**********"
click at [940, 308] on button "Save" at bounding box center [941, 320] width 40 height 24
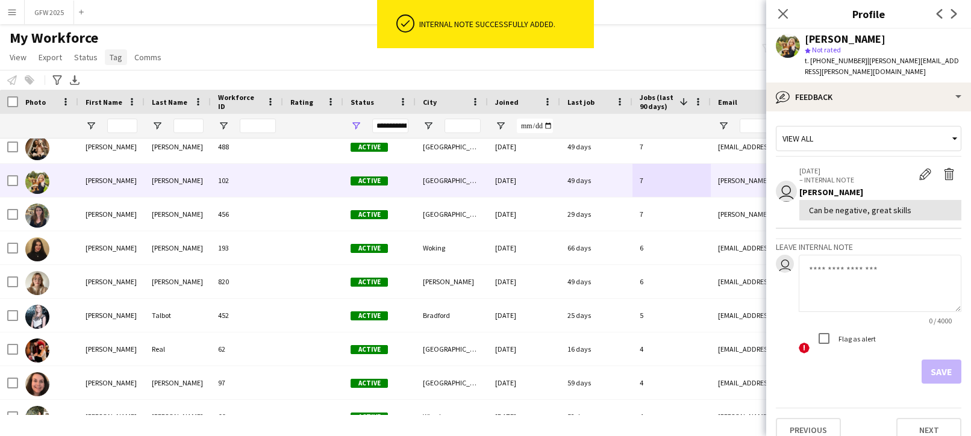
click at [114, 57] on span "Tag" at bounding box center [116, 57] width 13 height 11
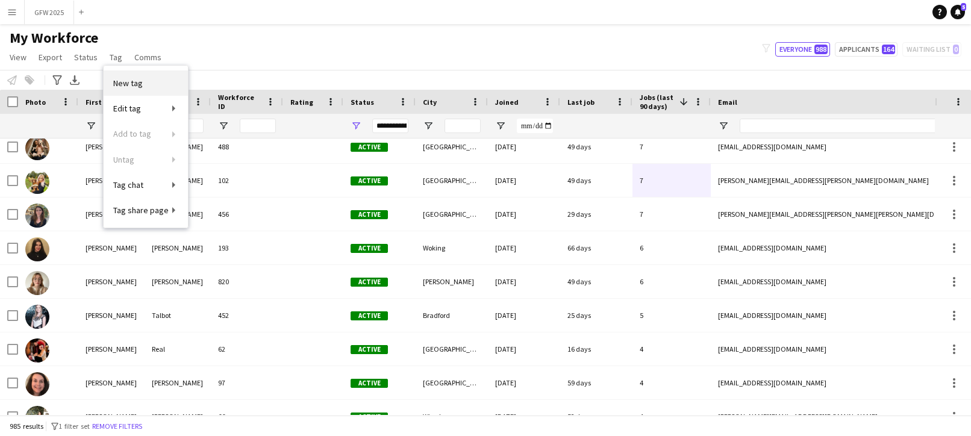
click at [131, 87] on span "New tag" at bounding box center [128, 83] width 30 height 11
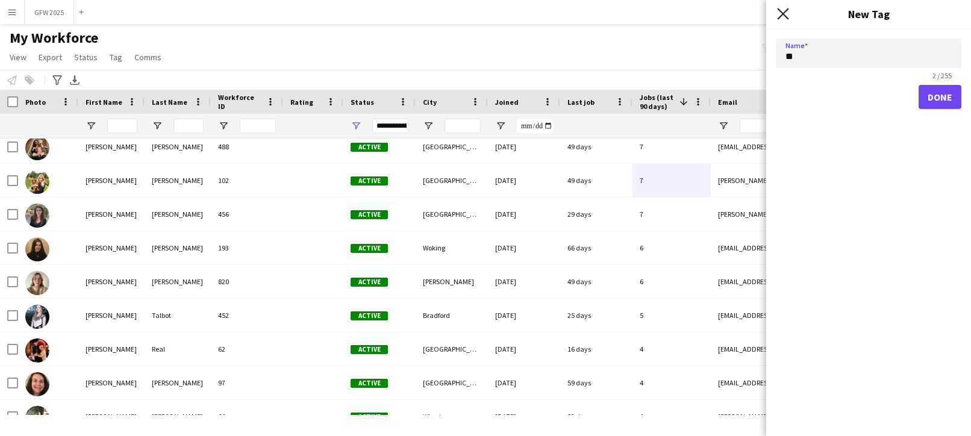
type input "**"
click at [785, 11] on icon at bounding box center [782, 13] width 11 height 11
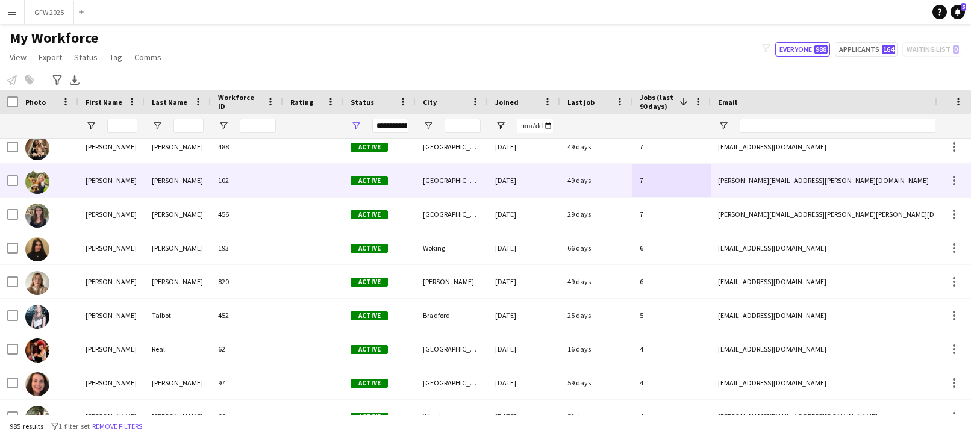
click at [875, 184] on div "[PERSON_NAME][EMAIL_ADDRESS][PERSON_NAME][DOMAIN_NAME]" at bounding box center [830, 180] width 241 height 33
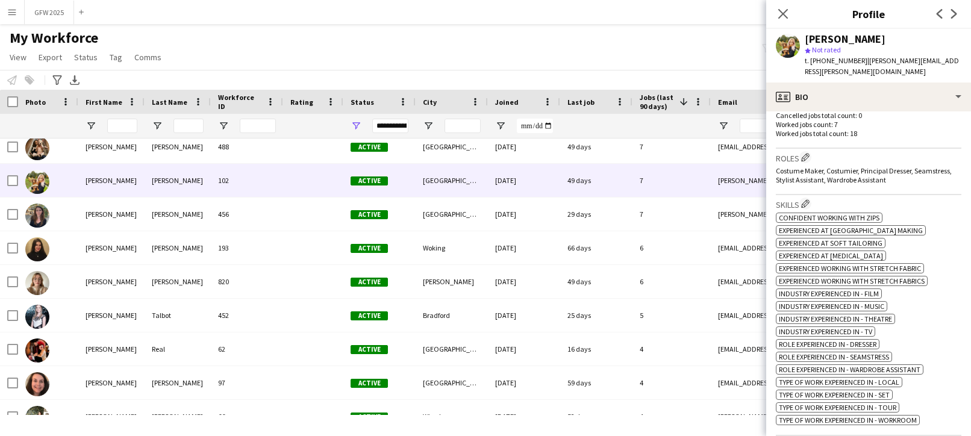
scroll to position [396, 0]
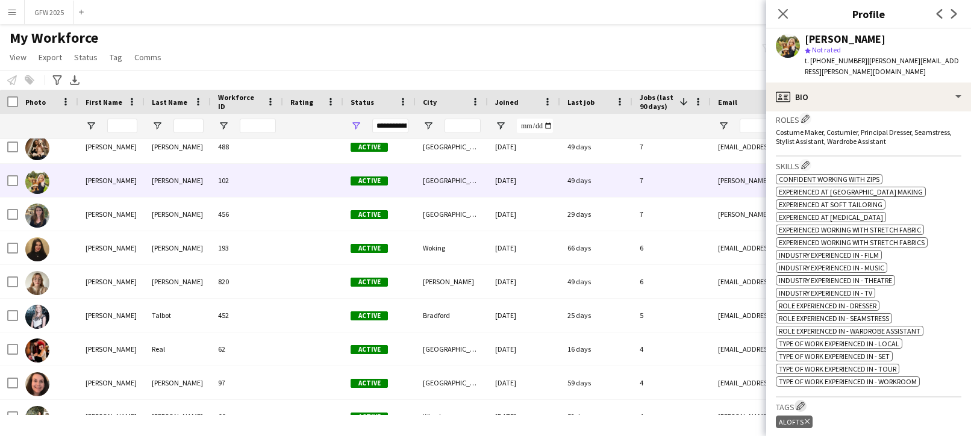
click at [798, 402] on app-icon "Edit crew company tags" at bounding box center [800, 406] width 8 height 8
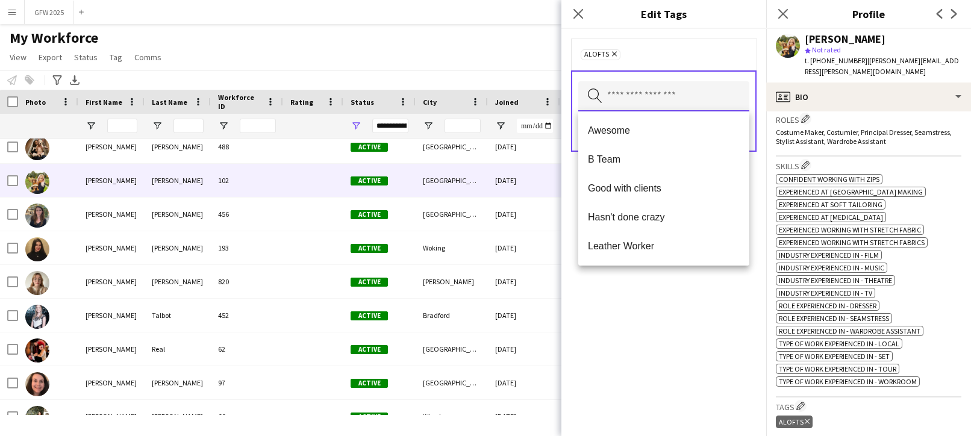
click at [700, 92] on input "text" at bounding box center [663, 96] width 171 height 30
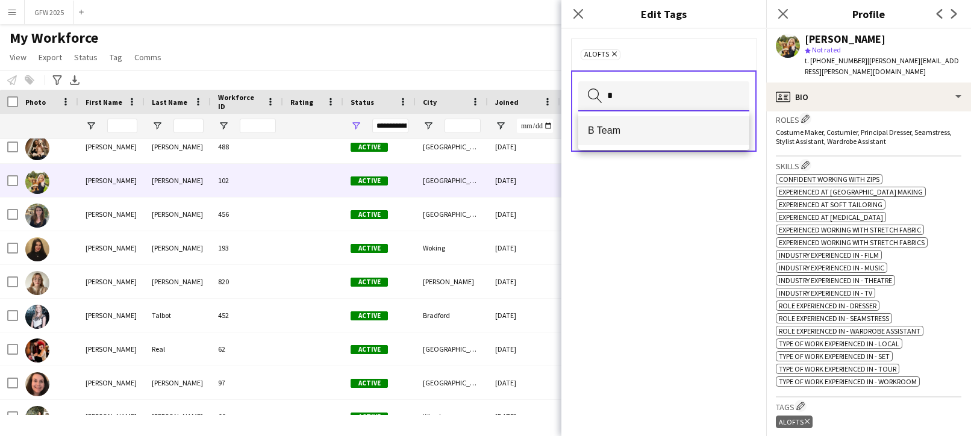
type input "*"
click at [698, 128] on span "B Team" at bounding box center [664, 130] width 152 height 11
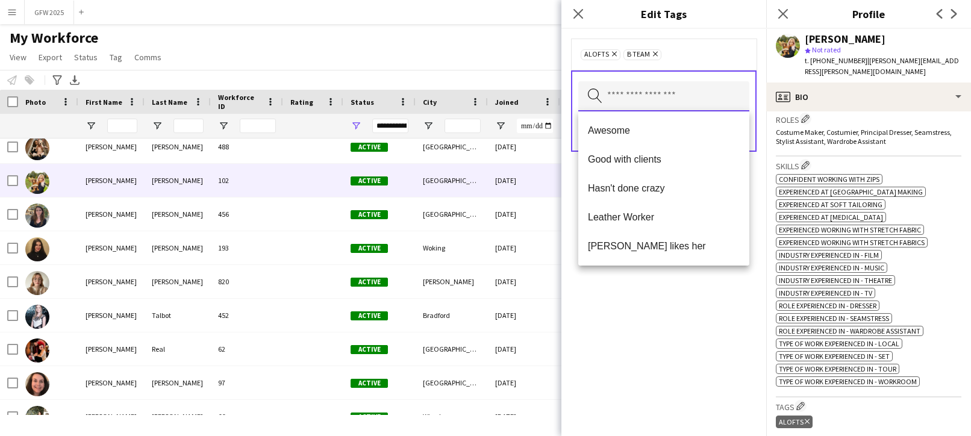
scroll to position [0, 0]
click at [758, 175] on form "ALOFTS Remove B Team Remove Search by tag name Save" at bounding box center [663, 107] width 205 height 157
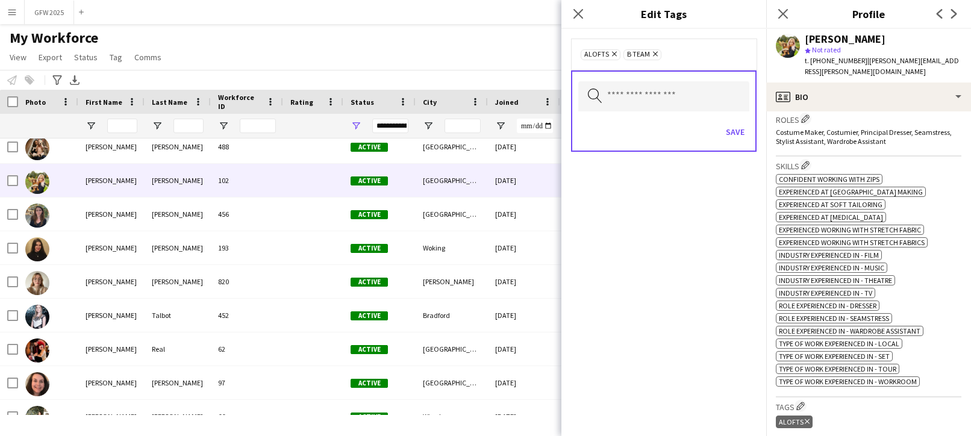
scroll to position [1, 0]
click at [741, 129] on button "Save" at bounding box center [735, 131] width 28 height 19
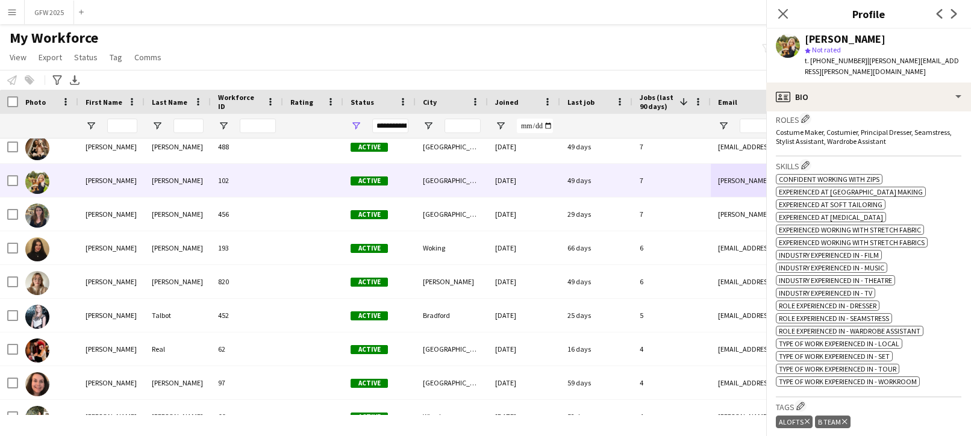
scroll to position [0, 0]
click at [786, 13] on icon "Close pop-in" at bounding box center [782, 13] width 11 height 11
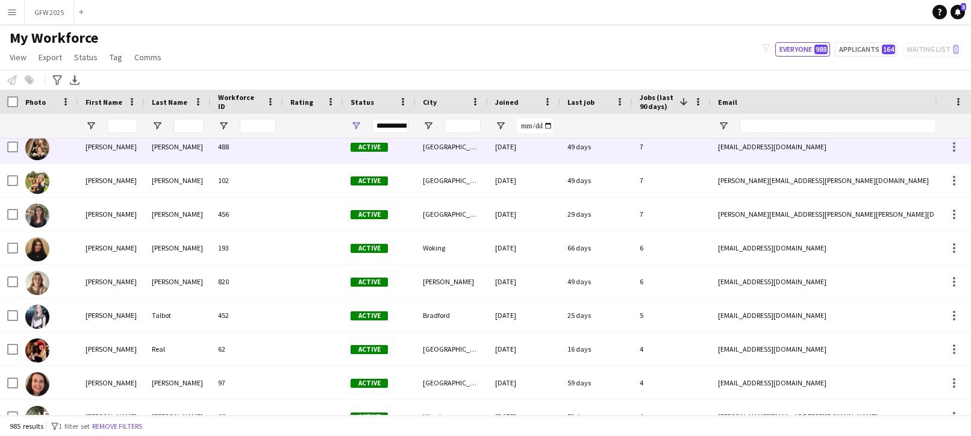
scroll to position [539, 0]
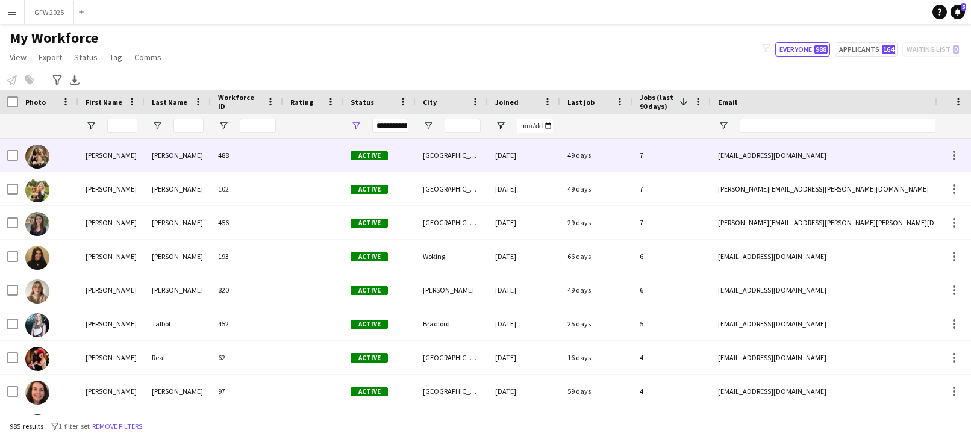
click at [691, 157] on div "7" at bounding box center [671, 154] width 78 height 33
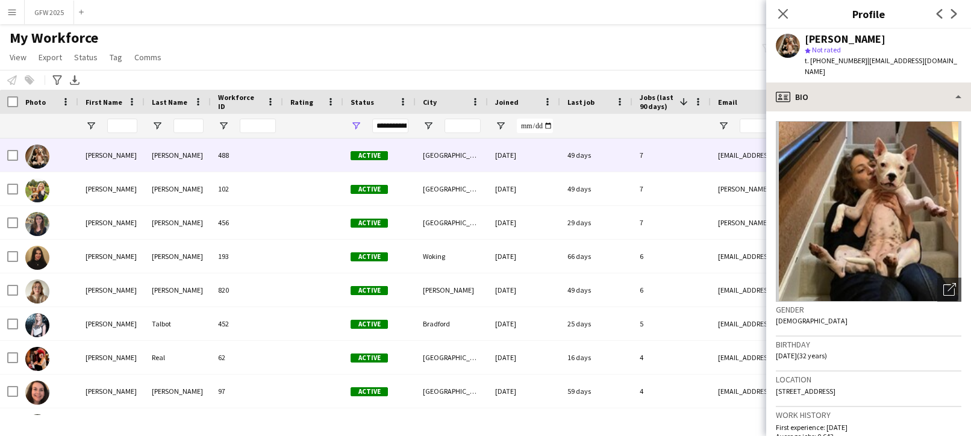
scroll to position [0, 0]
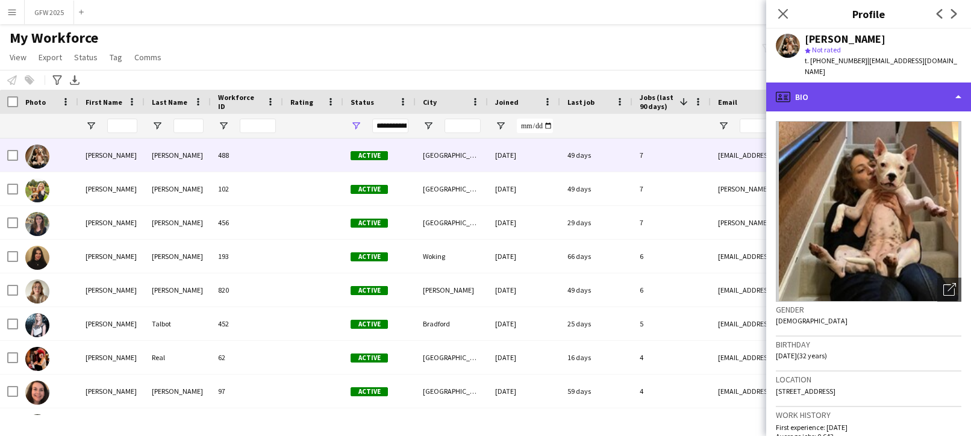
click at [882, 104] on div "profile Bio" at bounding box center [868, 96] width 205 height 29
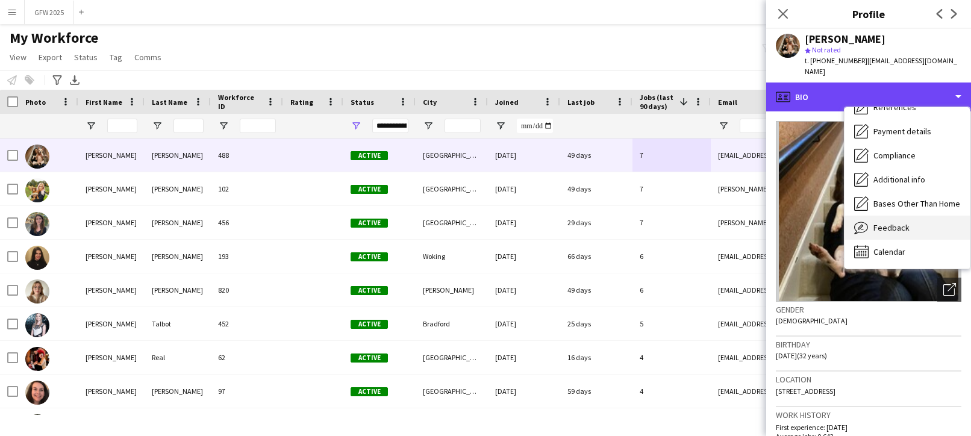
scroll to position [135, 0]
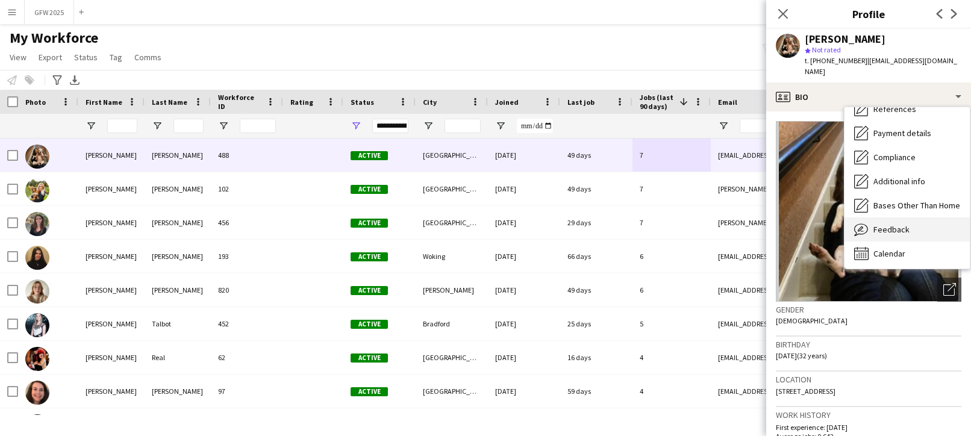
click at [883, 222] on div "Feedback Feedback" at bounding box center [906, 229] width 125 height 24
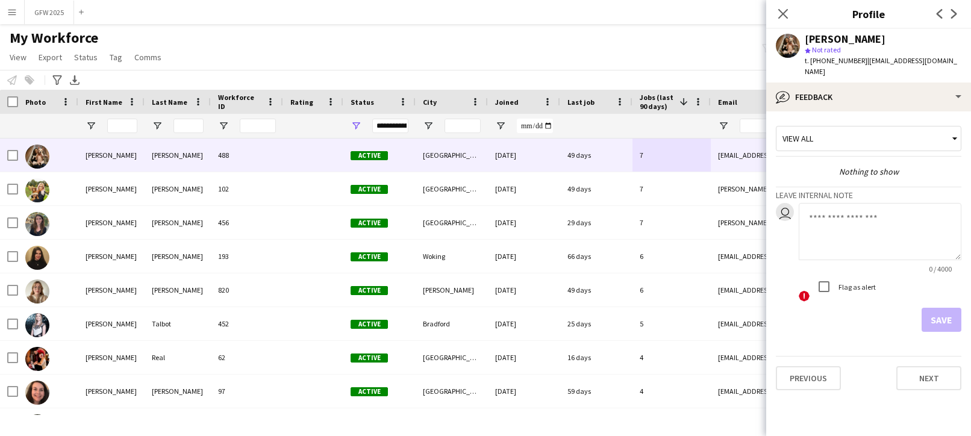
scroll to position [1, 0]
click at [883, 222] on textarea at bounding box center [879, 231] width 163 height 57
type textarea "**********"
click at [938, 318] on button "Save" at bounding box center [941, 320] width 40 height 24
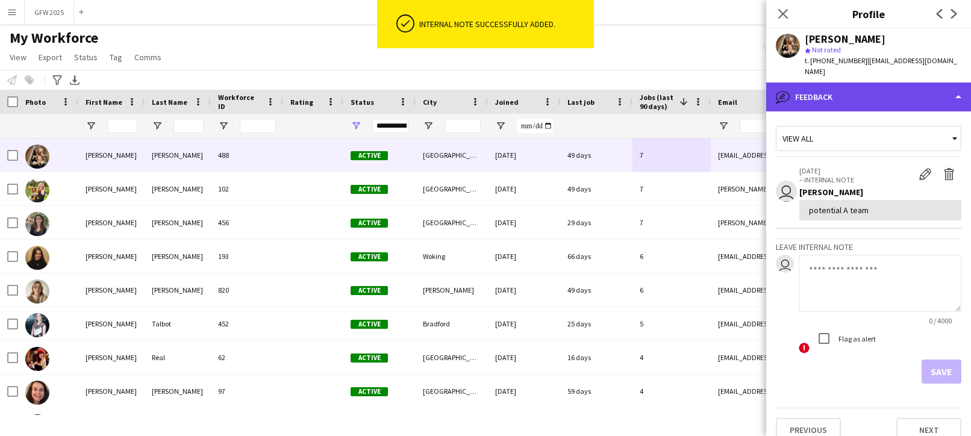
click at [860, 97] on div "bubble-pencil Feedback" at bounding box center [868, 96] width 205 height 29
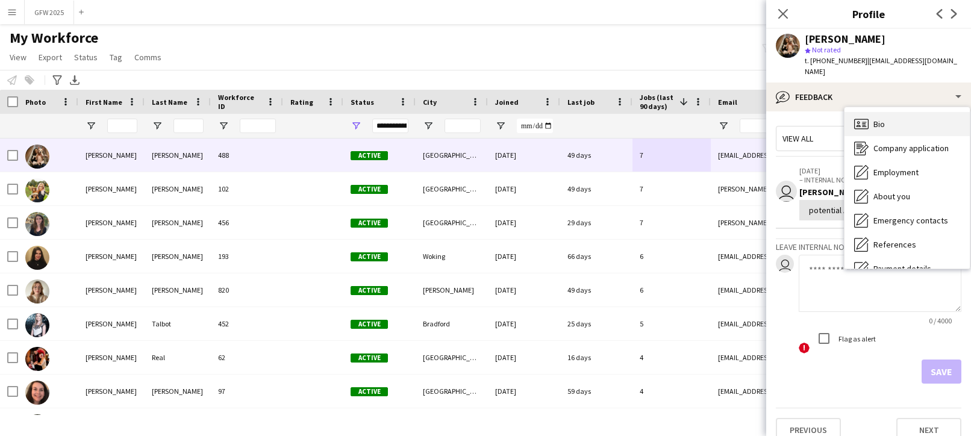
click at [883, 124] on span "Bio" at bounding box center [878, 124] width 11 height 11
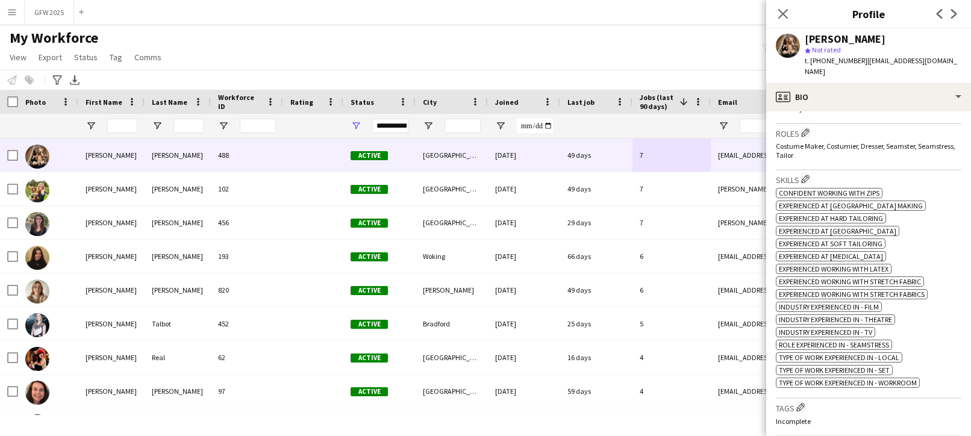
scroll to position [450, 0]
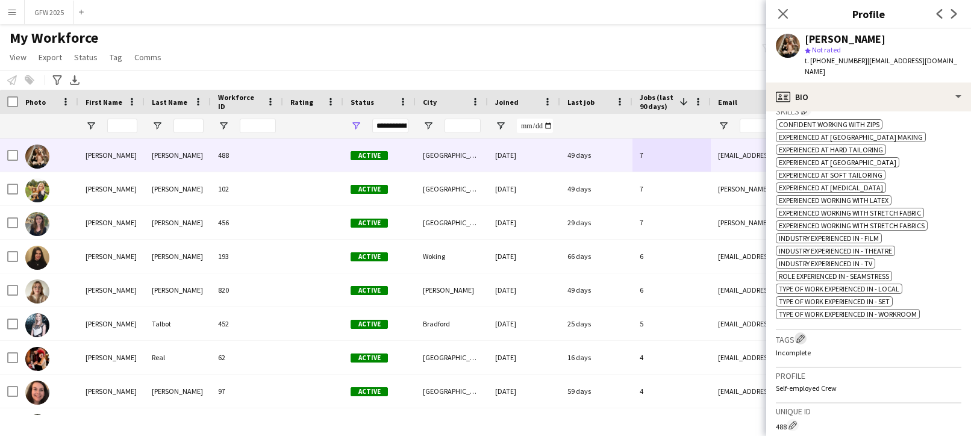
click at [801, 337] on app-icon "Edit crew company tags" at bounding box center [800, 338] width 8 height 8
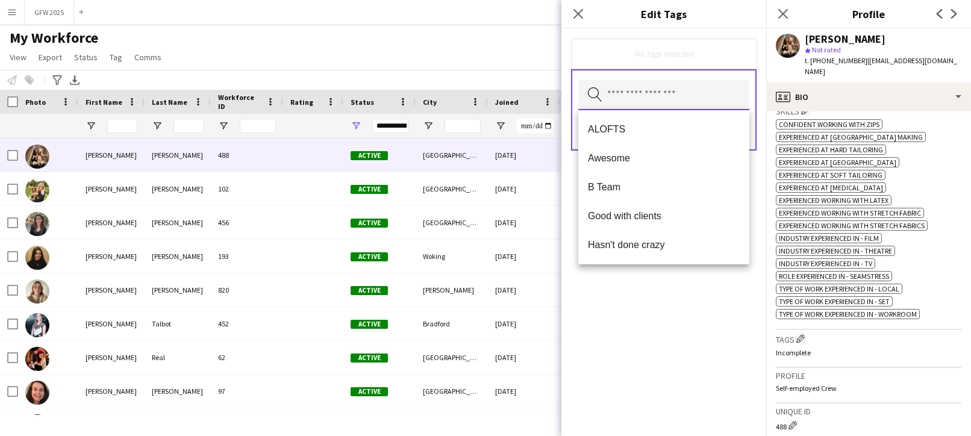
click at [712, 95] on input "text" at bounding box center [663, 95] width 171 height 30
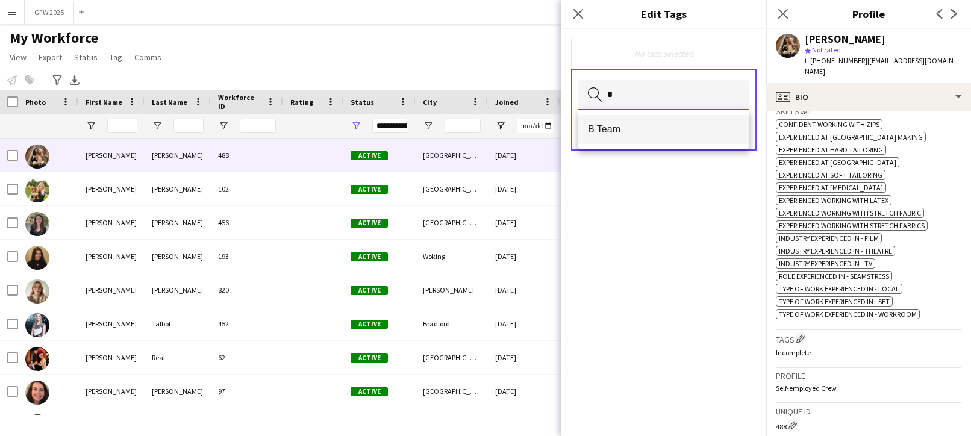
scroll to position [1, 0]
type input "*"
click at [697, 122] on mat-option "B Team" at bounding box center [663, 129] width 171 height 29
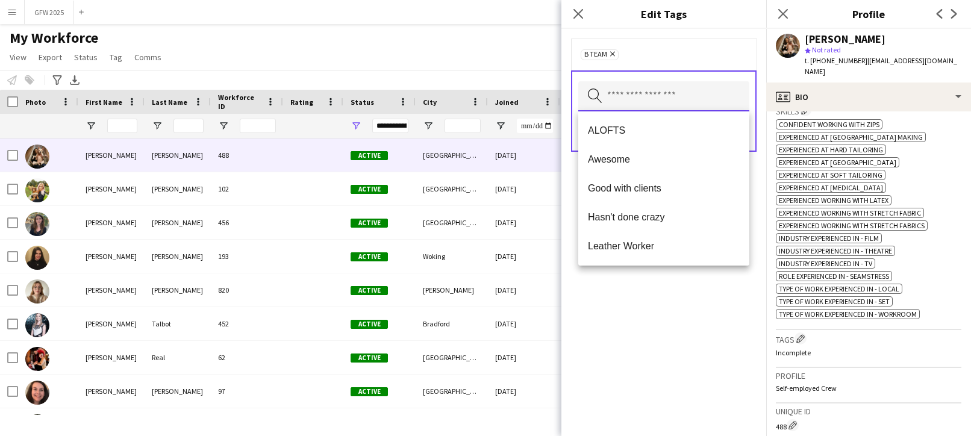
scroll to position [2, 0]
click at [760, 172] on form "B Team Remove Search by tag name Save" at bounding box center [663, 107] width 205 height 157
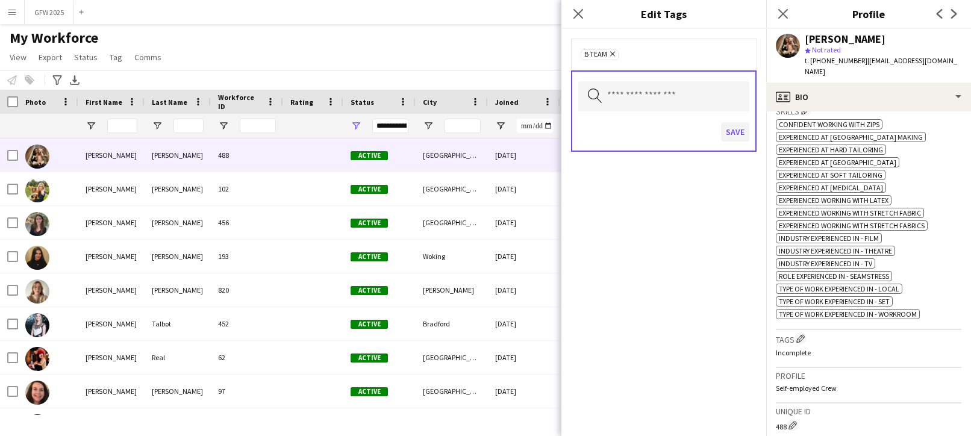
click at [732, 129] on button "Save" at bounding box center [735, 131] width 28 height 19
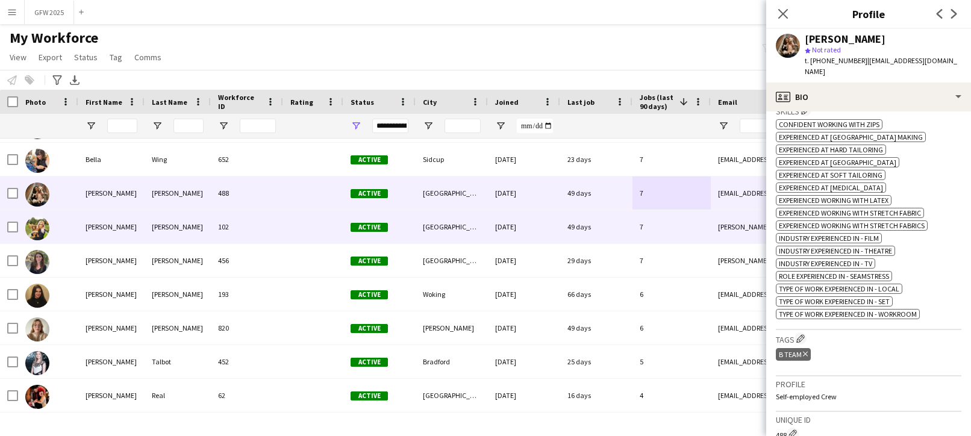
scroll to position [491, 0]
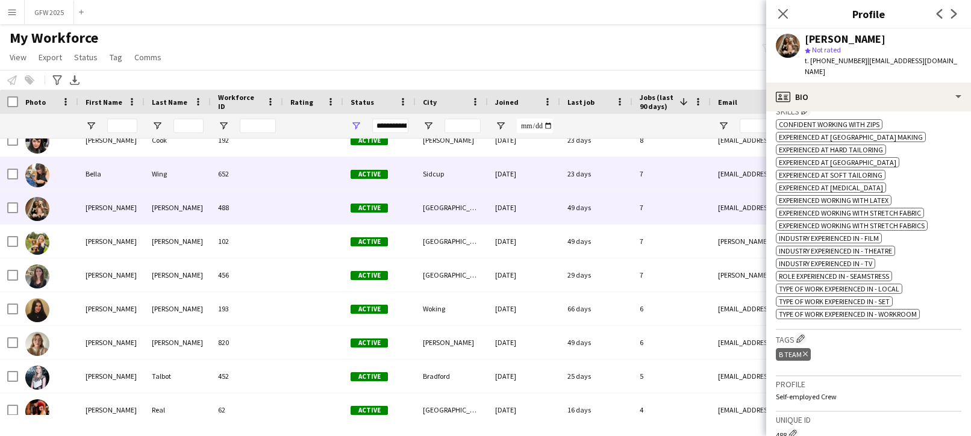
click at [549, 179] on div "[DATE]" at bounding box center [524, 173] width 72 height 33
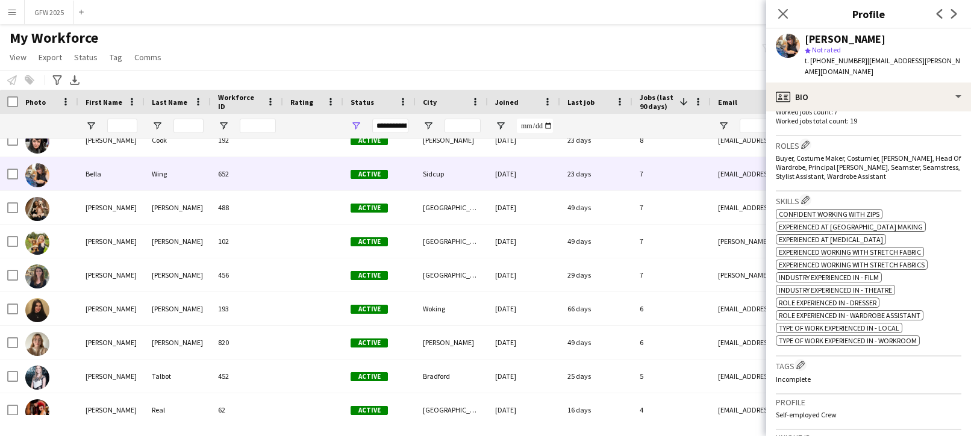
scroll to position [368, 0]
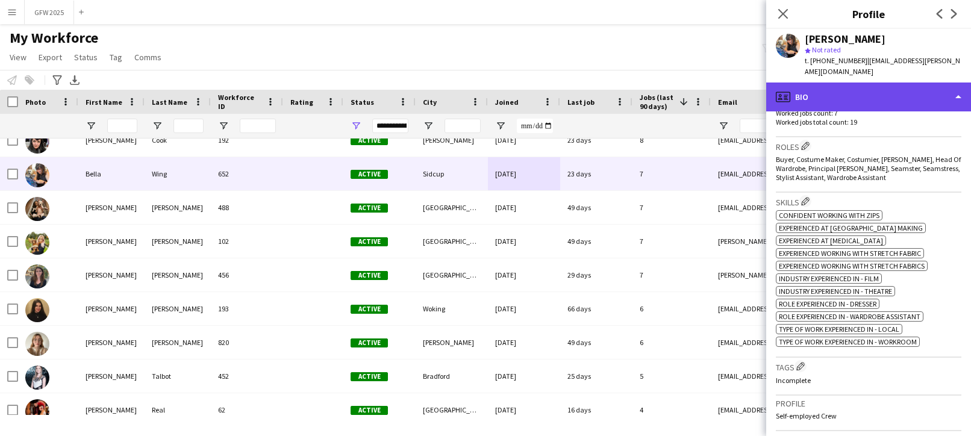
click at [832, 85] on div "profile Bio" at bounding box center [868, 96] width 205 height 29
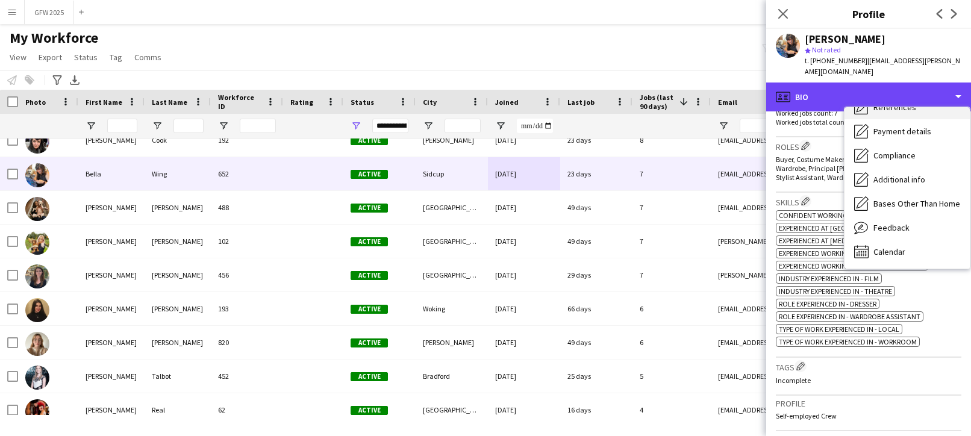
scroll to position [137, 0]
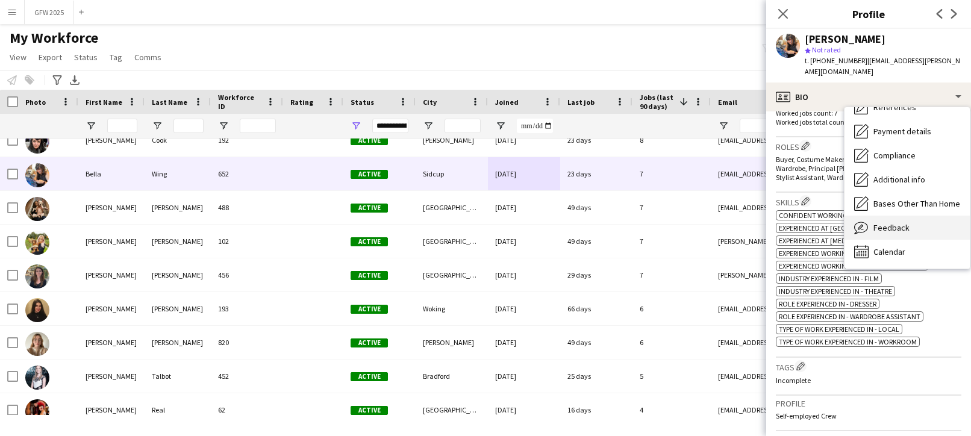
click at [904, 222] on span "Feedback" at bounding box center [891, 227] width 36 height 11
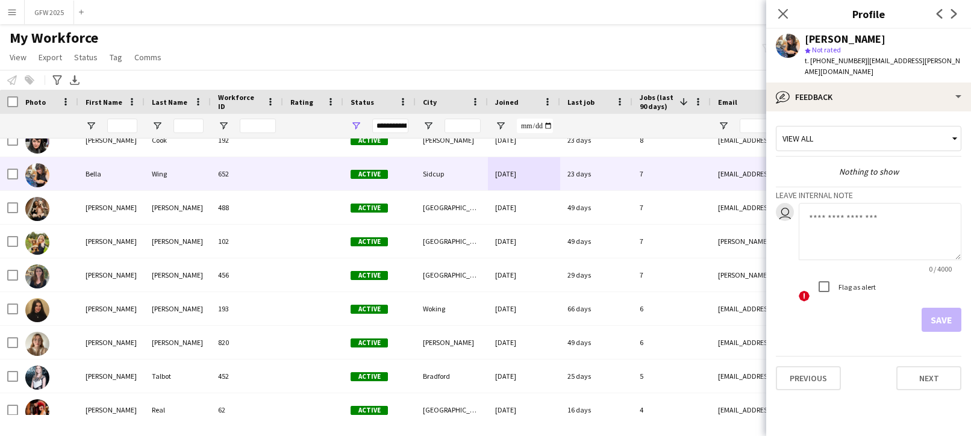
click at [859, 210] on textarea at bounding box center [879, 231] width 163 height 57
type textarea "**********"
click at [936, 308] on button "Save" at bounding box center [941, 320] width 40 height 24
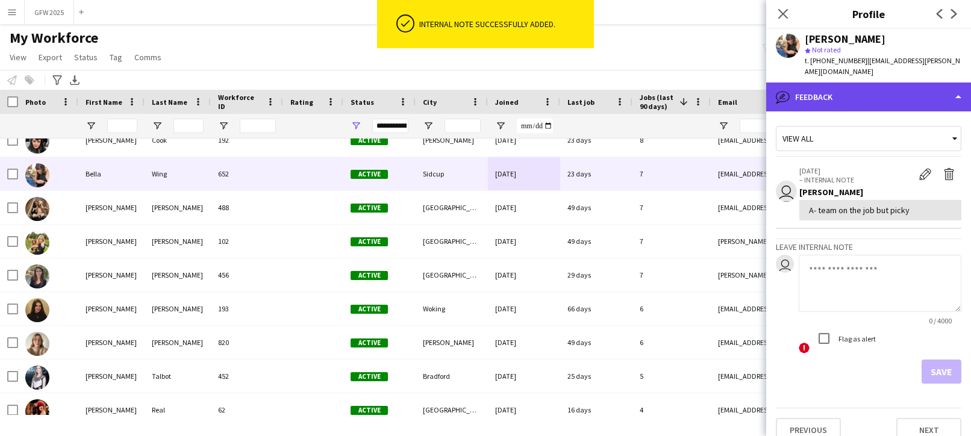
click at [884, 85] on div "bubble-pencil Feedback" at bounding box center [868, 96] width 205 height 29
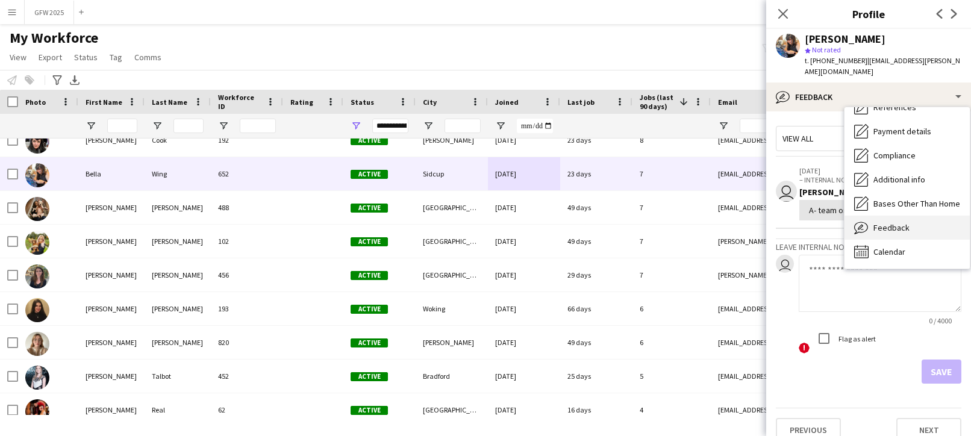
click at [908, 219] on div "Feedback Feedback" at bounding box center [906, 228] width 125 height 24
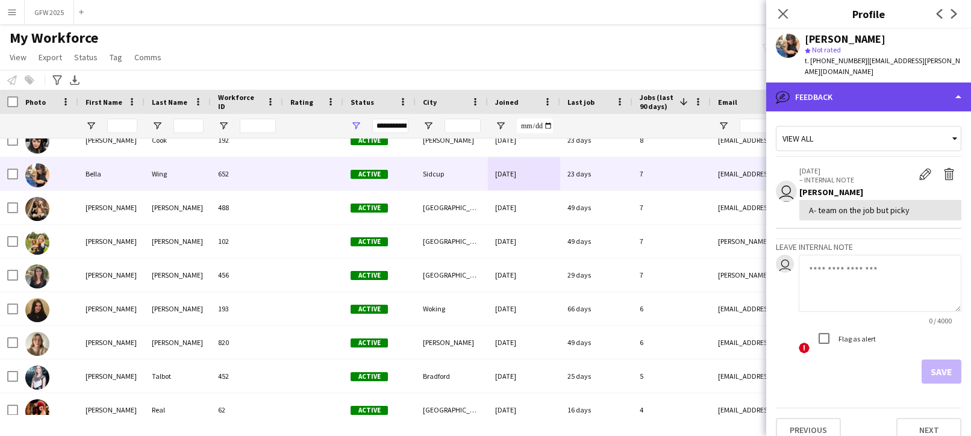
click at [841, 87] on div "bubble-pencil Feedback" at bounding box center [868, 96] width 205 height 29
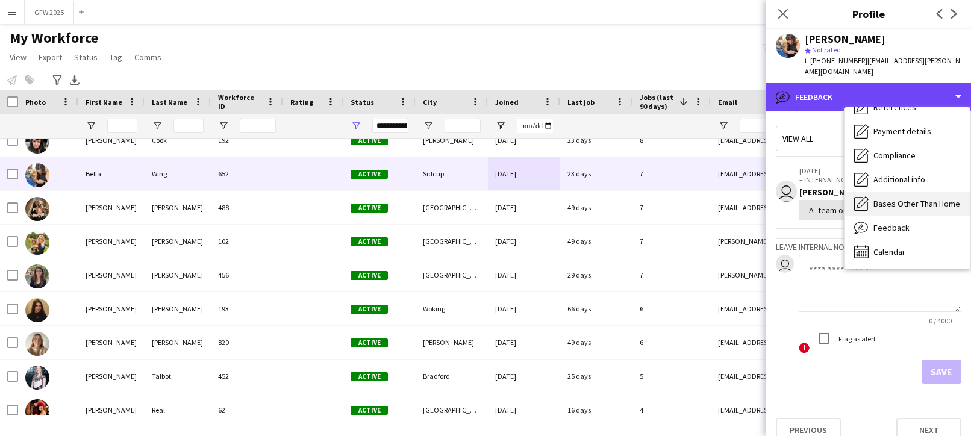
scroll to position [0, 0]
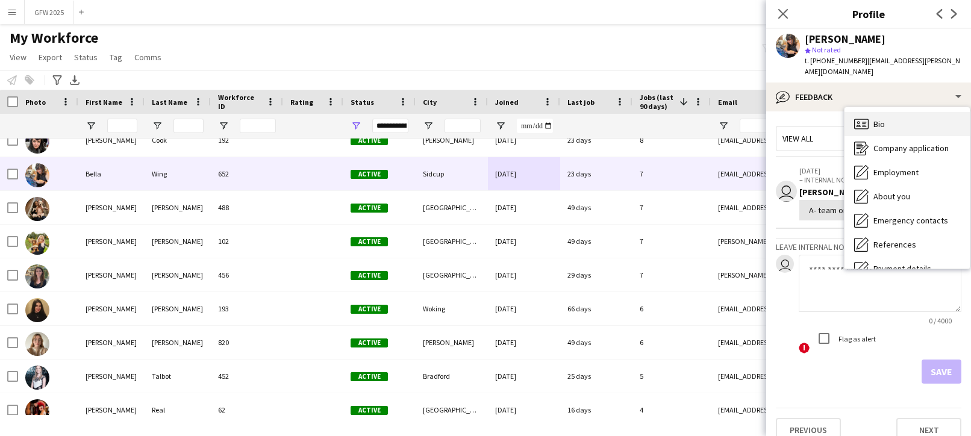
click at [870, 112] on div "Bio Bio" at bounding box center [906, 124] width 125 height 24
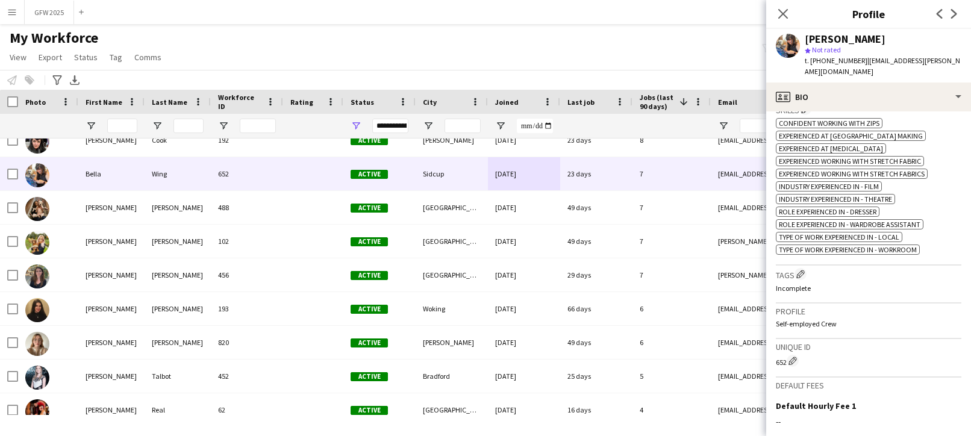
scroll to position [462, 0]
click at [801, 269] on app-icon "Edit crew company tags" at bounding box center [800, 273] width 8 height 8
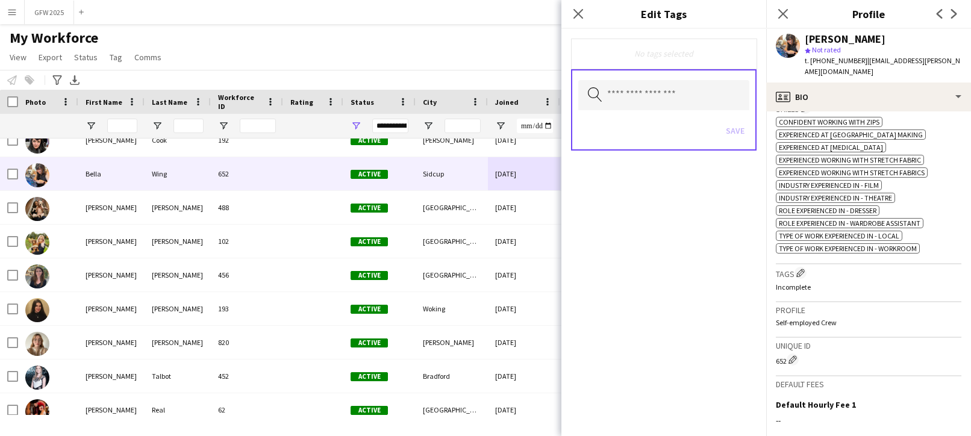
click at [829, 267] on h3 "Tags Edit crew company tags" at bounding box center [868, 273] width 185 height 13
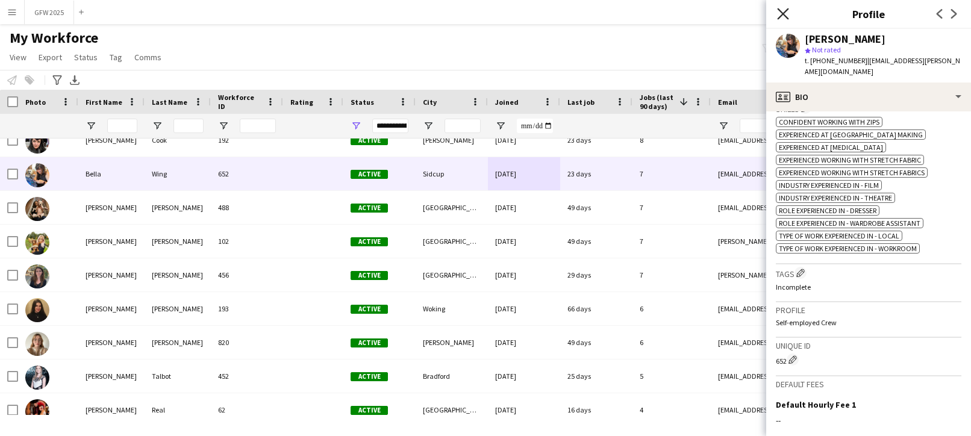
click at [784, 11] on icon "Close pop-in" at bounding box center [782, 13] width 11 height 11
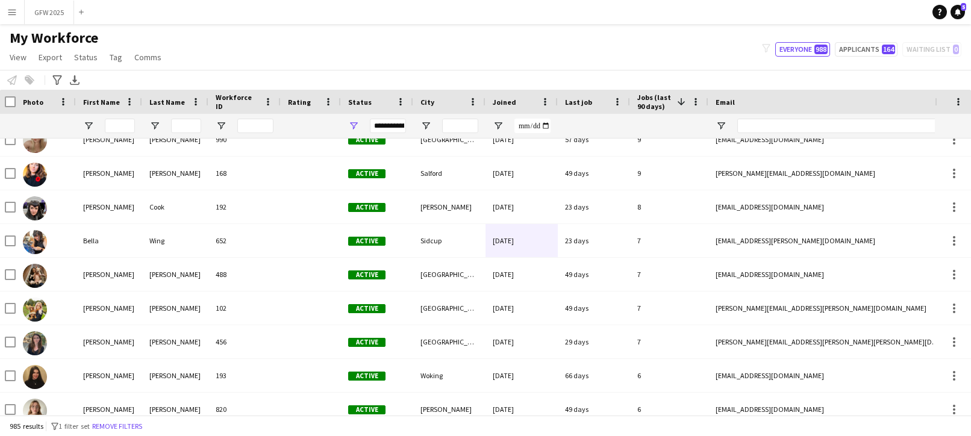
scroll to position [0, 2]
click at [113, 58] on span "Tag" at bounding box center [116, 57] width 13 height 11
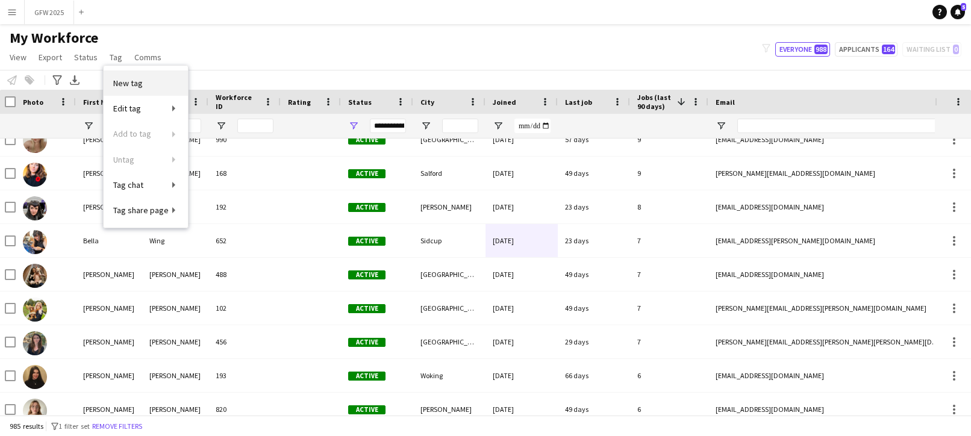
click at [143, 89] on link "New tag" at bounding box center [146, 82] width 84 height 25
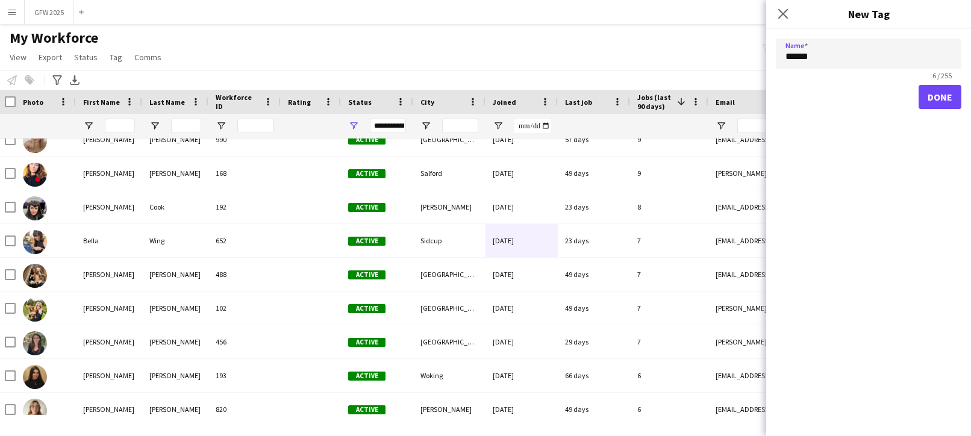
scroll to position [-1, 0]
type input "******"
click at [936, 104] on button "Done" at bounding box center [939, 97] width 43 height 24
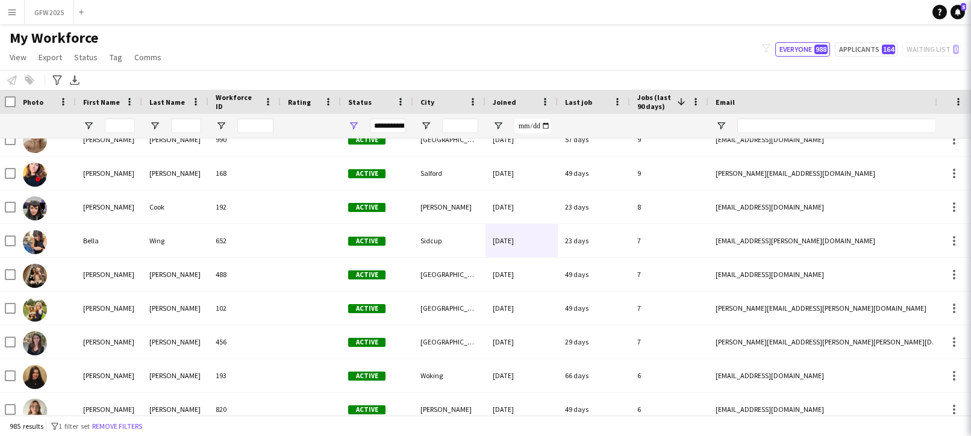
scroll to position [0, 0]
click at [120, 58] on span "Tag" at bounding box center [116, 57] width 13 height 11
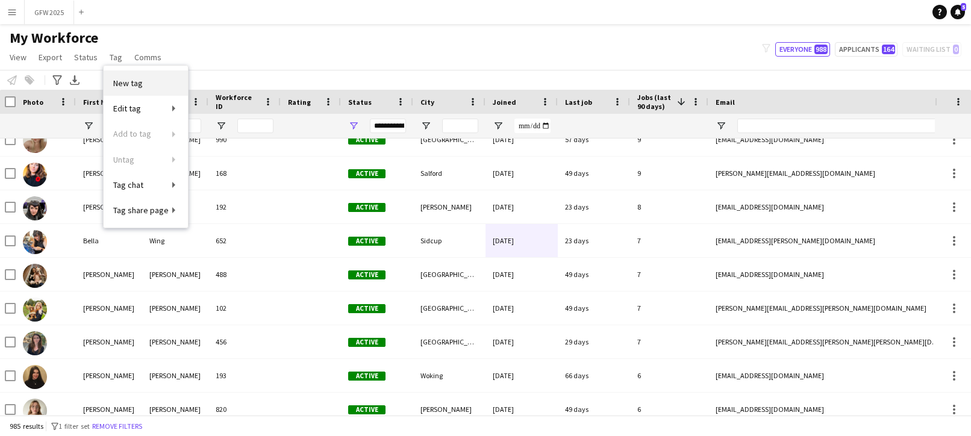
click at [138, 82] on span "New tag" at bounding box center [128, 83] width 30 height 11
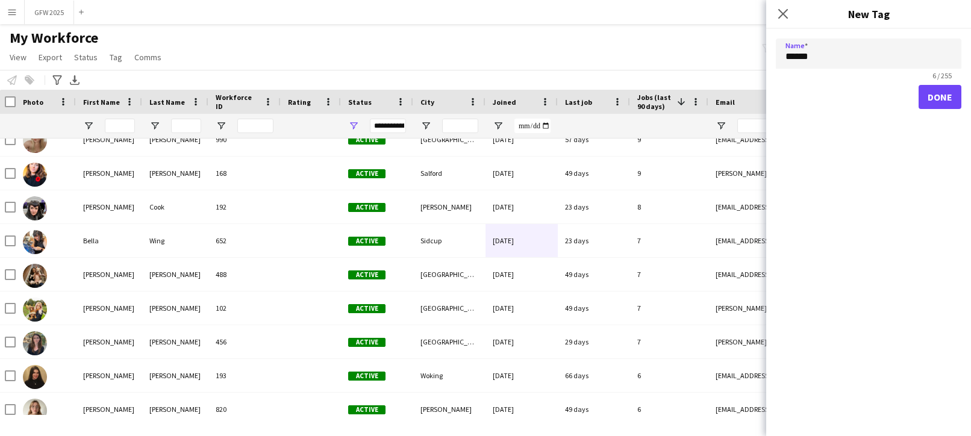
type input "******"
click at [937, 99] on button "Done" at bounding box center [939, 97] width 43 height 24
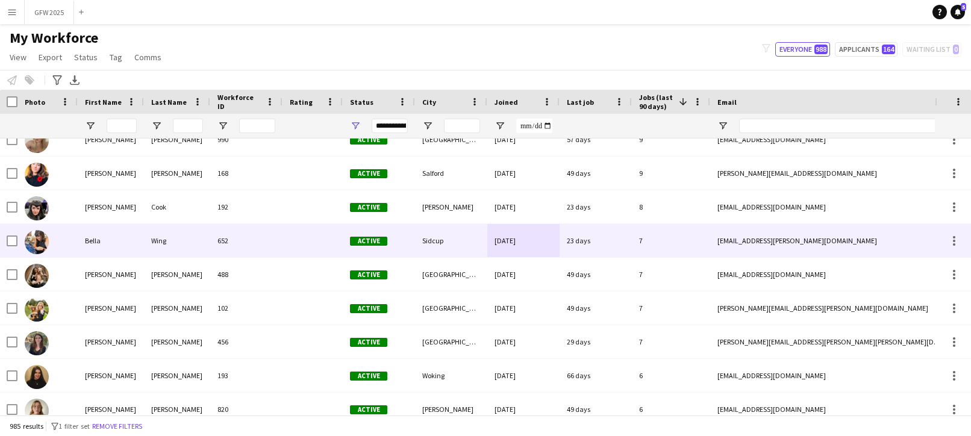
click at [831, 235] on div "[EMAIL_ADDRESS][PERSON_NAME][DOMAIN_NAME]" at bounding box center [830, 240] width 241 height 33
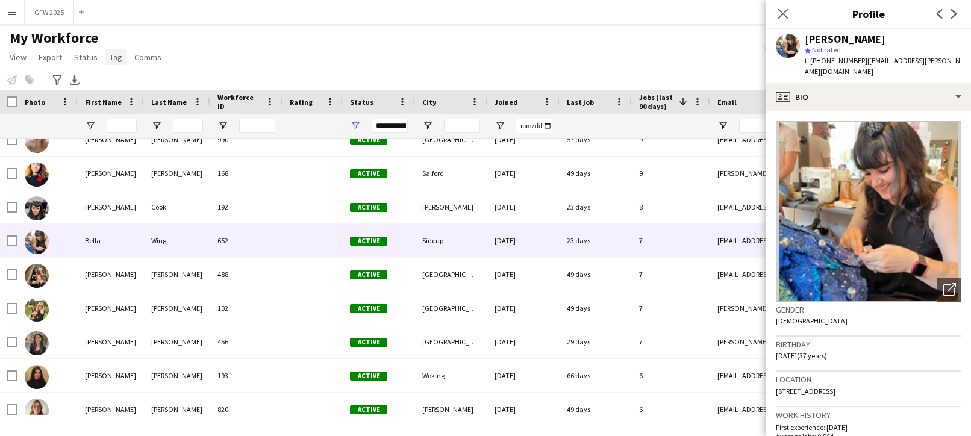
click at [105, 55] on link "Tag" at bounding box center [116, 57] width 22 height 16
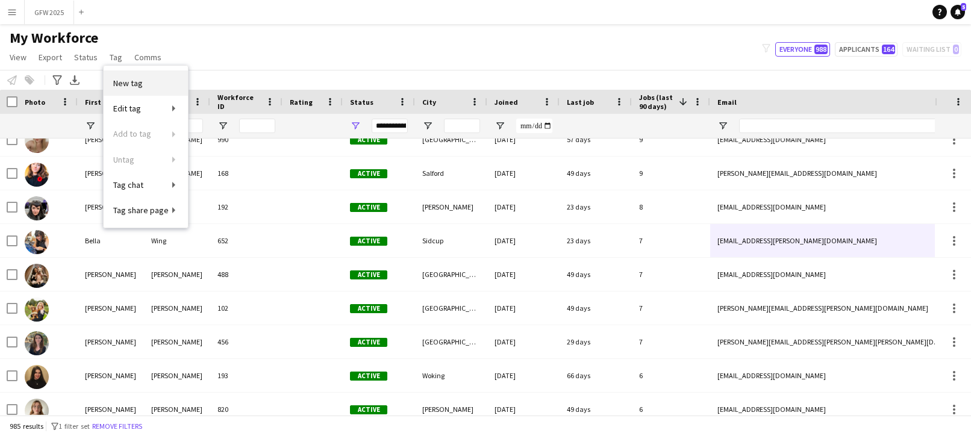
click at [134, 79] on span "New tag" at bounding box center [128, 83] width 30 height 11
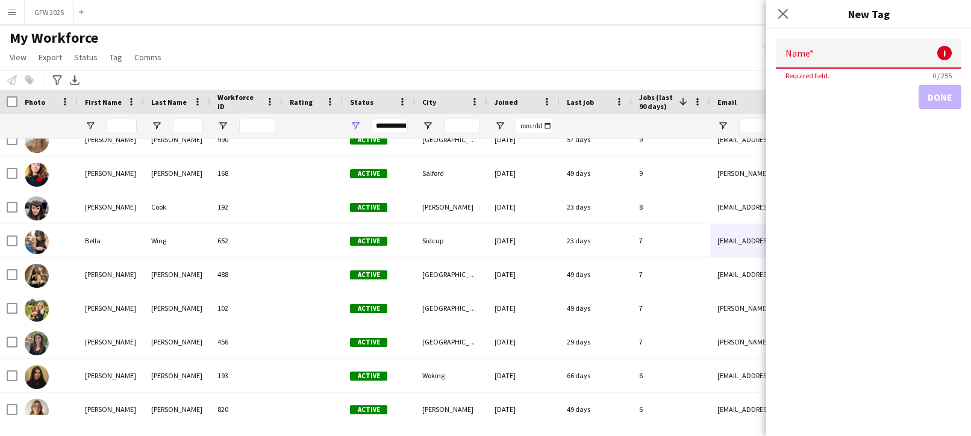
click at [225, 60] on div "My Workforce View Views Default view New view Update view Delete view Edit name…" at bounding box center [485, 49] width 971 height 41
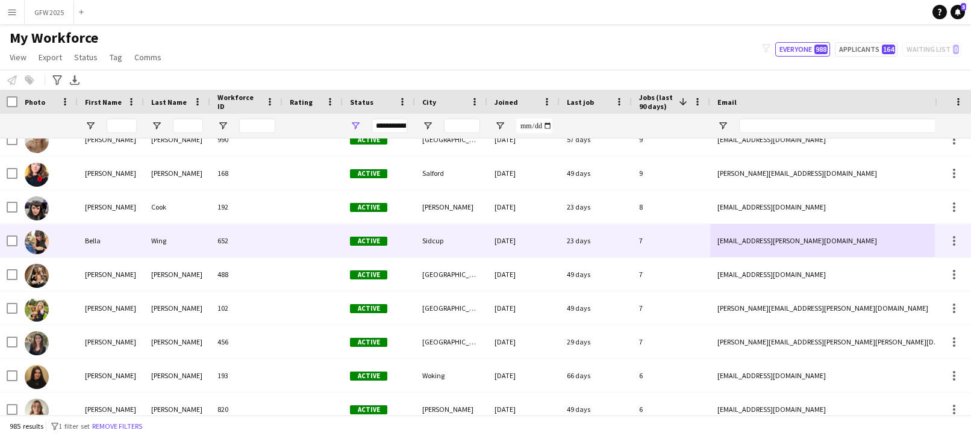
click at [662, 243] on div "7" at bounding box center [671, 240] width 78 height 33
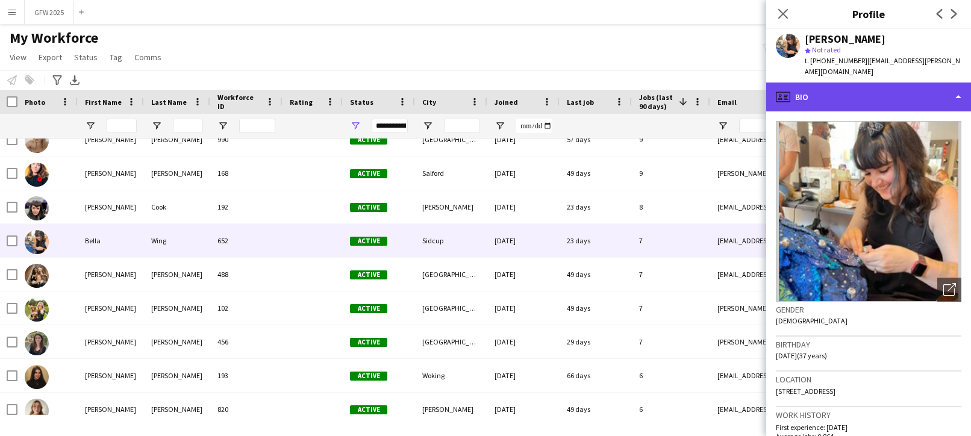
click at [900, 92] on div "profile Bio" at bounding box center [868, 96] width 205 height 29
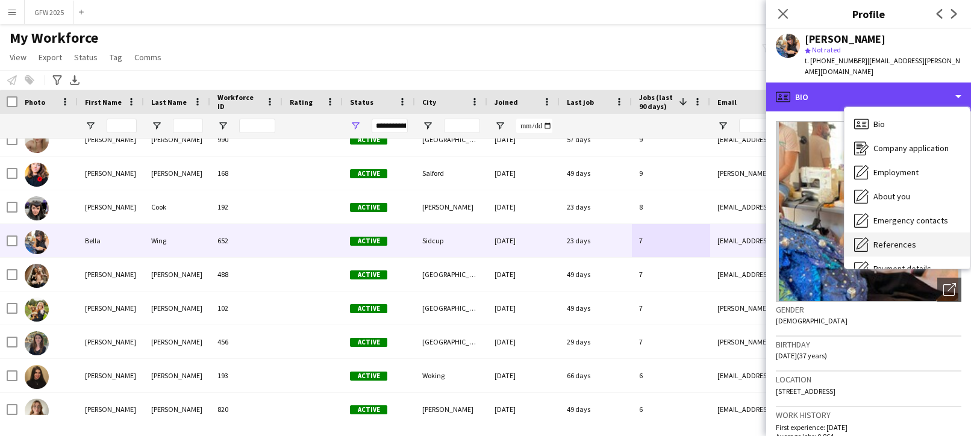
scroll to position [137, 0]
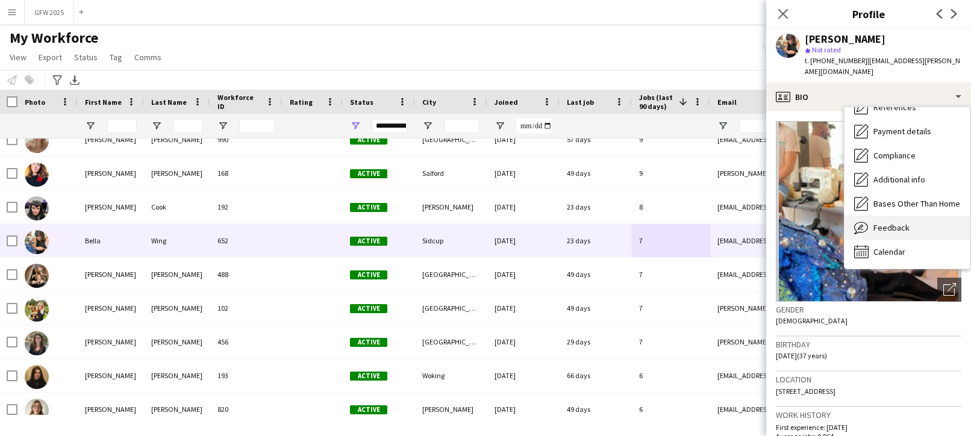
click at [913, 218] on div "Feedback Feedback" at bounding box center [906, 228] width 125 height 24
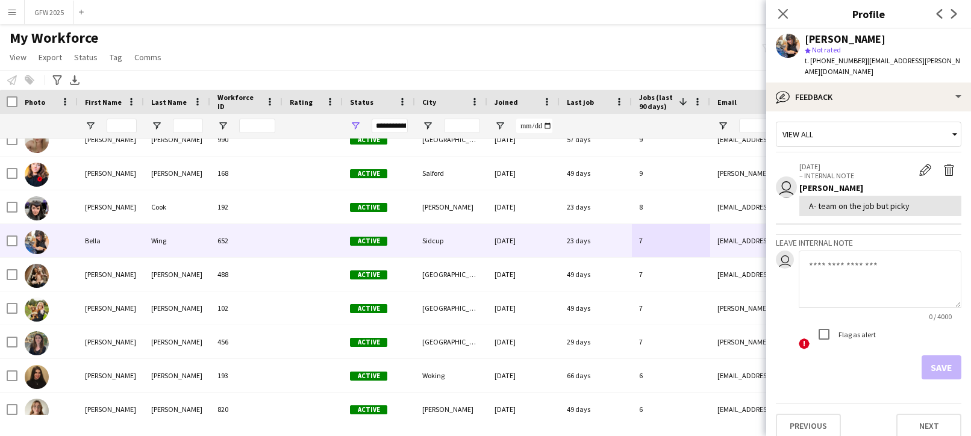
click at [906, 261] on textarea at bounding box center [879, 278] width 163 height 57
type textarea "**********"
click at [945, 358] on button "Save" at bounding box center [941, 370] width 40 height 24
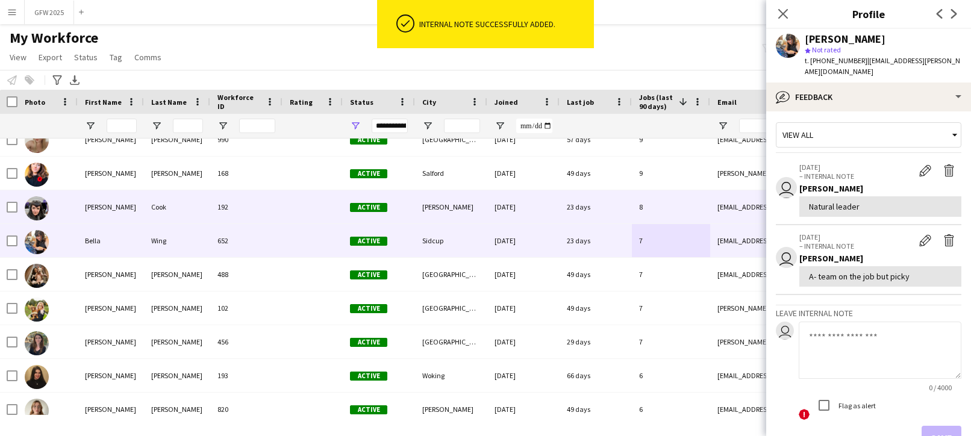
scroll to position [0, 2]
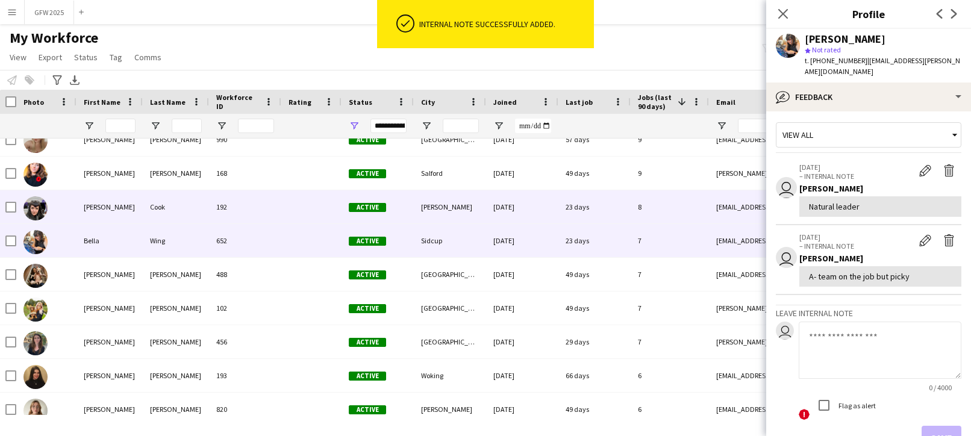
click at [553, 200] on div "[DATE]" at bounding box center [522, 206] width 72 height 33
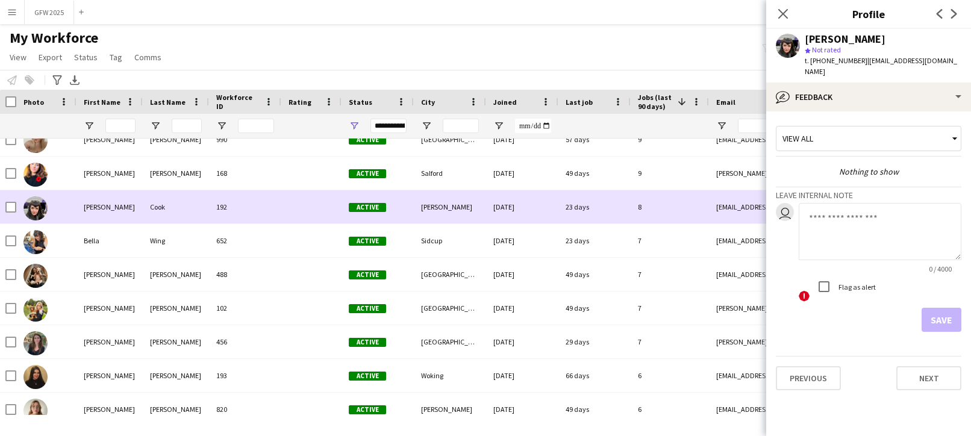
scroll to position [421, 0]
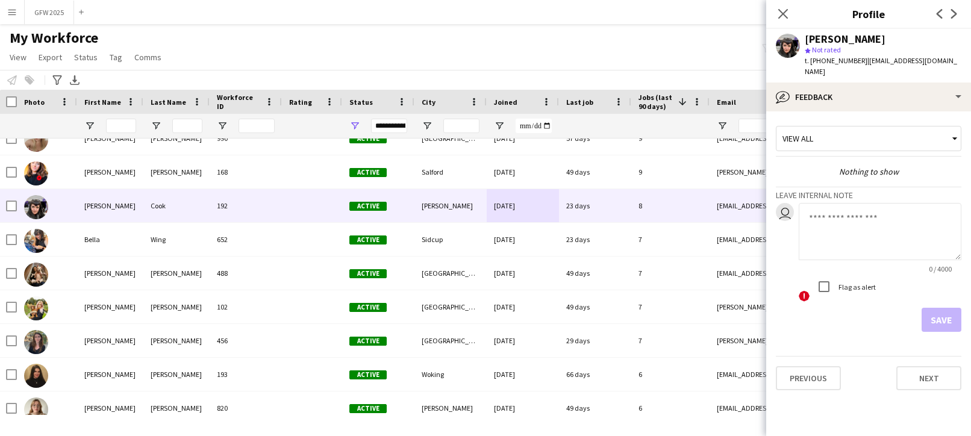
click at [845, 203] on textarea at bounding box center [879, 231] width 163 height 57
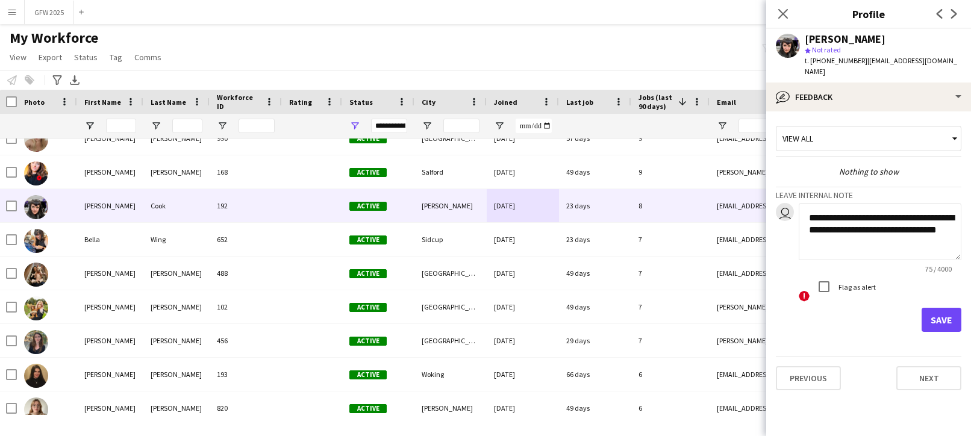
type textarea "**********"
click at [948, 308] on button "Save" at bounding box center [941, 320] width 40 height 24
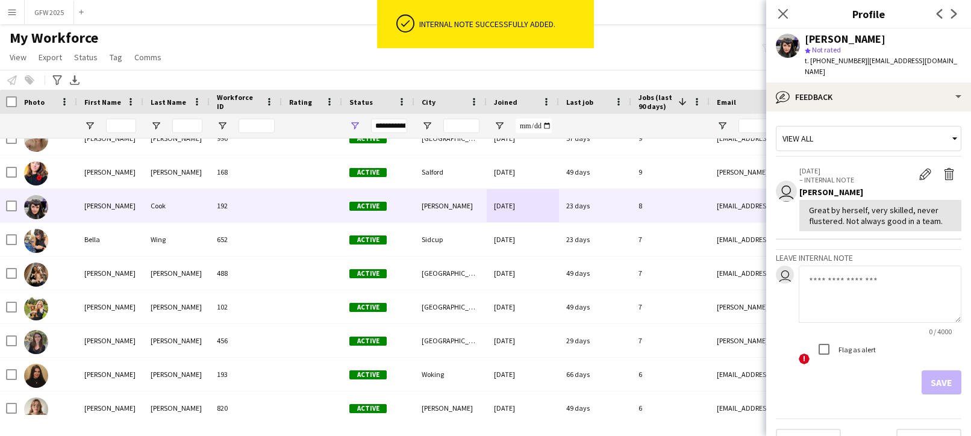
scroll to position [0, 0]
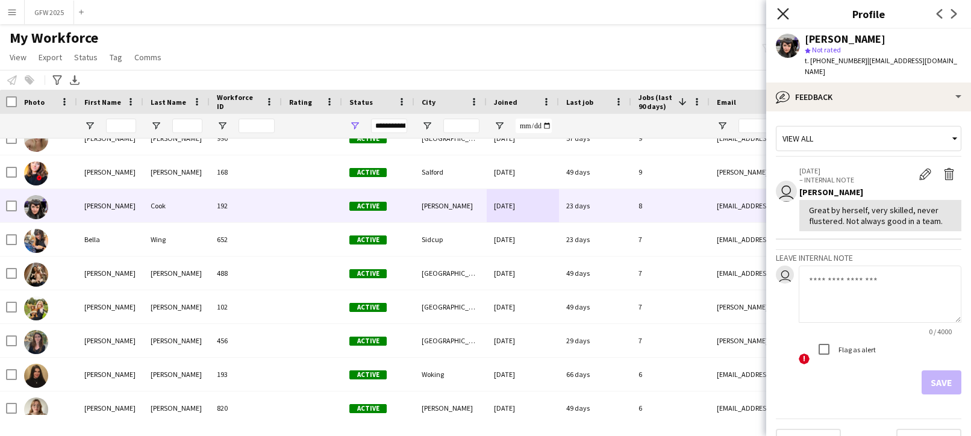
click at [785, 10] on icon "Close pop-in" at bounding box center [782, 13] width 11 height 11
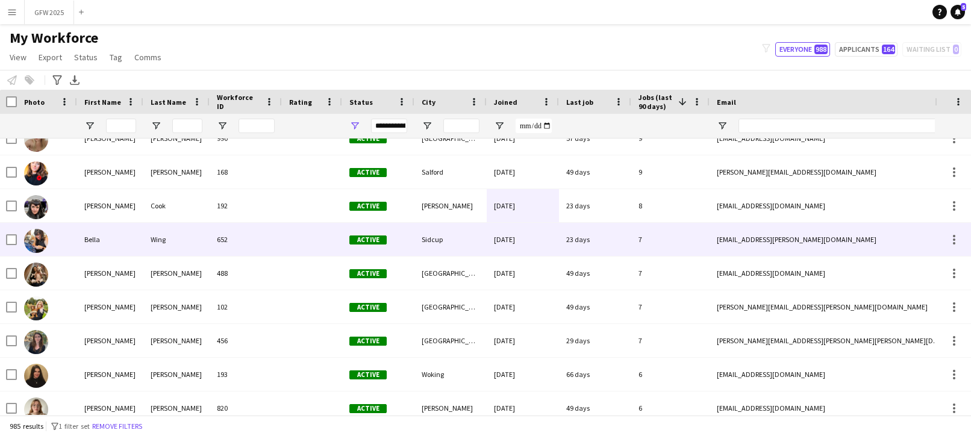
click at [839, 234] on div "[EMAIL_ADDRESS][PERSON_NAME][DOMAIN_NAME]" at bounding box center [829, 239] width 241 height 33
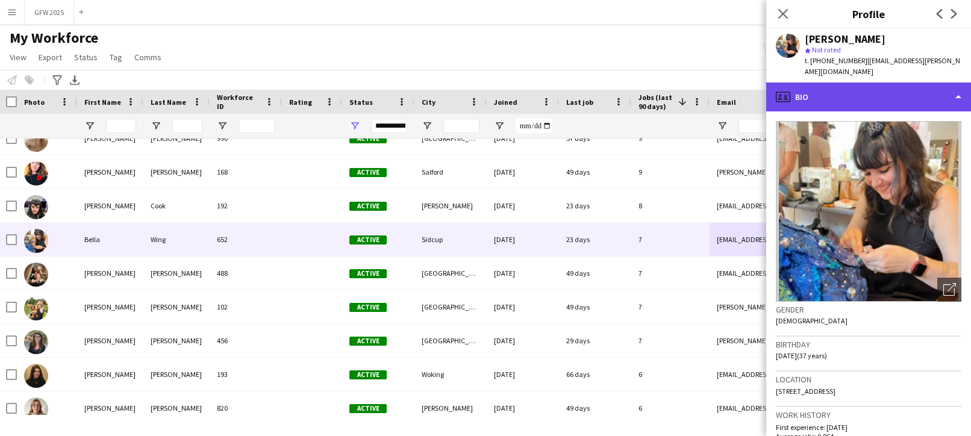
click at [845, 85] on div "profile Bio" at bounding box center [868, 96] width 205 height 29
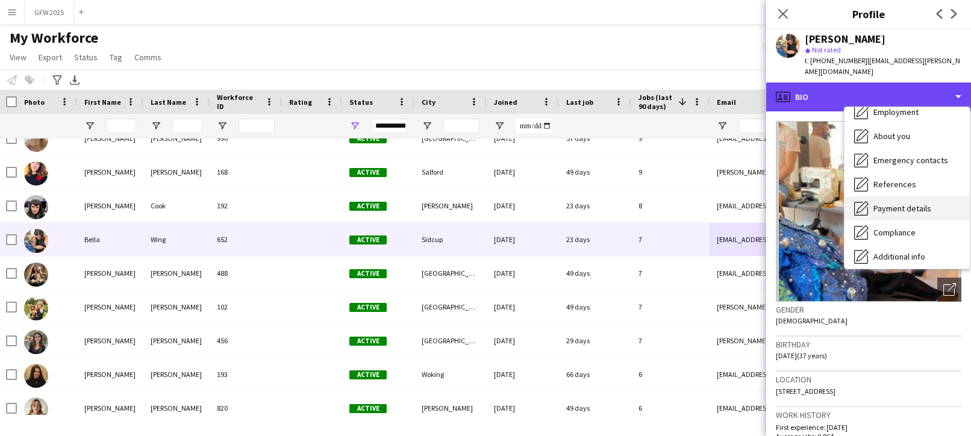
scroll to position [135, 0]
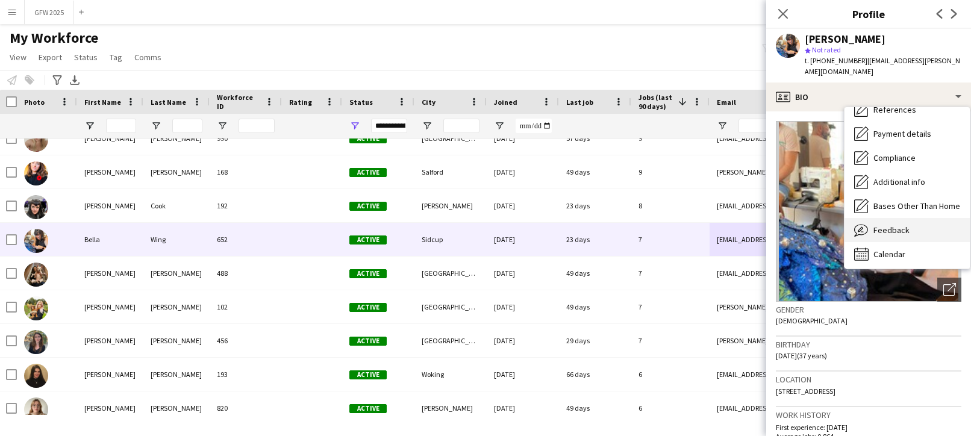
click at [916, 222] on div "Feedback Feedback" at bounding box center [906, 230] width 125 height 24
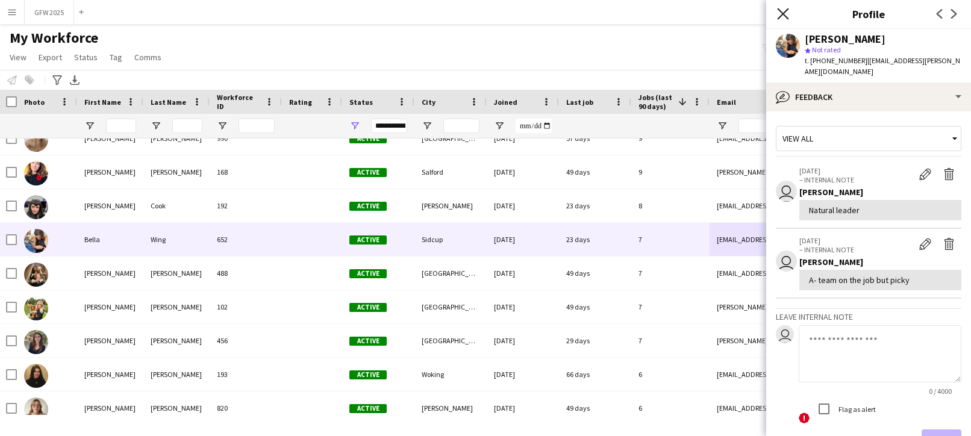
click at [782, 15] on icon at bounding box center [782, 13] width 11 height 11
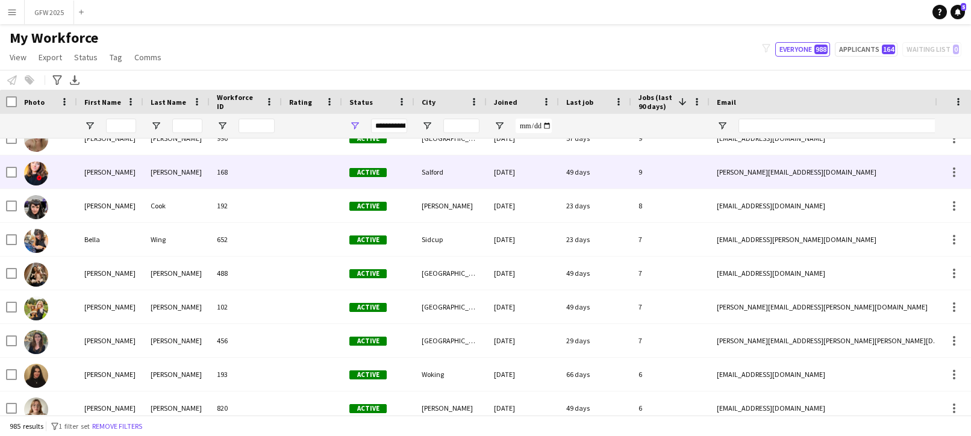
click at [836, 180] on div "[PERSON_NAME][EMAIL_ADDRESS][DOMAIN_NAME]" at bounding box center [829, 171] width 241 height 33
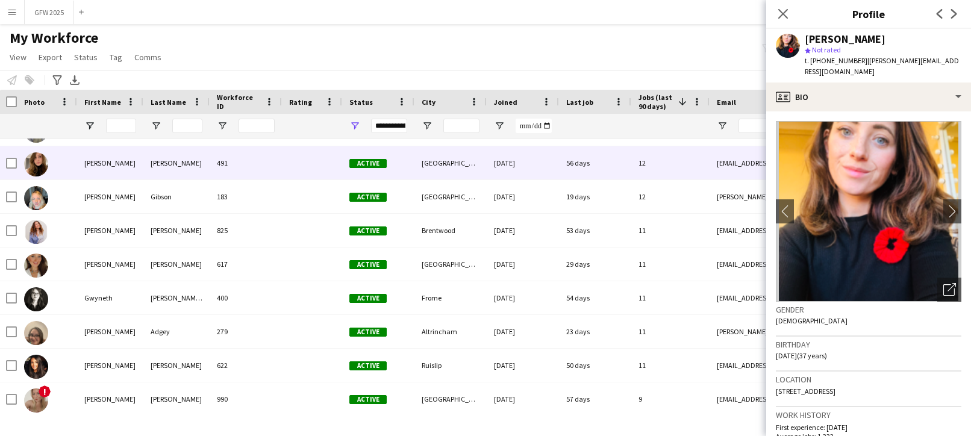
scroll to position [176, 0]
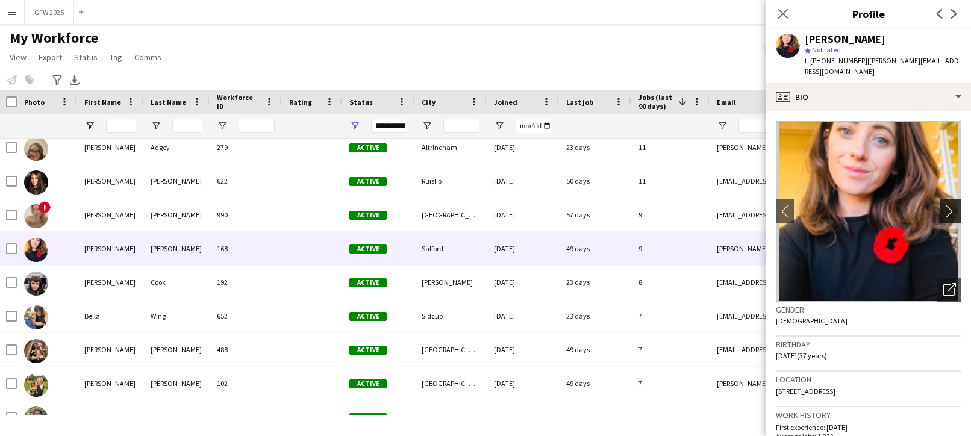
click at [956, 205] on app-icon "chevron-right" at bounding box center [952, 211] width 19 height 13
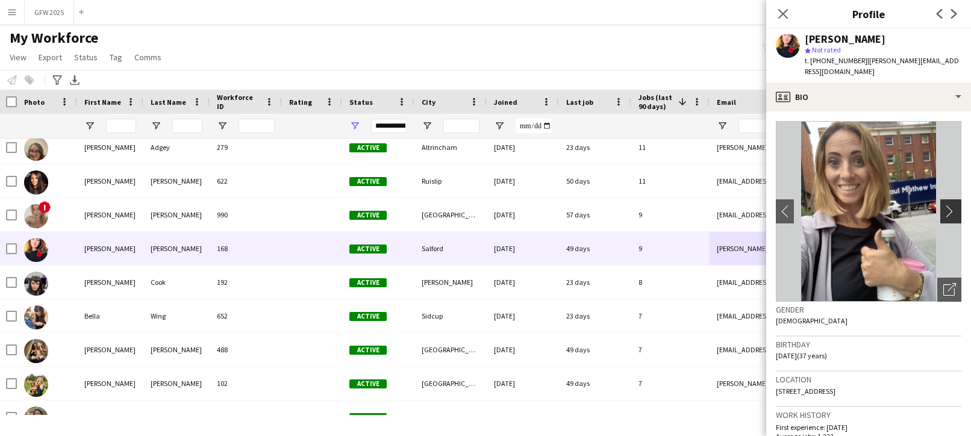
click at [951, 205] on app-icon "chevron-right" at bounding box center [952, 211] width 19 height 13
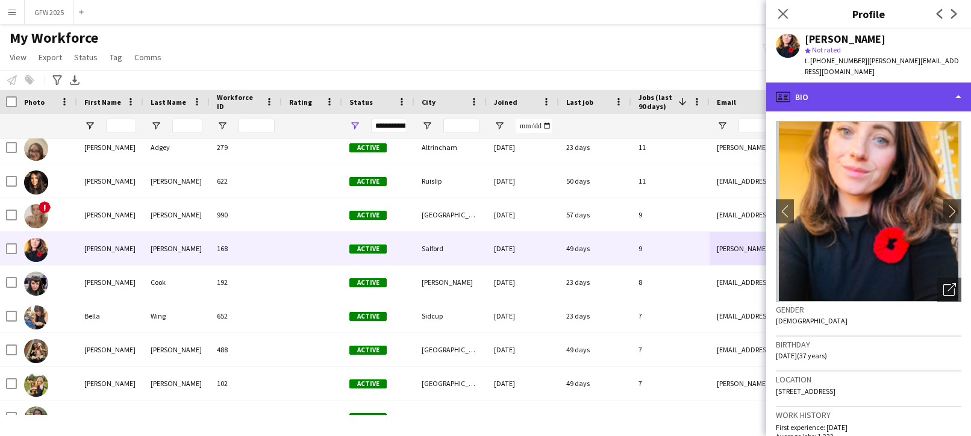
click at [865, 83] on div "profile Bio" at bounding box center [868, 96] width 205 height 29
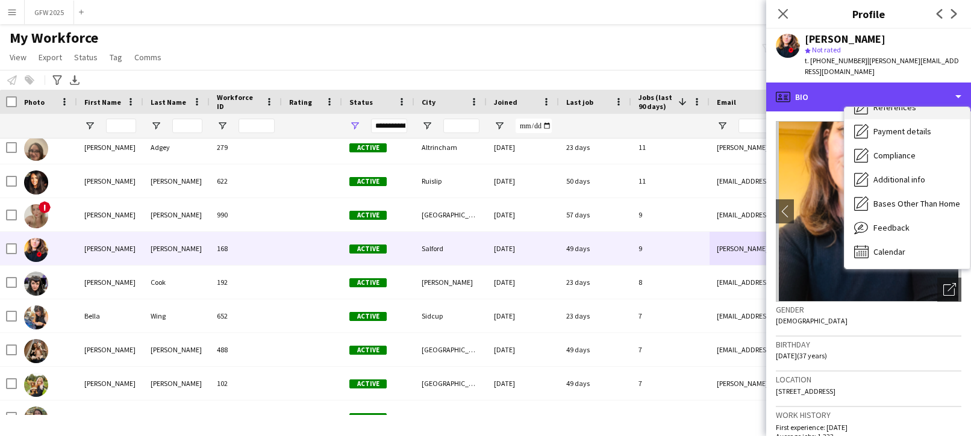
scroll to position [137, 0]
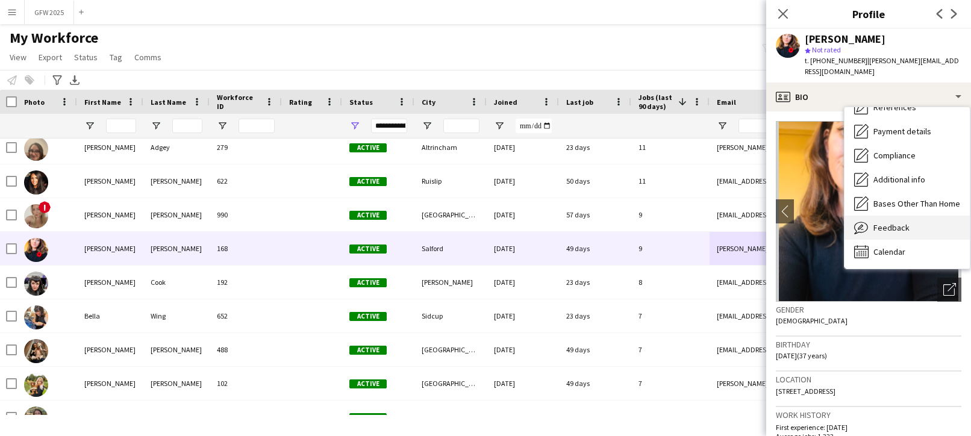
click at [900, 222] on span "Feedback" at bounding box center [891, 227] width 36 height 11
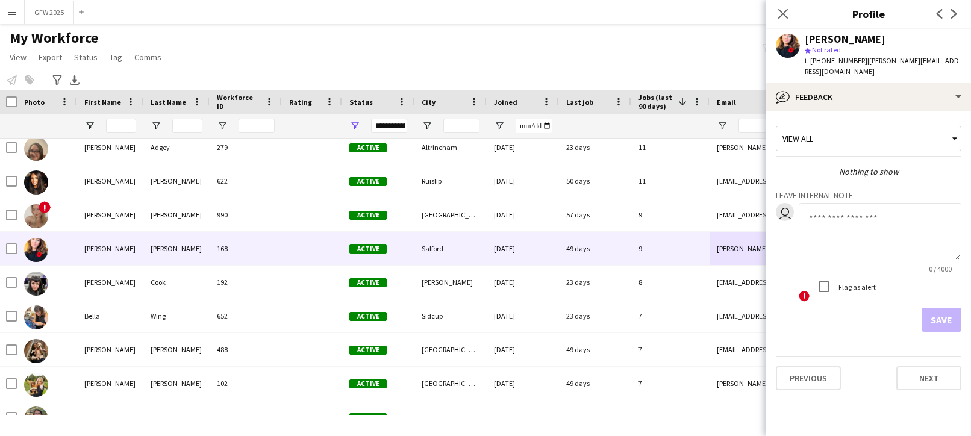
click at [859, 206] on textarea at bounding box center [879, 231] width 163 height 57
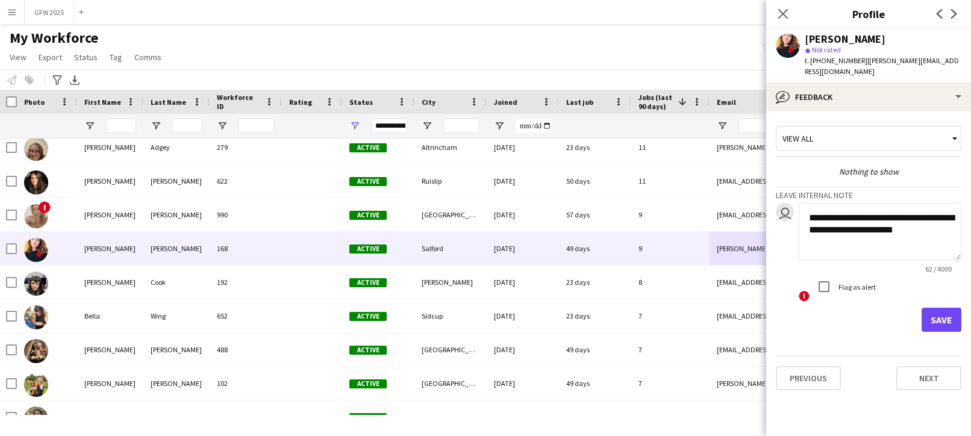
type textarea "**********"
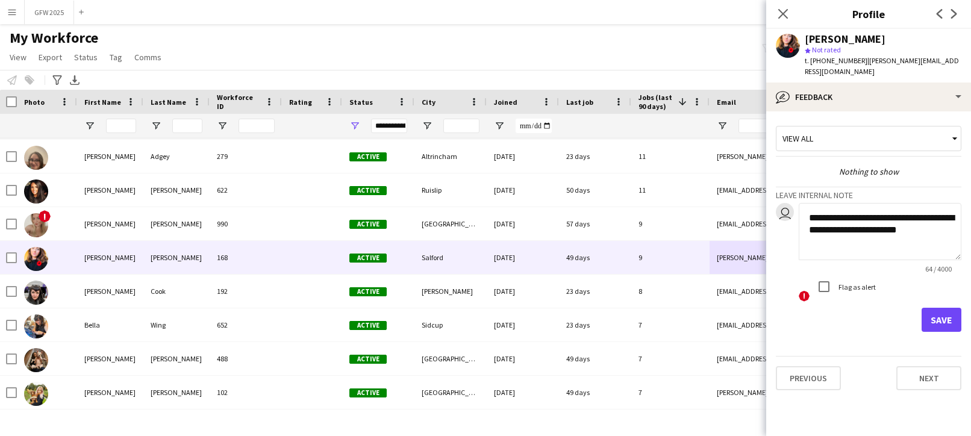
scroll to position [0, 0]
drag, startPoint x: 809, startPoint y: 206, endPoint x: 939, endPoint y: 220, distance: 131.4
click at [939, 219] on textarea "**********" at bounding box center [879, 231] width 163 height 57
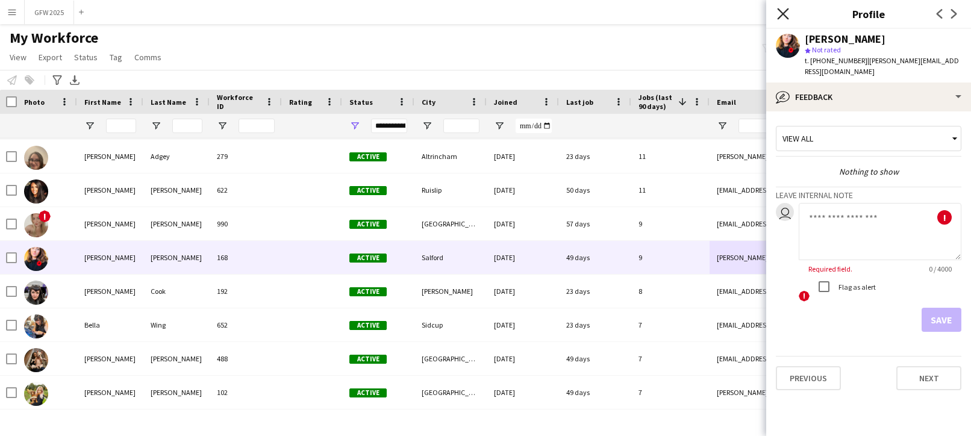
click at [784, 9] on icon "Close pop-in" at bounding box center [782, 13] width 11 height 11
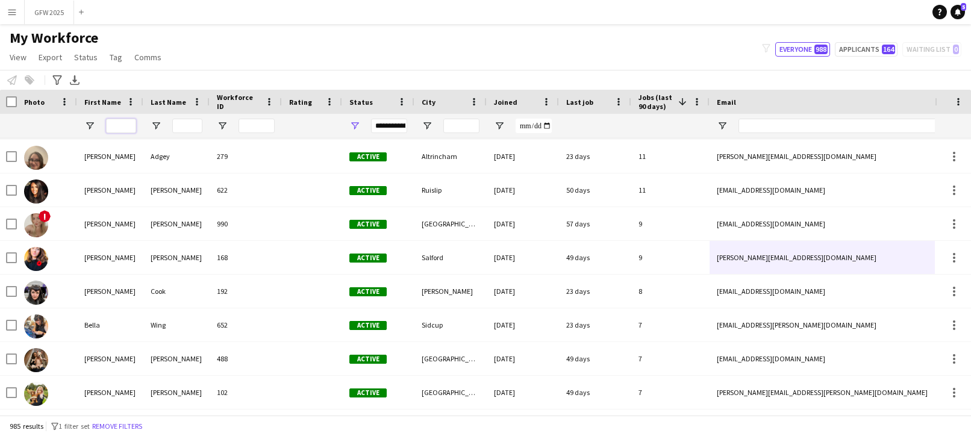
click at [121, 121] on input "First Name Filter Input" at bounding box center [121, 126] width 30 height 14
type input "****"
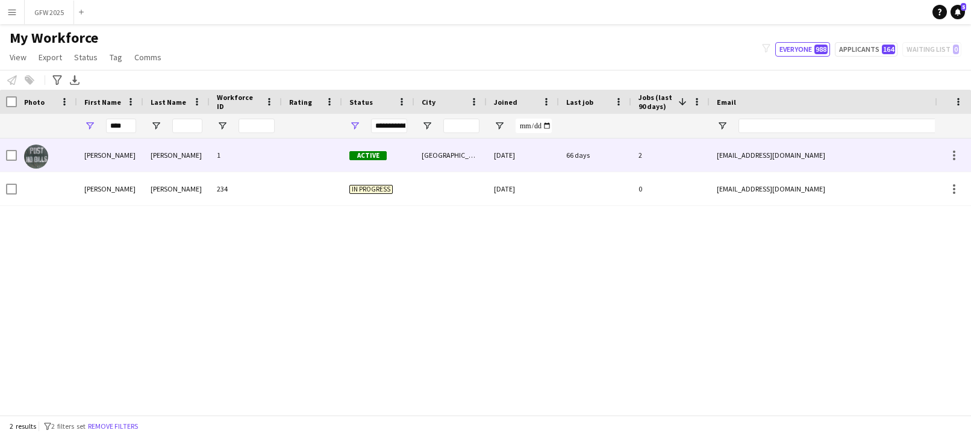
click at [293, 160] on div at bounding box center [312, 154] width 60 height 33
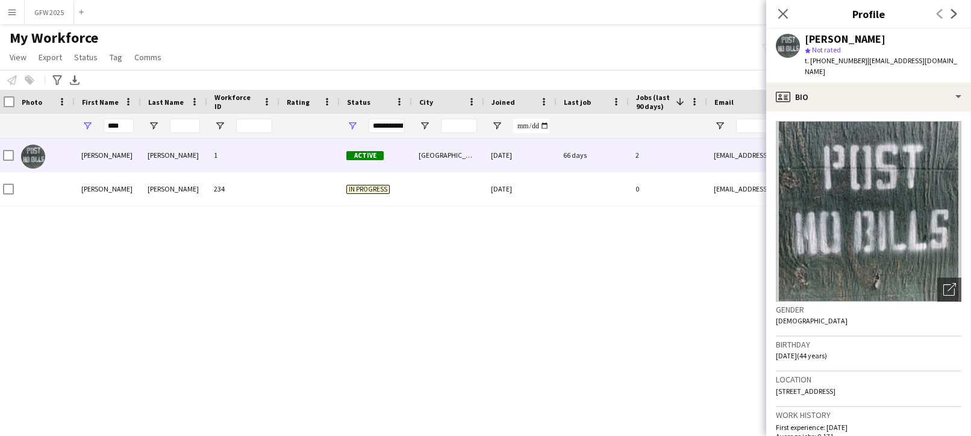
scroll to position [0, 8]
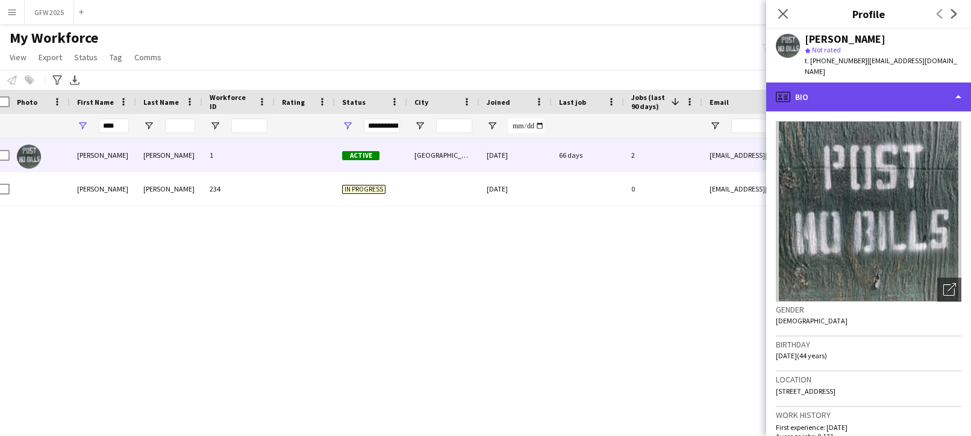
click at [860, 94] on div "profile Bio" at bounding box center [868, 96] width 205 height 29
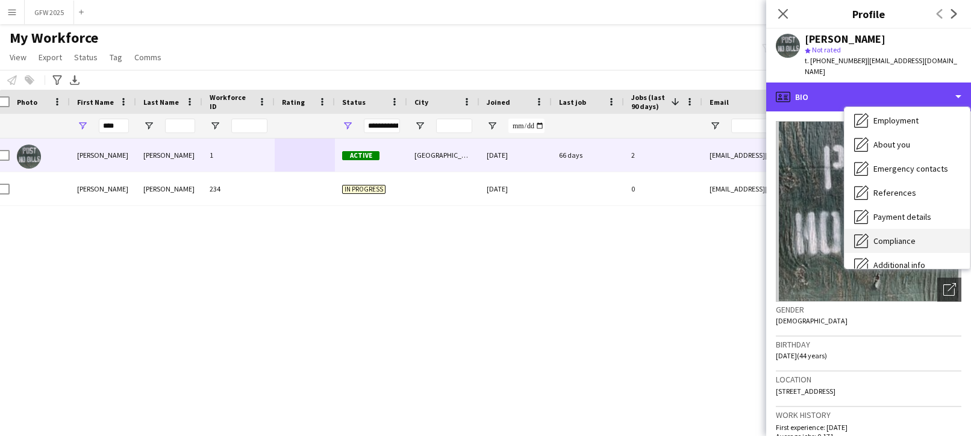
scroll to position [125, 0]
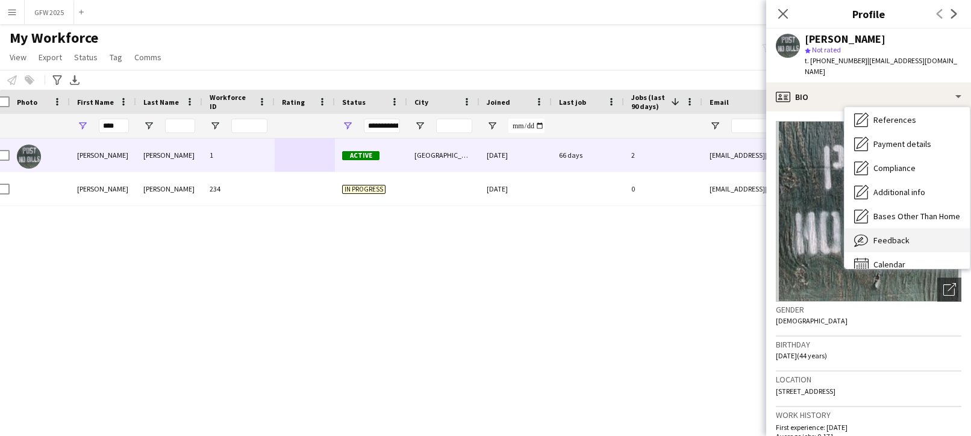
click at [900, 235] on span "Feedback" at bounding box center [891, 240] width 36 height 11
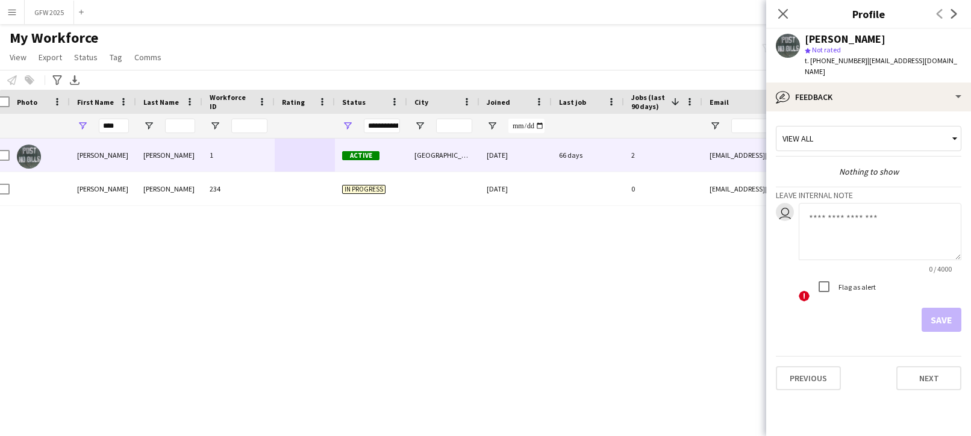
click at [834, 204] on textarea at bounding box center [879, 231] width 163 height 57
type textarea "**********"
click at [943, 308] on button "Save" at bounding box center [941, 320] width 40 height 24
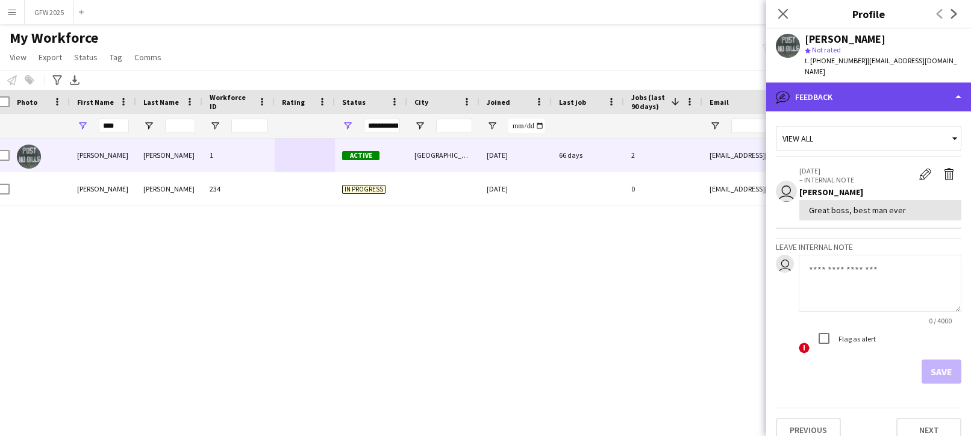
click at [842, 82] on div "bubble-pencil Feedback" at bounding box center [868, 96] width 205 height 29
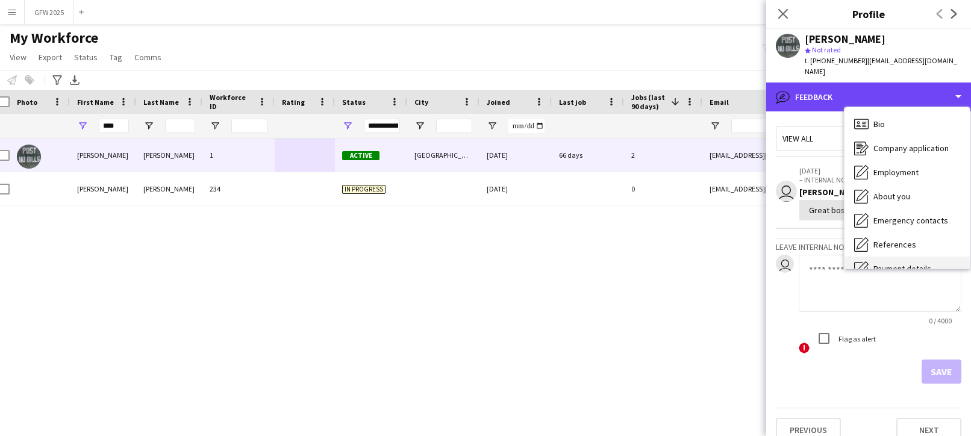
scroll to position [0, 0]
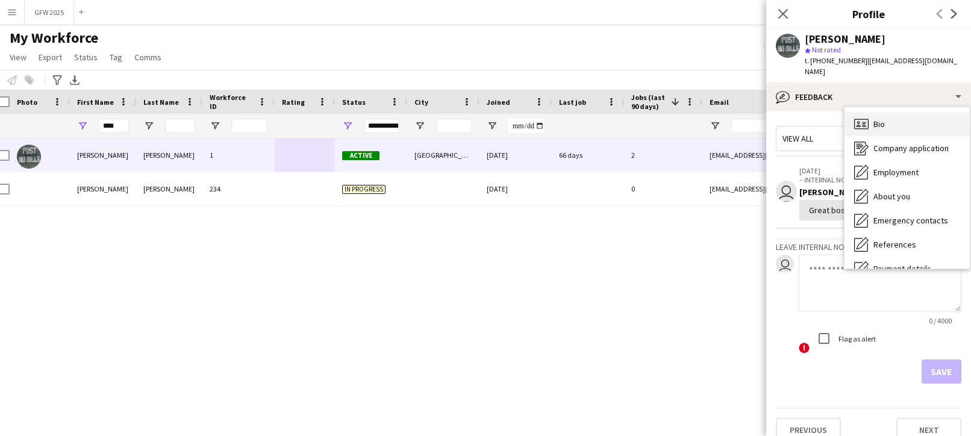
click at [892, 113] on div "Bio Bio" at bounding box center [906, 124] width 125 height 24
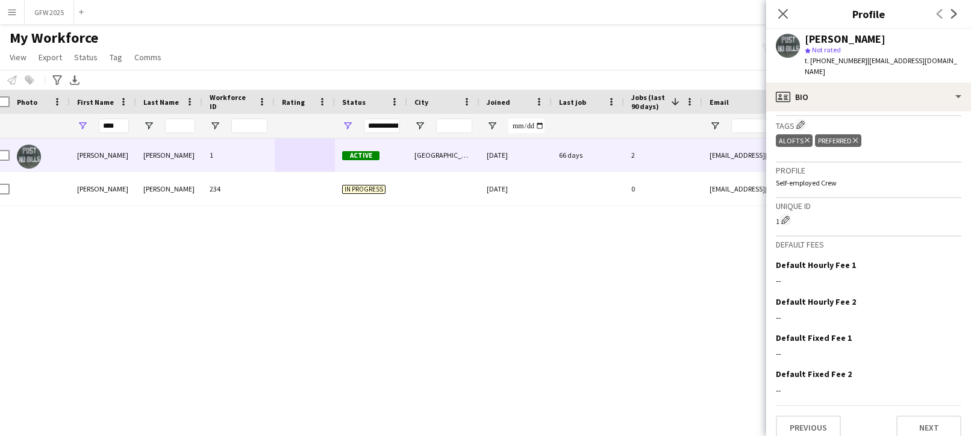
scroll to position [464, 0]
click at [802, 121] on app-icon "Edit crew company tags" at bounding box center [800, 125] width 8 height 8
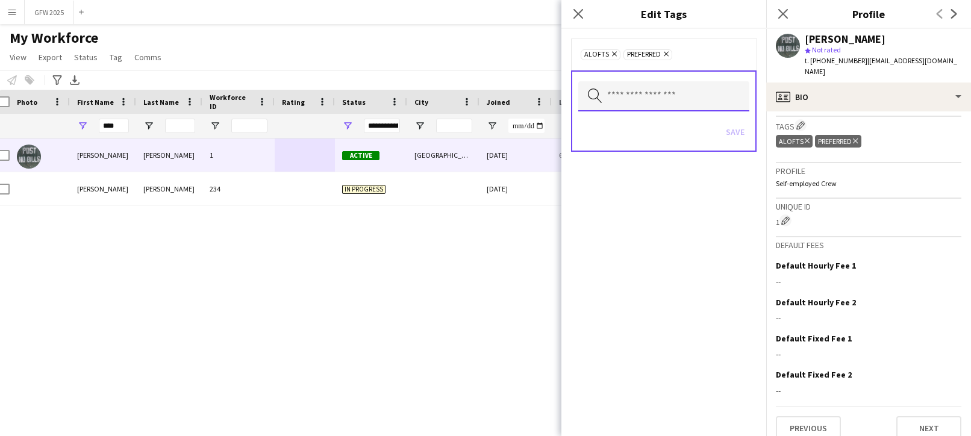
click at [679, 100] on input "text" at bounding box center [663, 96] width 171 height 30
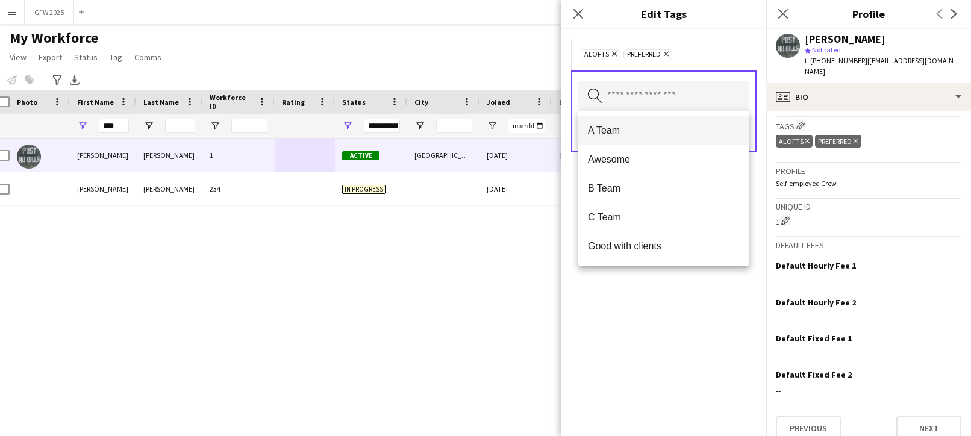
click at [665, 128] on span "A Team" at bounding box center [664, 130] width 152 height 11
click at [763, 194] on div "A Team Remove ALOFTS Remove Preferred Remove Search by tag name Save" at bounding box center [663, 232] width 205 height 407
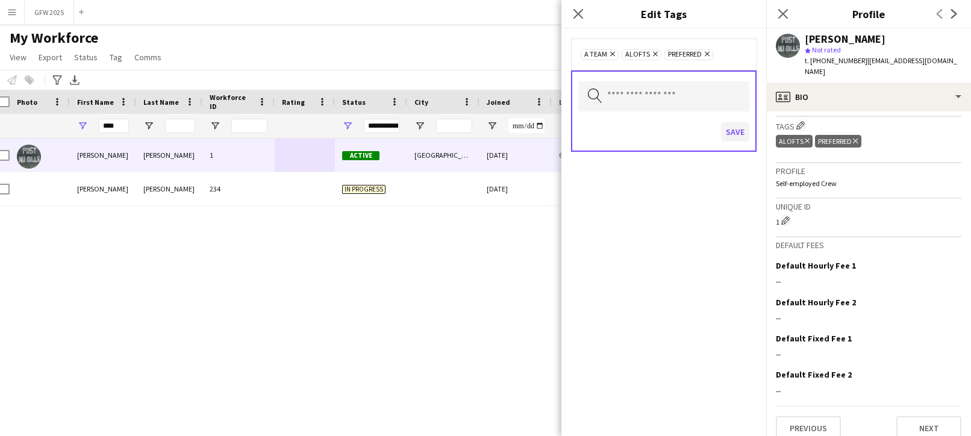
click at [741, 132] on button "Save" at bounding box center [735, 131] width 28 height 19
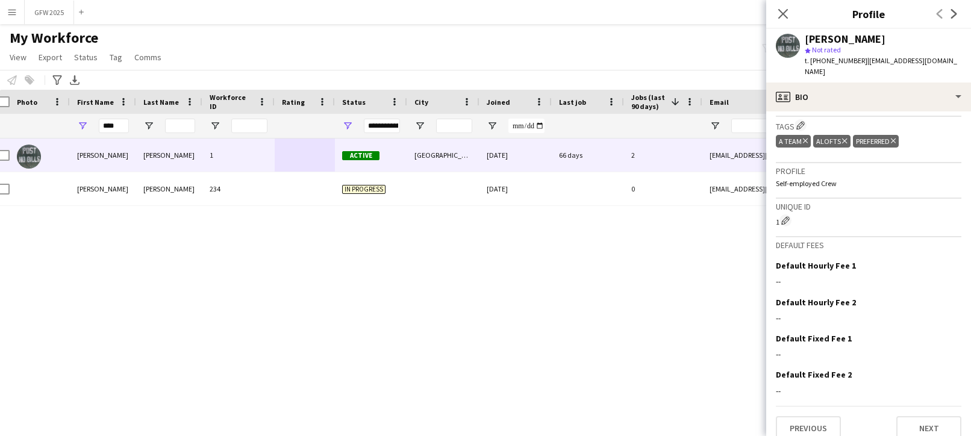
scroll to position [0, 0]
click at [783, 8] on icon "Close pop-in" at bounding box center [782, 13] width 11 height 11
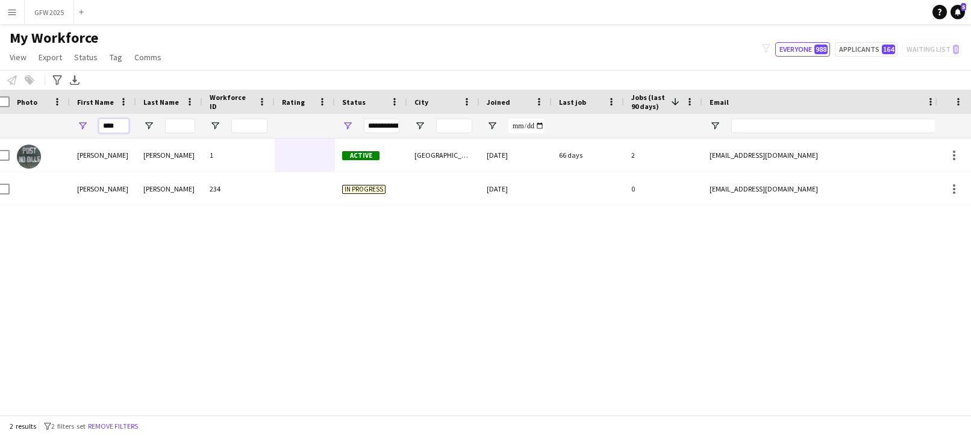
click at [122, 125] on input "****" at bounding box center [114, 126] width 30 height 14
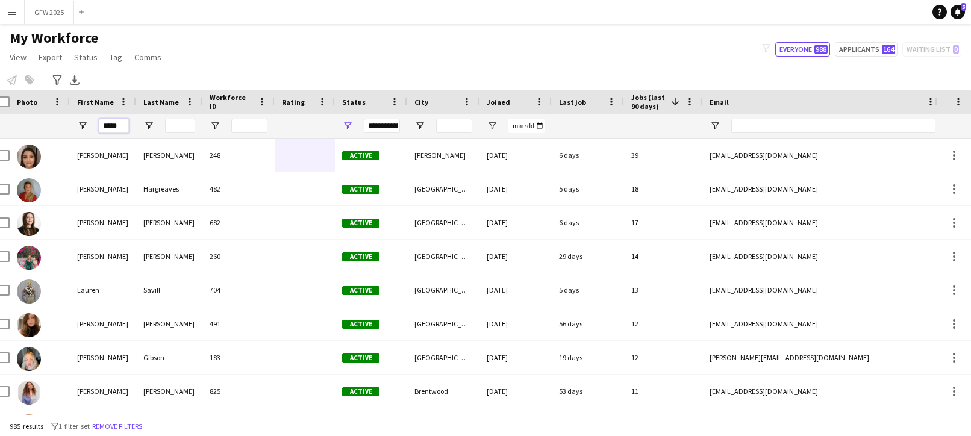
type input "*****"
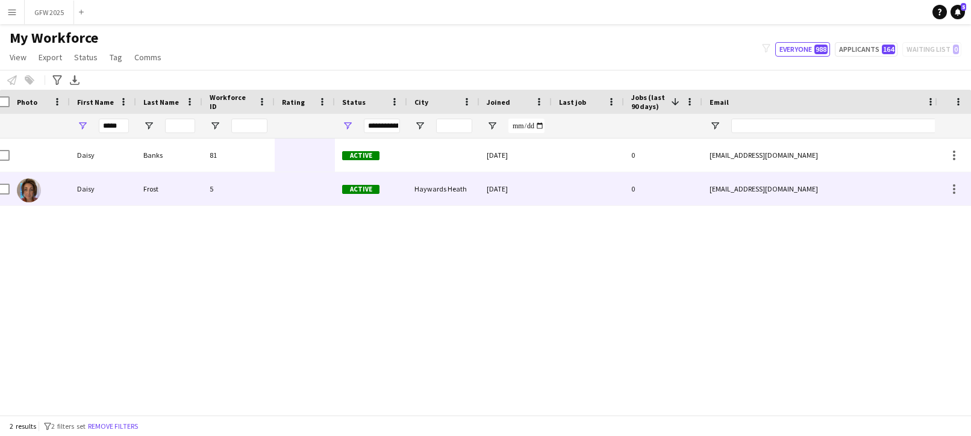
click at [269, 185] on div "5" at bounding box center [238, 188] width 72 height 33
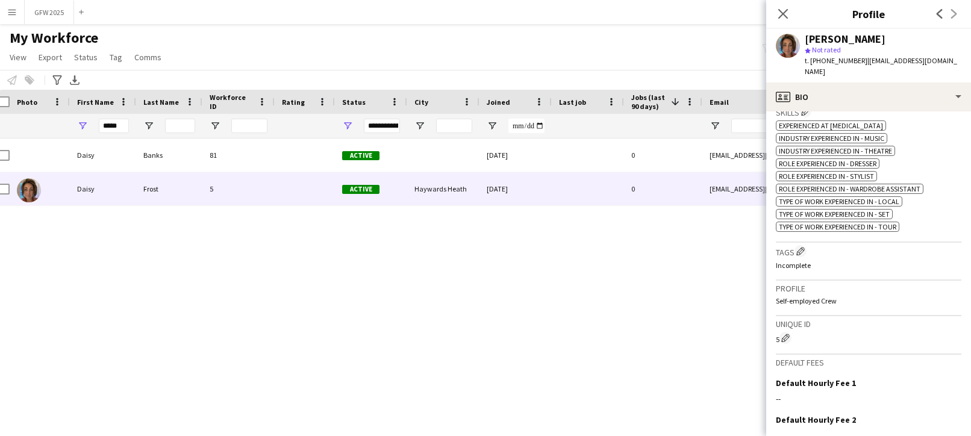
scroll to position [432, 0]
click at [800, 246] on app-icon "Edit crew company tags" at bounding box center [800, 250] width 8 height 8
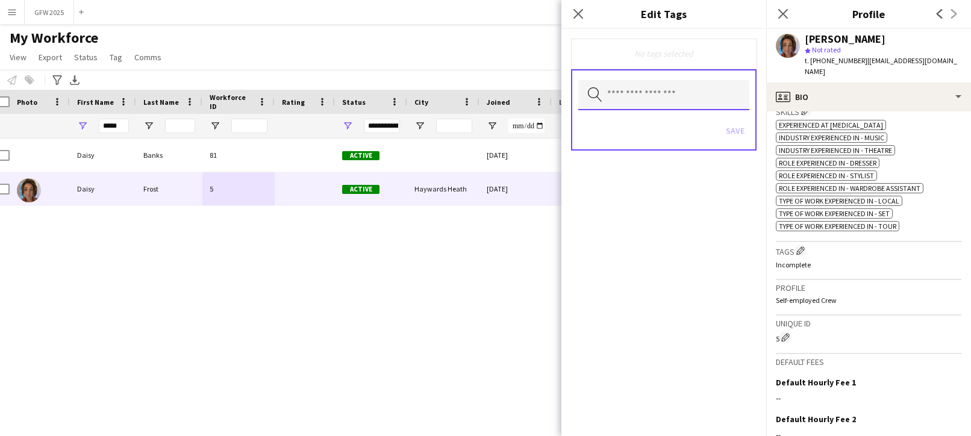
click at [668, 92] on input "text" at bounding box center [663, 95] width 171 height 30
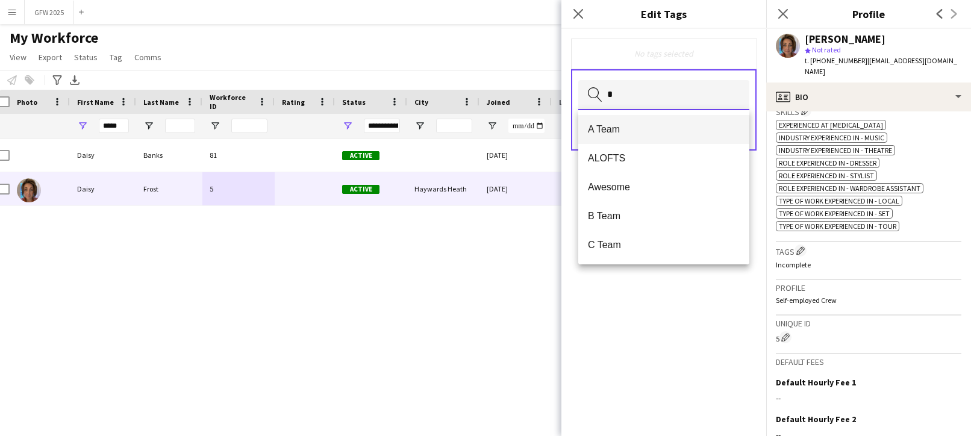
type input "*"
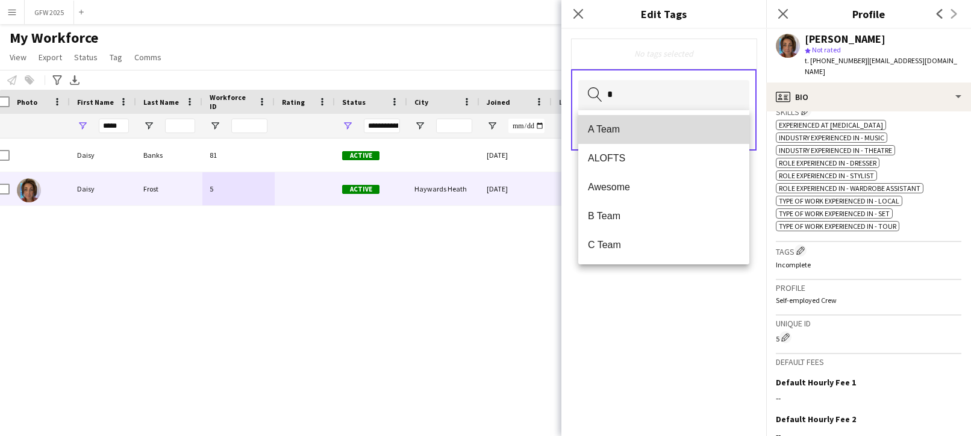
click at [674, 129] on span "A Team" at bounding box center [664, 128] width 152 height 11
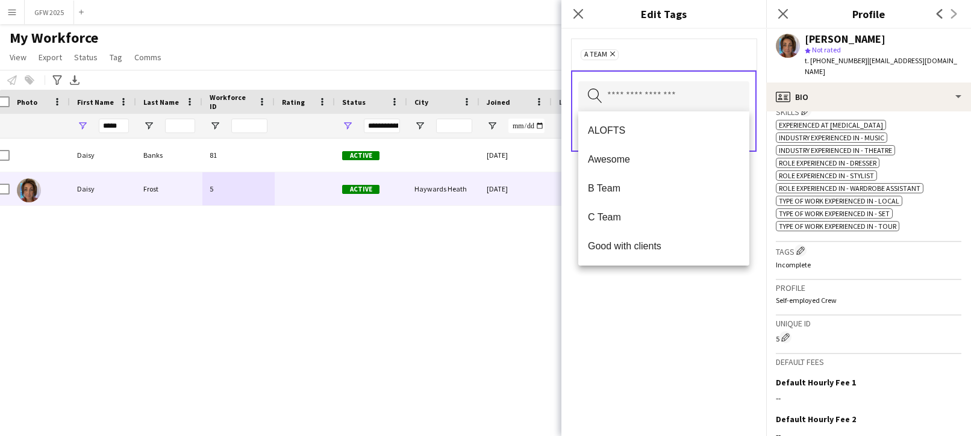
click at [744, 284] on div "A Team Remove Search by tag name Save" at bounding box center [663, 232] width 205 height 407
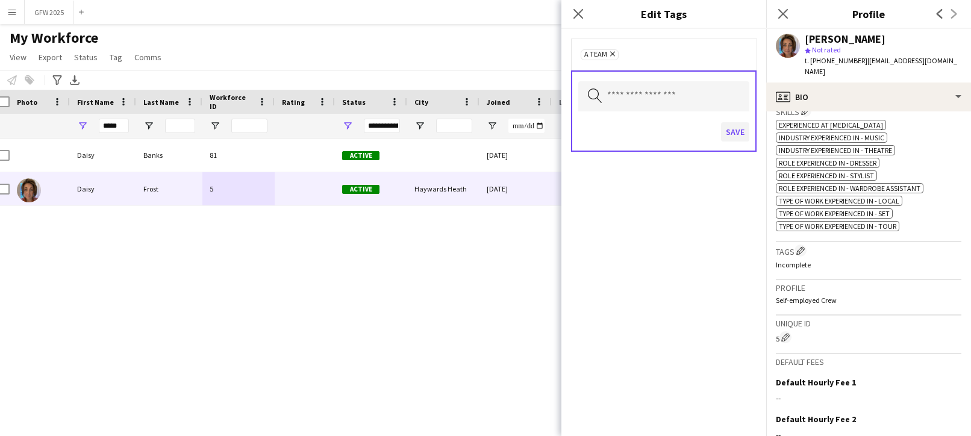
click at [739, 134] on button "Save" at bounding box center [735, 131] width 28 height 19
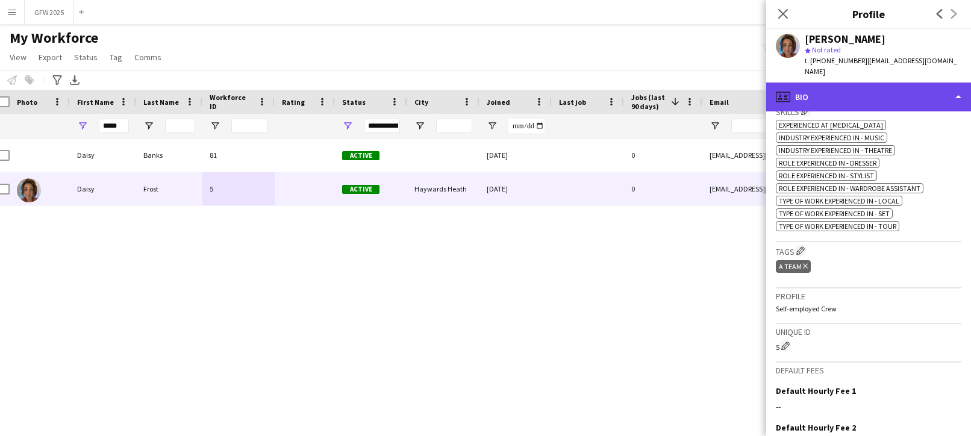
click at [845, 82] on div "profile Bio" at bounding box center [868, 96] width 205 height 29
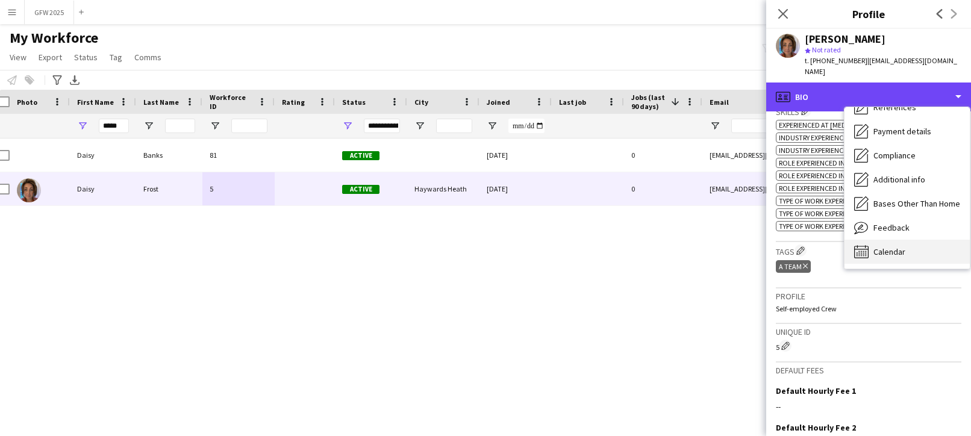
scroll to position [137, 0]
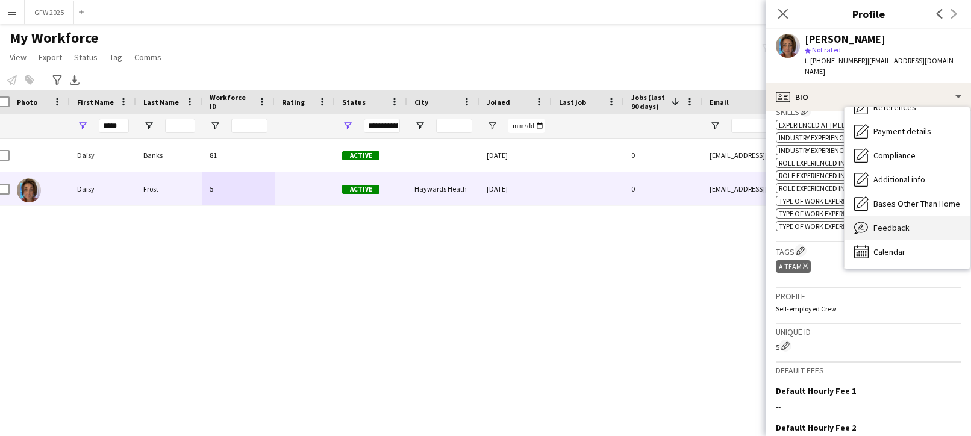
click at [880, 222] on span "Feedback" at bounding box center [891, 227] width 36 height 11
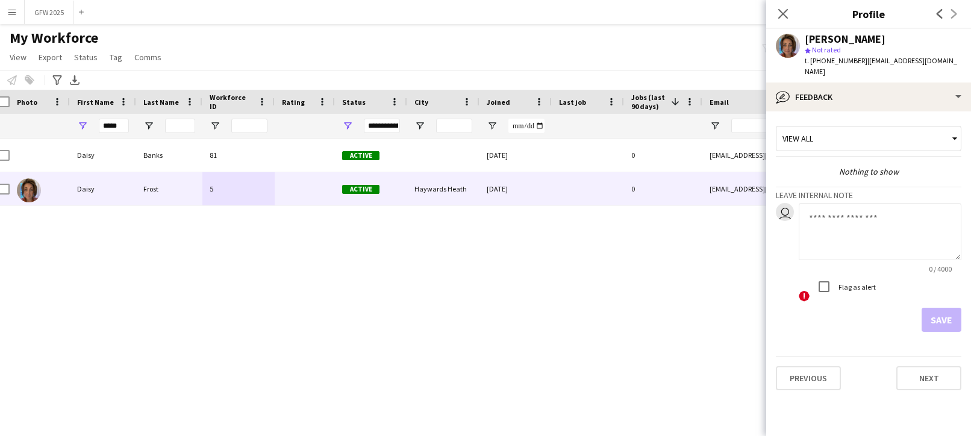
click at [857, 209] on textarea at bounding box center [879, 231] width 163 height 57
type textarea "**********"
click at [939, 308] on button "Save" at bounding box center [941, 320] width 40 height 24
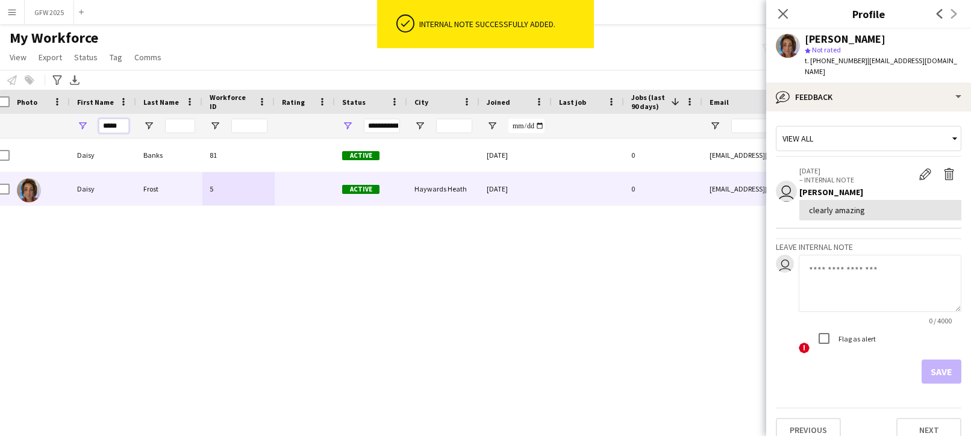
click at [122, 126] on input "*****" at bounding box center [114, 126] width 30 height 14
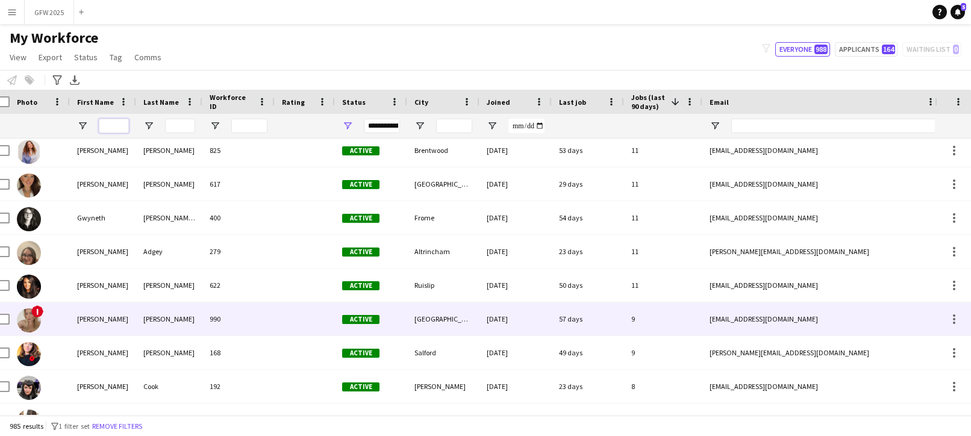
scroll to position [241, 0]
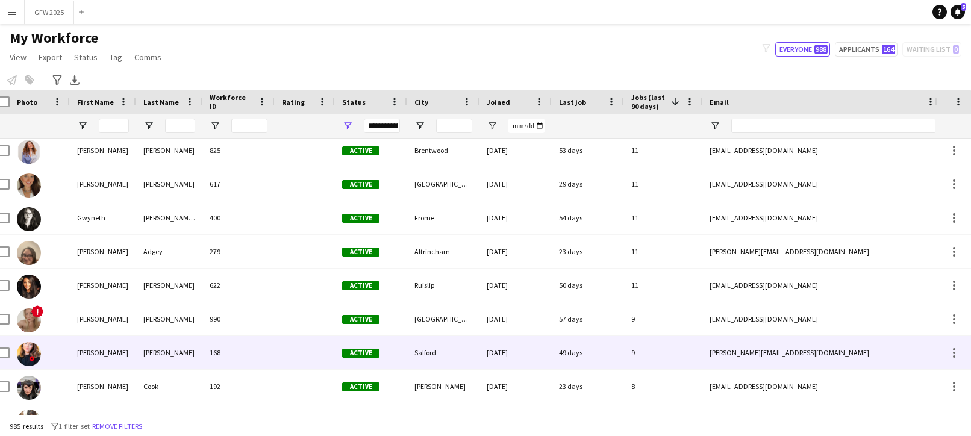
click at [595, 341] on div "49 days" at bounding box center [588, 352] width 72 height 33
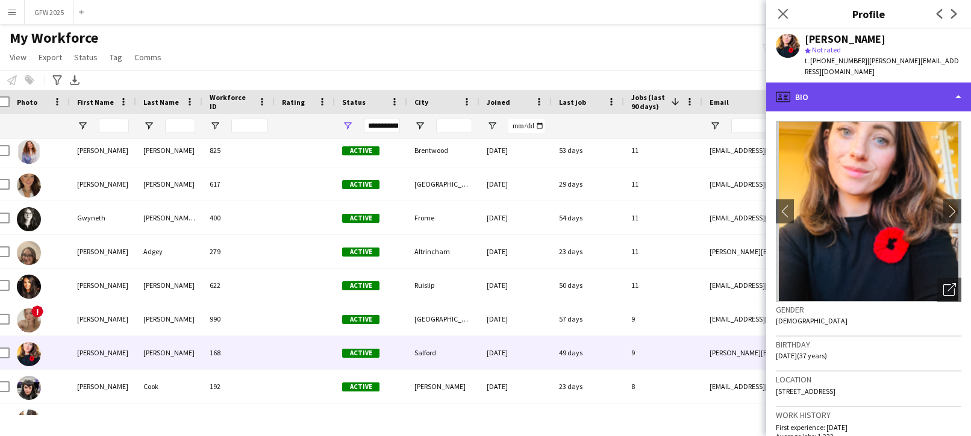
click at [832, 93] on div "profile Bio" at bounding box center [868, 96] width 205 height 29
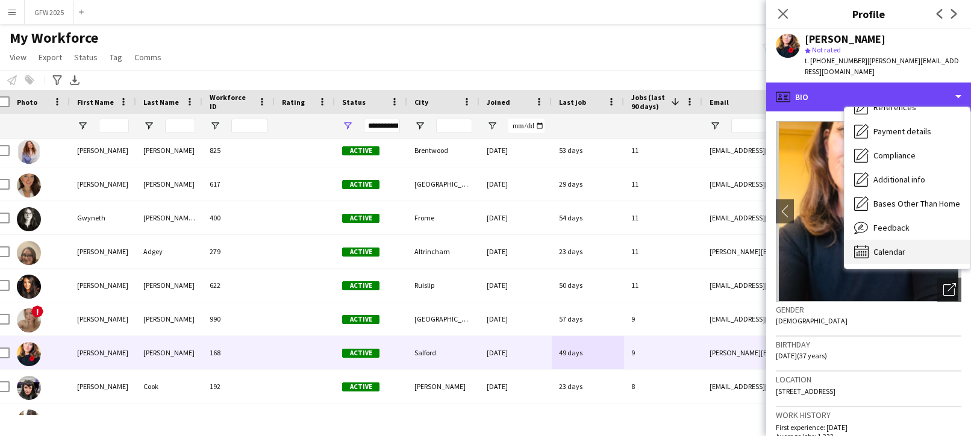
scroll to position [137, 0]
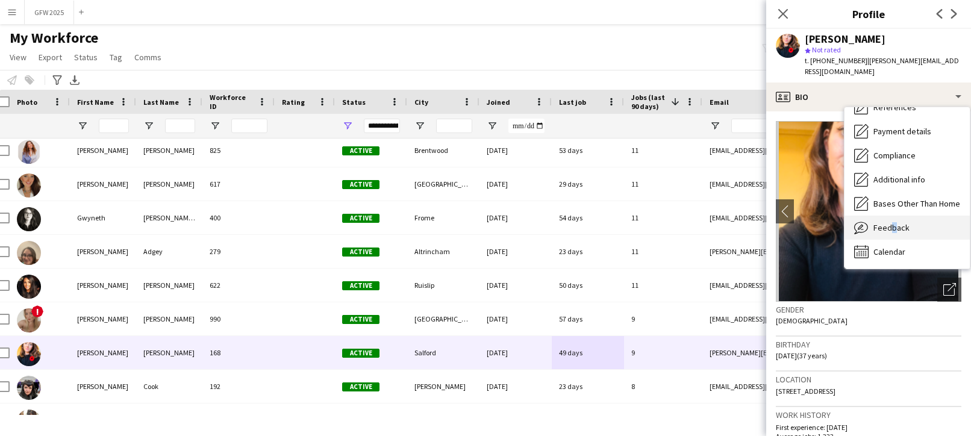
click at [887, 222] on span "Feedback" at bounding box center [891, 227] width 36 height 11
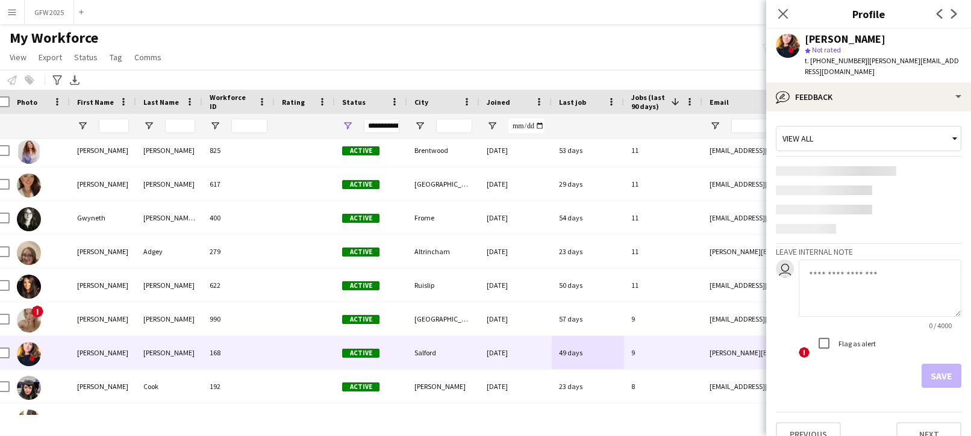
scroll to position [0, 1]
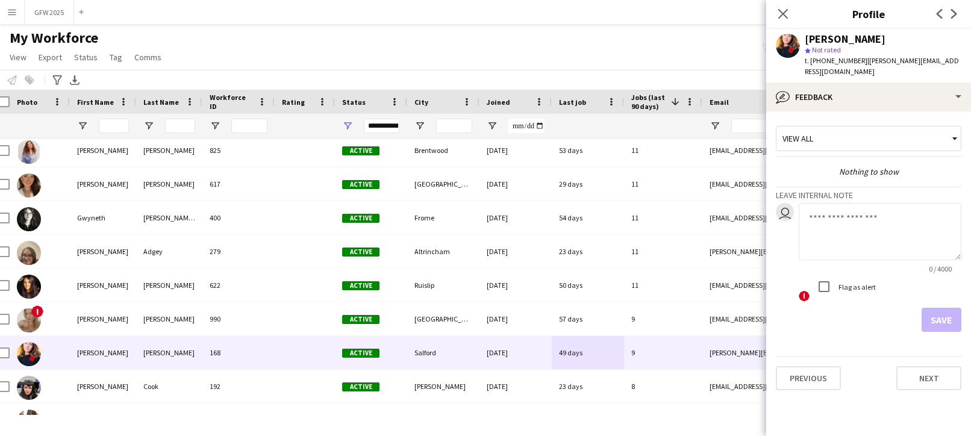
click at [848, 213] on textarea at bounding box center [879, 231] width 163 height 57
paste textarea "**********"
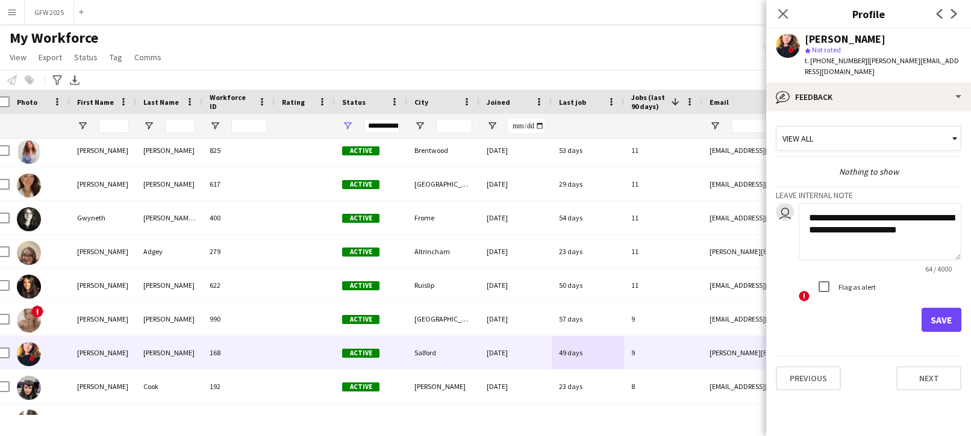
type textarea "**********"
click at [937, 308] on button "Save" at bounding box center [941, 320] width 40 height 24
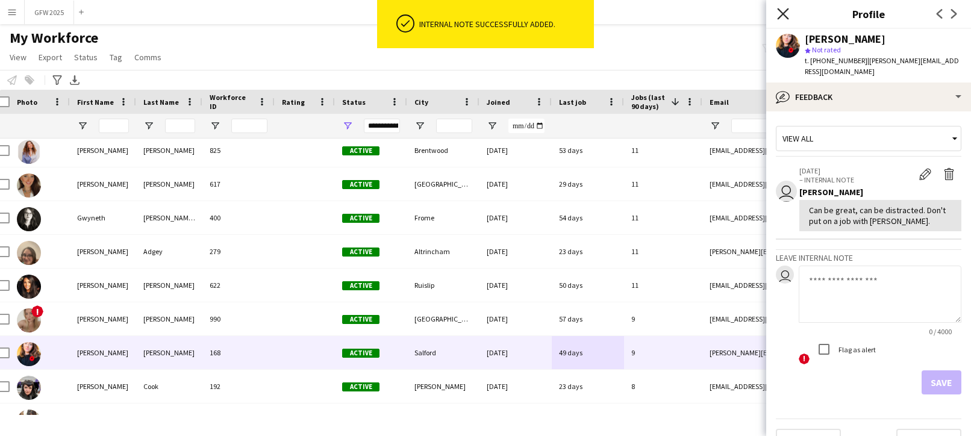
click at [781, 10] on icon "Close pop-in" at bounding box center [782, 13] width 11 height 11
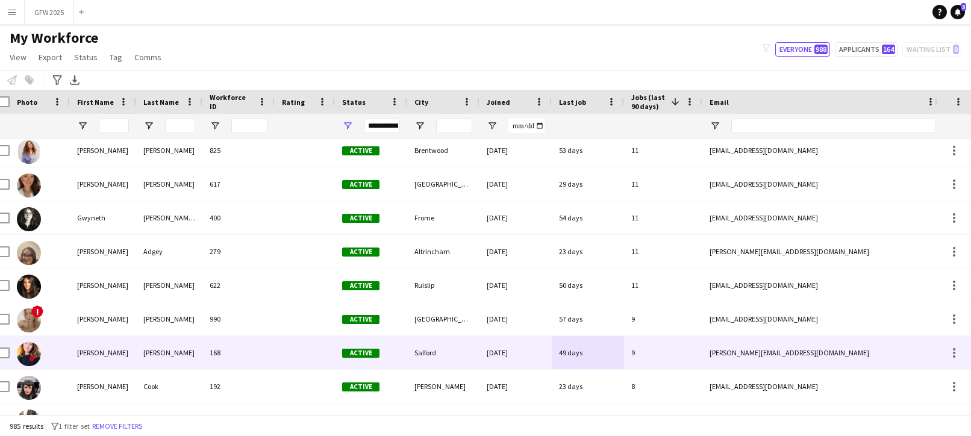
click at [677, 343] on div "9" at bounding box center [663, 352] width 78 height 33
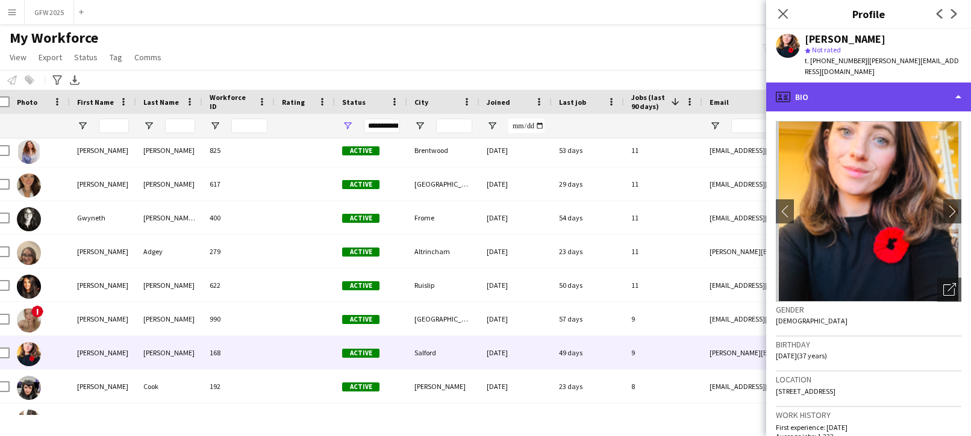
click at [850, 85] on div "profile Bio" at bounding box center [868, 96] width 205 height 29
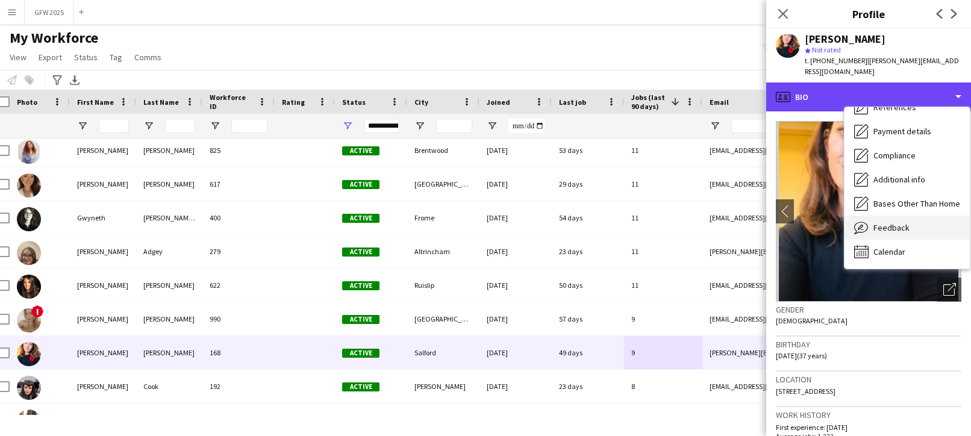
scroll to position [1, 0]
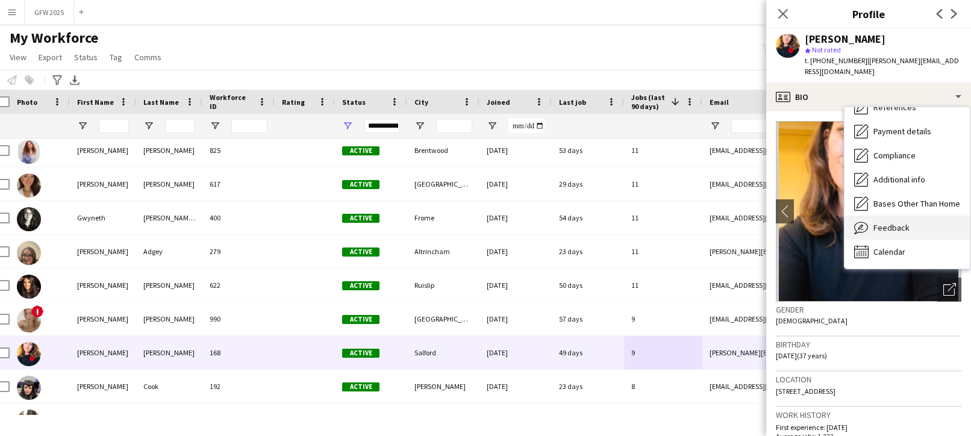
click at [892, 222] on span "Feedback" at bounding box center [891, 227] width 36 height 11
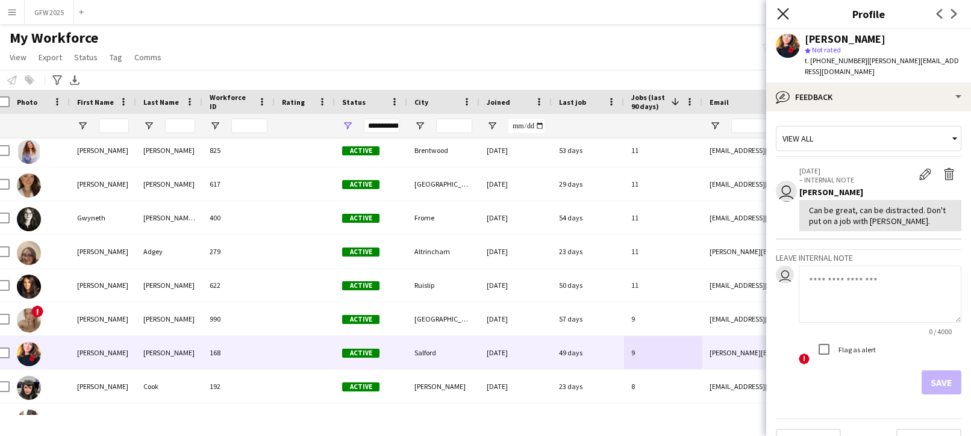
click at [783, 12] on icon "Close pop-in" at bounding box center [782, 13] width 11 height 11
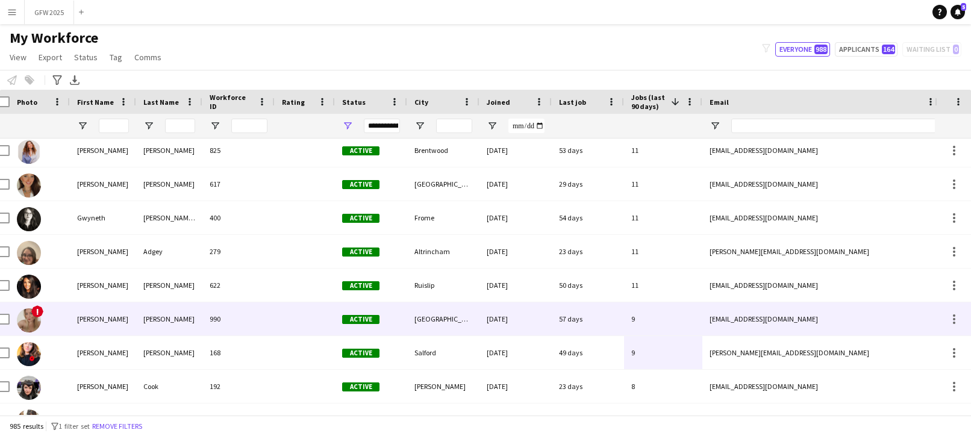
click at [663, 313] on div "9" at bounding box center [663, 318] width 78 height 33
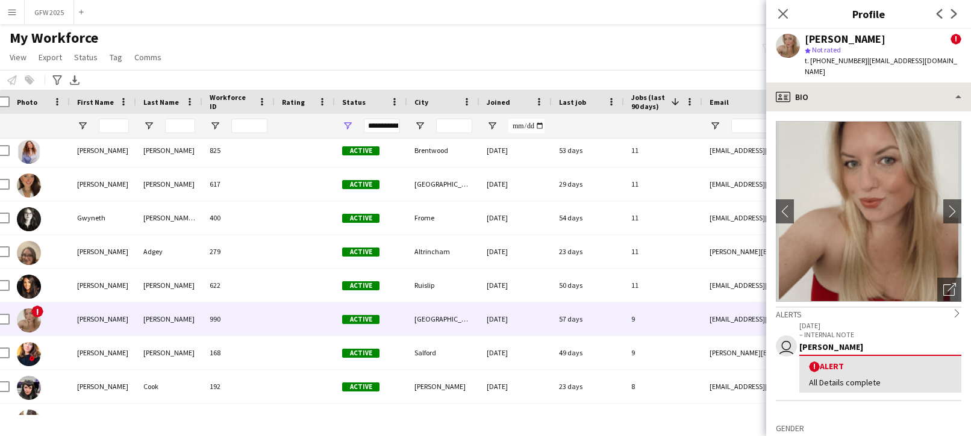
scroll to position [0, 1]
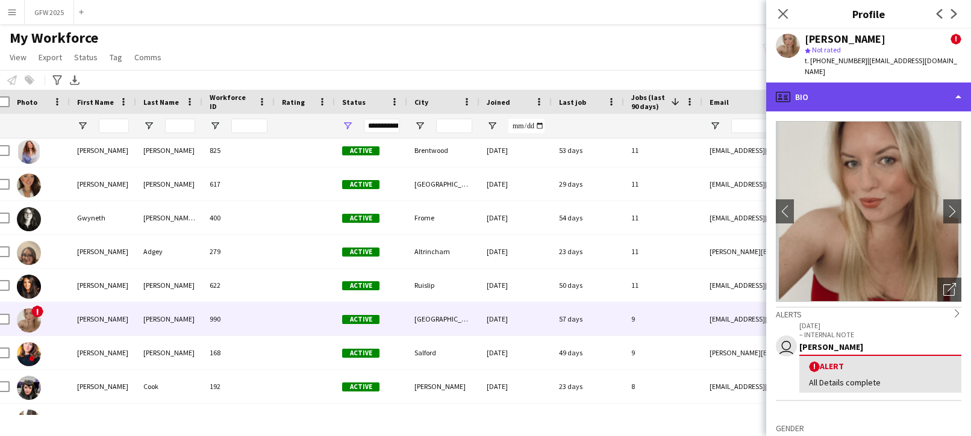
click at [866, 82] on div "profile Bio" at bounding box center [868, 96] width 205 height 29
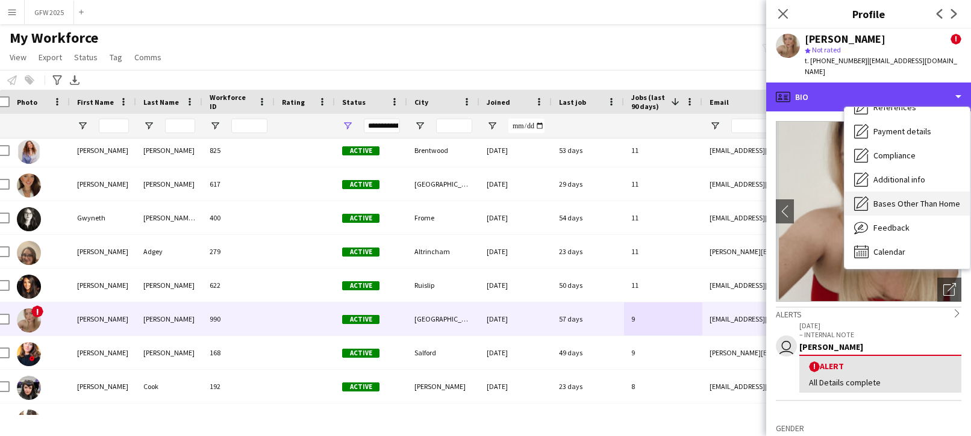
scroll to position [137, 0]
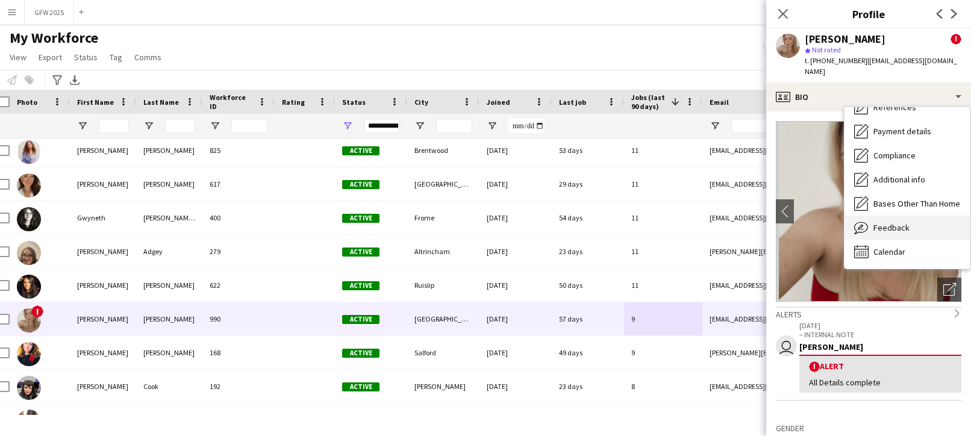
click at [910, 216] on div "Feedback Feedback" at bounding box center [906, 228] width 125 height 24
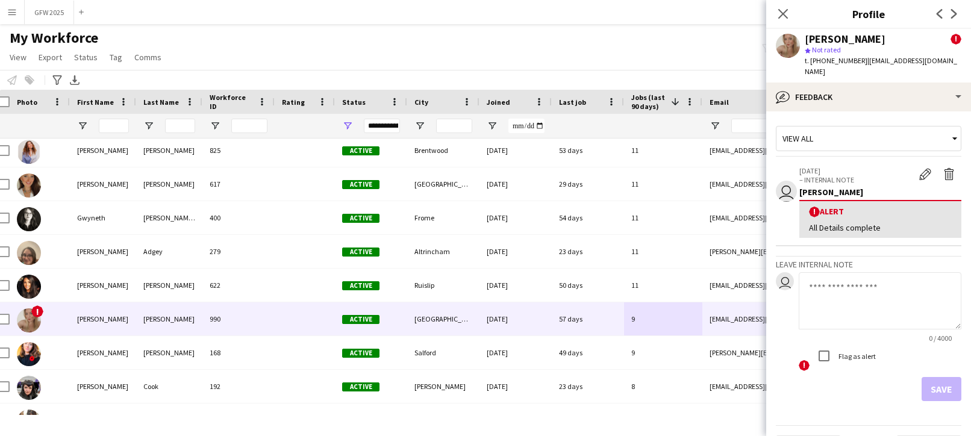
click at [876, 282] on textarea at bounding box center [879, 300] width 163 height 57
type textarea "**********"
click at [943, 378] on button "Save" at bounding box center [941, 389] width 40 height 24
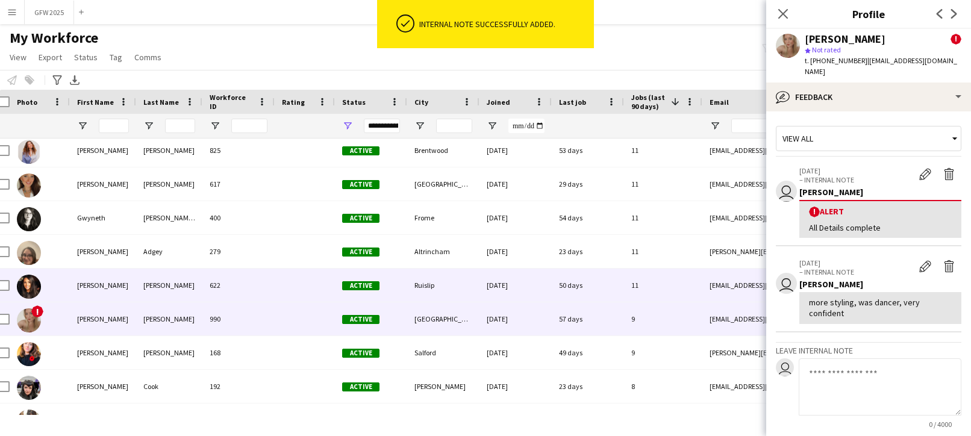
click at [659, 282] on div "11" at bounding box center [663, 285] width 78 height 33
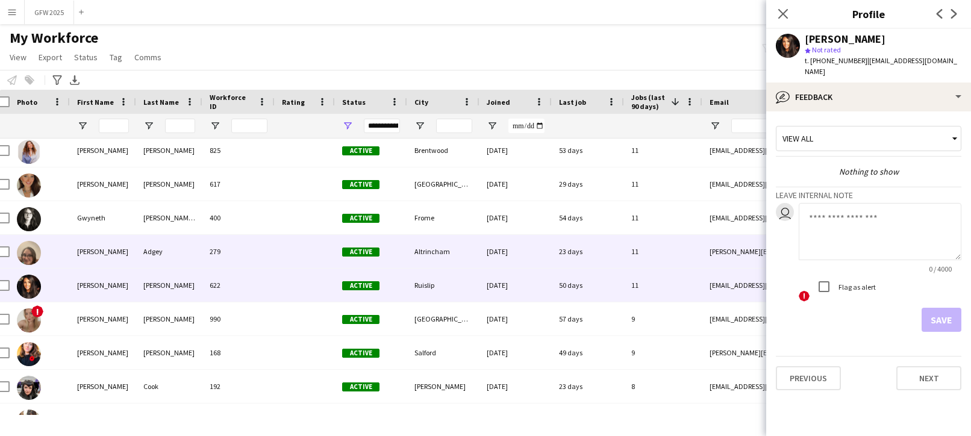
click at [692, 250] on div "11" at bounding box center [663, 251] width 78 height 33
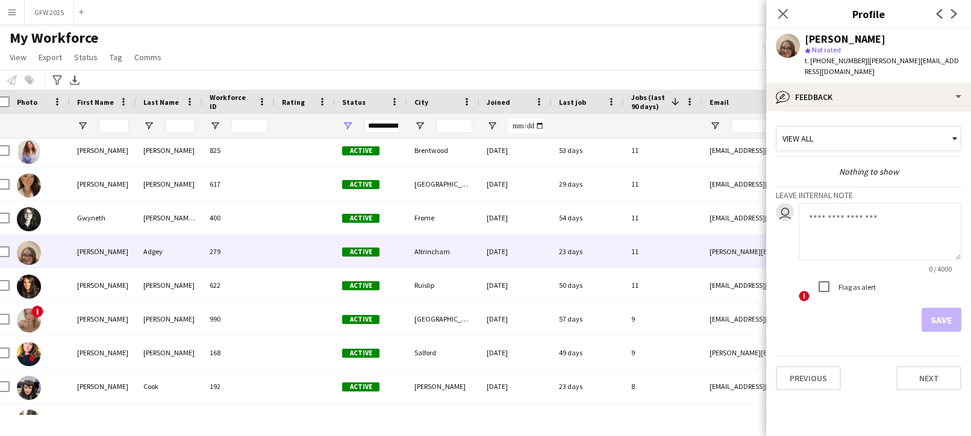
click at [836, 206] on textarea at bounding box center [879, 231] width 163 height 57
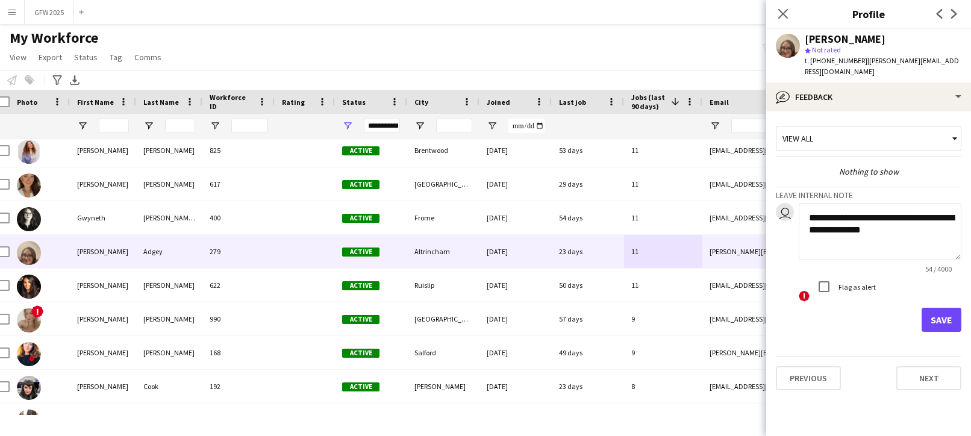
type textarea "**********"
click at [937, 308] on button "Save" at bounding box center [941, 320] width 40 height 24
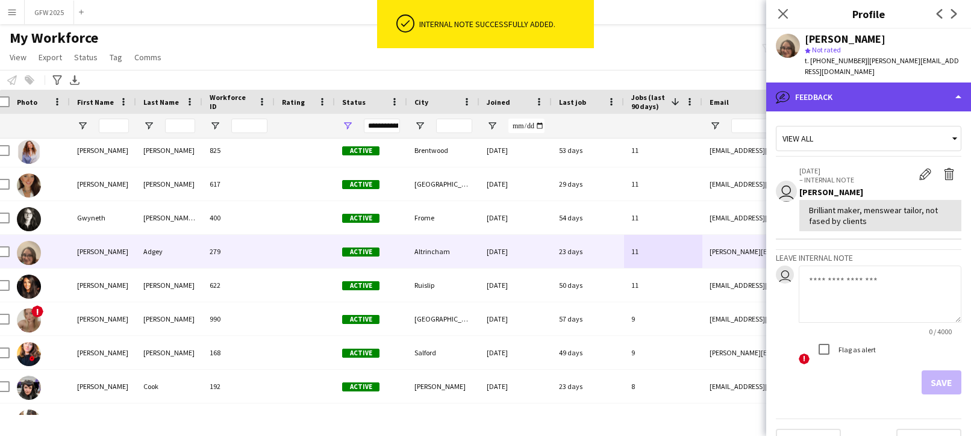
click at [833, 87] on div "bubble-pencil Feedback" at bounding box center [868, 96] width 205 height 29
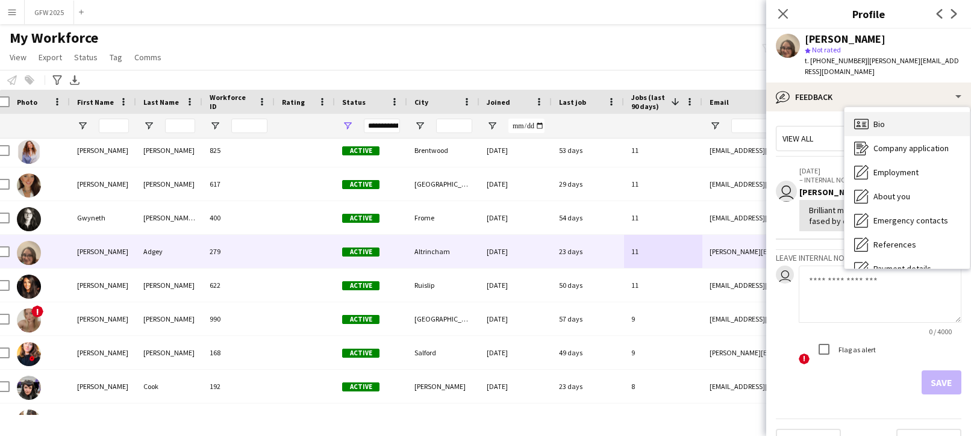
click at [877, 119] on span "Bio" at bounding box center [878, 124] width 11 height 11
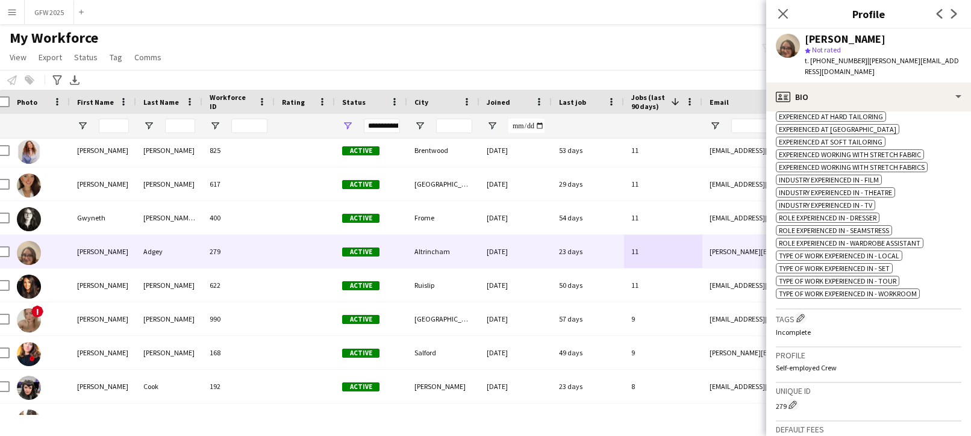
scroll to position [512, 0]
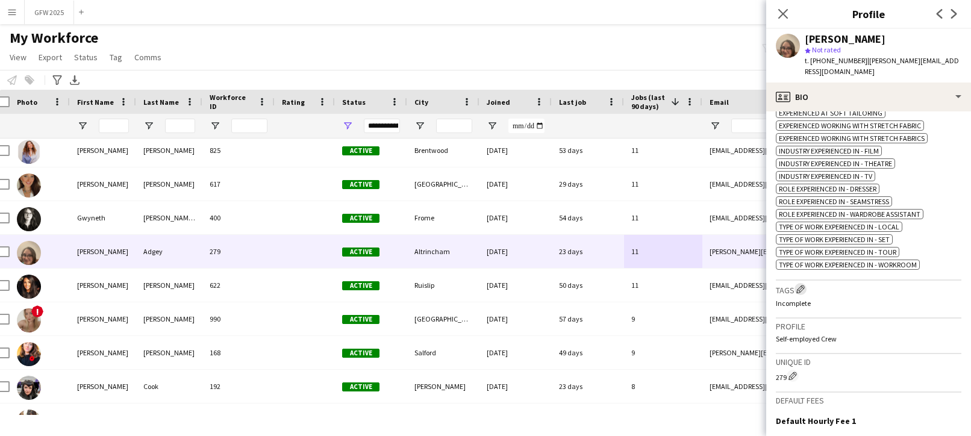
click at [804, 285] on app-icon "Edit crew company tags" at bounding box center [800, 289] width 8 height 8
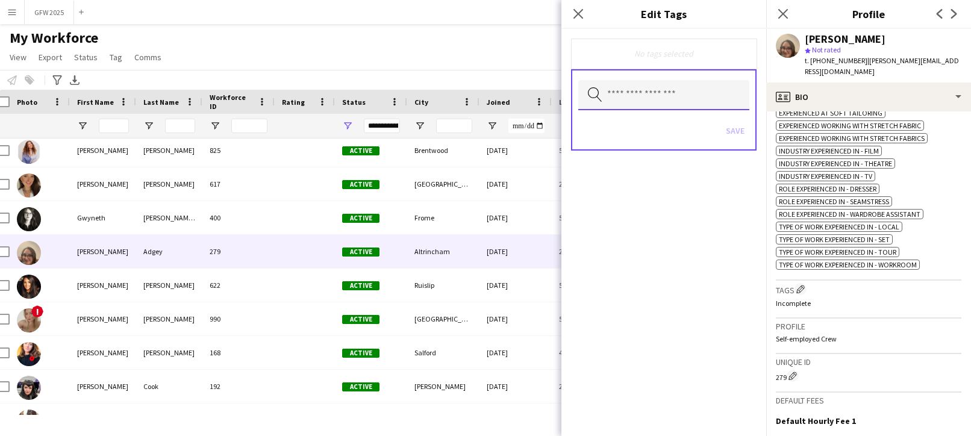
click at [707, 99] on input "text" at bounding box center [663, 95] width 171 height 30
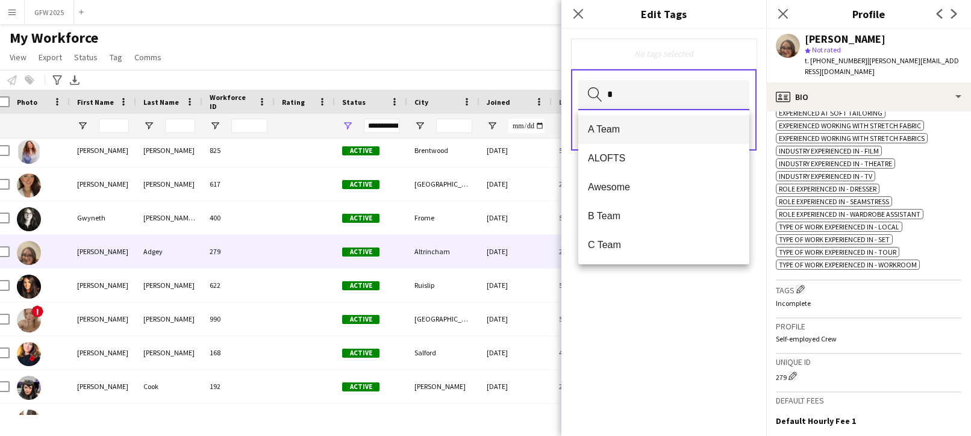
type input "*"
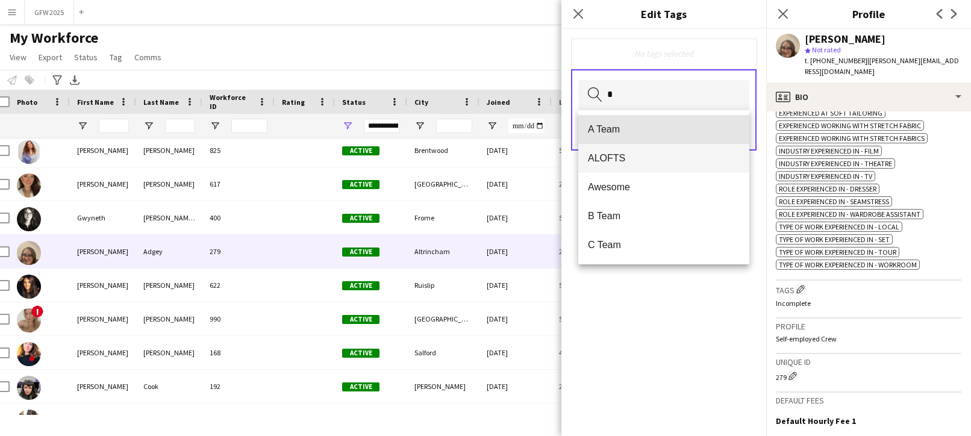
click at [697, 121] on mat-option "A Team" at bounding box center [663, 129] width 171 height 29
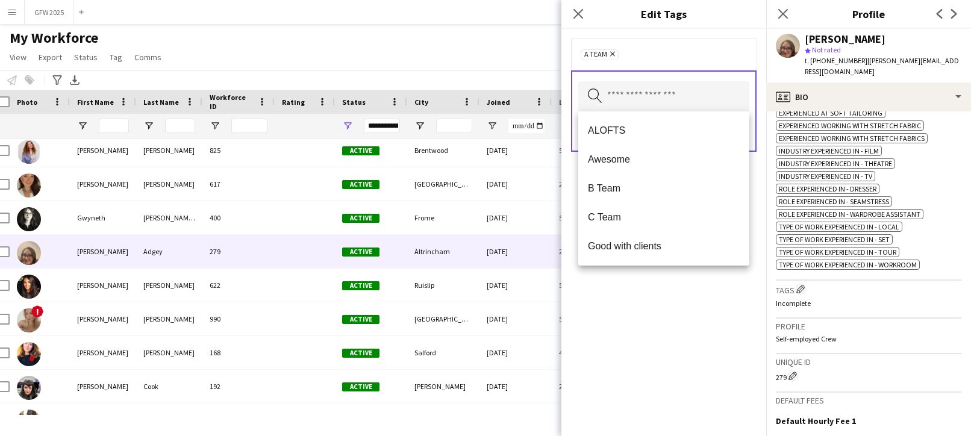
click at [762, 166] on form "A Team Remove Search by tag name Save" at bounding box center [663, 107] width 205 height 157
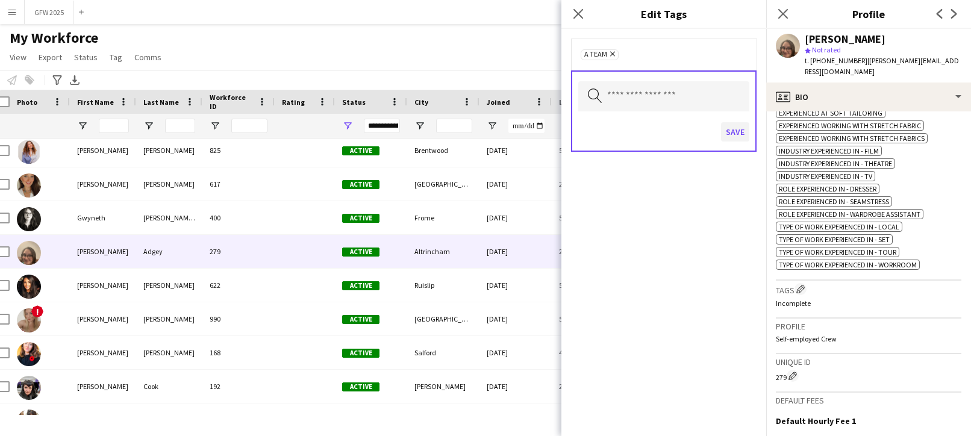
click at [739, 129] on button "Save" at bounding box center [735, 131] width 28 height 19
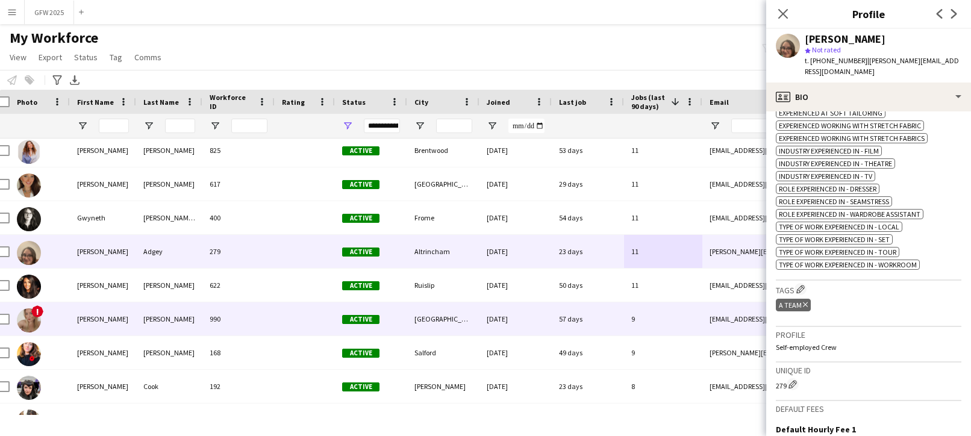
click at [655, 317] on div "9" at bounding box center [663, 318] width 78 height 33
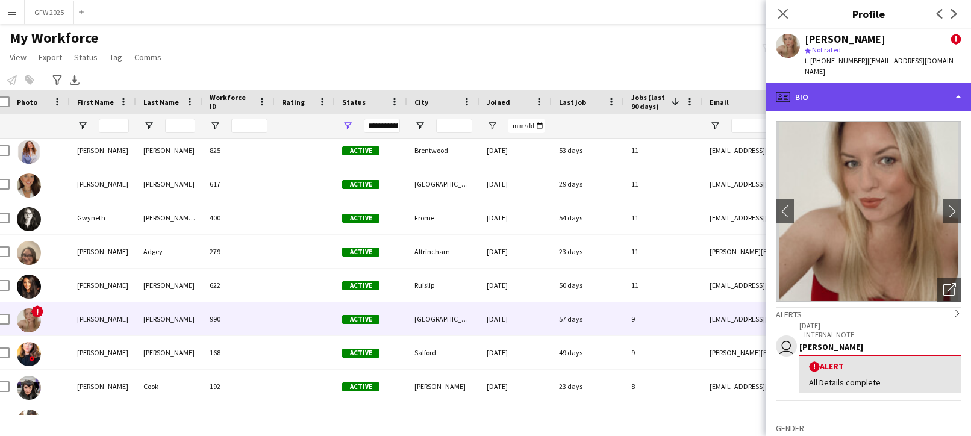
click at [833, 85] on div "profile Bio" at bounding box center [868, 96] width 205 height 29
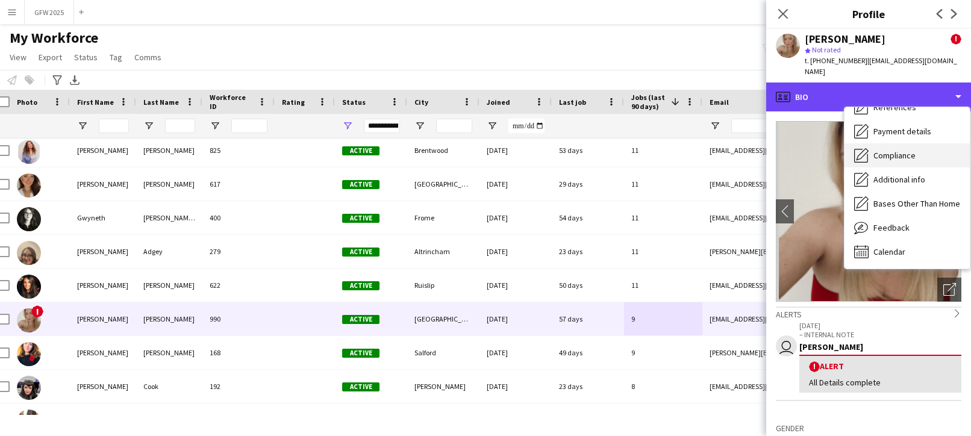
scroll to position [137, 0]
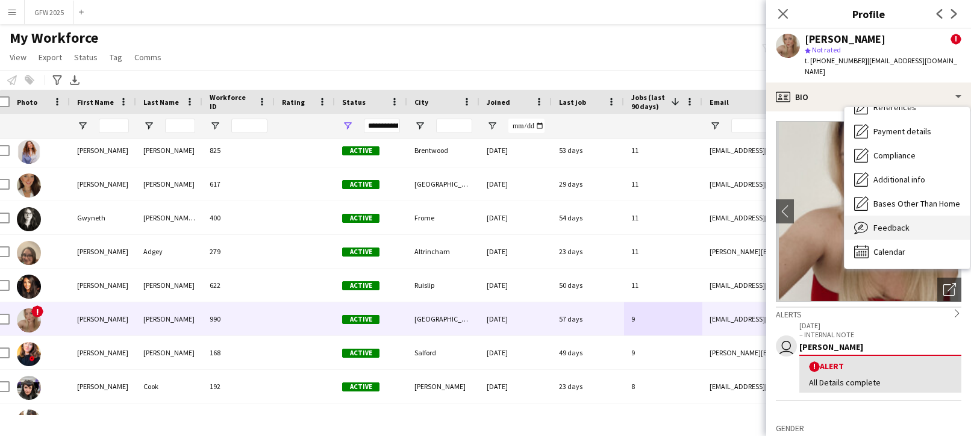
click at [894, 222] on span "Feedback" at bounding box center [891, 227] width 36 height 11
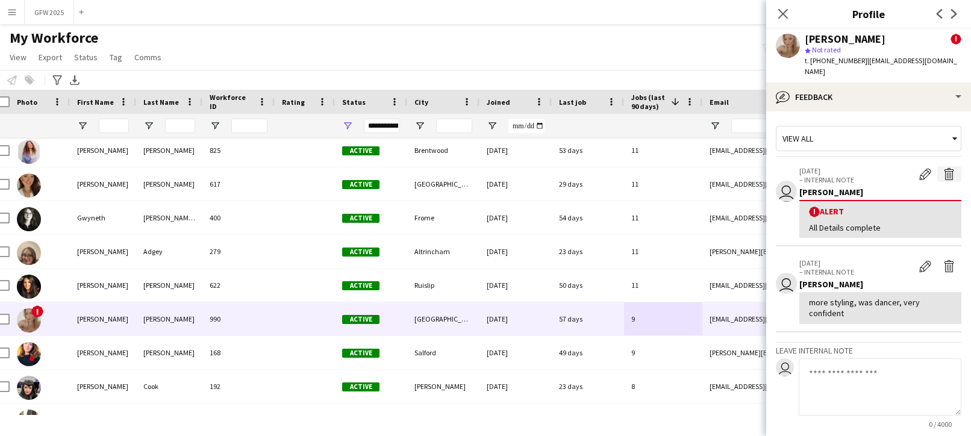
click at [951, 168] on app-icon "Delete alert" at bounding box center [949, 174] width 12 height 12
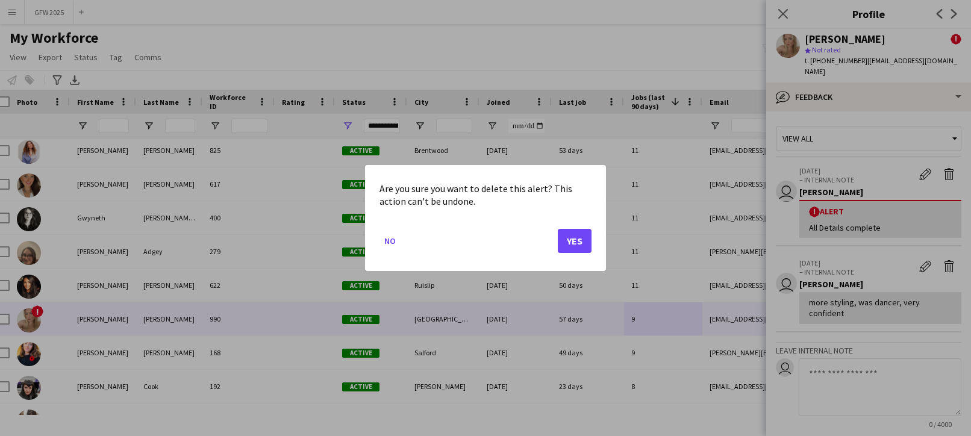
click at [587, 240] on button "Yes" at bounding box center [575, 241] width 34 height 24
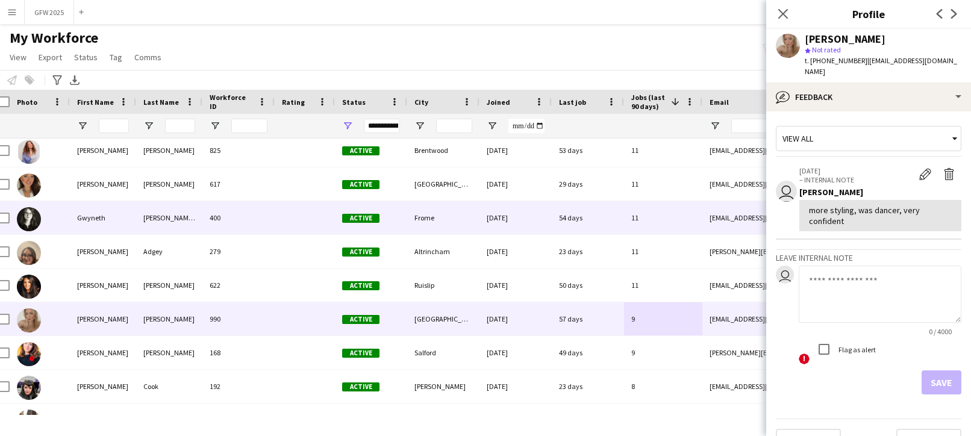
click at [621, 228] on div "54 days" at bounding box center [588, 217] width 72 height 33
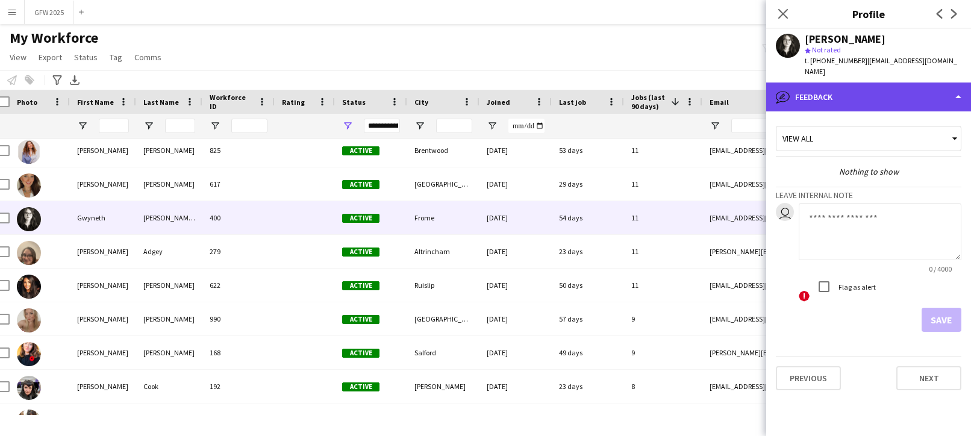
click at [839, 82] on div "bubble-pencil Feedback" at bounding box center [868, 96] width 205 height 29
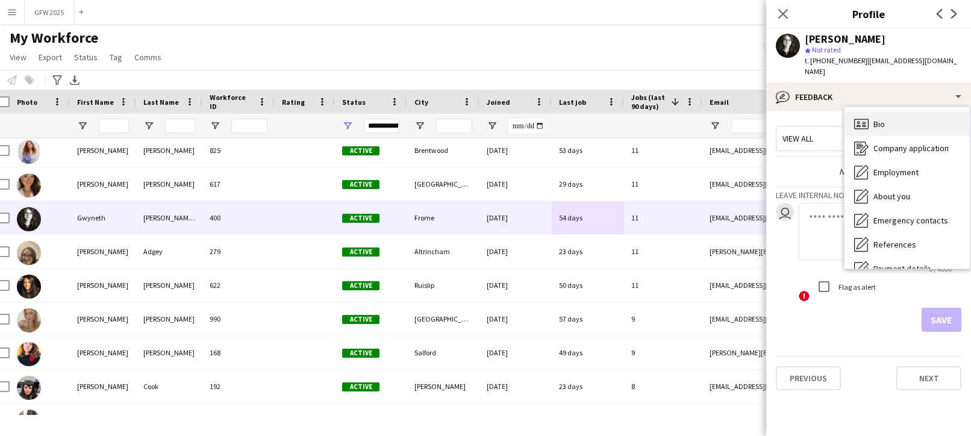
click at [877, 119] on span "Bio" at bounding box center [878, 124] width 11 height 11
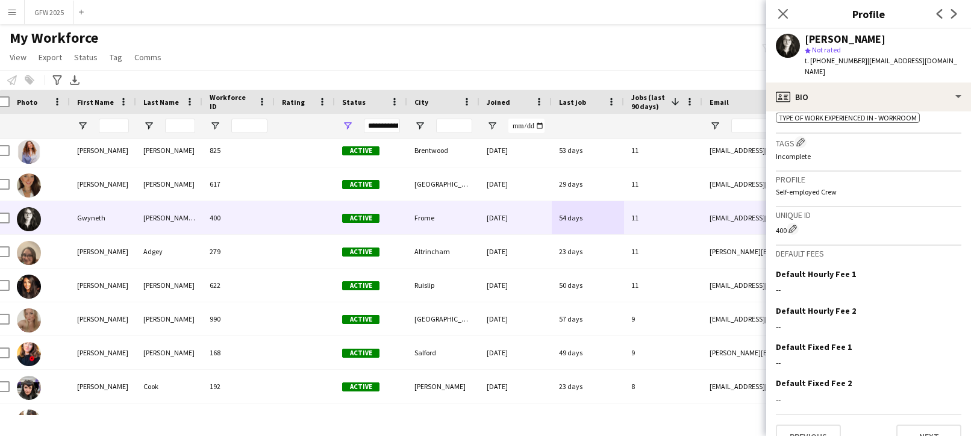
scroll to position [661, 0]
click at [803, 138] on app-icon "Edit crew company tags" at bounding box center [800, 142] width 8 height 8
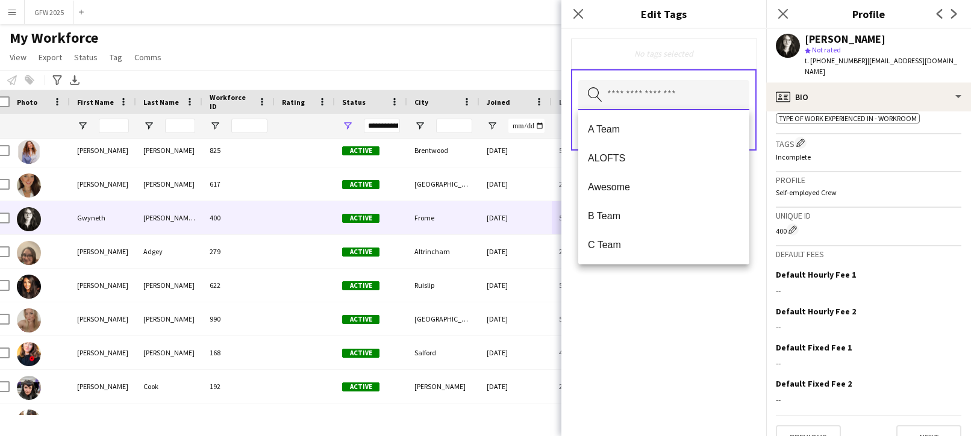
click at [722, 101] on input "text" at bounding box center [663, 95] width 171 height 30
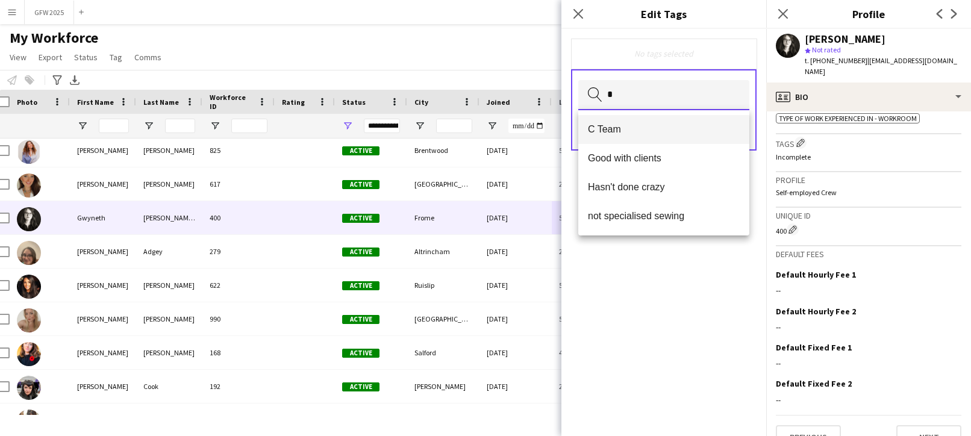
type input "*"
click at [725, 131] on span "C Team" at bounding box center [664, 128] width 152 height 11
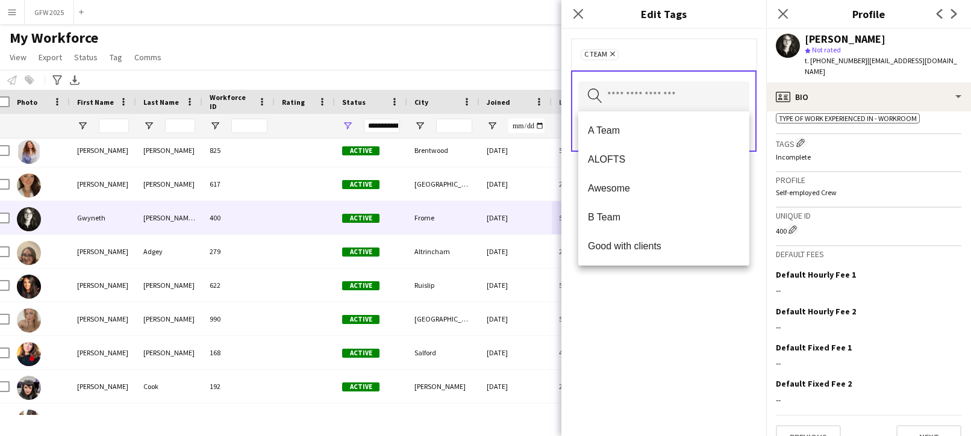
click at [753, 172] on form "C Team Remove Search by tag name Save" at bounding box center [663, 107] width 205 height 157
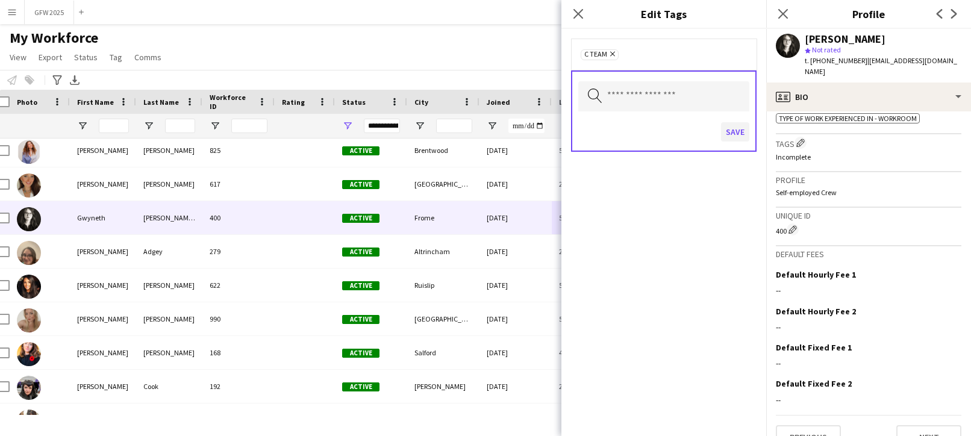
click at [741, 133] on button "Save" at bounding box center [735, 131] width 28 height 19
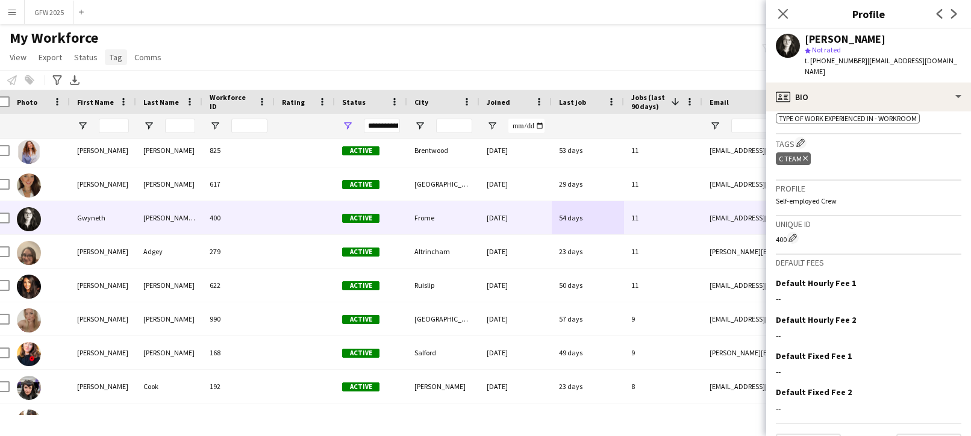
click at [113, 54] on span "Tag" at bounding box center [116, 57] width 13 height 11
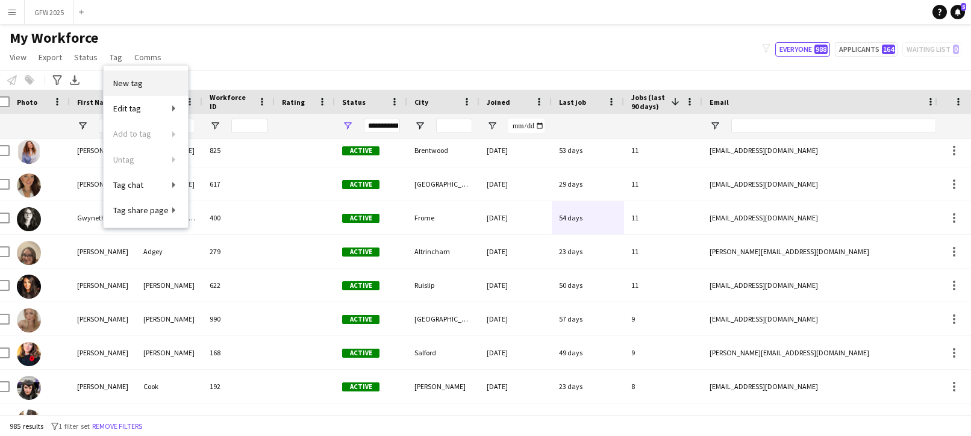
click at [138, 78] on span "New tag" at bounding box center [128, 83] width 30 height 11
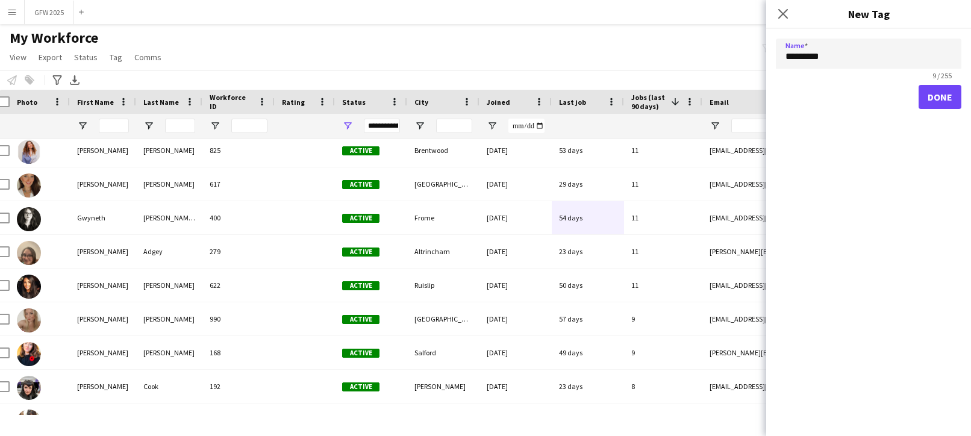
type input "*********"
click at [943, 105] on button "Done" at bounding box center [939, 97] width 43 height 24
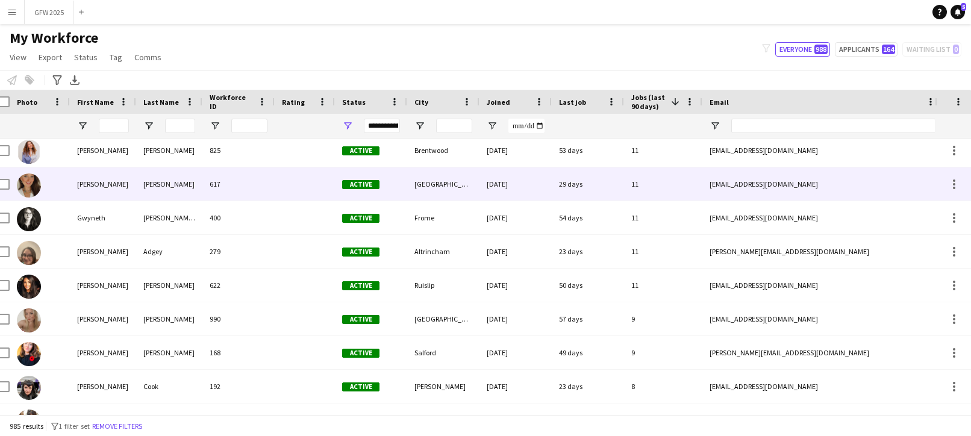
click at [477, 192] on div "[GEOGRAPHIC_DATA]" at bounding box center [443, 183] width 72 height 33
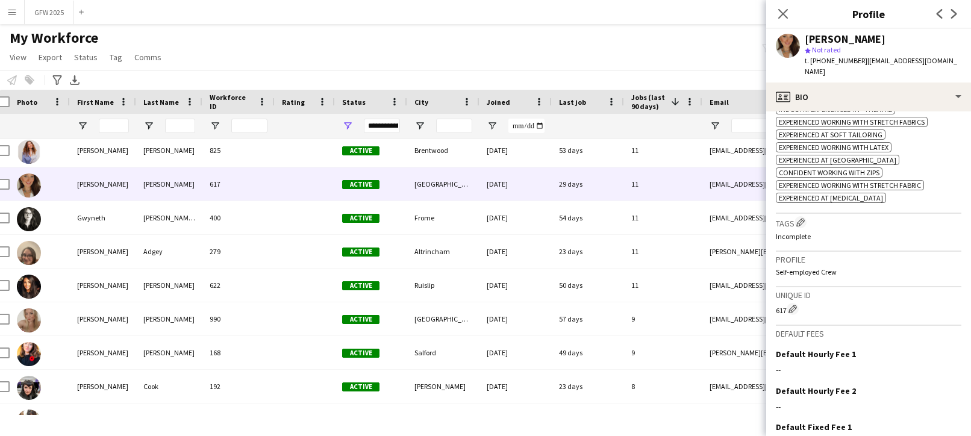
scroll to position [633, 0]
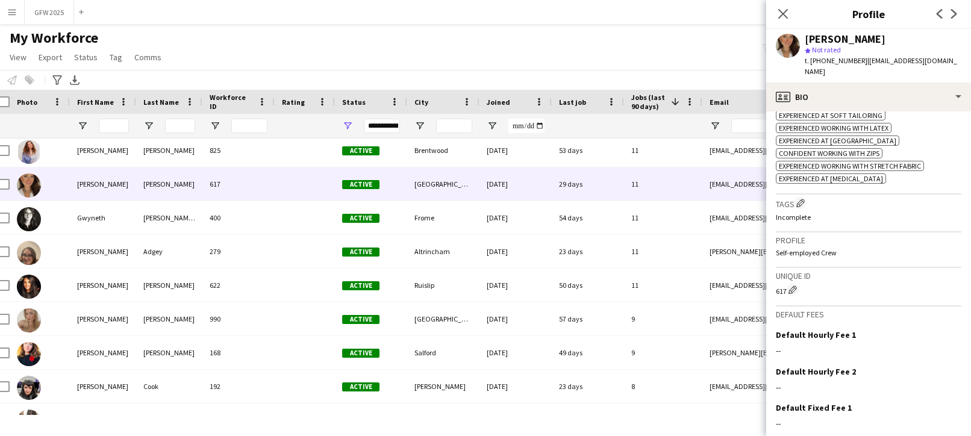
click at [802, 199] on app-icon "Edit crew company tags" at bounding box center [800, 203] width 8 height 8
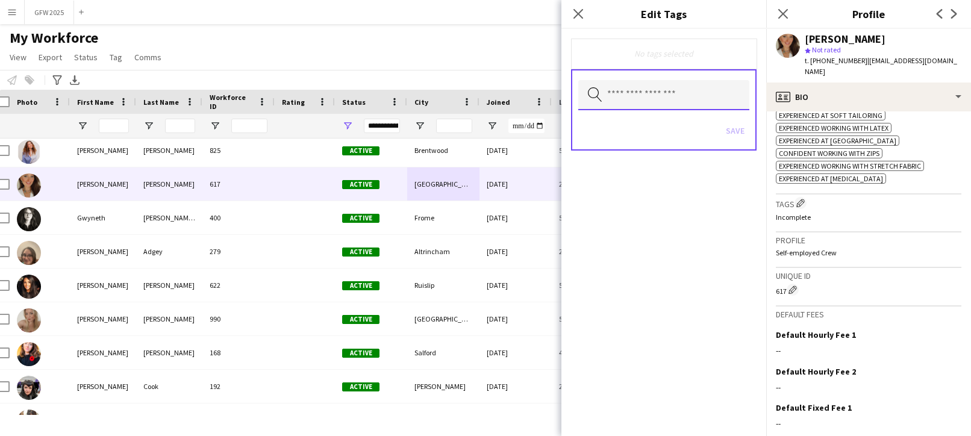
click at [692, 98] on input "text" at bounding box center [663, 95] width 171 height 30
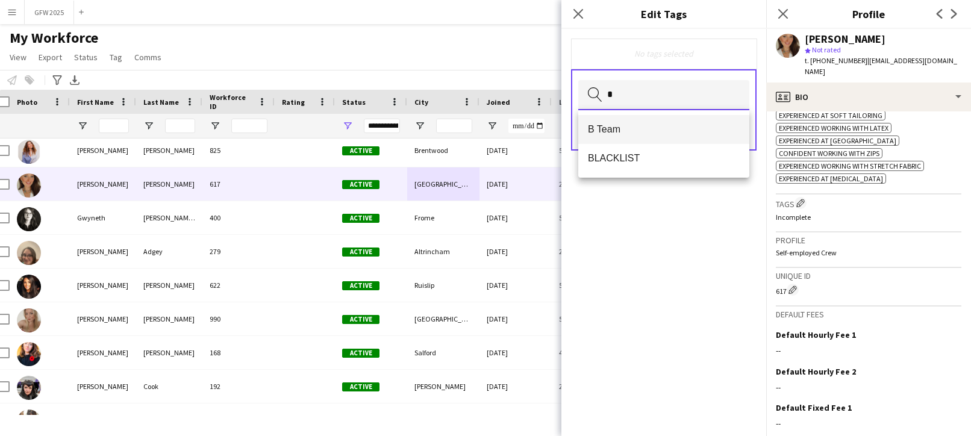
type input "*"
click at [697, 122] on mat-option "B Team" at bounding box center [663, 129] width 171 height 29
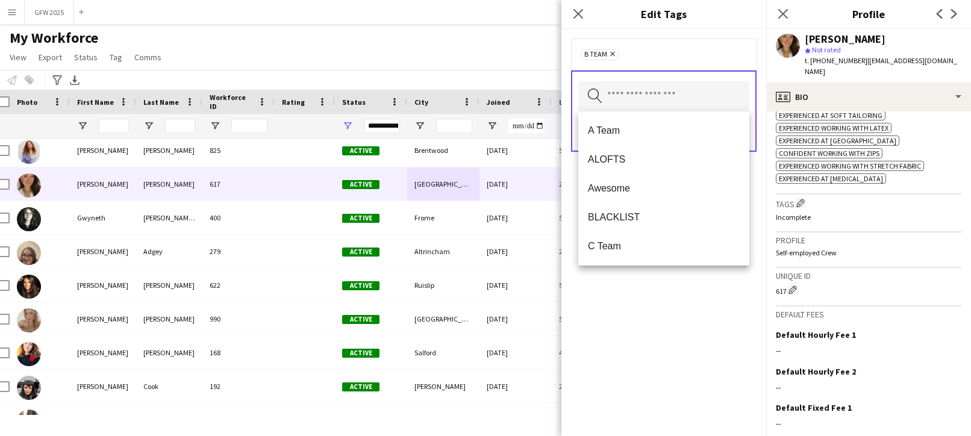
click at [756, 166] on form "B Team Remove Search by tag name Save" at bounding box center [663, 107] width 205 height 157
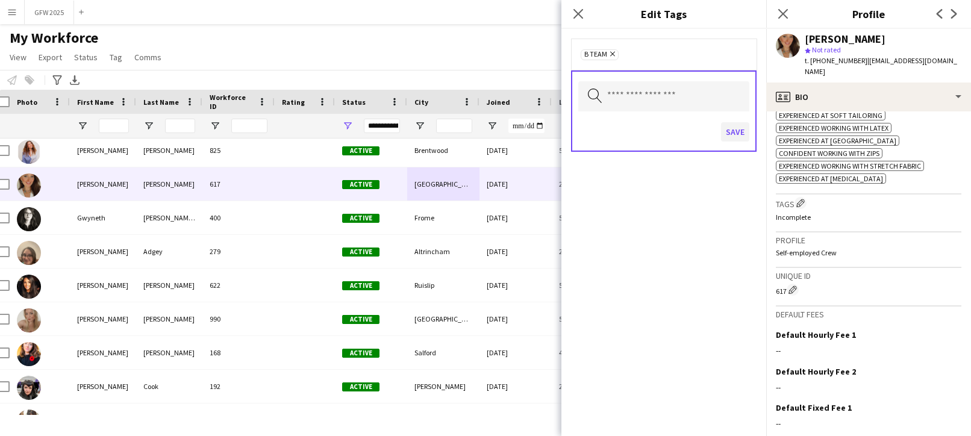
click at [735, 134] on button "Save" at bounding box center [735, 131] width 28 height 19
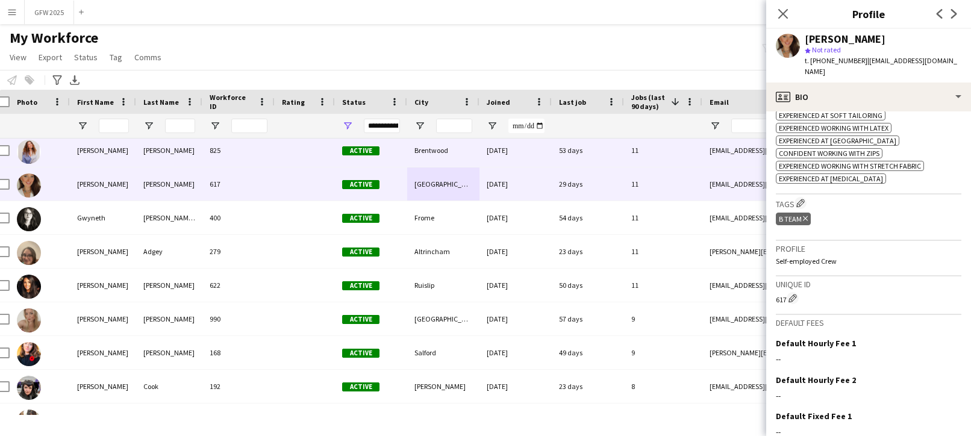
scroll to position [236, 0]
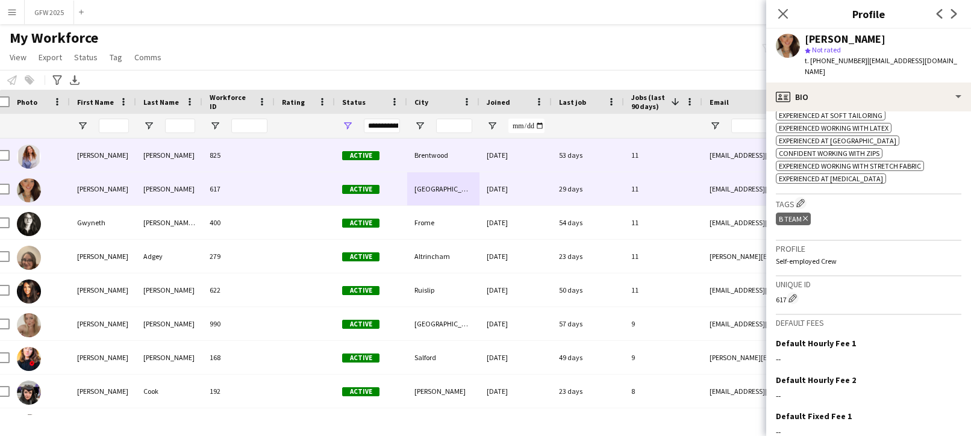
click at [616, 151] on div "53 days" at bounding box center [588, 154] width 72 height 33
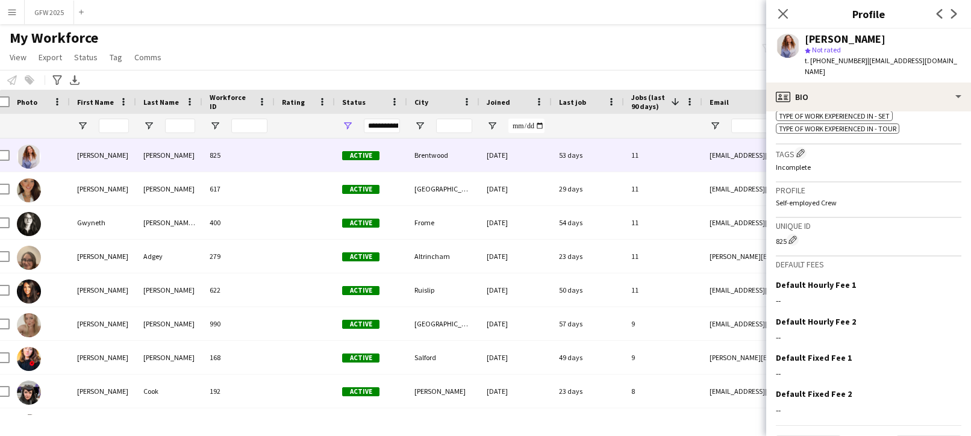
scroll to position [642, 0]
click at [800, 148] on app-icon "Edit crew company tags" at bounding box center [800, 152] width 8 height 8
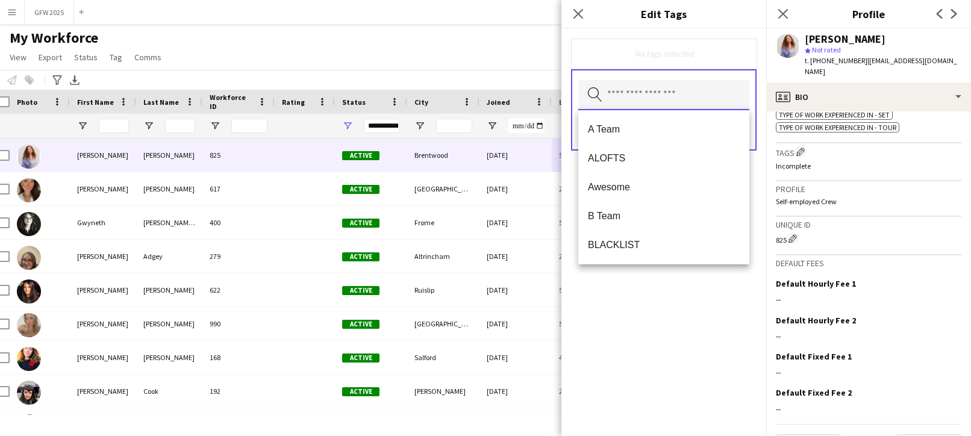
click at [628, 93] on input "text" at bounding box center [663, 95] width 171 height 30
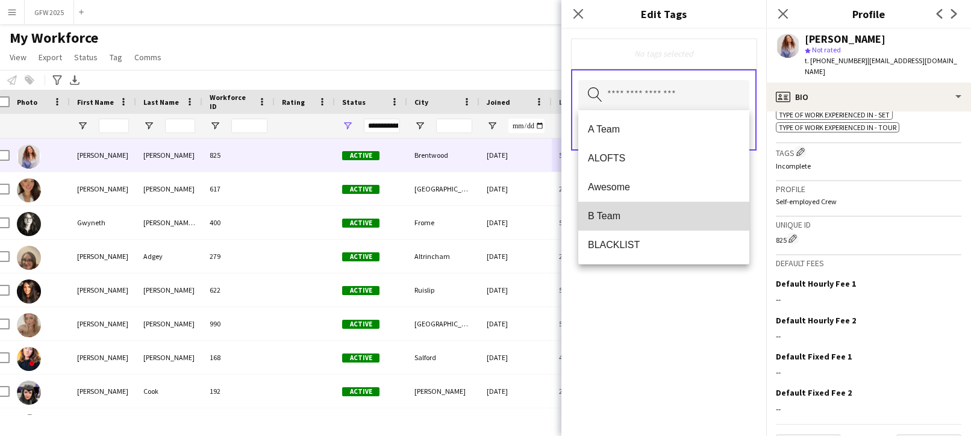
click at [638, 207] on mat-option "B Team" at bounding box center [663, 216] width 171 height 29
click at [760, 168] on form "B Team Remove Search by tag name Save" at bounding box center [663, 107] width 205 height 157
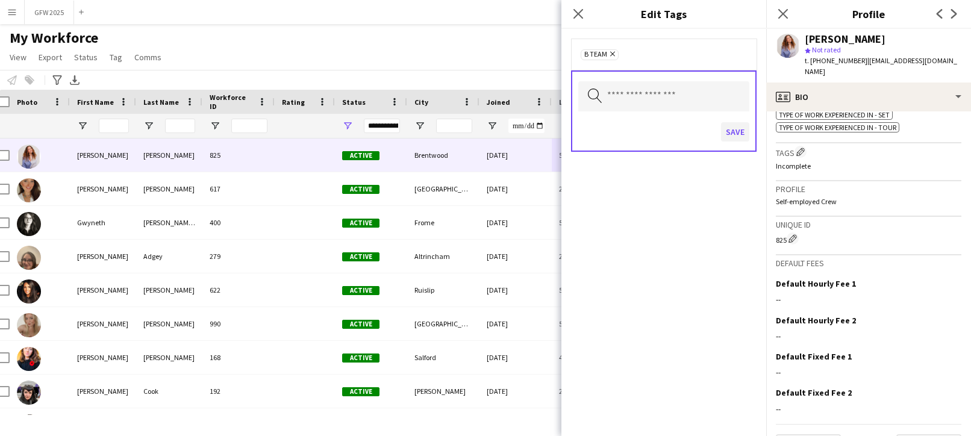
click at [732, 129] on button "Save" at bounding box center [735, 131] width 28 height 19
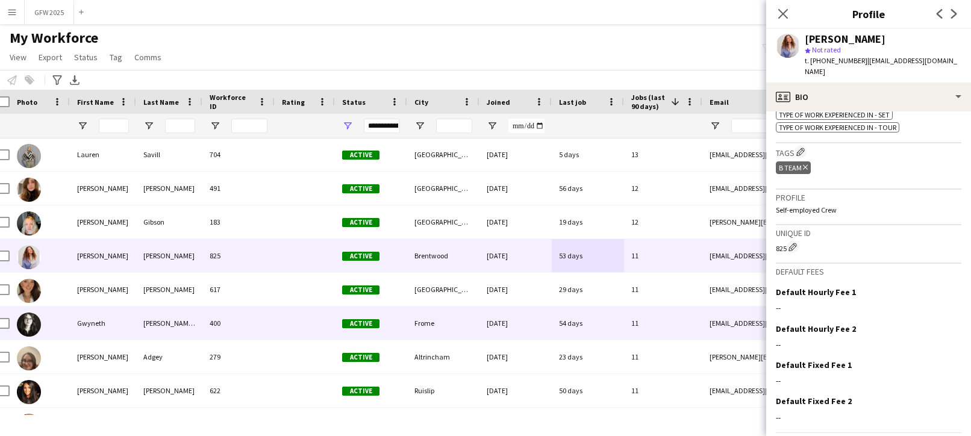
scroll to position [131, 0]
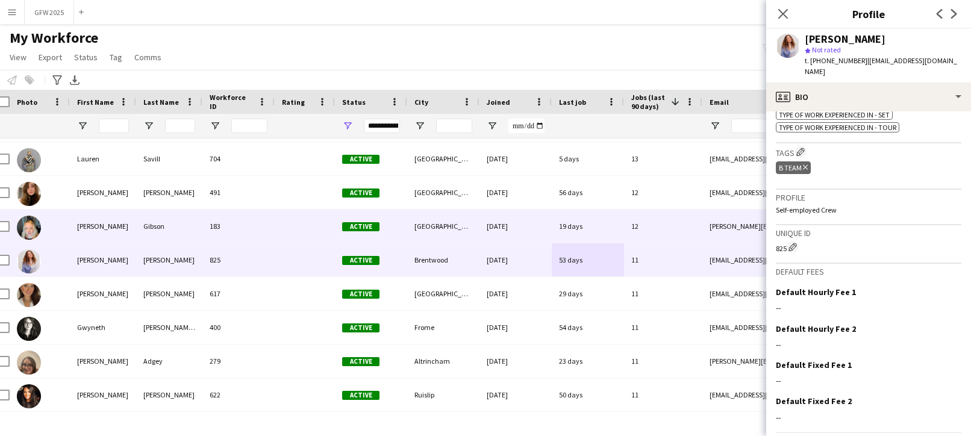
click at [598, 217] on div "19 days" at bounding box center [588, 226] width 72 height 33
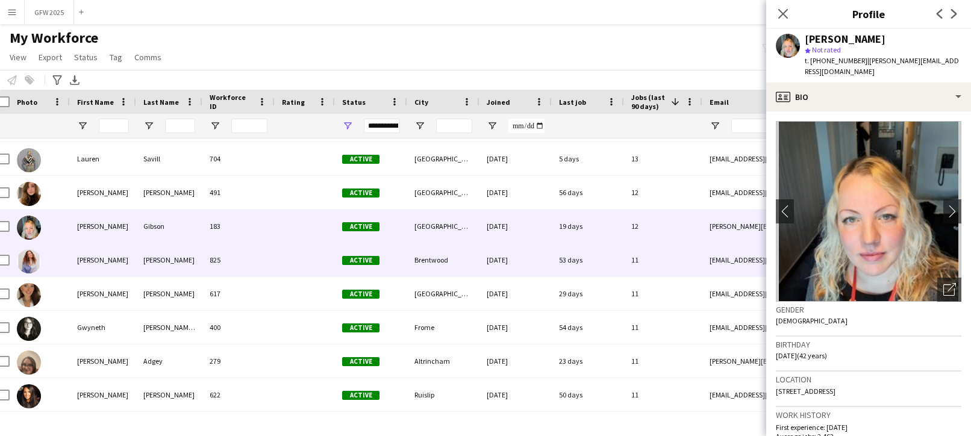
click at [600, 251] on div "53 days" at bounding box center [588, 259] width 72 height 33
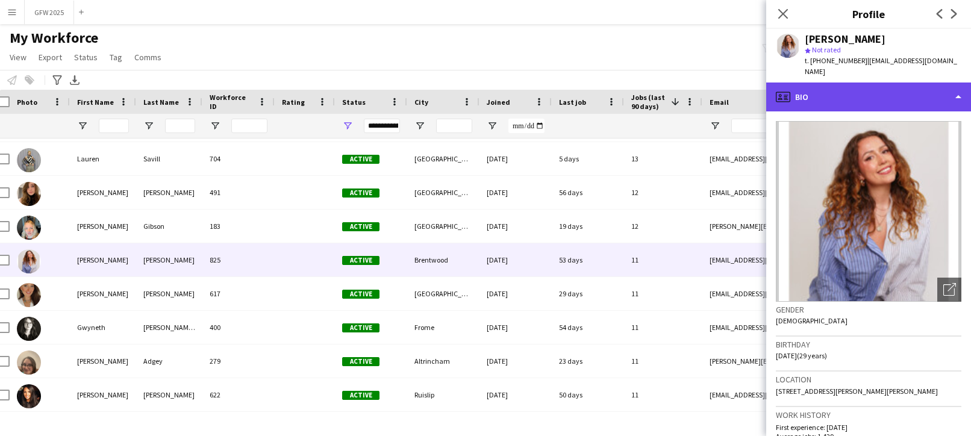
click at [871, 85] on div "profile Bio" at bounding box center [868, 96] width 205 height 29
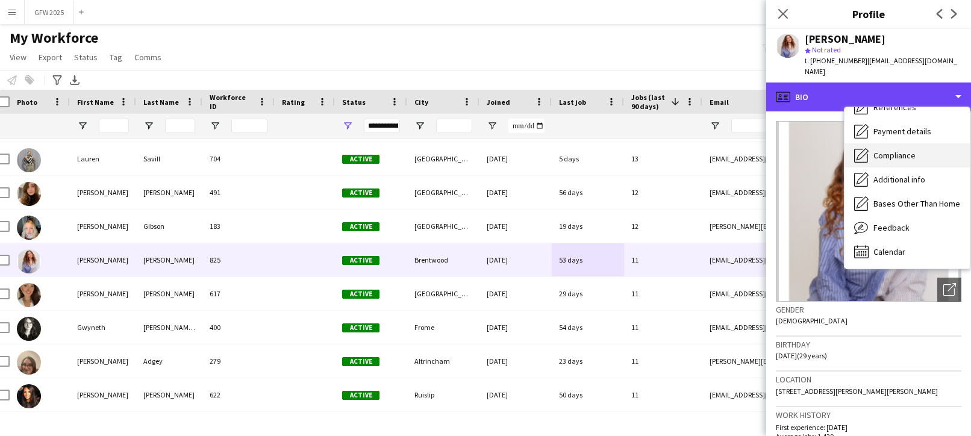
scroll to position [137, 0]
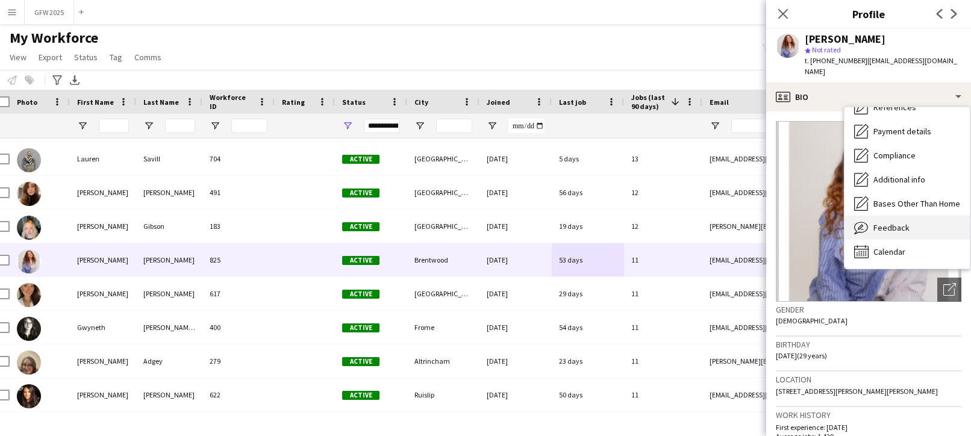
click at [904, 222] on span "Feedback" at bounding box center [891, 227] width 36 height 11
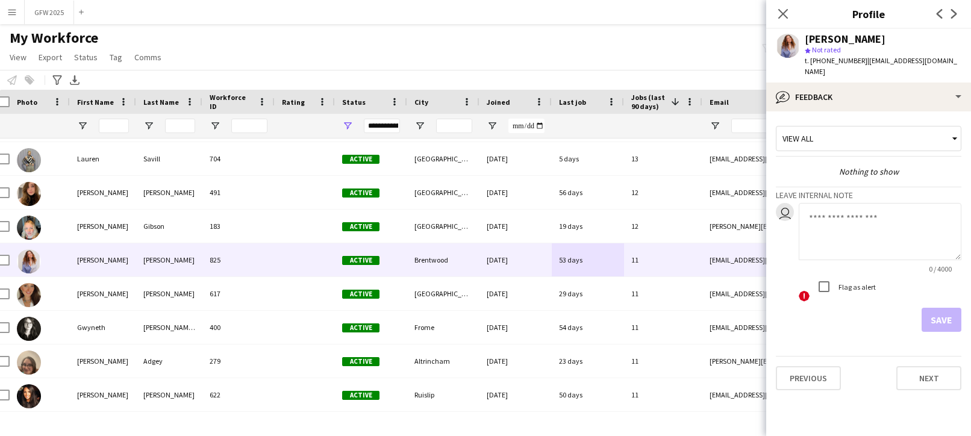
click at [882, 212] on textarea at bounding box center [879, 231] width 163 height 57
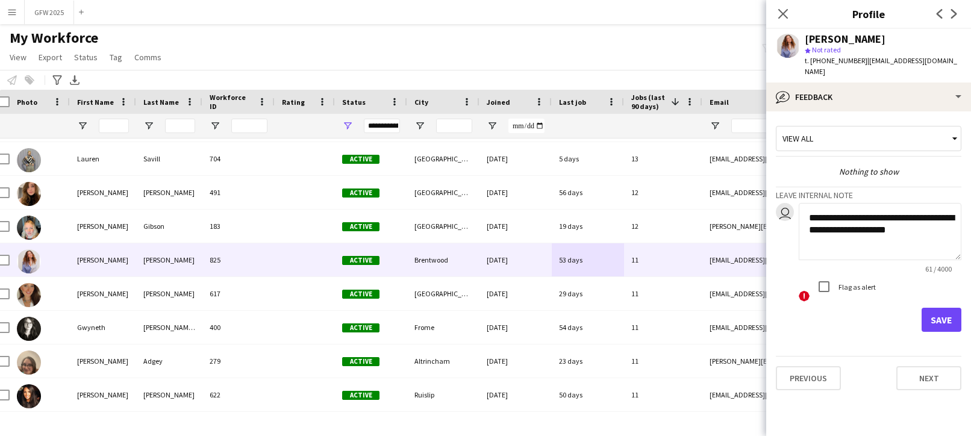
scroll to position [0, 0]
type textarea "**********"
click at [943, 309] on button "Save" at bounding box center [941, 320] width 40 height 24
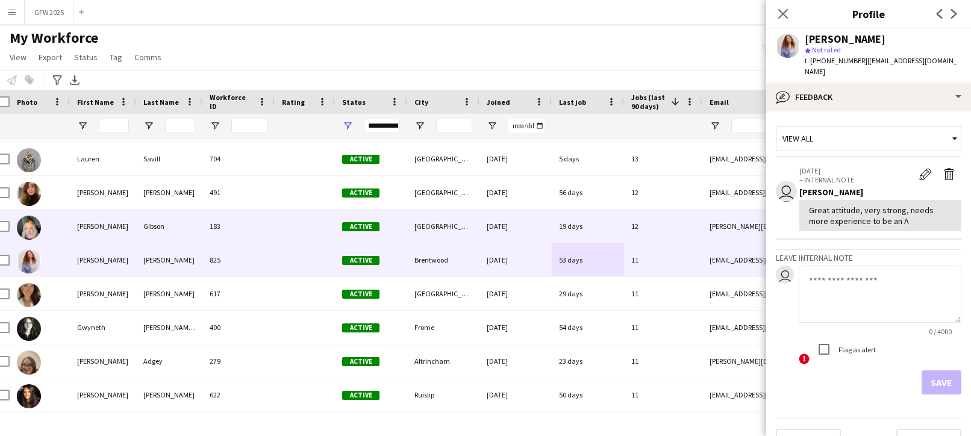
click at [676, 220] on div "12" at bounding box center [663, 226] width 78 height 33
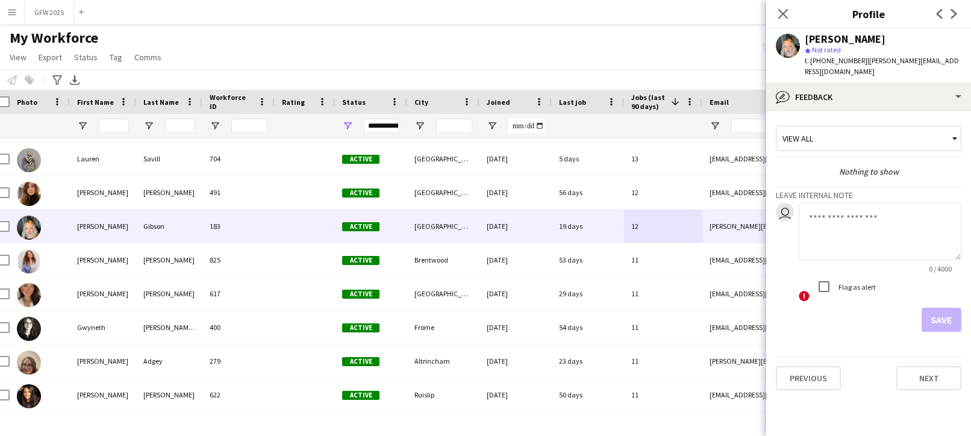
click at [860, 211] on textarea at bounding box center [879, 231] width 163 height 57
type textarea "*********"
click at [943, 308] on button "Save" at bounding box center [941, 320] width 40 height 24
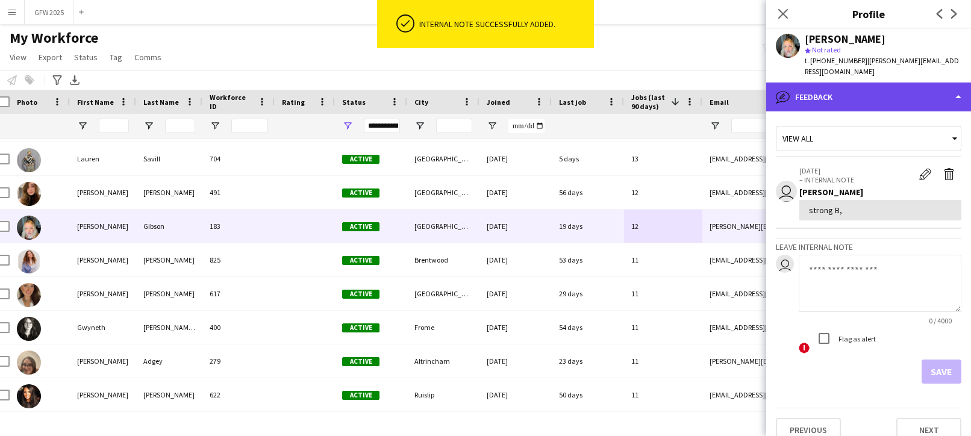
click at [828, 92] on div "bubble-pencil Feedback" at bounding box center [868, 96] width 205 height 29
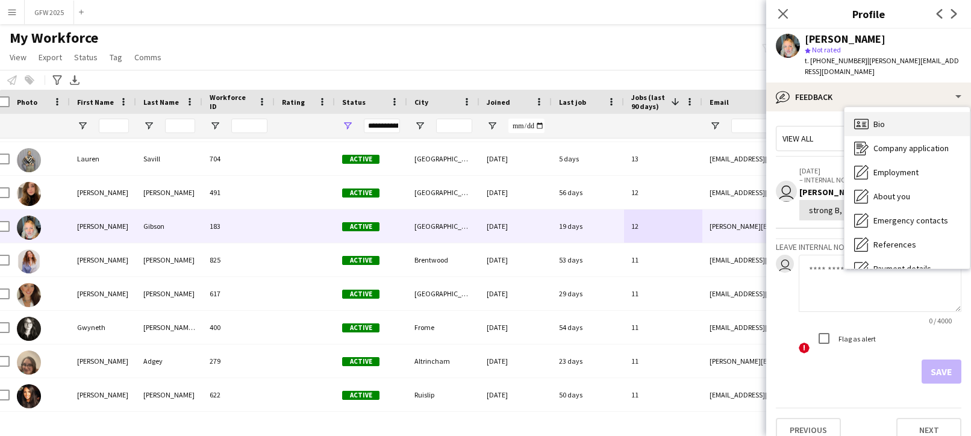
click at [880, 119] on span "Bio" at bounding box center [878, 124] width 11 height 11
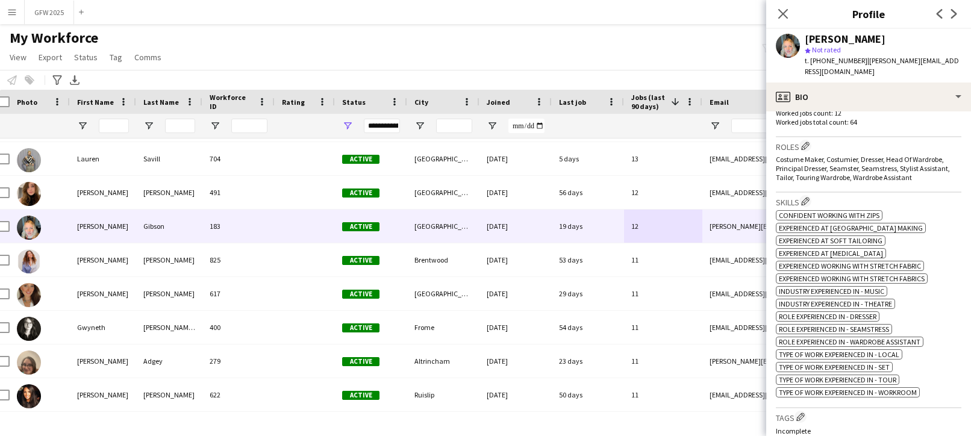
scroll to position [452, 0]
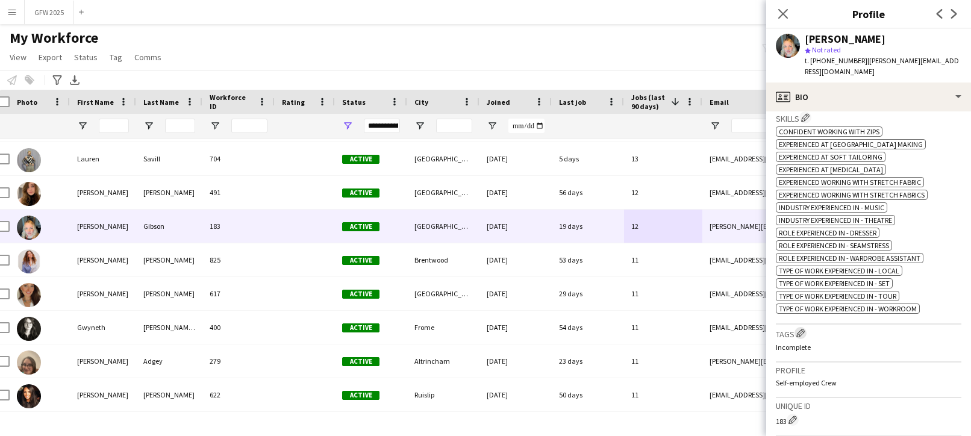
click at [798, 329] on app-icon "Edit crew company tags" at bounding box center [800, 333] width 8 height 8
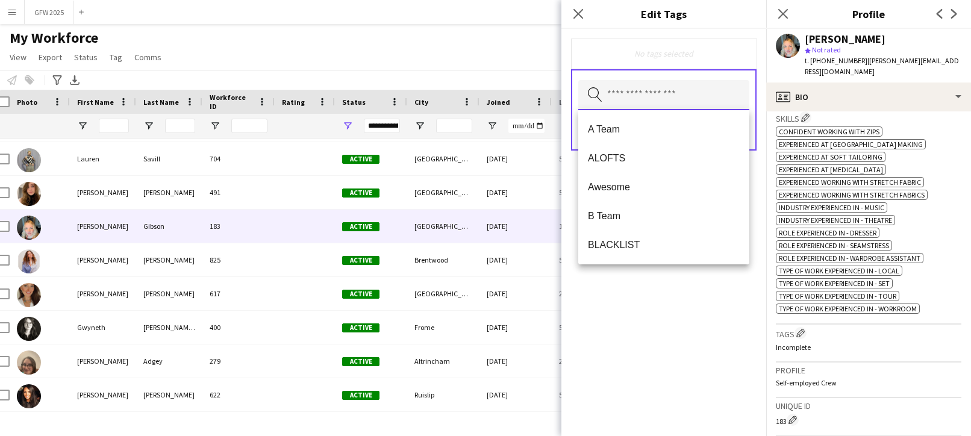
click at [637, 99] on input "text" at bounding box center [663, 95] width 171 height 30
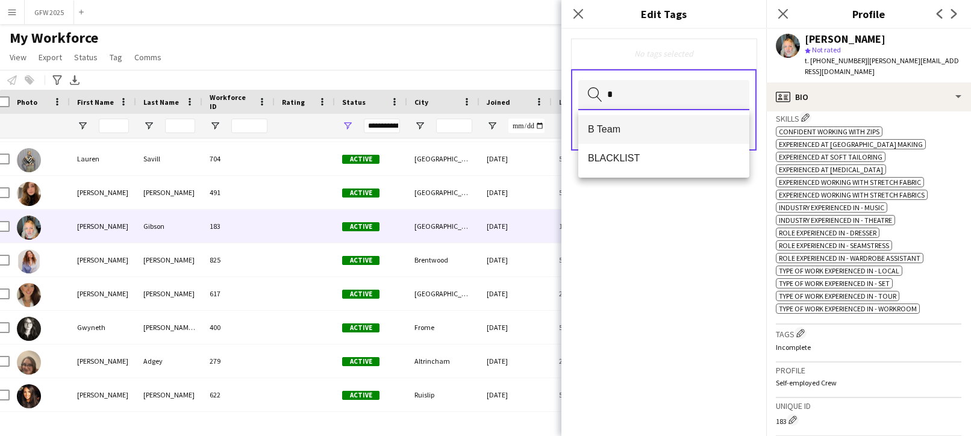
type input "*"
click at [651, 128] on span "B Team" at bounding box center [664, 128] width 152 height 11
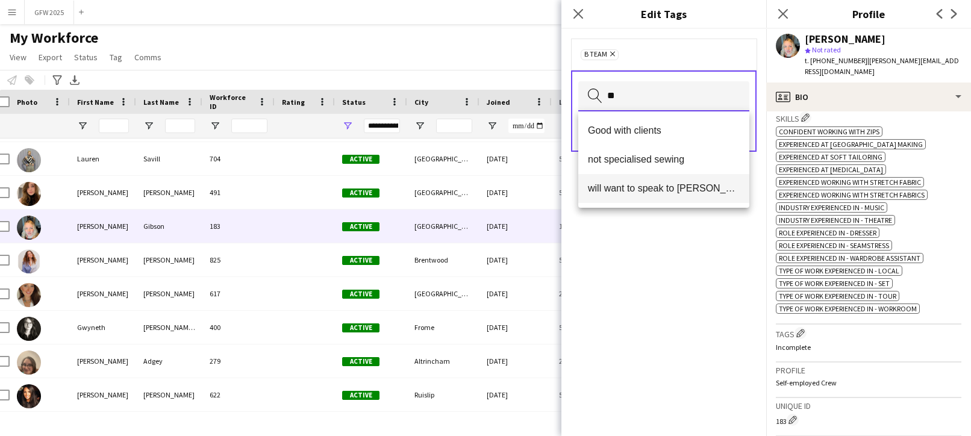
type input "**"
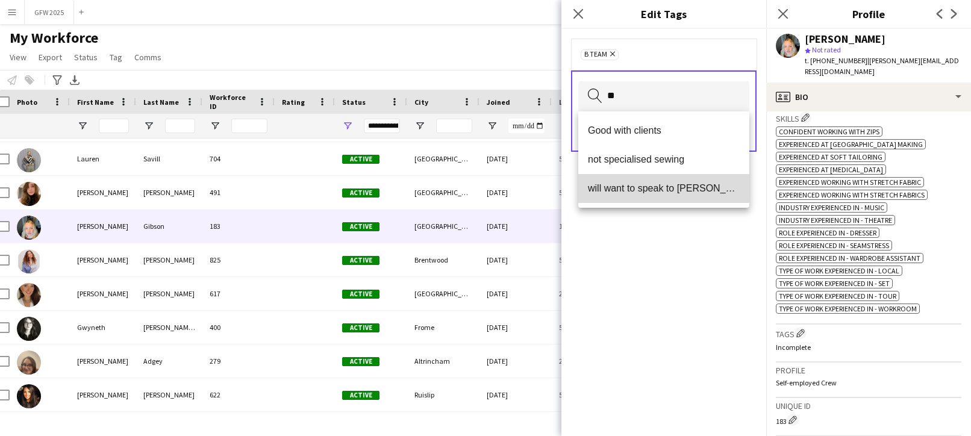
click at [663, 186] on span "will want to speak to [PERSON_NAME]" at bounding box center [664, 187] width 152 height 11
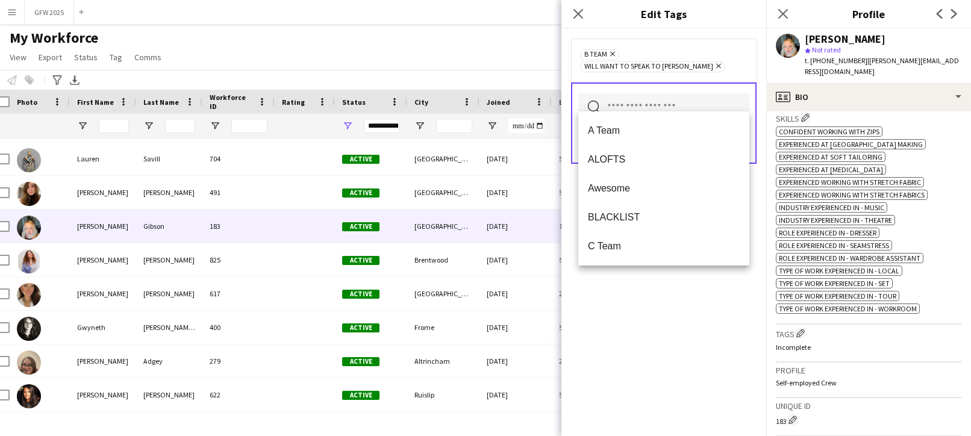
click at [757, 191] on div "B Team Remove will want to speak to mike Remove Search by tag name Save" at bounding box center [663, 232] width 205 height 407
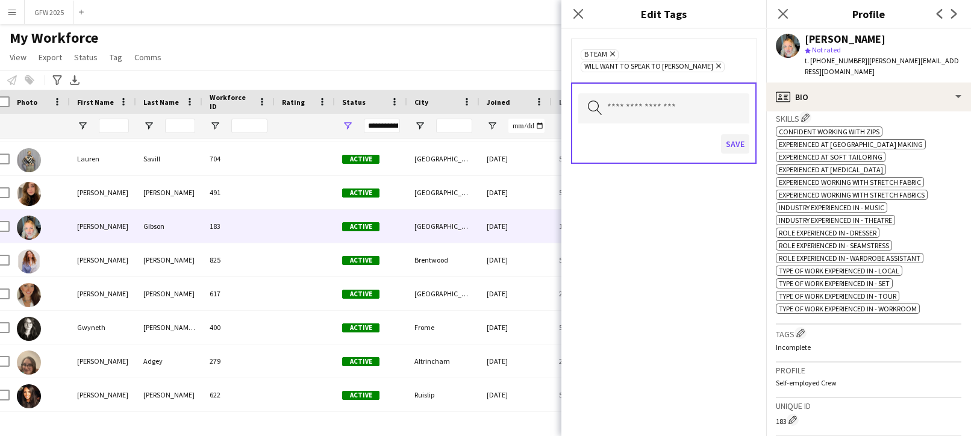
click at [731, 135] on button "Save" at bounding box center [735, 143] width 28 height 19
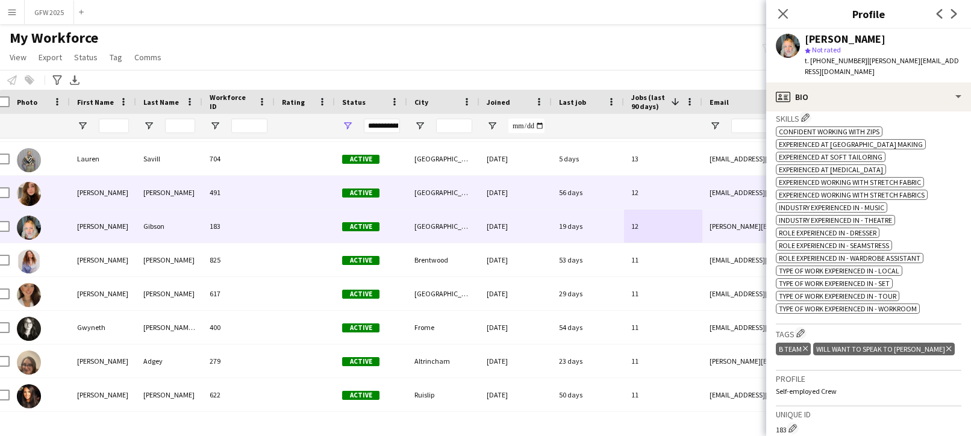
click at [601, 191] on div "56 days" at bounding box center [588, 192] width 72 height 33
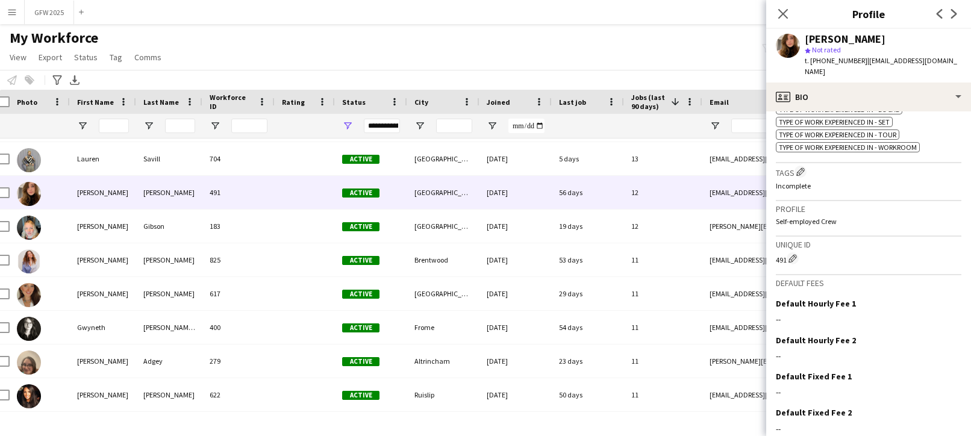
scroll to position [492, 0]
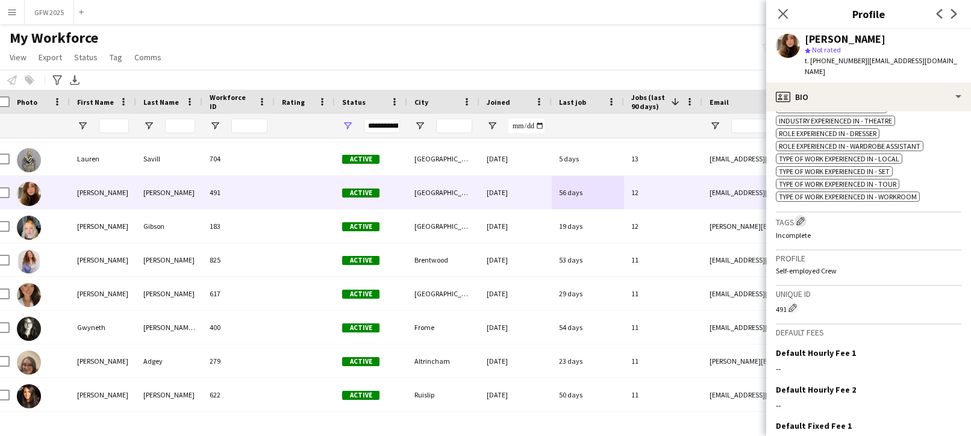
click at [802, 217] on app-icon "Edit crew company tags" at bounding box center [800, 221] width 8 height 8
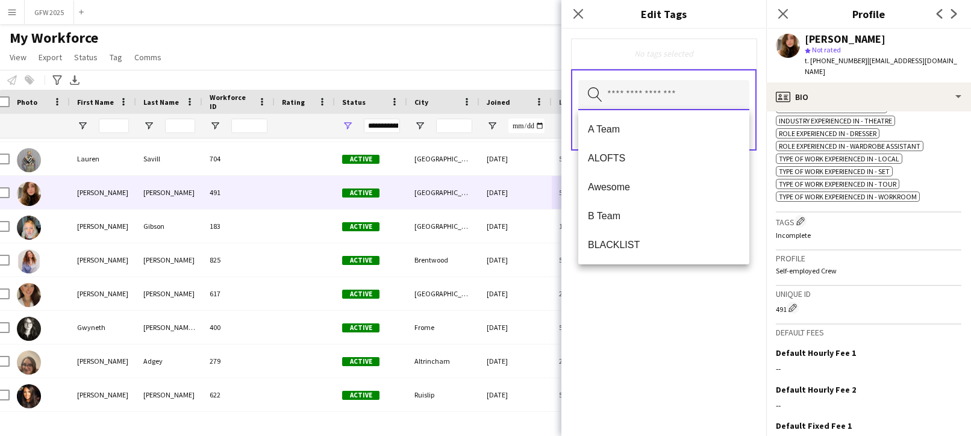
click at [676, 98] on input "text" at bounding box center [663, 95] width 171 height 30
type input "*"
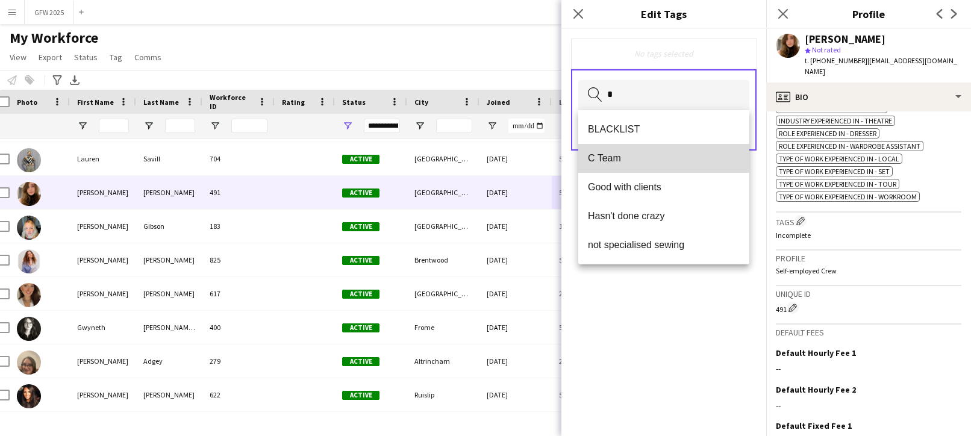
click at [686, 148] on mat-option "C Team" at bounding box center [663, 158] width 171 height 29
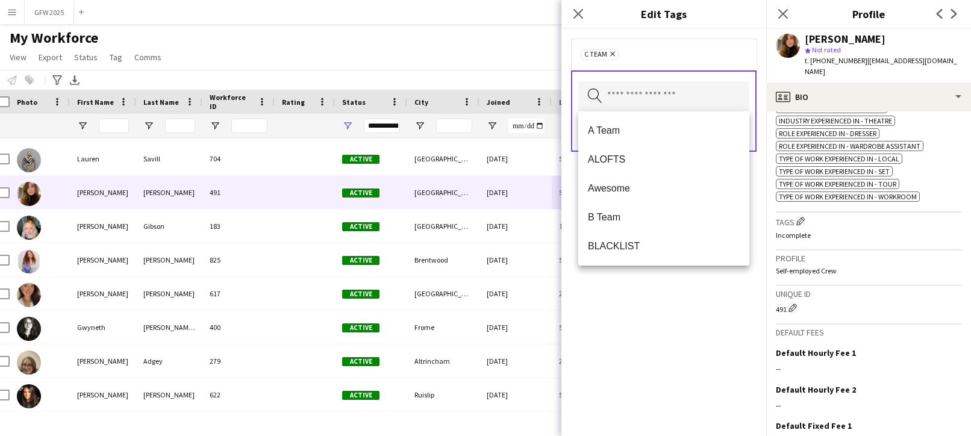
click at [757, 184] on form "C Team Remove Search by tag name Save" at bounding box center [663, 107] width 205 height 157
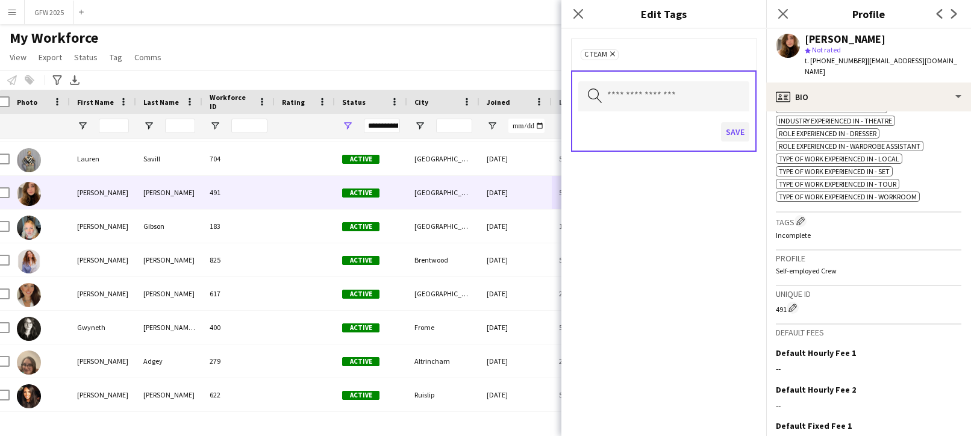
click at [741, 131] on button "Save" at bounding box center [735, 131] width 28 height 19
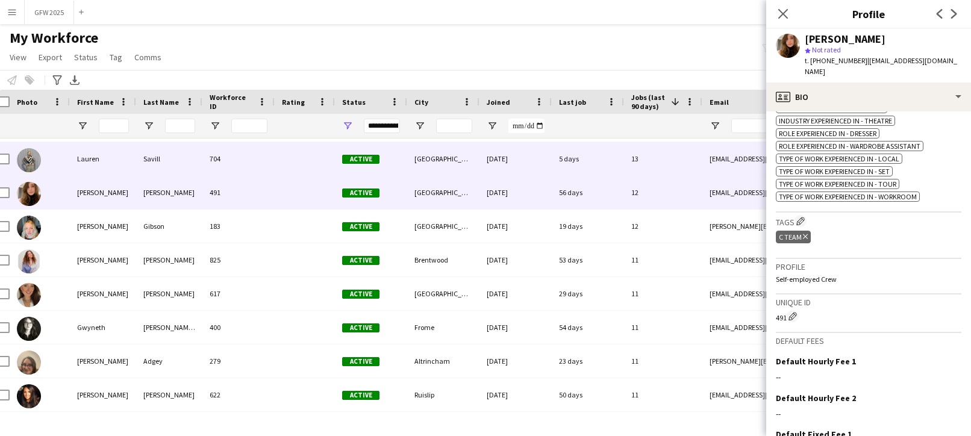
click at [546, 155] on div "[DATE]" at bounding box center [515, 158] width 72 height 33
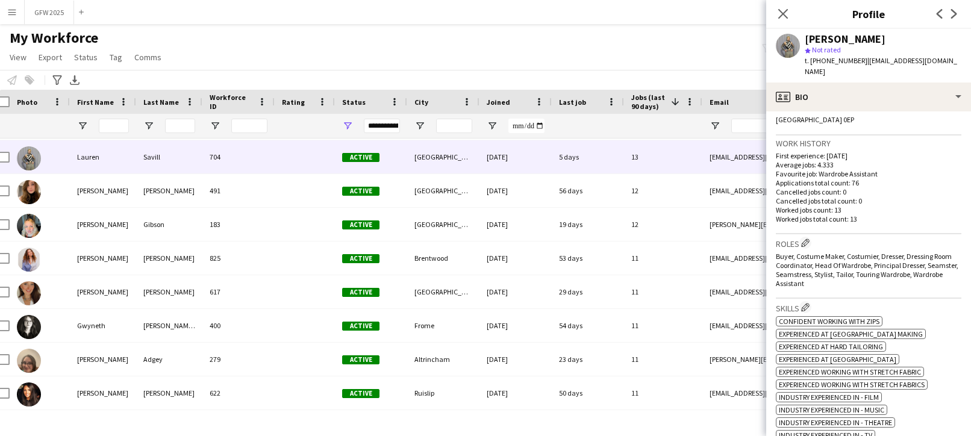
scroll to position [272, 0]
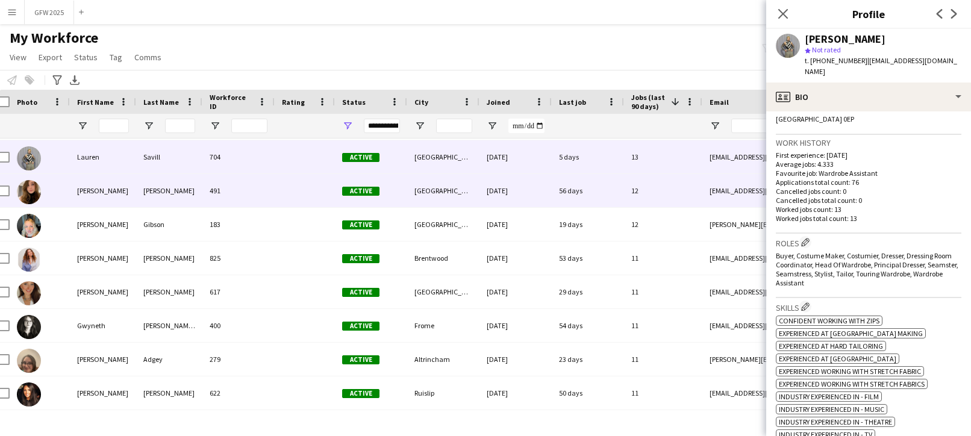
click at [674, 194] on div "12" at bounding box center [663, 190] width 78 height 33
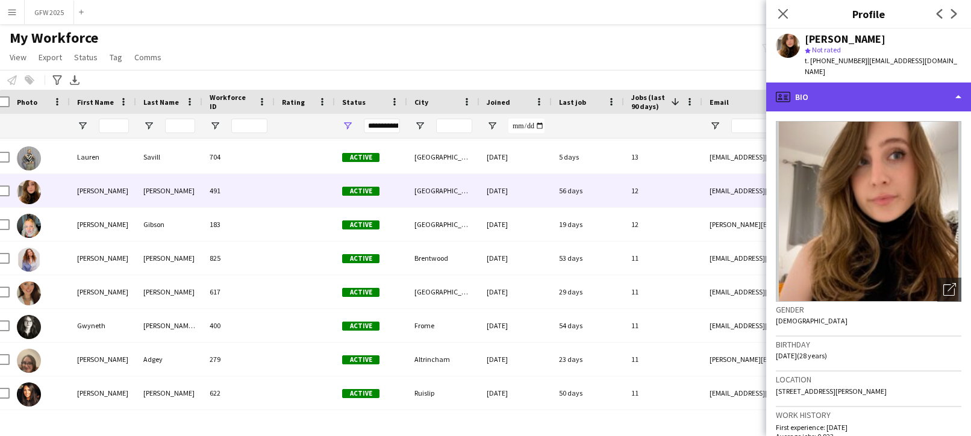
click at [860, 87] on div "profile Bio" at bounding box center [868, 96] width 205 height 29
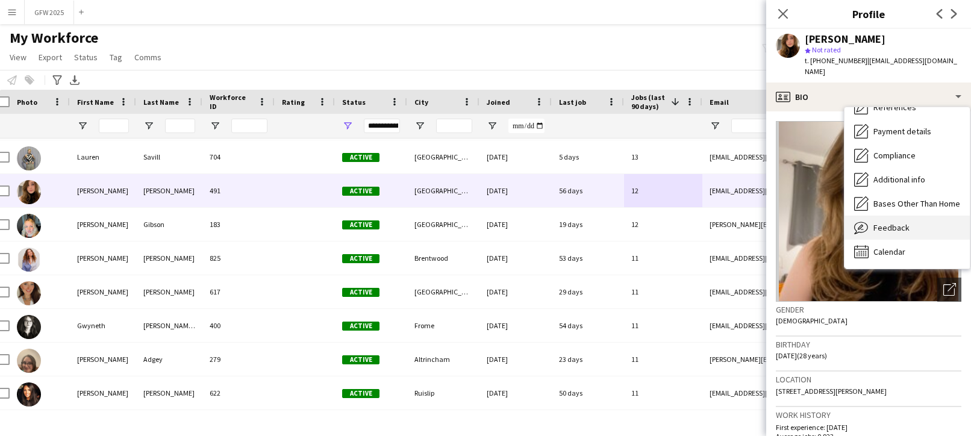
scroll to position [0, 0]
click at [915, 218] on div "Feedback Feedback" at bounding box center [906, 228] width 125 height 24
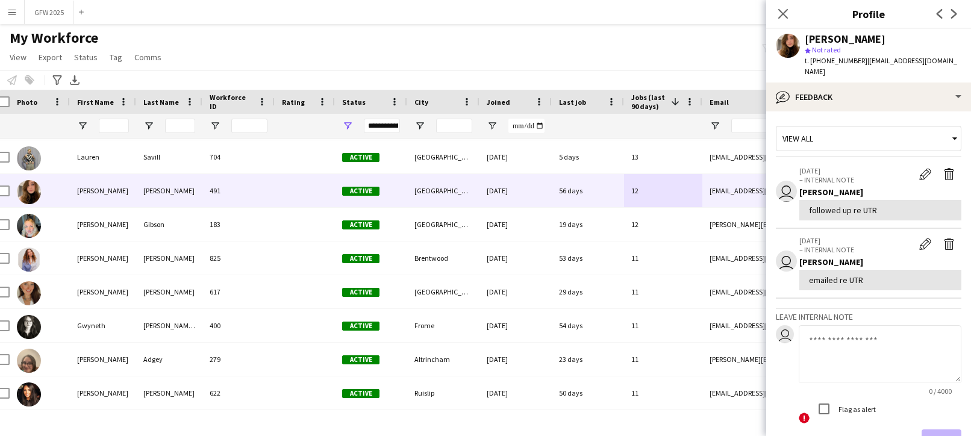
click at [880, 325] on textarea at bounding box center [879, 353] width 163 height 57
type textarea "**********"
click at [938, 430] on button "Save" at bounding box center [941, 441] width 40 height 24
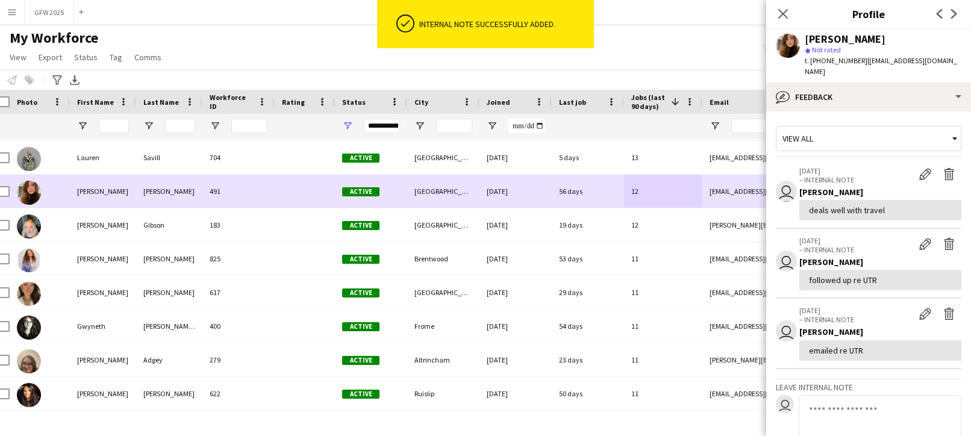
scroll to position [138, 0]
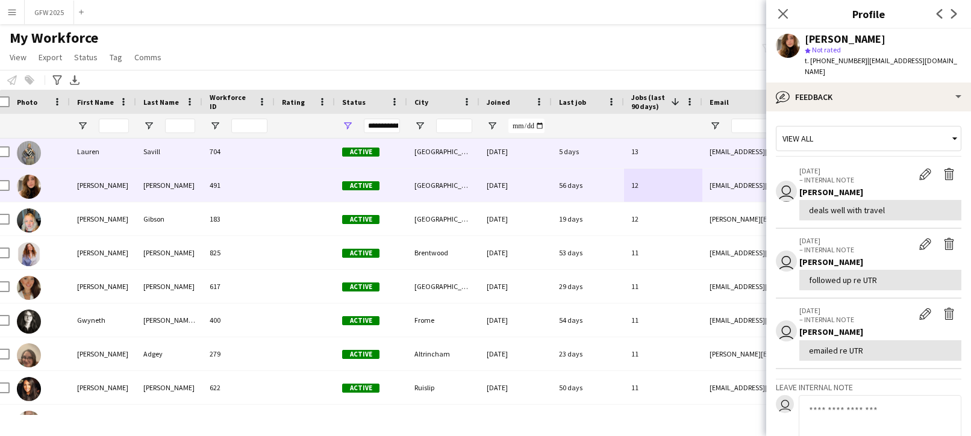
click at [597, 155] on div "5 days" at bounding box center [588, 151] width 72 height 33
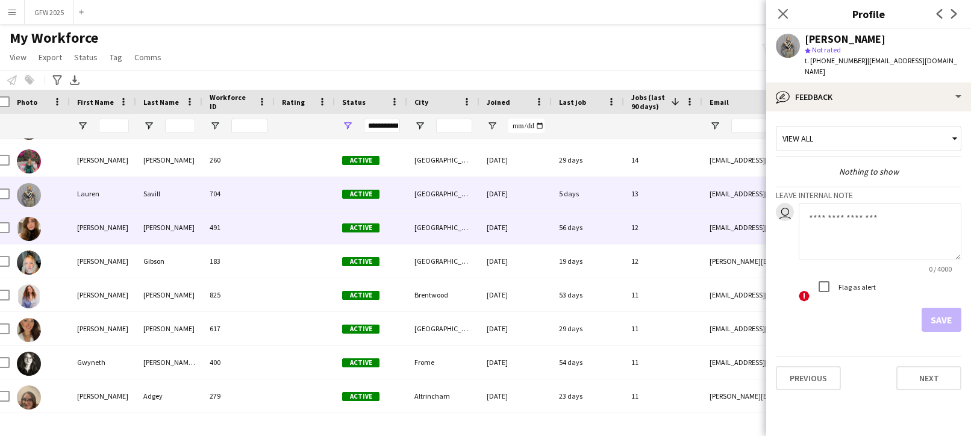
scroll to position [95, 0]
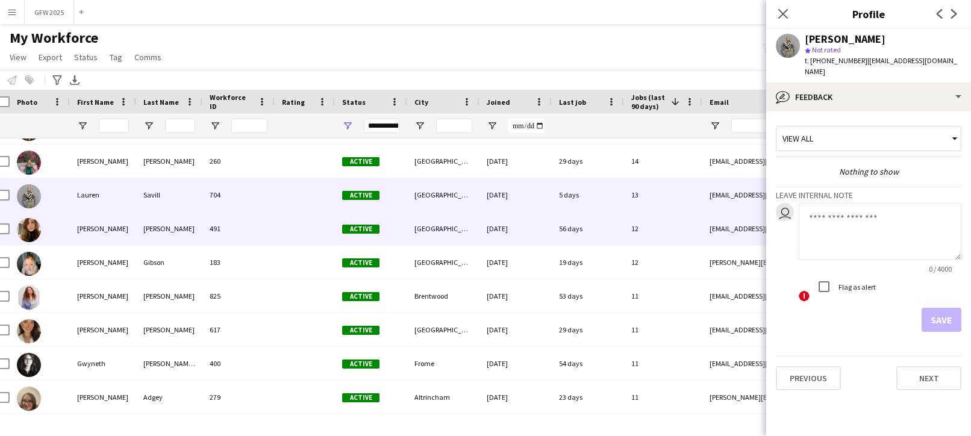
click at [612, 219] on div "56 days" at bounding box center [588, 228] width 72 height 33
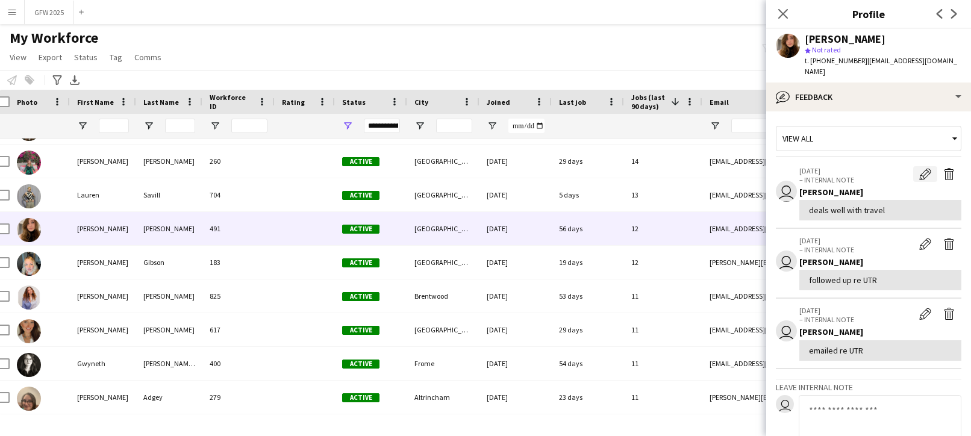
click at [927, 168] on app-icon "Edit internal note" at bounding box center [925, 174] width 12 height 12
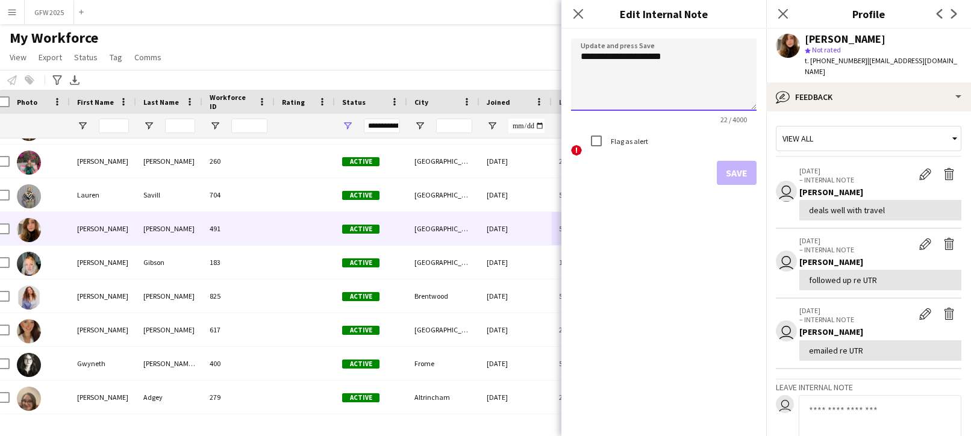
click at [685, 58] on textarea "**********" at bounding box center [663, 75] width 185 height 72
click at [576, 13] on icon at bounding box center [577, 13] width 11 height 11
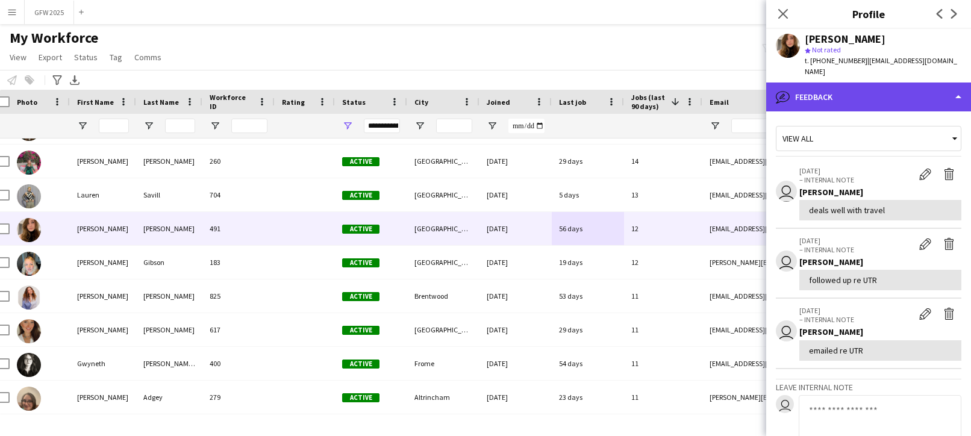
click at [849, 82] on div "bubble-pencil Feedback" at bounding box center [868, 96] width 205 height 29
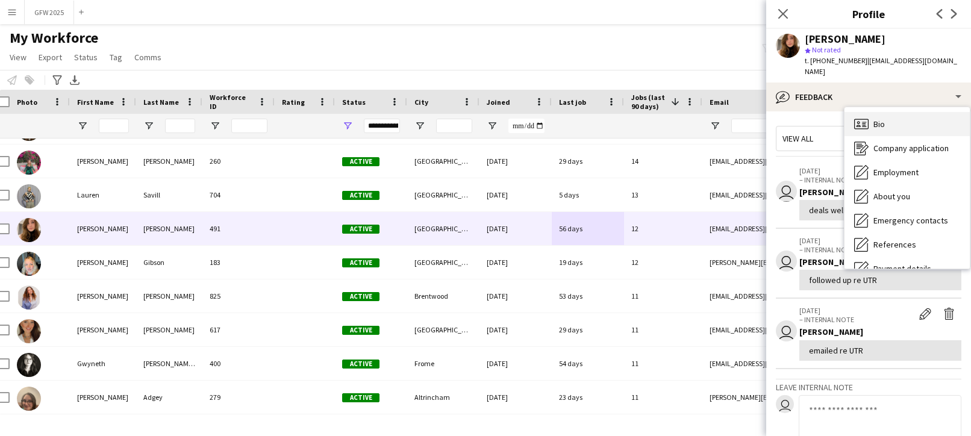
click at [891, 112] on div "Bio Bio" at bounding box center [906, 124] width 125 height 24
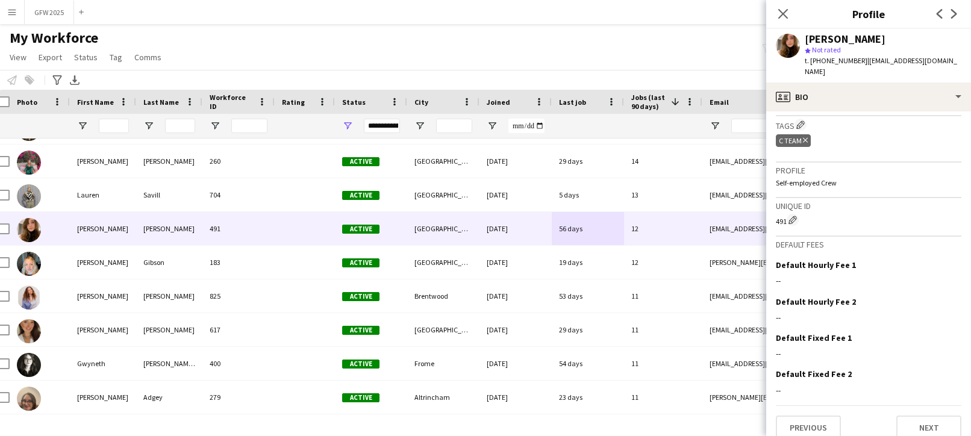
scroll to position [588, 0]
click at [788, 14] on icon "Close pop-in" at bounding box center [782, 13] width 11 height 11
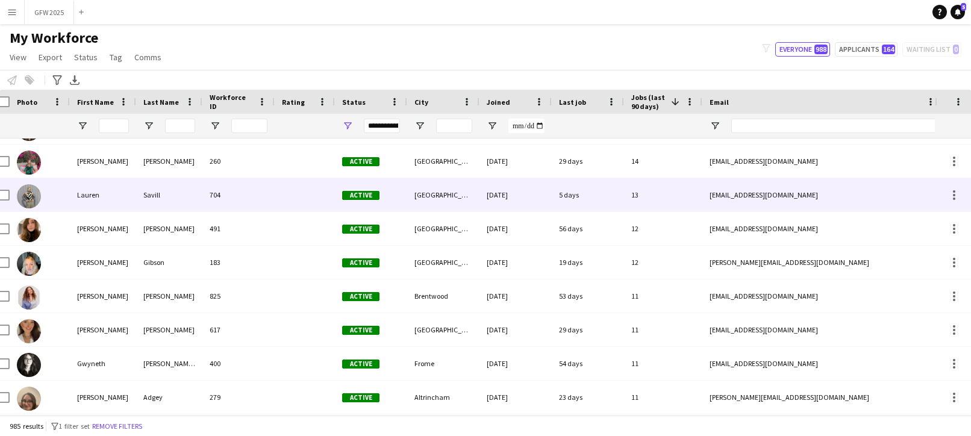
click at [688, 186] on div "13" at bounding box center [663, 194] width 78 height 33
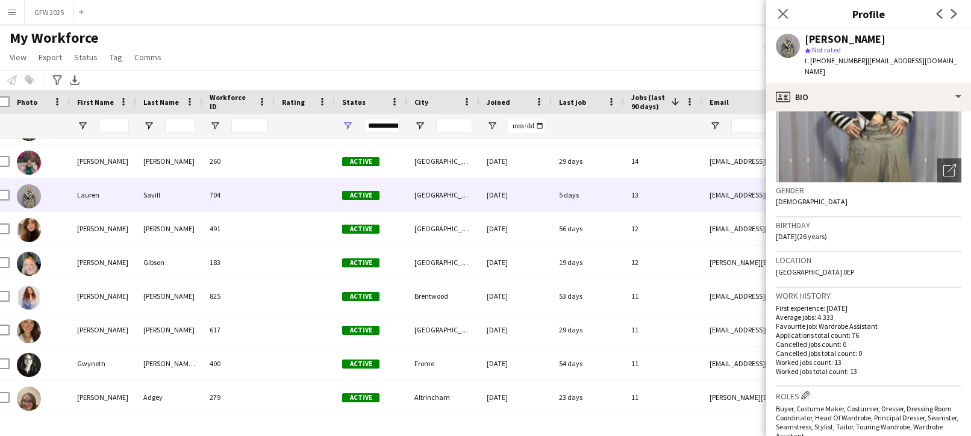
scroll to position [118, 0]
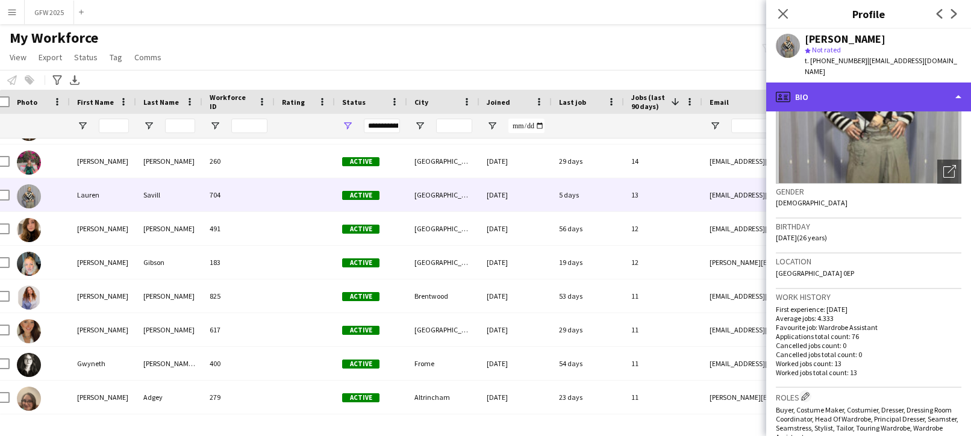
click at [832, 82] on div "profile Bio" at bounding box center [868, 96] width 205 height 29
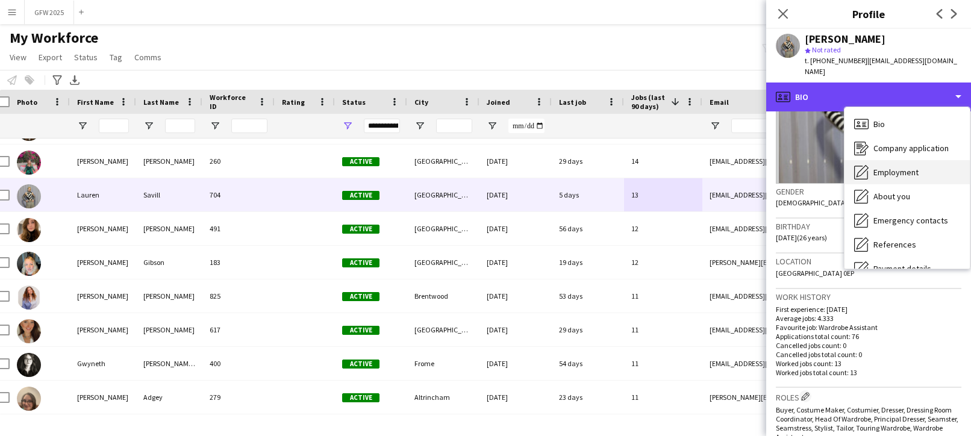
scroll to position [0, 0]
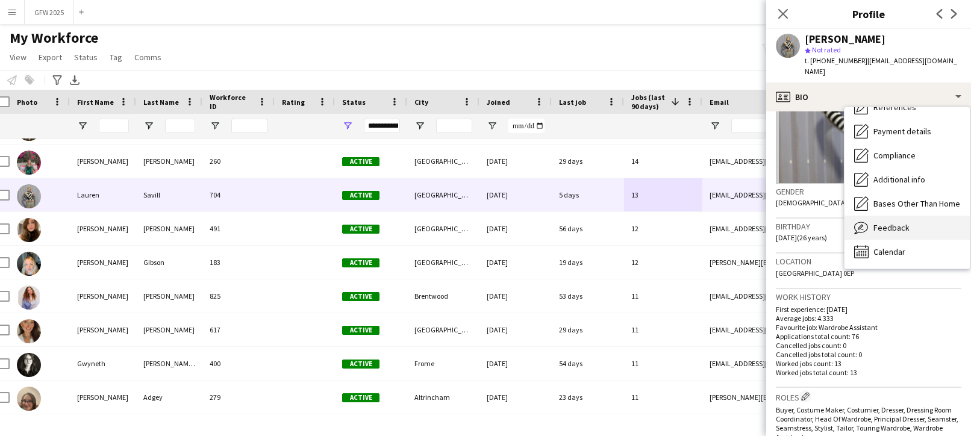
click at [915, 216] on div "Feedback Feedback" at bounding box center [906, 228] width 125 height 24
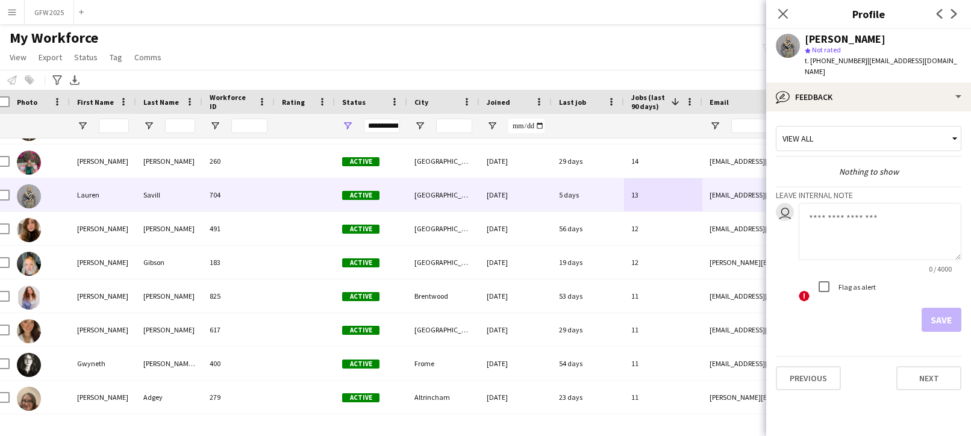
click at [853, 207] on textarea at bounding box center [879, 231] width 163 height 57
type textarea "**********"
click at [947, 308] on button "Save" at bounding box center [941, 320] width 40 height 24
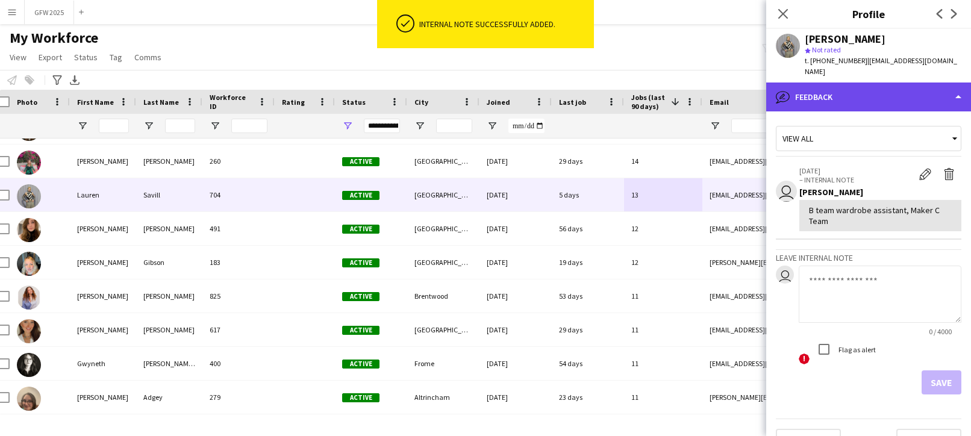
click at [821, 82] on div "bubble-pencil Feedback" at bounding box center [868, 96] width 205 height 29
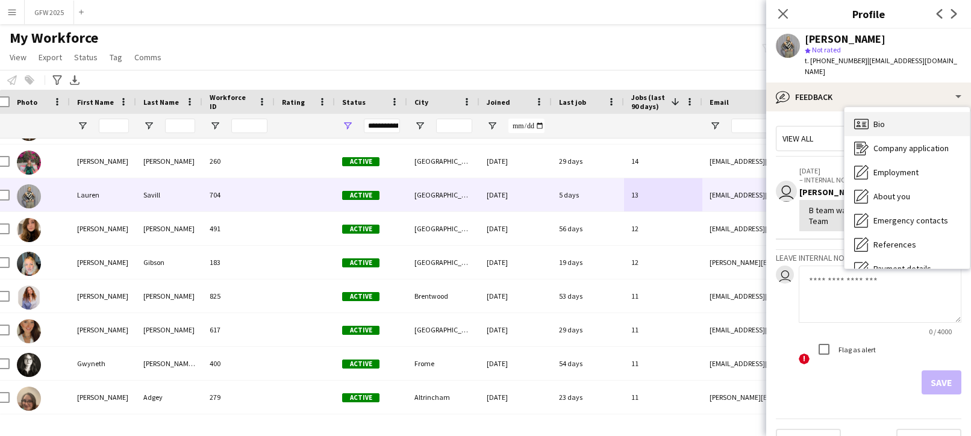
click at [891, 112] on div "Bio Bio" at bounding box center [906, 124] width 125 height 24
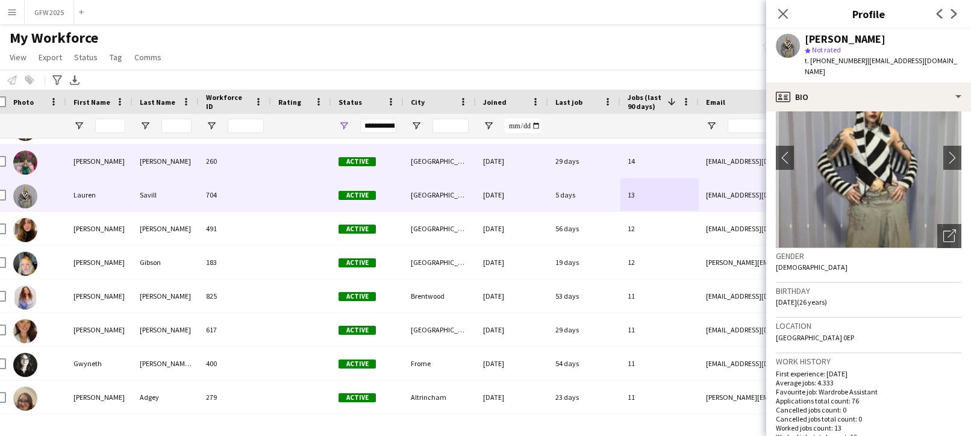
scroll to position [0, 14]
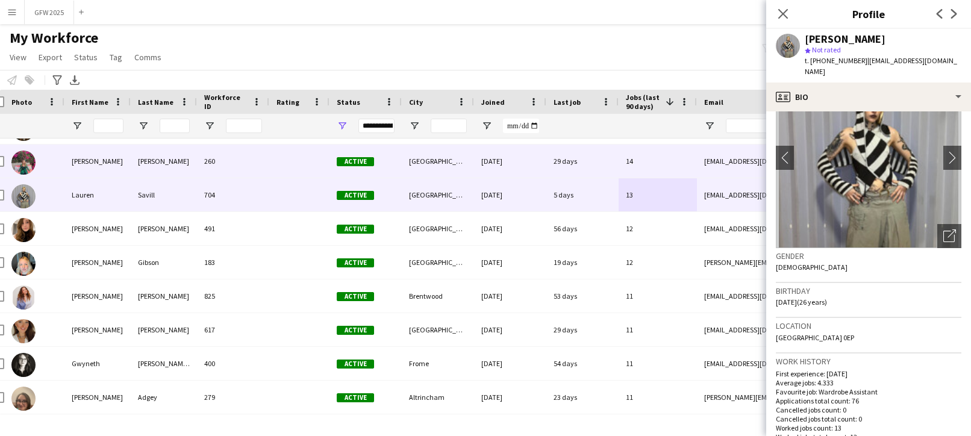
click at [466, 171] on div "[GEOGRAPHIC_DATA]" at bounding box center [438, 161] width 72 height 33
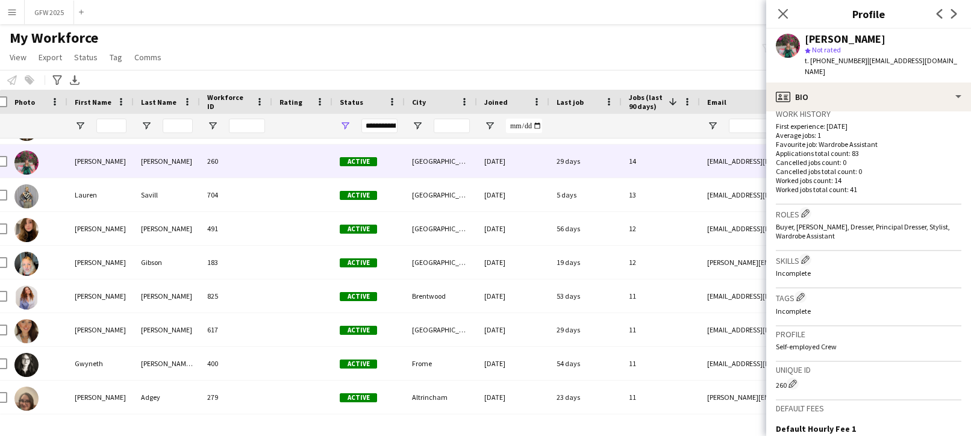
scroll to position [300, 0]
click at [803, 293] on app-icon "Edit crew company tags" at bounding box center [800, 297] width 8 height 8
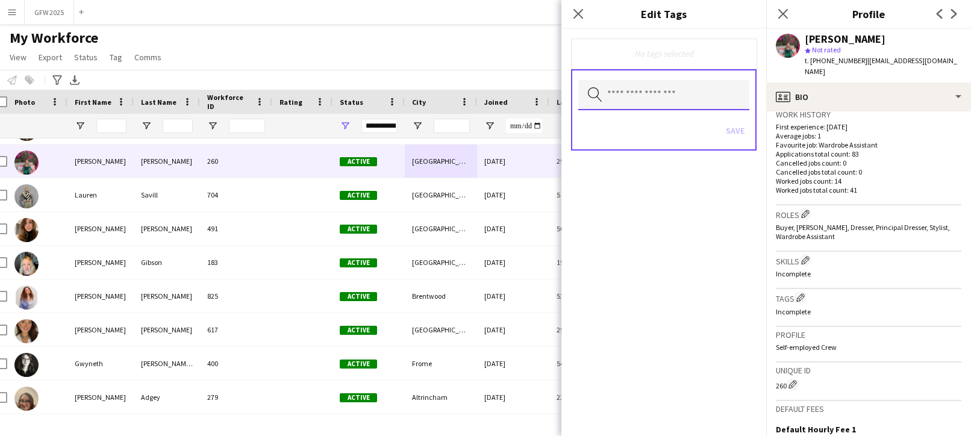
click at [684, 95] on input "text" at bounding box center [663, 95] width 171 height 30
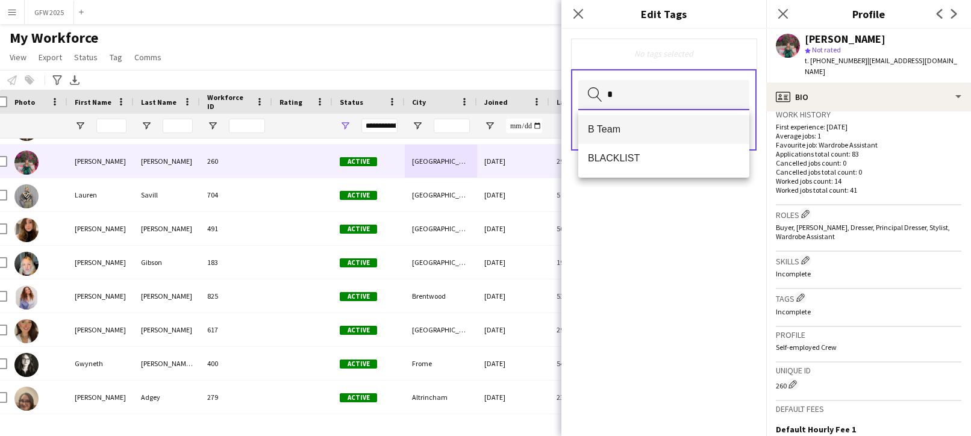
type input "*"
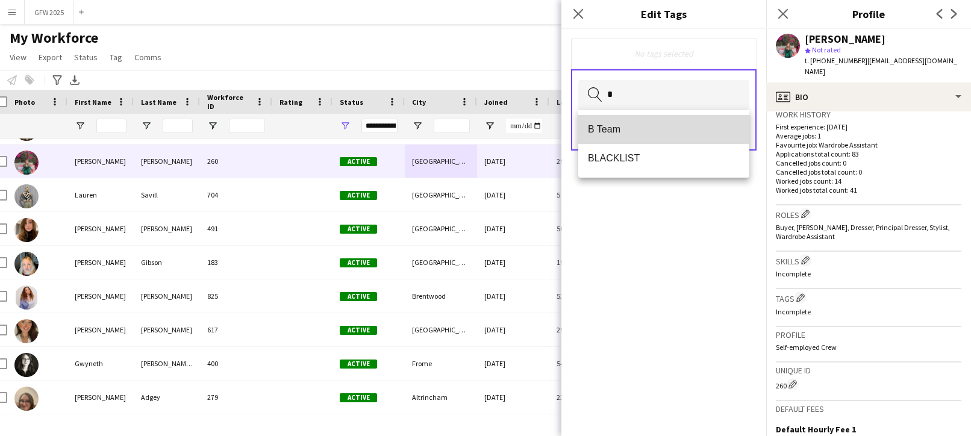
click at [682, 131] on span "B Team" at bounding box center [664, 128] width 152 height 11
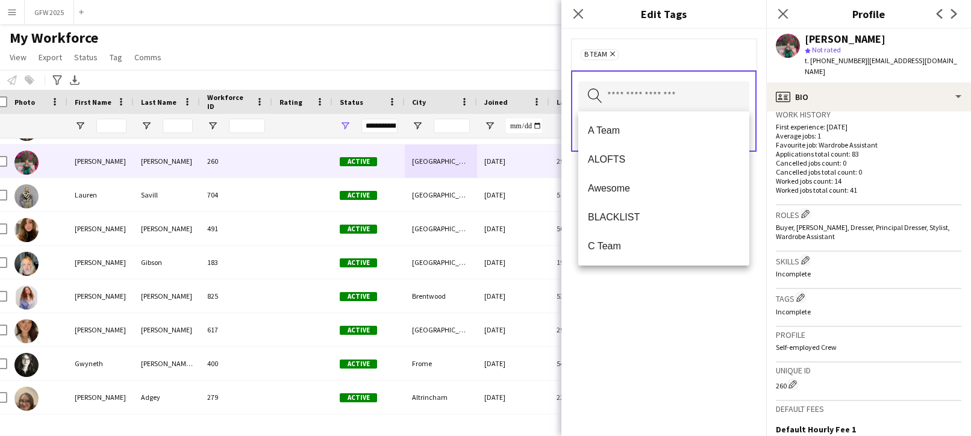
click at [762, 204] on div "B Team Remove Search by tag name Save" at bounding box center [663, 232] width 205 height 407
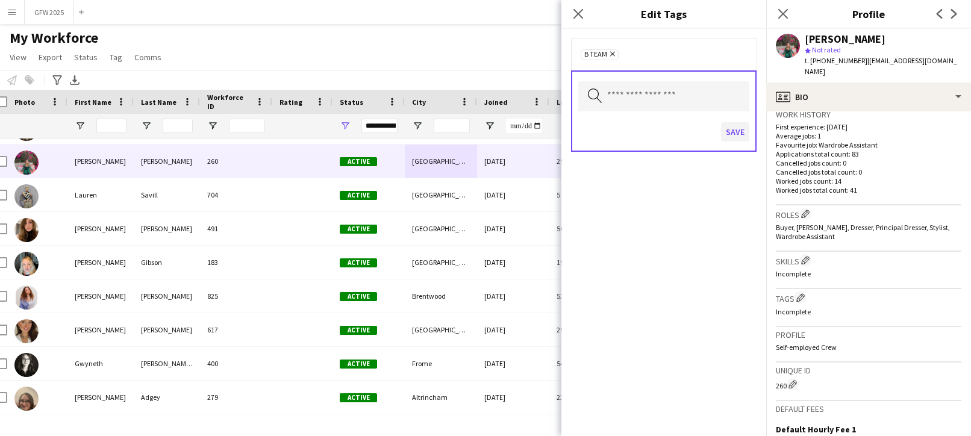
click at [736, 134] on button "Save" at bounding box center [735, 131] width 28 height 19
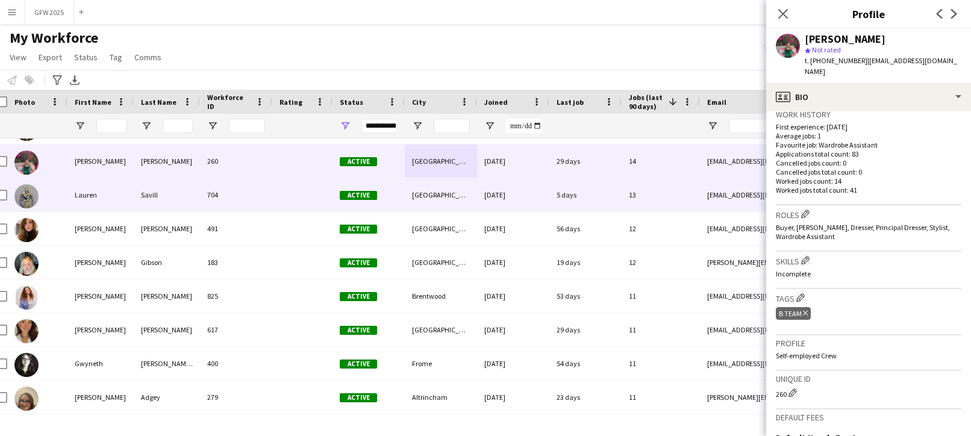
scroll to position [68, 0]
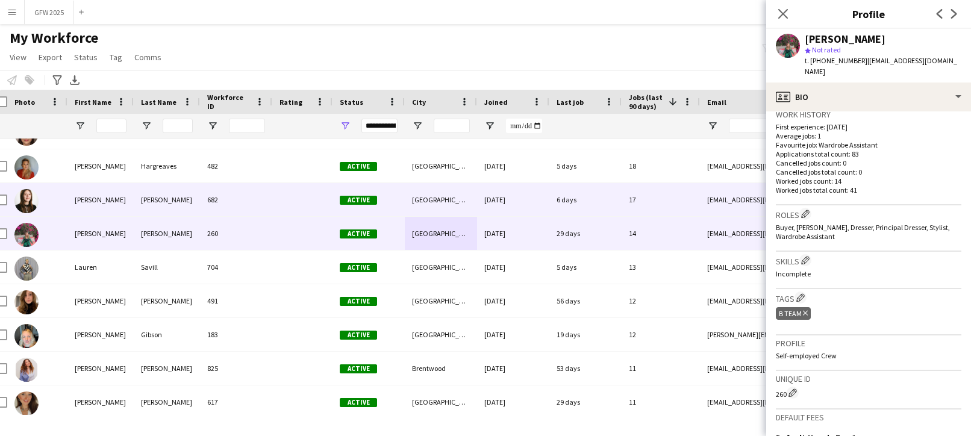
click at [648, 202] on div "17" at bounding box center [660, 199] width 78 height 33
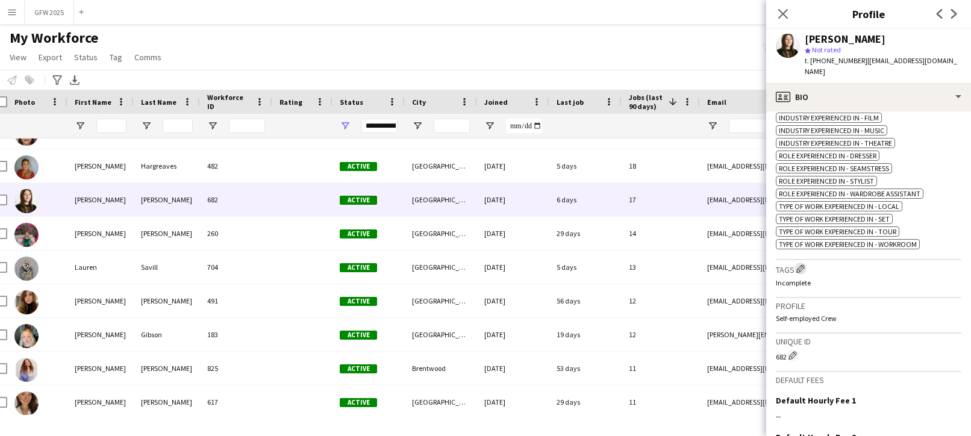
click at [800, 264] on app-icon "Edit crew company tags" at bounding box center [800, 268] width 8 height 8
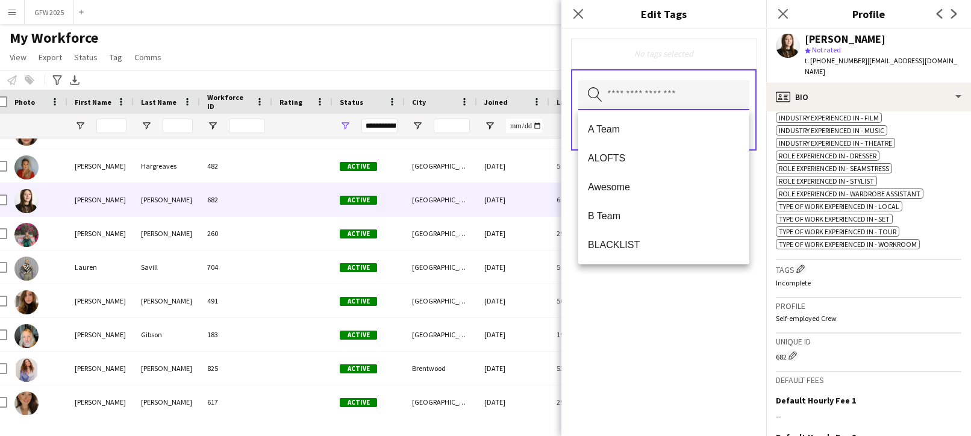
click at [707, 98] on input "text" at bounding box center [663, 95] width 171 height 30
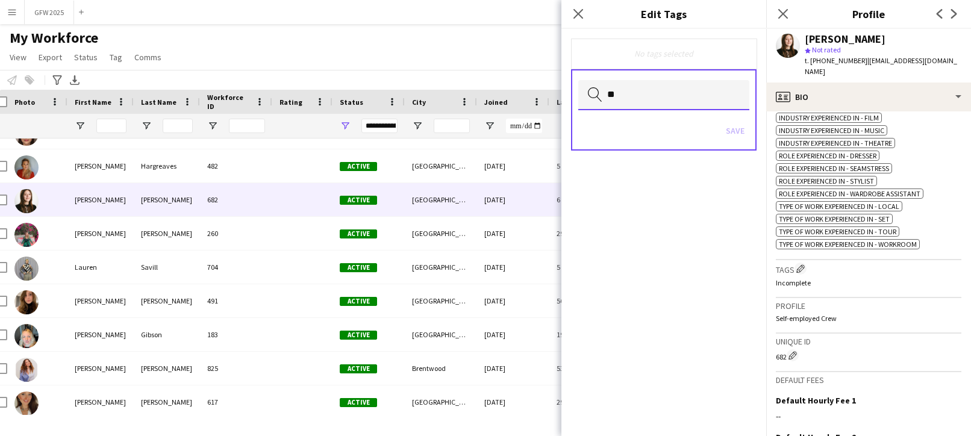
type input "*"
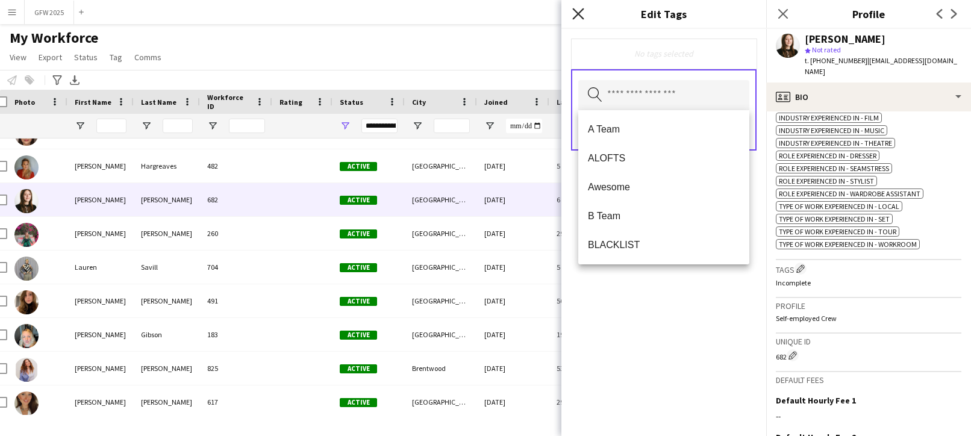
click at [575, 8] on icon "Close pop-in" at bounding box center [577, 13] width 11 height 11
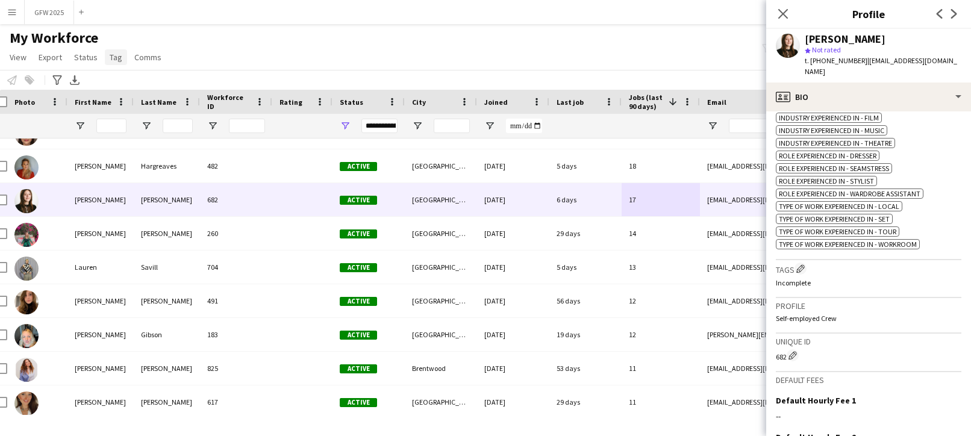
click at [114, 57] on span "Tag" at bounding box center [116, 57] width 13 height 11
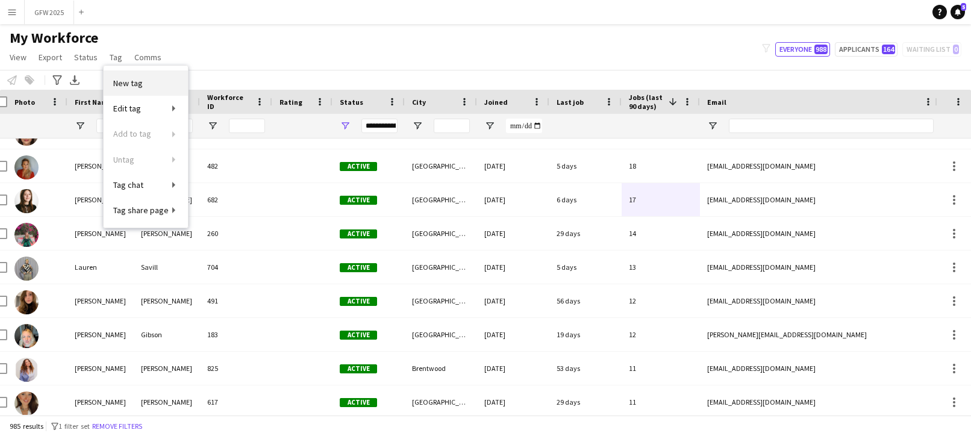
click at [134, 80] on span "New tag" at bounding box center [128, 83] width 30 height 11
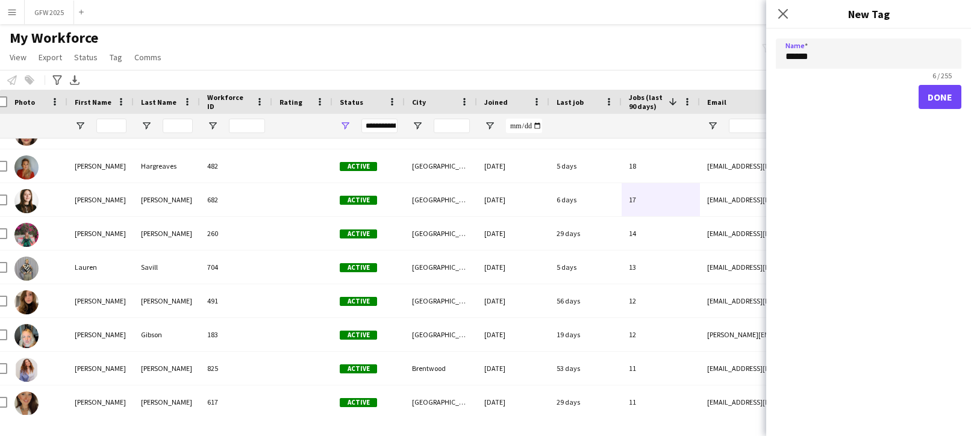
type input "******"
click at [936, 101] on button "Done" at bounding box center [939, 97] width 43 height 24
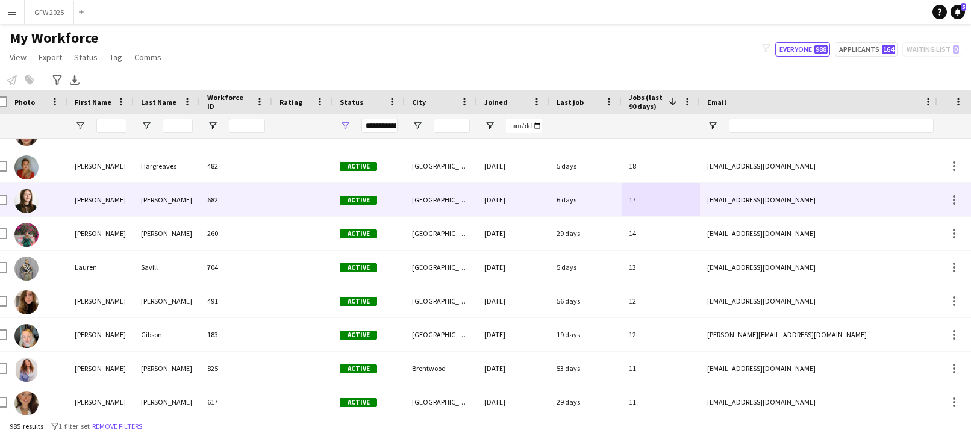
click at [833, 193] on div "[EMAIL_ADDRESS][DOMAIN_NAME]" at bounding box center [820, 199] width 241 height 33
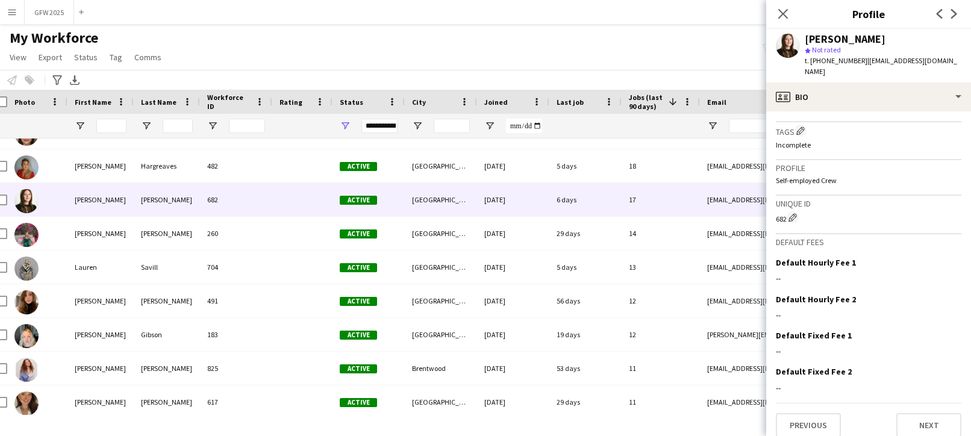
scroll to position [612, 0]
click at [801, 128] on app-icon "Edit crew company tags" at bounding box center [800, 132] width 8 height 8
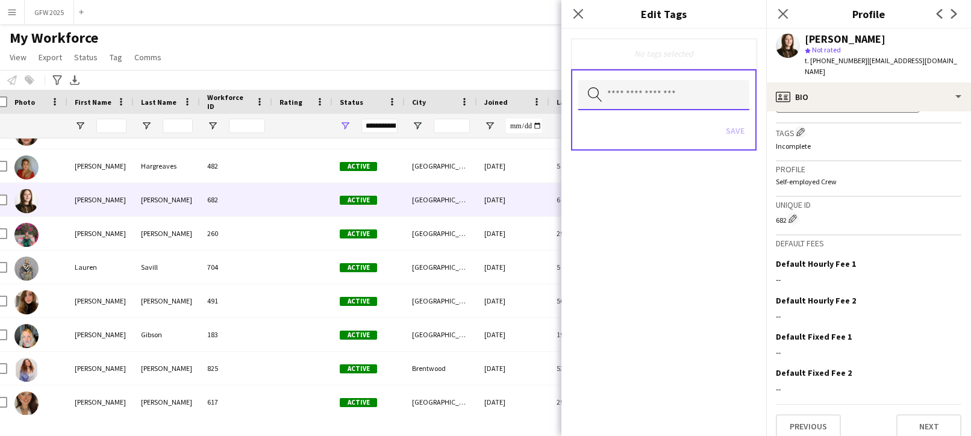
click at [698, 87] on input "text" at bounding box center [663, 95] width 171 height 30
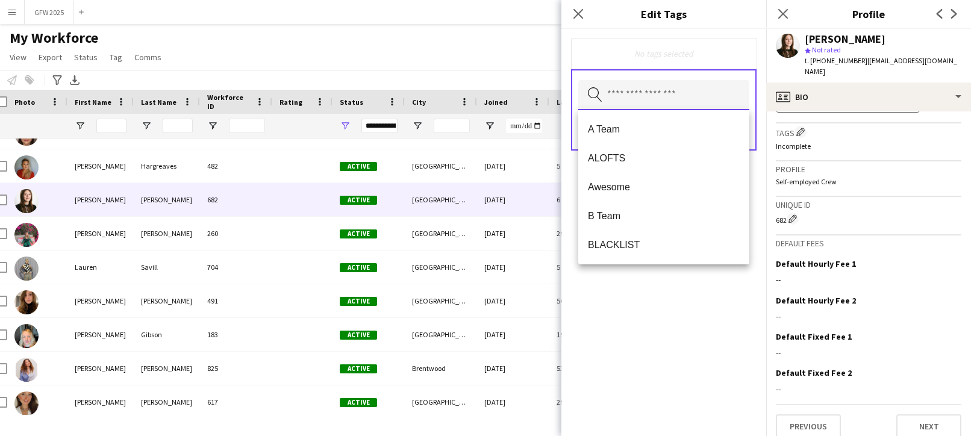
type input "*"
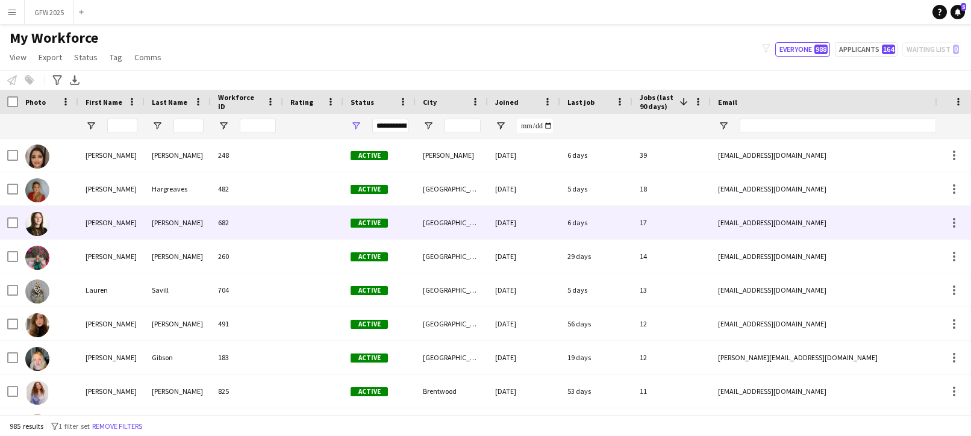
click at [845, 210] on div "[EMAIL_ADDRESS][DOMAIN_NAME]" at bounding box center [830, 222] width 241 height 33
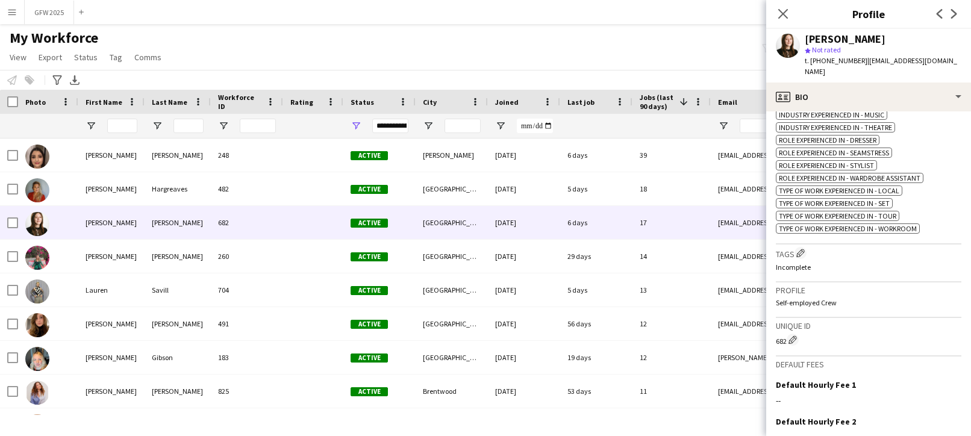
scroll to position [492, 0]
click at [797, 246] on button "Edit crew company tags" at bounding box center [800, 252] width 12 height 12
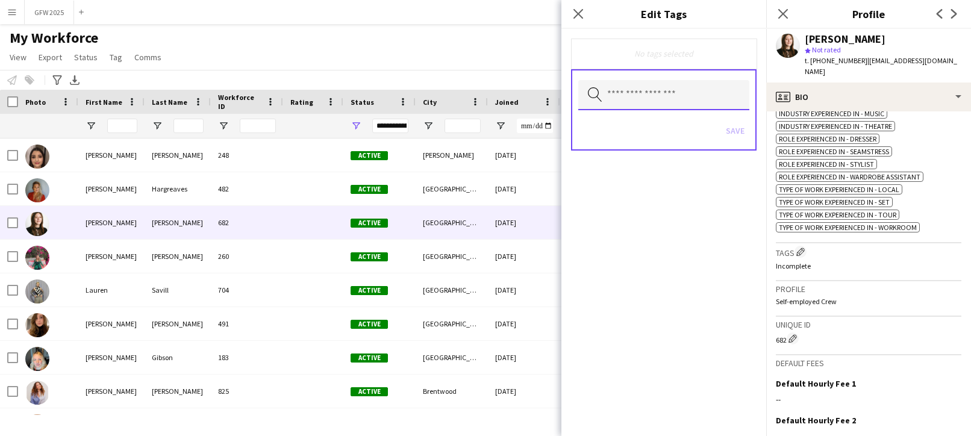
click at [697, 98] on input "text" at bounding box center [663, 95] width 171 height 30
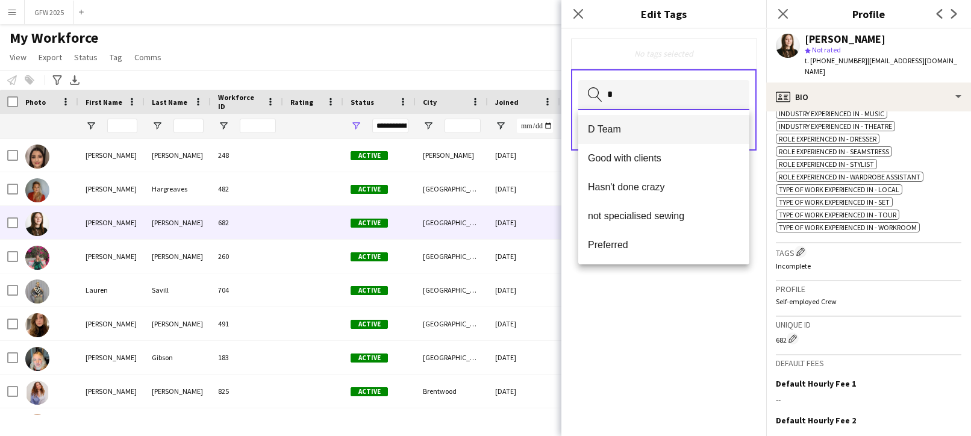
type input "*"
click at [692, 123] on span "D Team" at bounding box center [664, 128] width 152 height 11
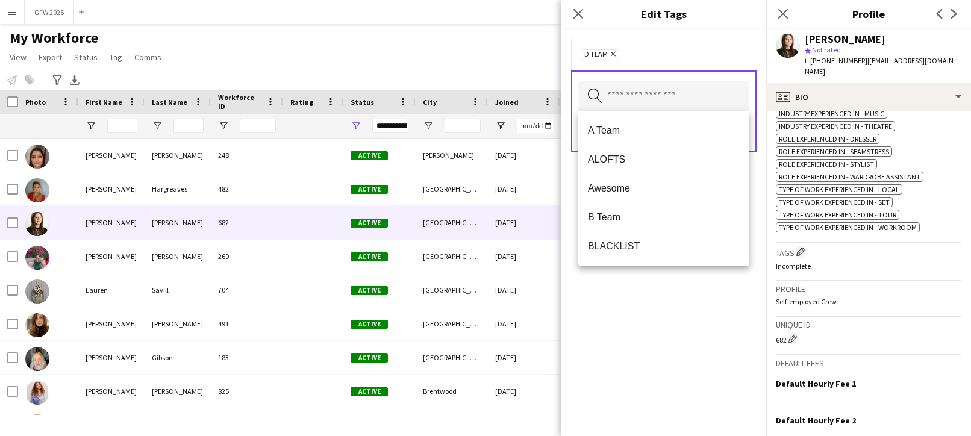
click at [725, 297] on div "D Team Remove Search by tag name Save" at bounding box center [663, 232] width 205 height 407
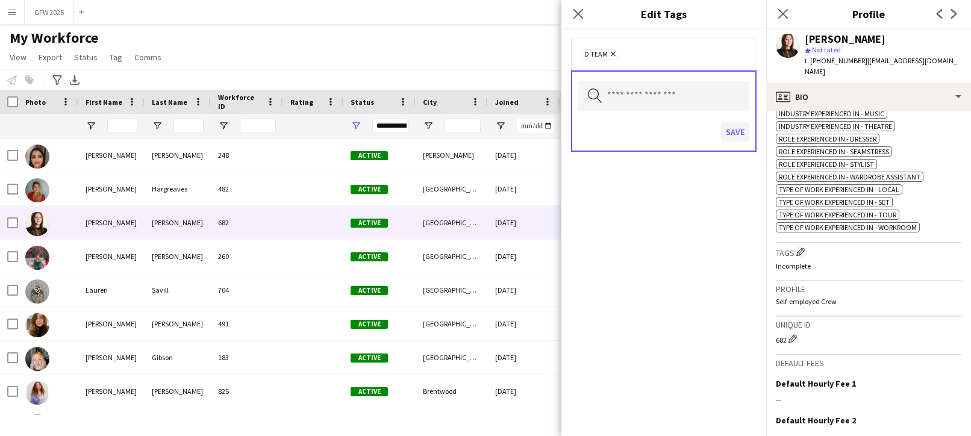
click at [737, 134] on button "Save" at bounding box center [735, 131] width 28 height 19
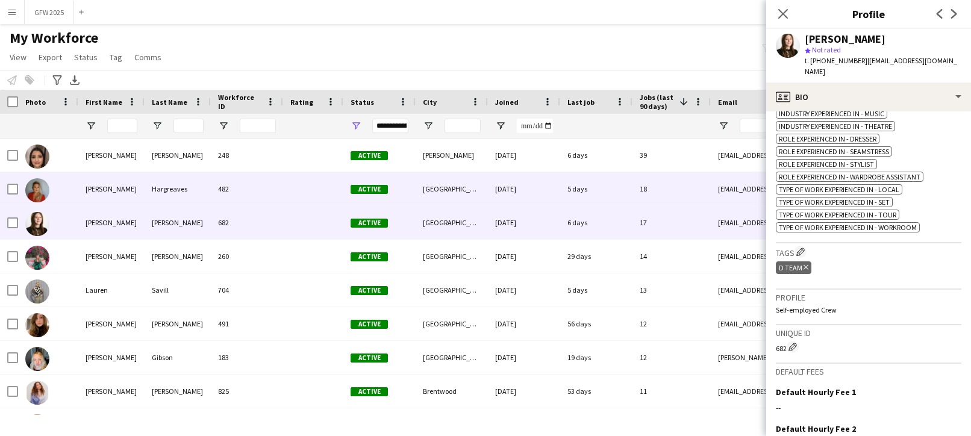
click at [603, 181] on div "5 days" at bounding box center [596, 188] width 72 height 33
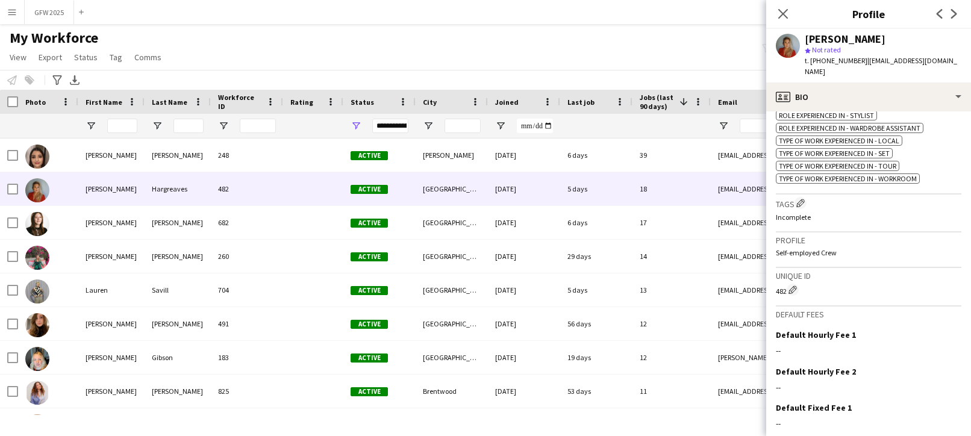
scroll to position [606, 0]
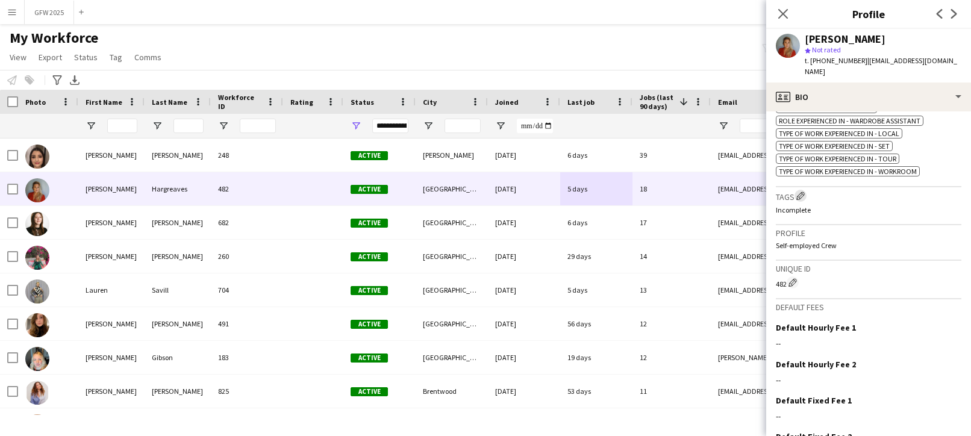
click at [804, 194] on app-icon "Edit crew company tags" at bounding box center [800, 195] width 8 height 8
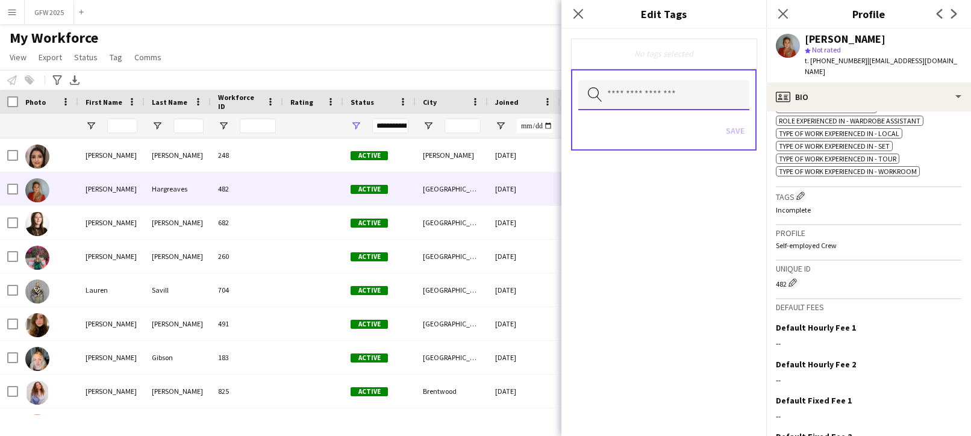
click at [692, 87] on input "text" at bounding box center [663, 95] width 171 height 30
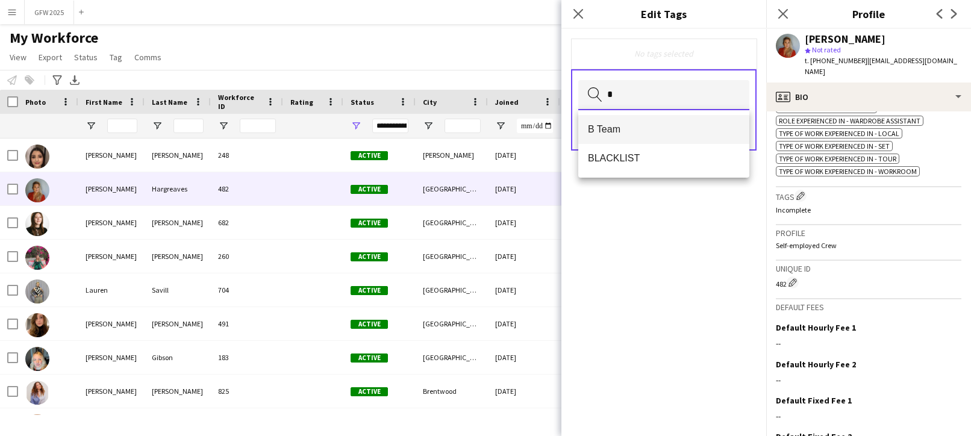
type input "*"
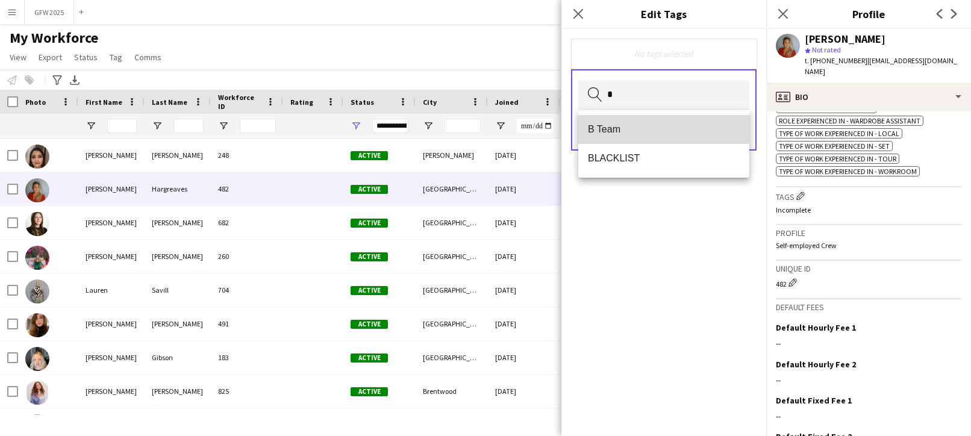
click at [681, 129] on span "B Team" at bounding box center [664, 128] width 152 height 11
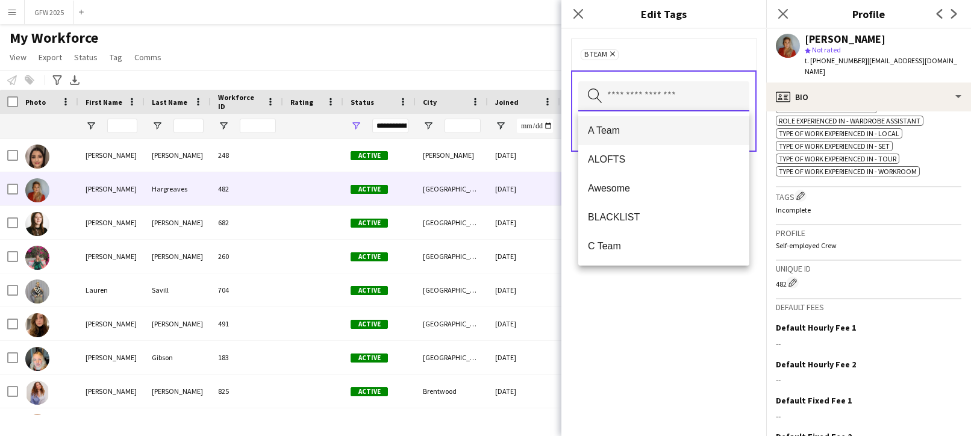
scroll to position [7, 0]
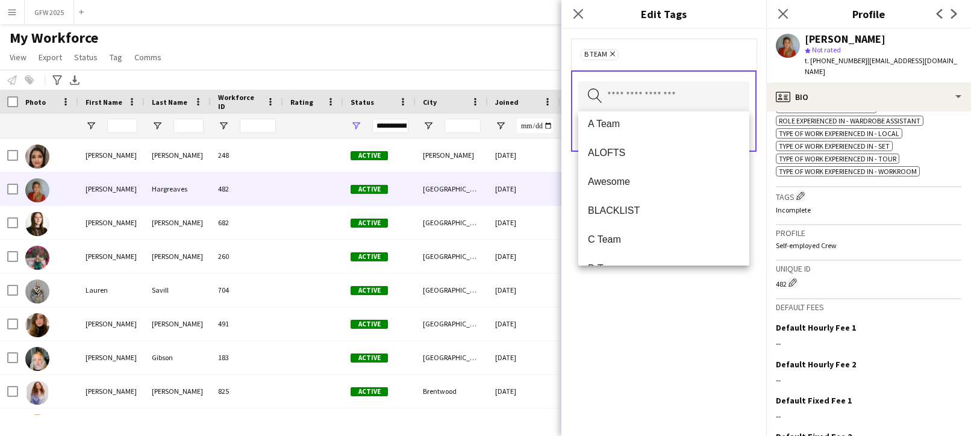
click at [760, 169] on form "B Team Remove Search by tag name Save" at bounding box center [663, 107] width 205 height 157
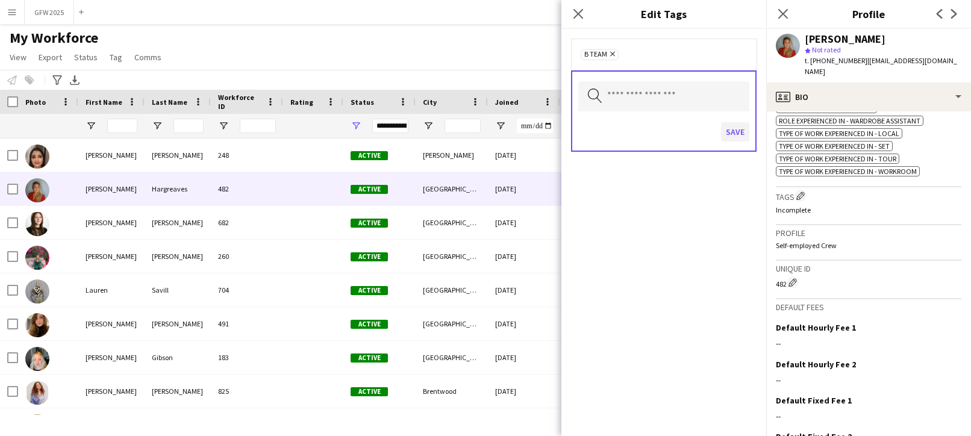
click at [738, 132] on button "Save" at bounding box center [735, 131] width 28 height 19
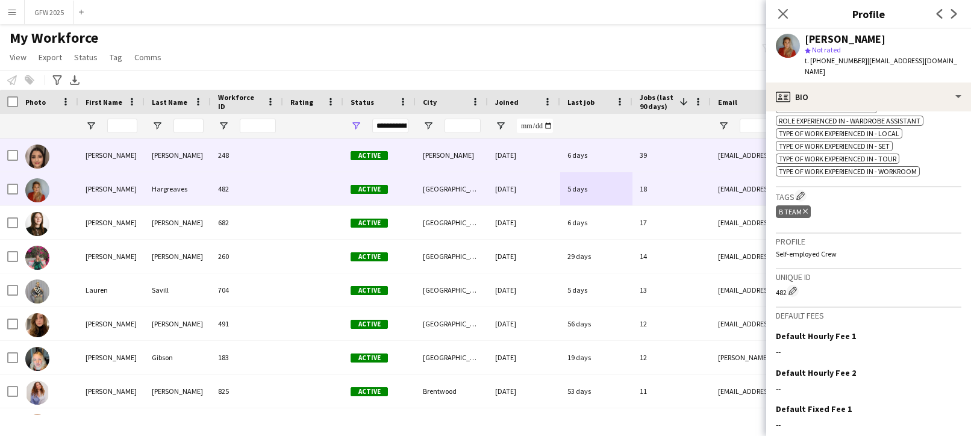
click at [686, 164] on div "39" at bounding box center [671, 154] width 78 height 33
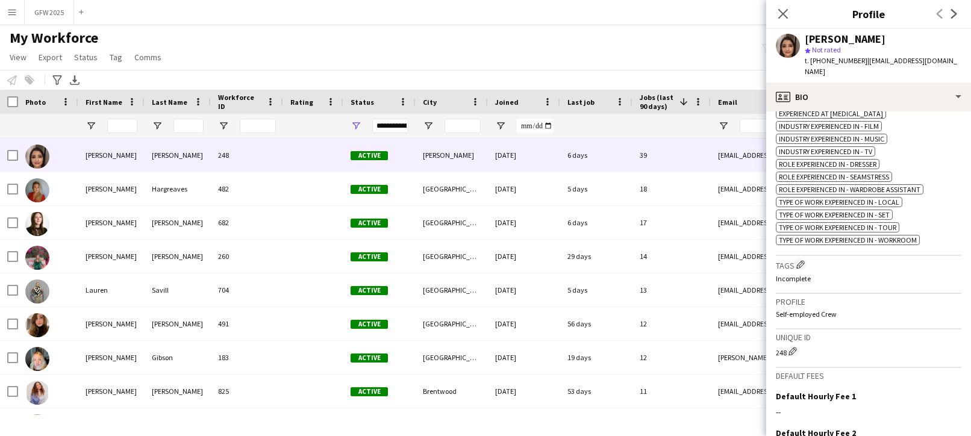
scroll to position [545, 0]
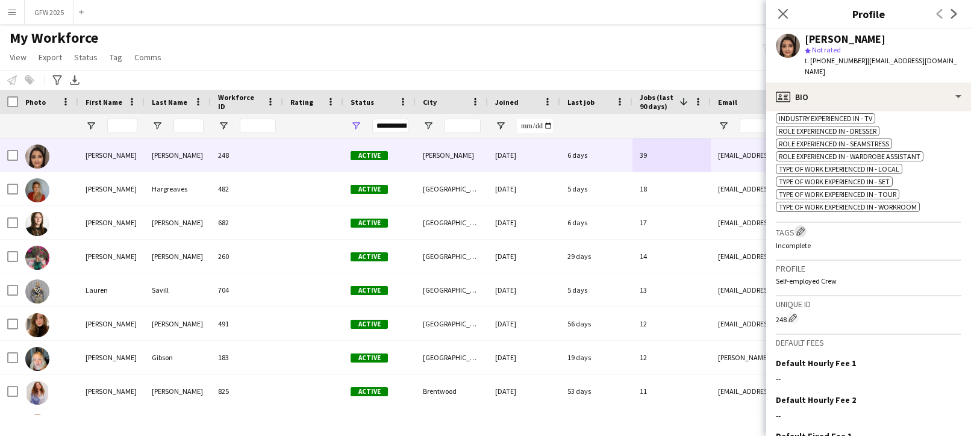
click at [806, 231] on button "Edit crew company tags" at bounding box center [800, 231] width 12 height 12
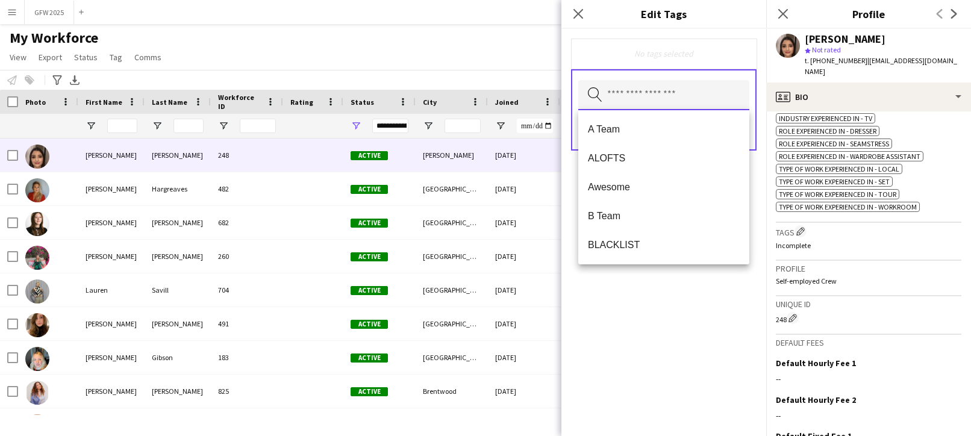
click at [688, 92] on input "text" at bounding box center [663, 95] width 171 height 30
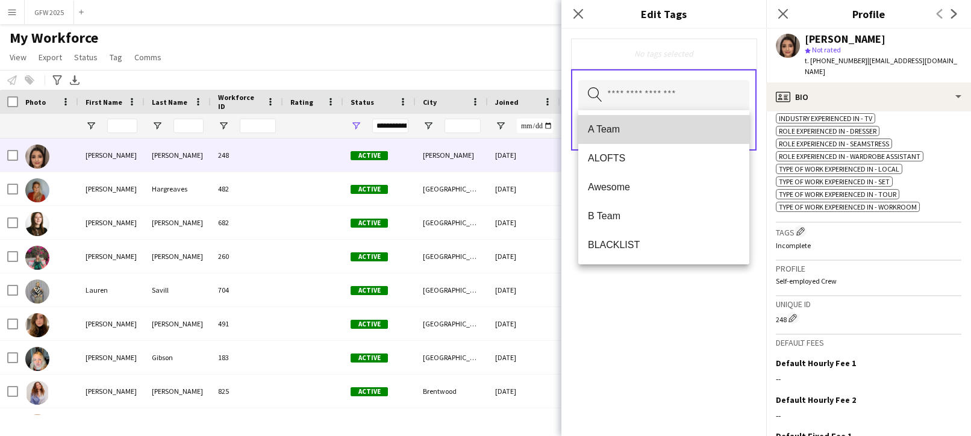
click at [681, 123] on span "A Team" at bounding box center [664, 128] width 152 height 11
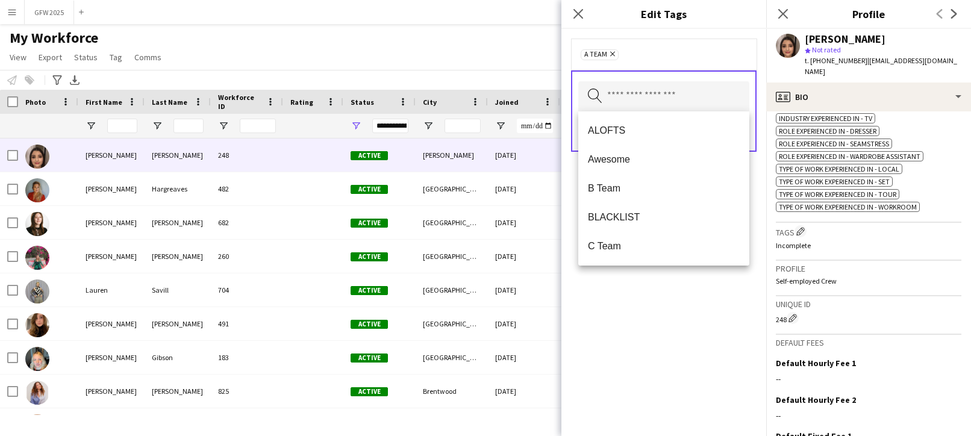
click at [755, 175] on form "A Team Remove Search by tag name Save" at bounding box center [663, 107] width 205 height 157
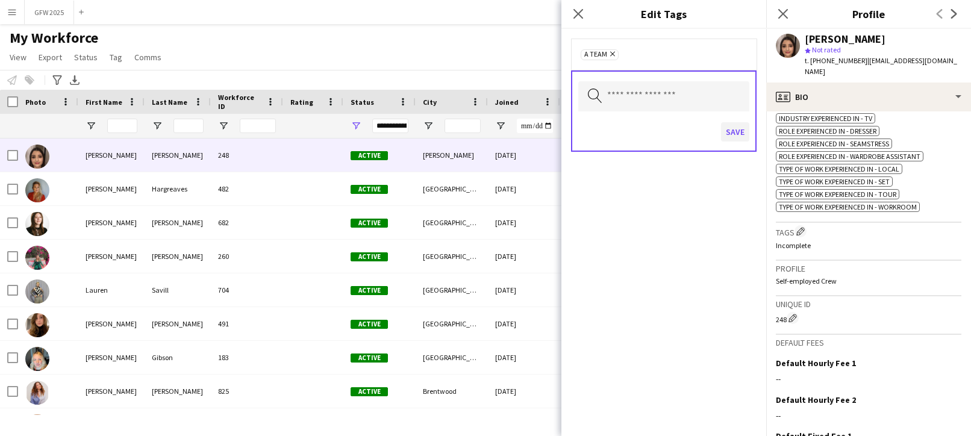
click at [737, 132] on button "Save" at bounding box center [735, 131] width 28 height 19
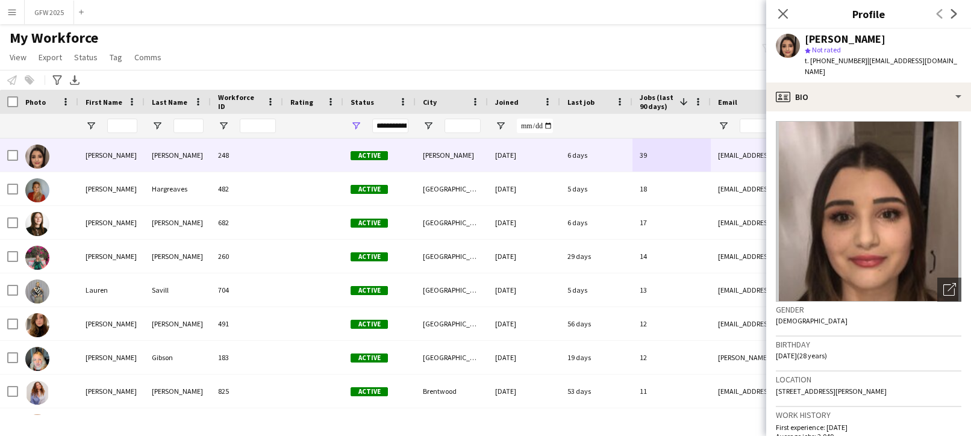
scroll to position [0, 0]
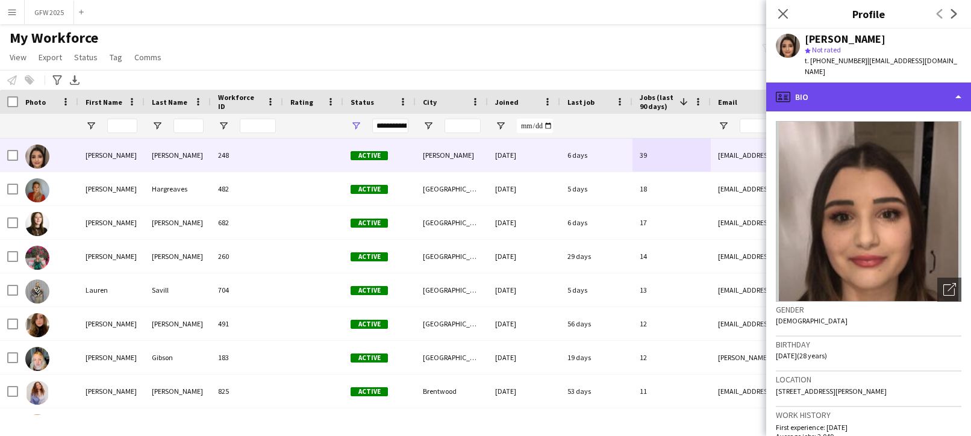
click at [869, 99] on div "profile Bio" at bounding box center [868, 96] width 205 height 29
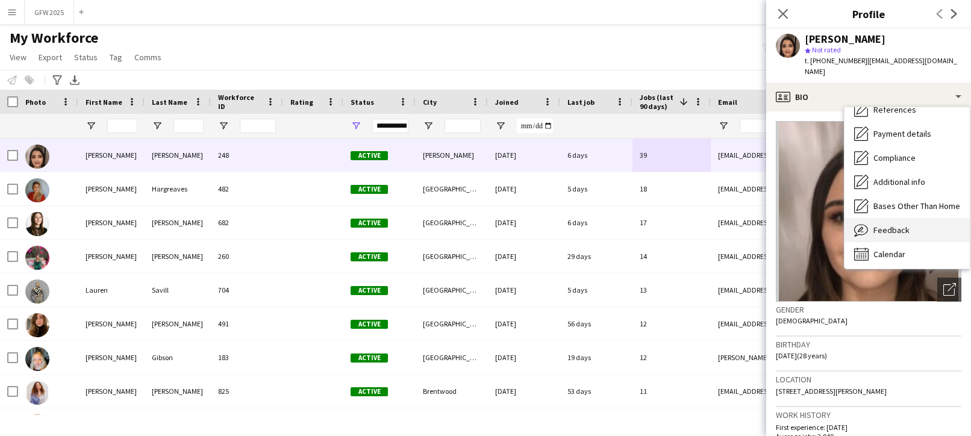
scroll to position [132, 0]
click at [903, 222] on div "Feedback Feedback" at bounding box center [906, 232] width 125 height 24
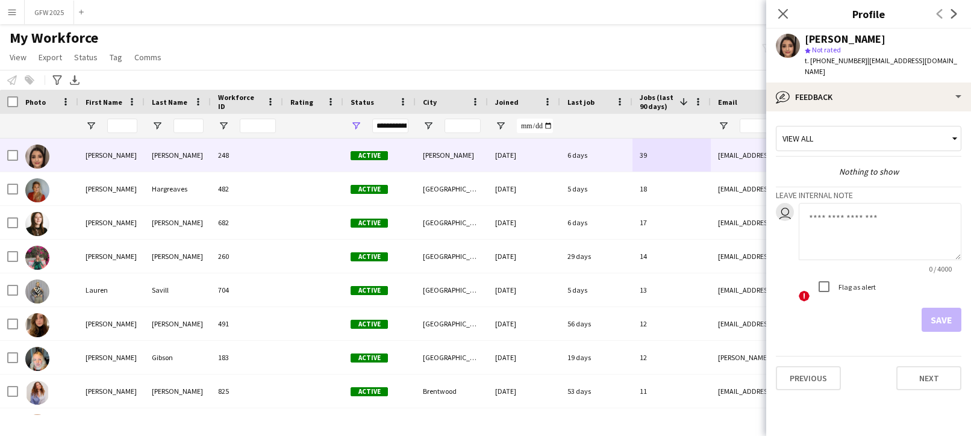
click at [890, 215] on textarea at bounding box center [879, 231] width 163 height 57
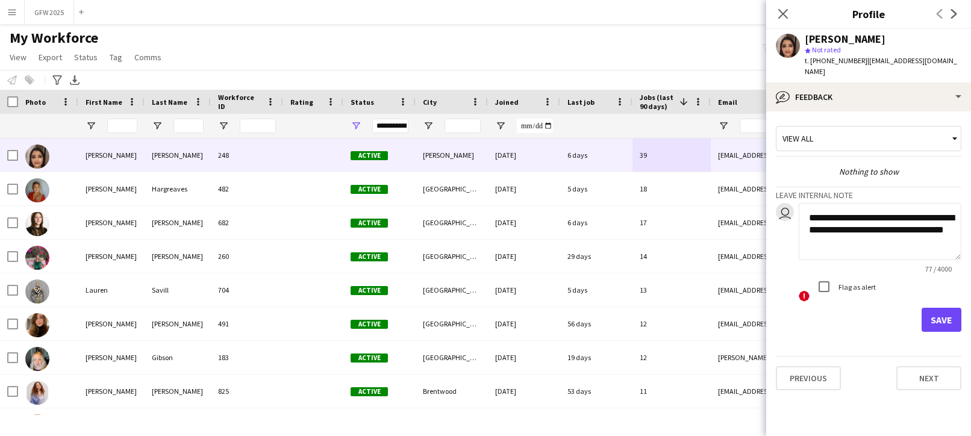
type textarea "**********"
click at [940, 320] on button "Save" at bounding box center [941, 320] width 40 height 24
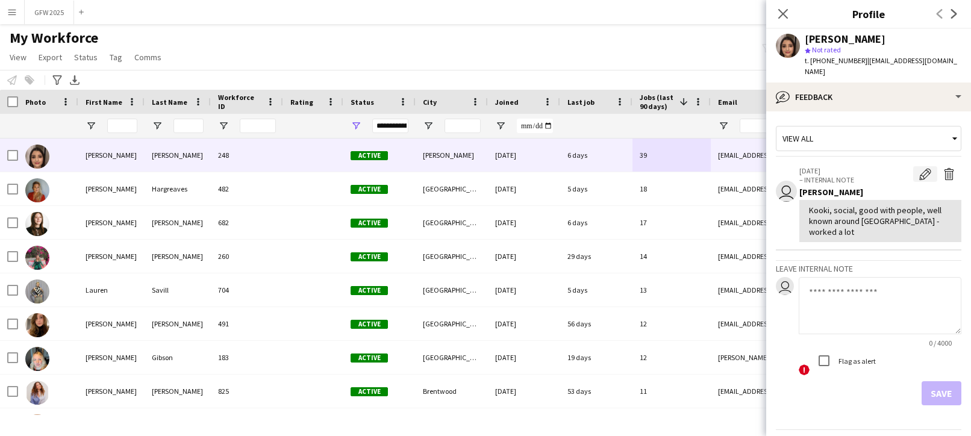
click at [925, 169] on app-icon "Edit internal note" at bounding box center [925, 174] width 12 height 12
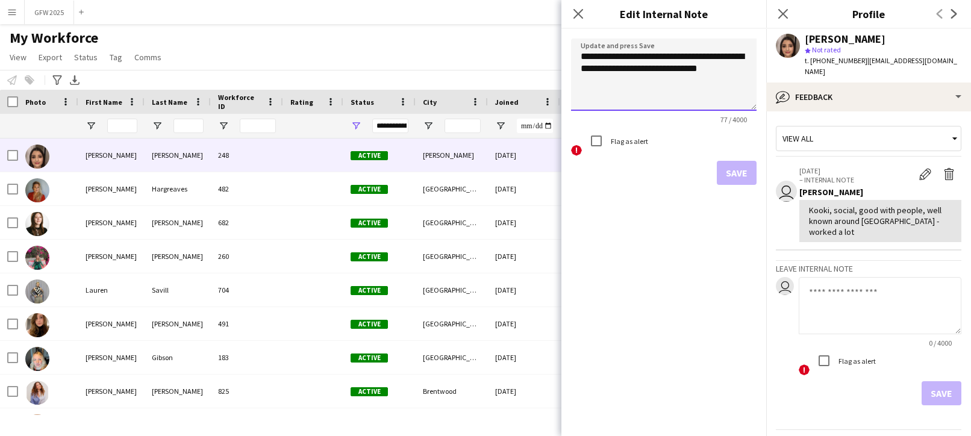
click at [704, 82] on textarea "**********" at bounding box center [663, 75] width 185 height 72
type textarea "**********"
click at [747, 172] on button "Save" at bounding box center [736, 173] width 40 height 24
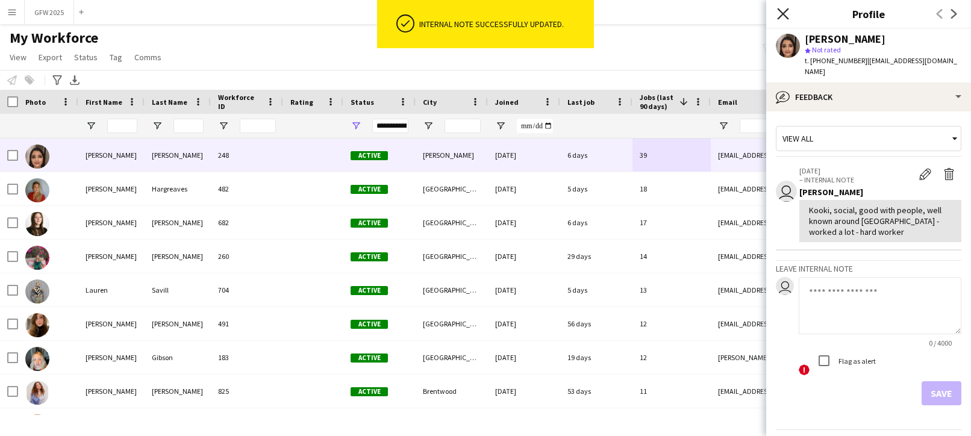
click at [782, 14] on icon at bounding box center [782, 13] width 11 height 11
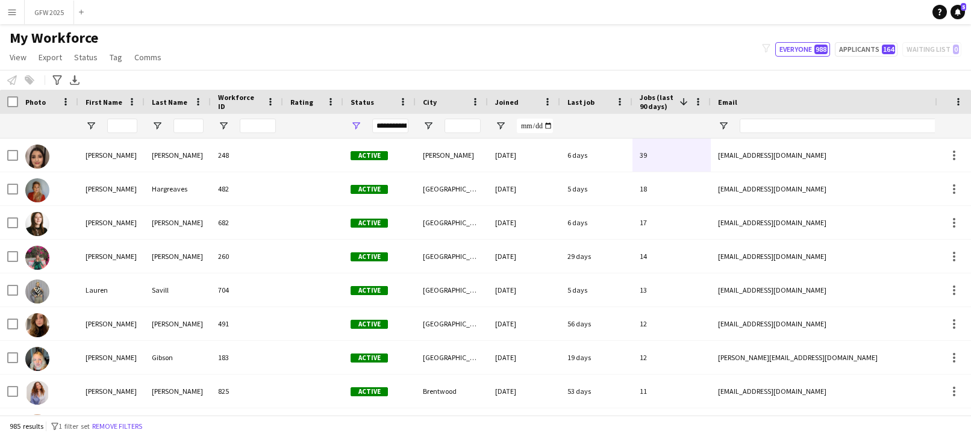
scroll to position [35, 0]
